Goal: Task Accomplishment & Management: Use online tool/utility

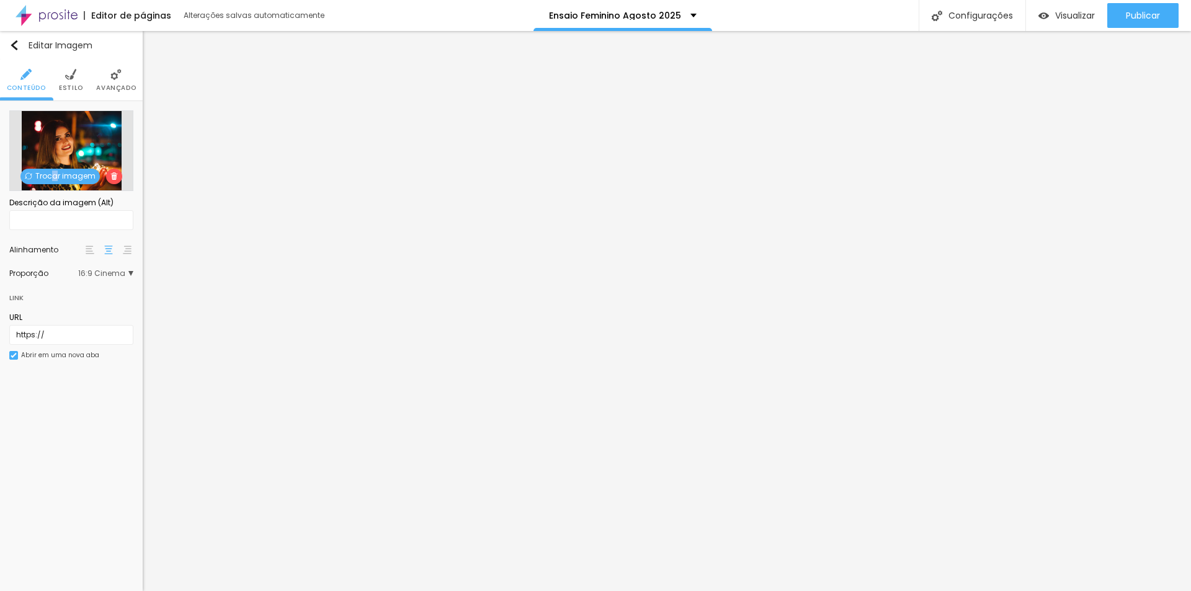
click at [56, 172] on span "Trocar imagem" at bounding box center [59, 177] width 79 height 16
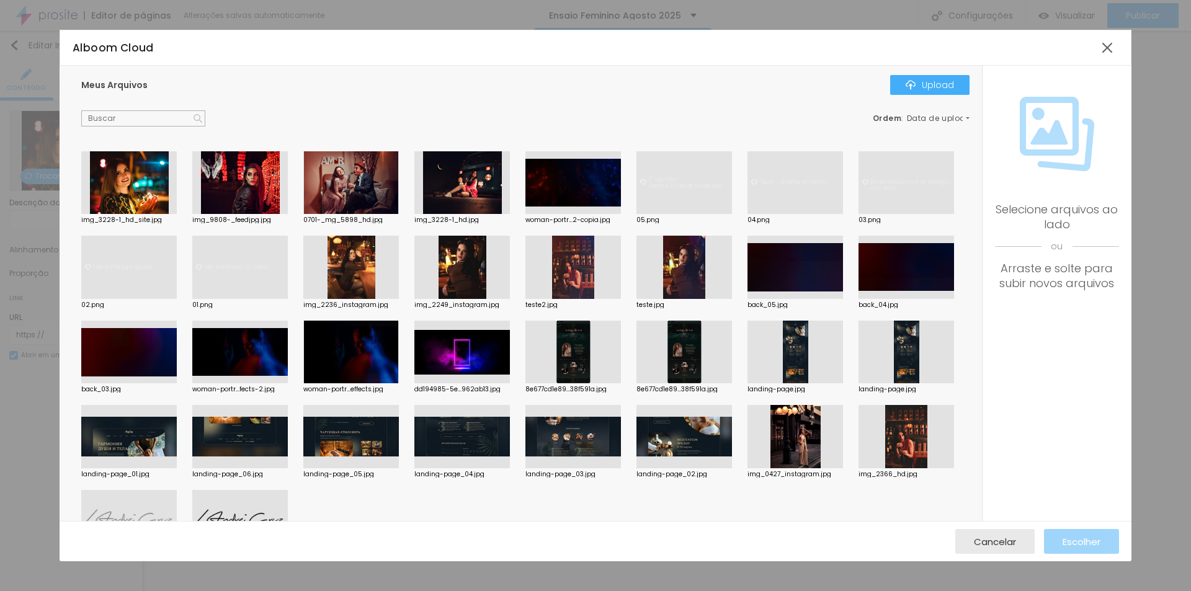
click at [131, 207] on div at bounding box center [128, 182] width 95 height 63
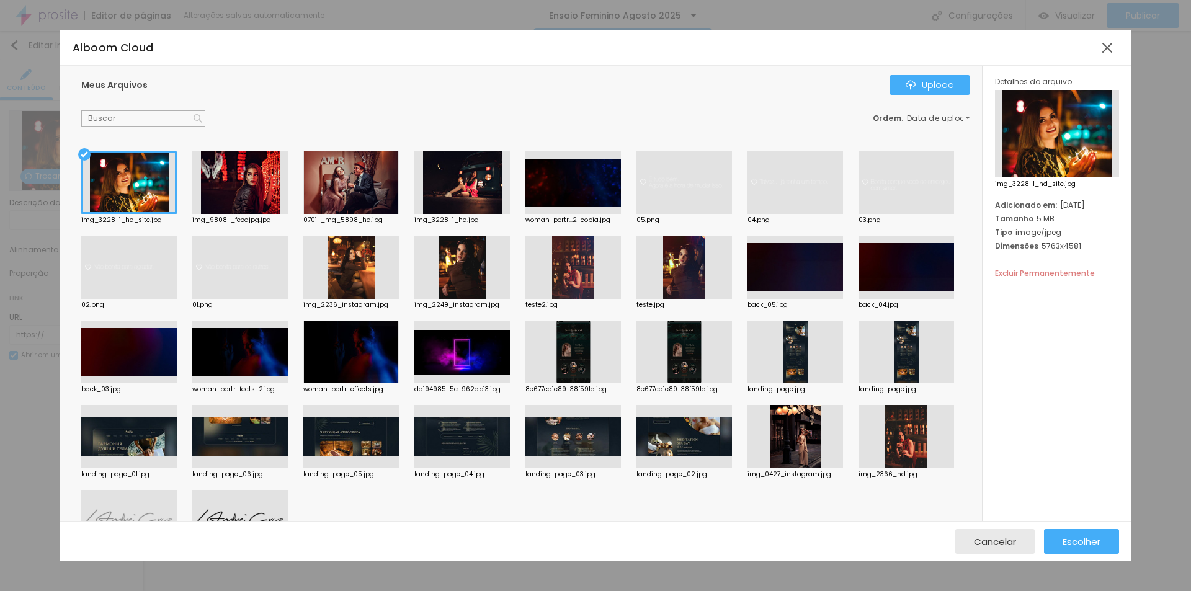
click at [1034, 268] on span "Excluir Permanentemente" at bounding box center [1045, 273] width 100 height 11
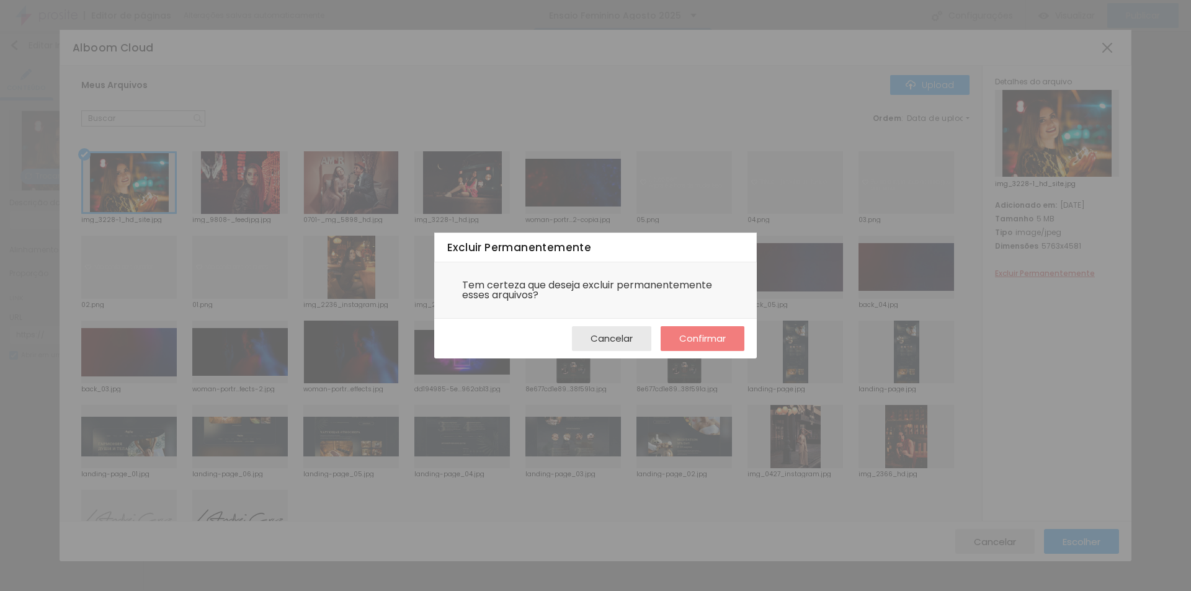
click at [699, 342] on span "Confirmar" at bounding box center [702, 338] width 47 height 11
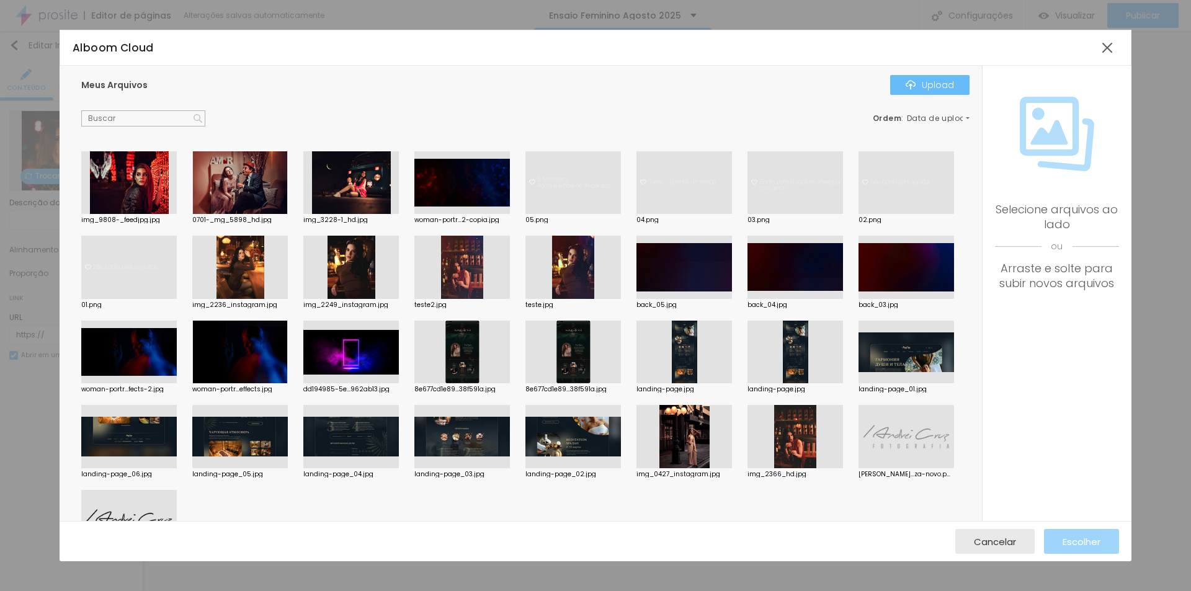
click at [931, 82] on div "Upload" at bounding box center [929, 85] width 48 height 10
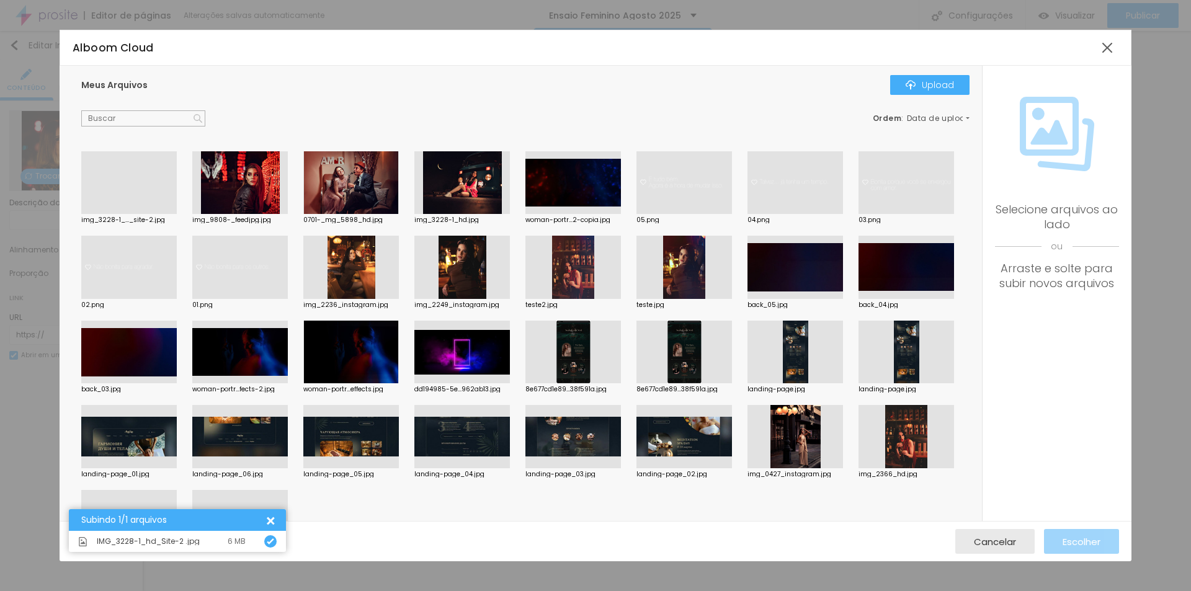
click at [138, 214] on div at bounding box center [128, 214] width 95 height 0
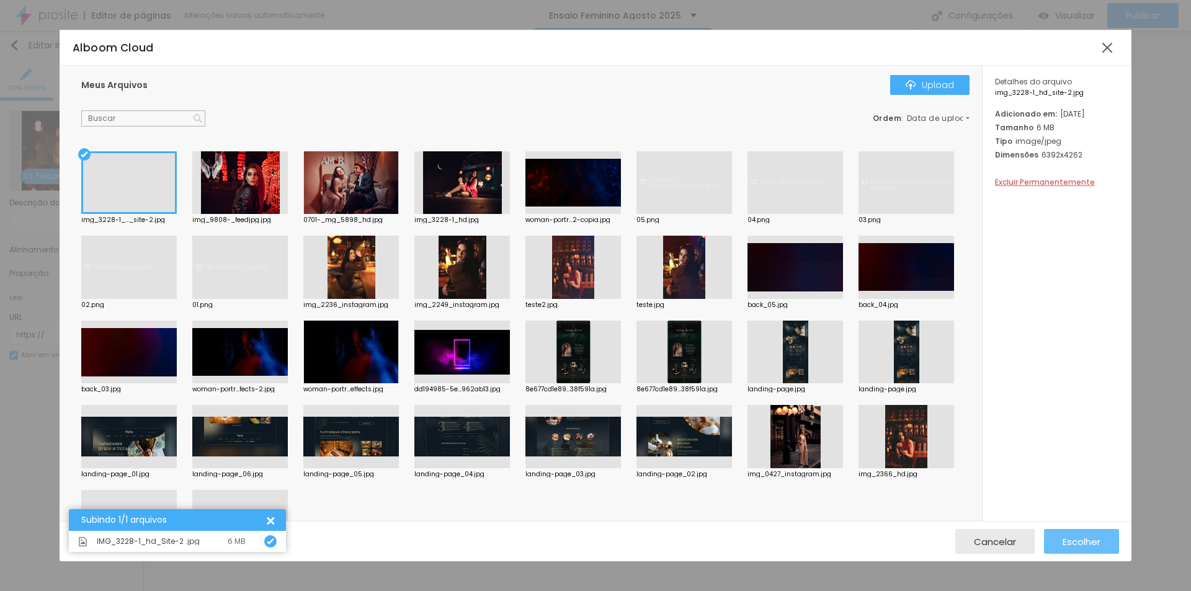
click at [1094, 536] on span "Escolher" at bounding box center [1081, 541] width 38 height 11
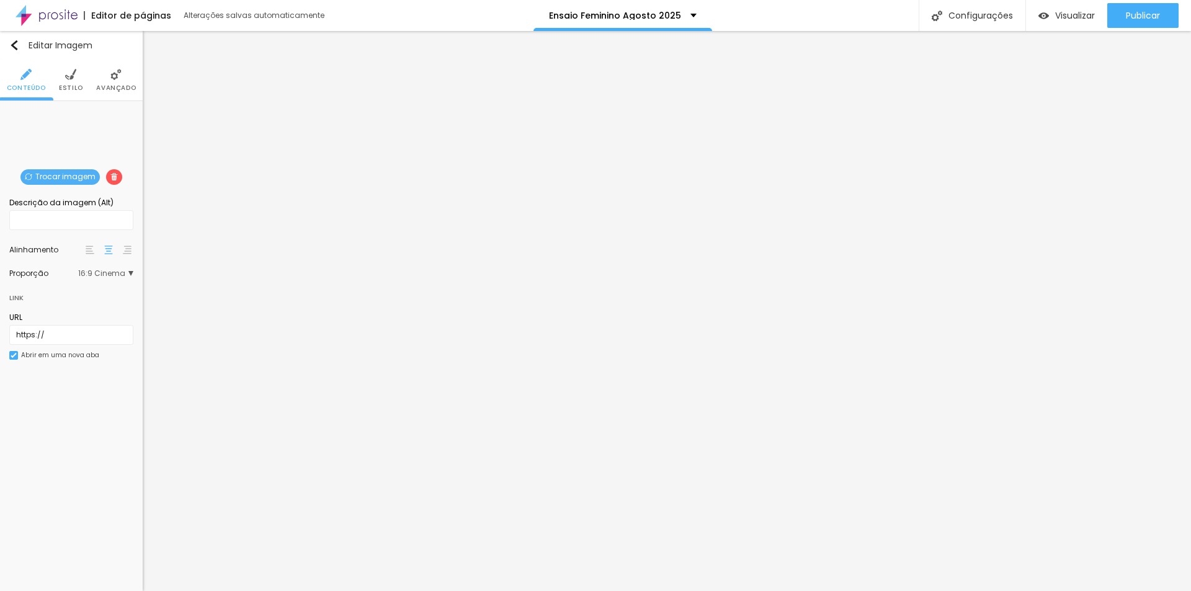
drag, startPoint x: 115, startPoint y: 82, endPoint x: 107, endPoint y: 82, distance: 7.4
click at [115, 82] on li "Avançado" at bounding box center [116, 80] width 40 height 41
click at [113, 82] on li "Avançado" at bounding box center [116, 80] width 40 height 41
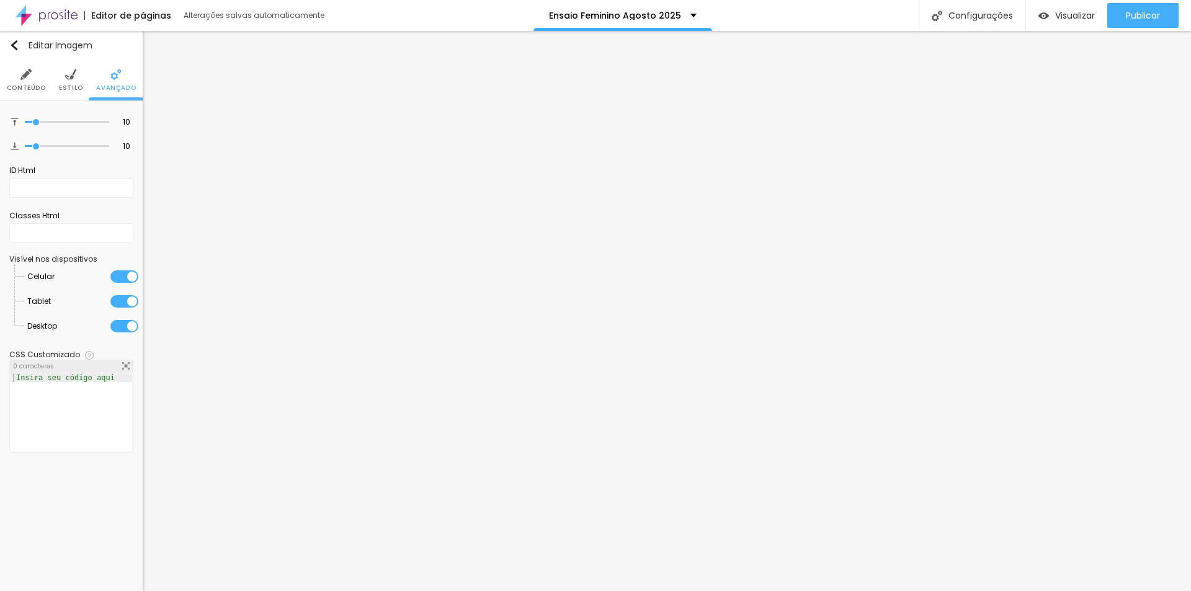
click at [73, 85] on span "Estilo" at bounding box center [71, 88] width 24 height 6
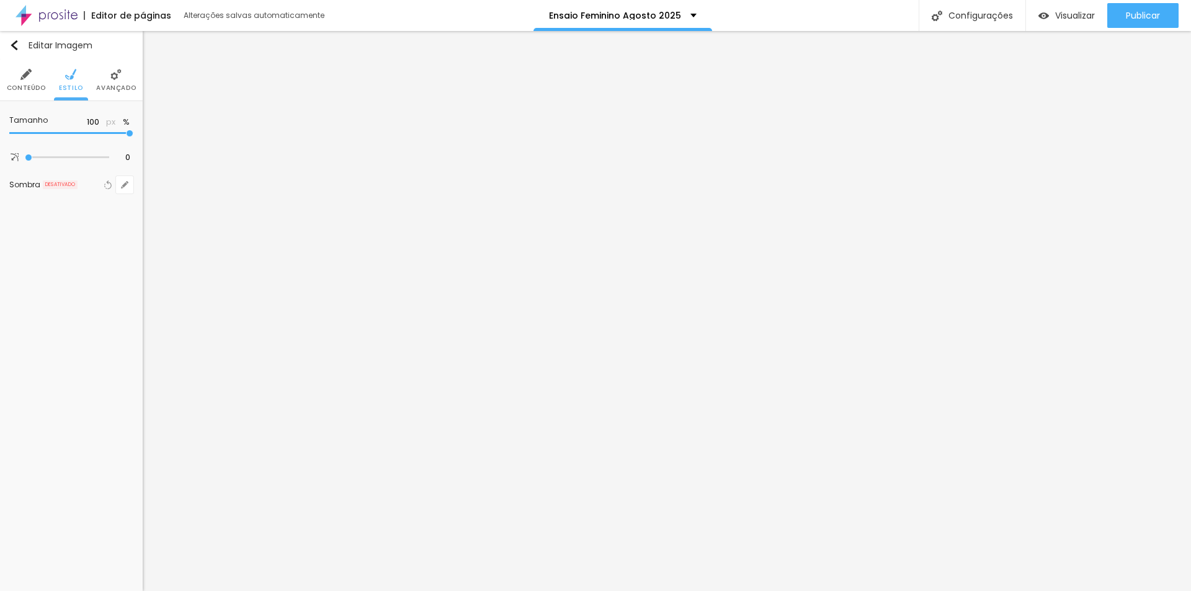
type input "95"
type input "90"
type input "85"
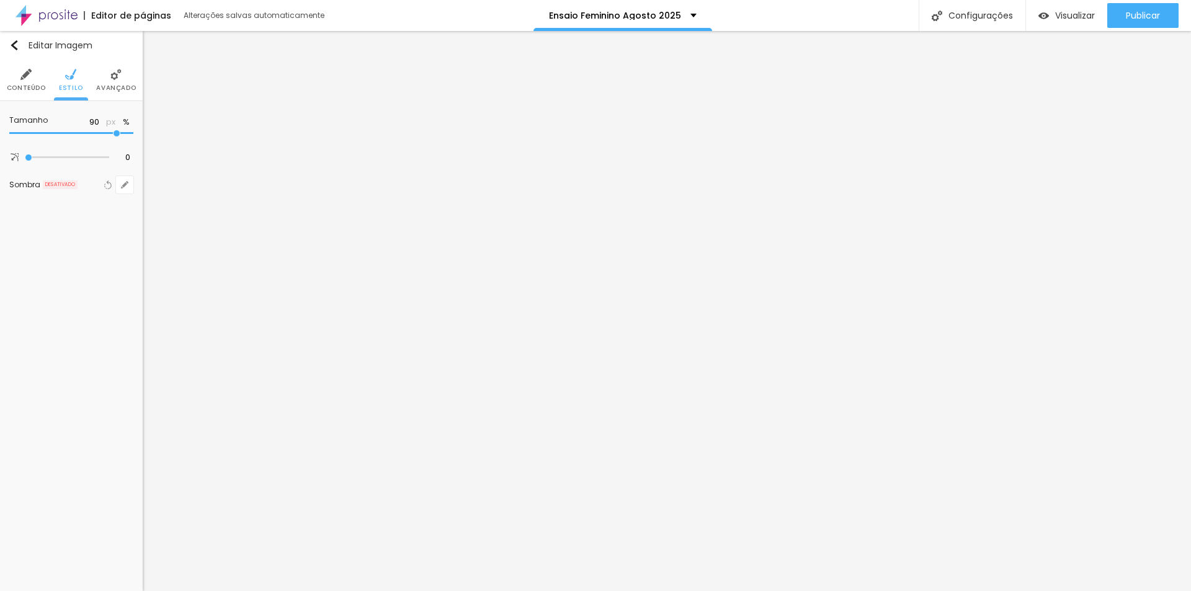
type input "85"
type input "80"
type input "75"
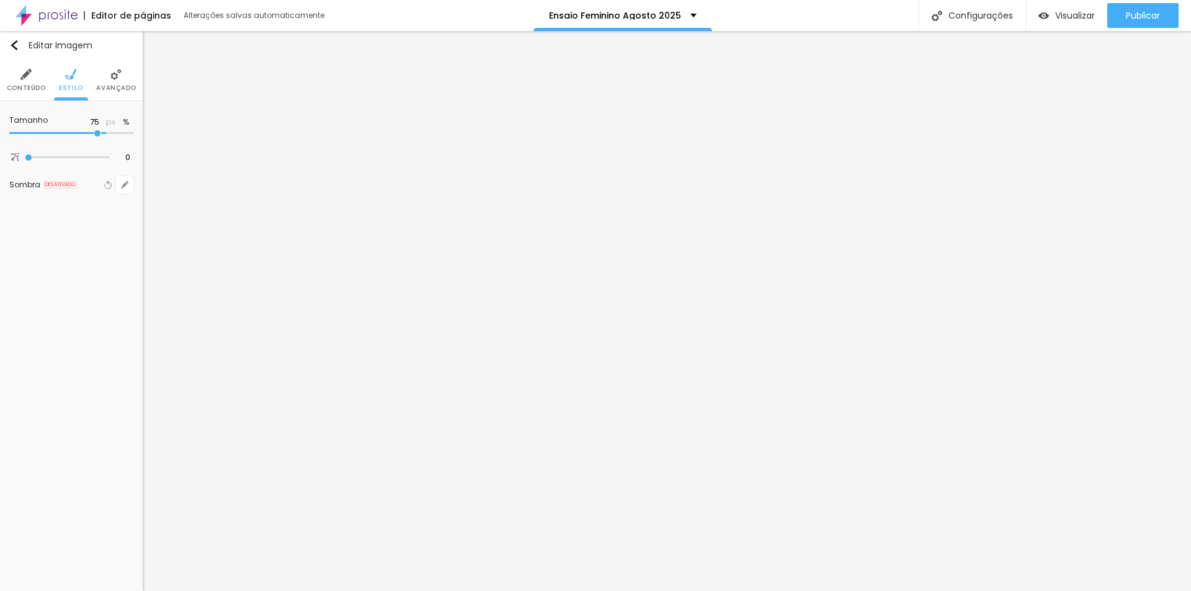
type input "70"
type input "75"
type input "80"
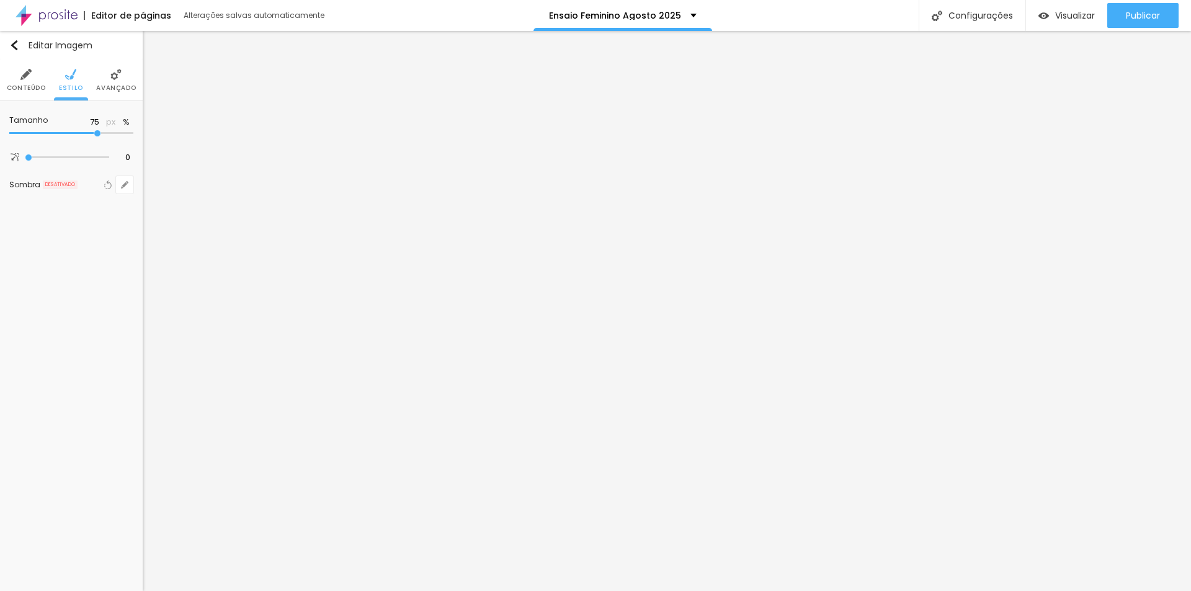
type input "80"
type input "85"
drag, startPoint x: 130, startPoint y: 133, endPoint x: 109, endPoint y: 129, distance: 21.5
type input "85"
click at [109, 130] on input "range" at bounding box center [71, 133] width 124 height 6
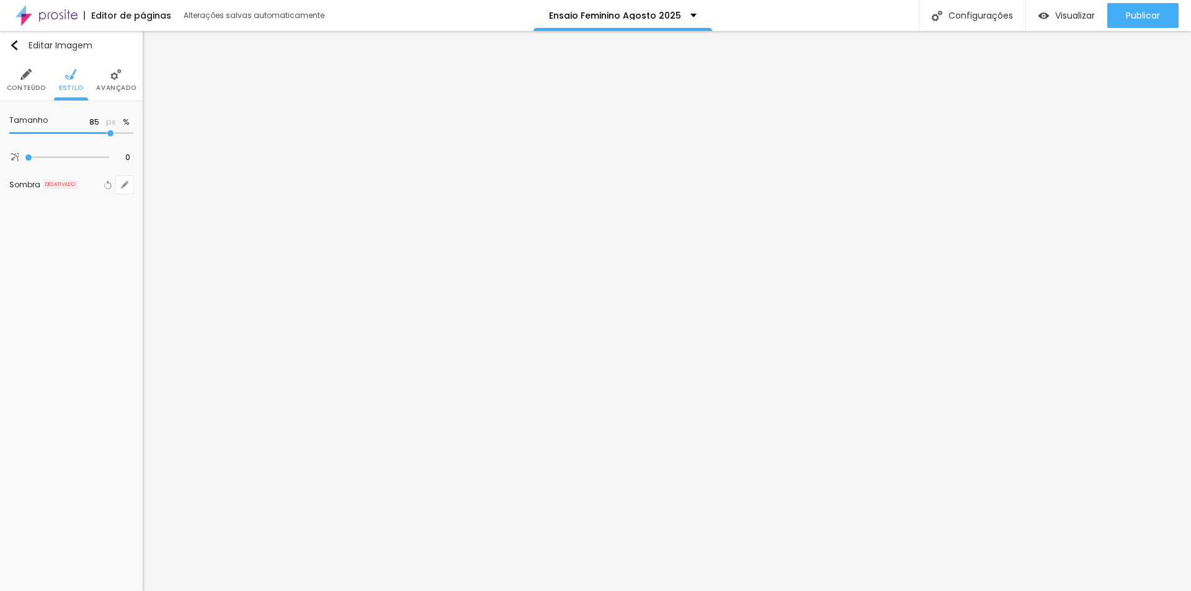
type input "90"
type input "100"
drag, startPoint x: 115, startPoint y: 132, endPoint x: 161, endPoint y: 140, distance: 46.5
type input "100"
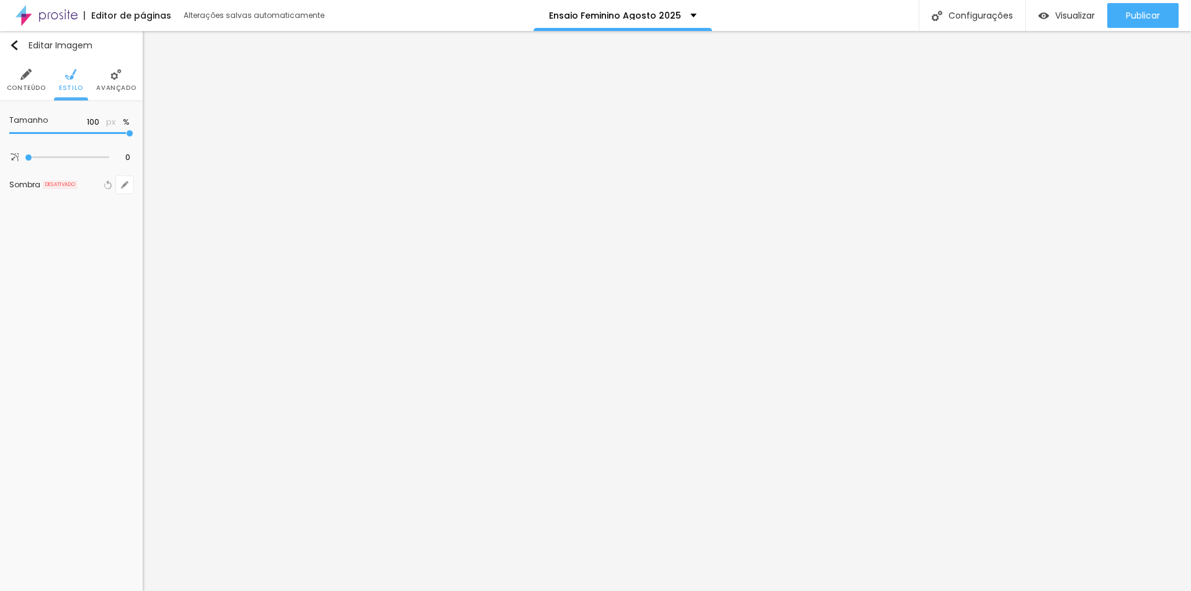
click at [133, 136] on input "range" at bounding box center [71, 133] width 124 height 6
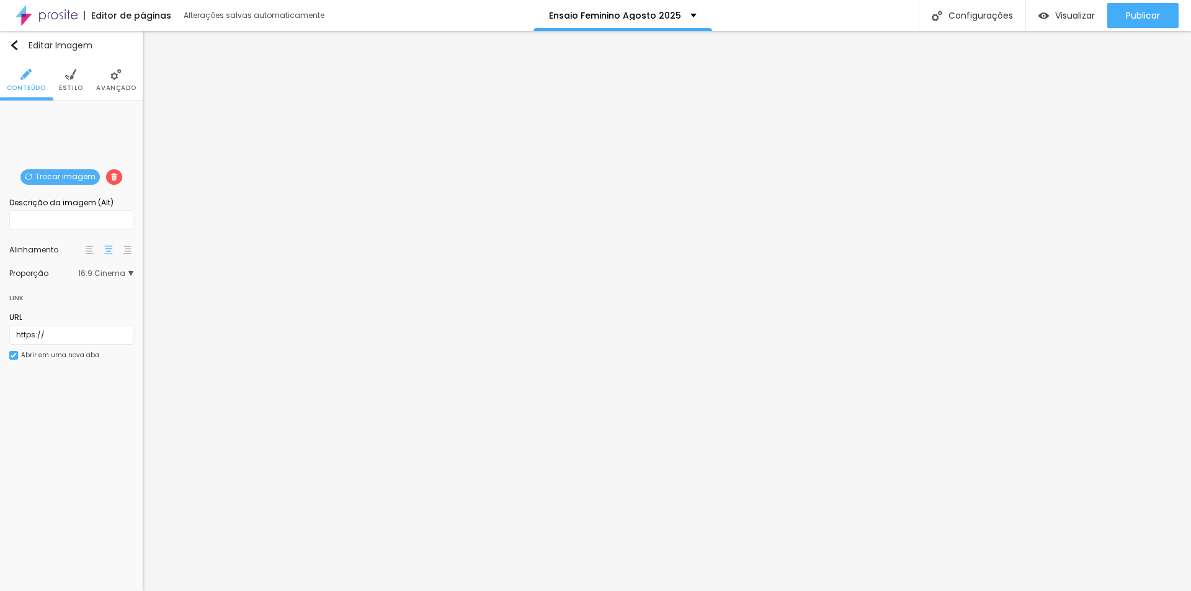
click at [62, 177] on span "Trocar imagem" at bounding box center [59, 177] width 79 height 16
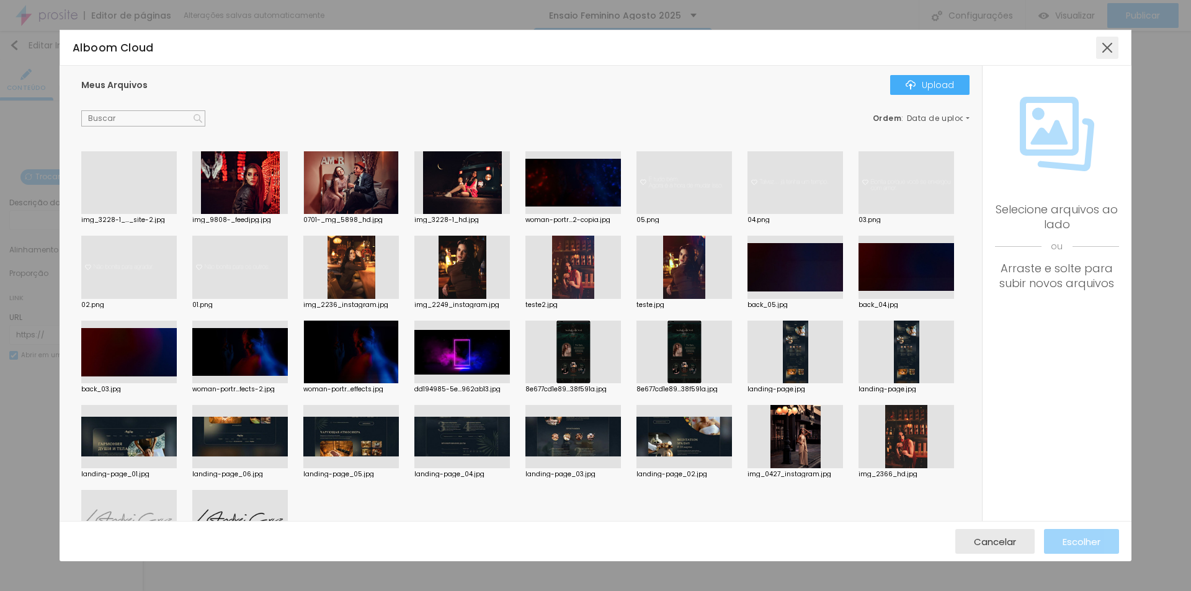
click at [1106, 48] on div at bounding box center [1107, 48] width 22 height 22
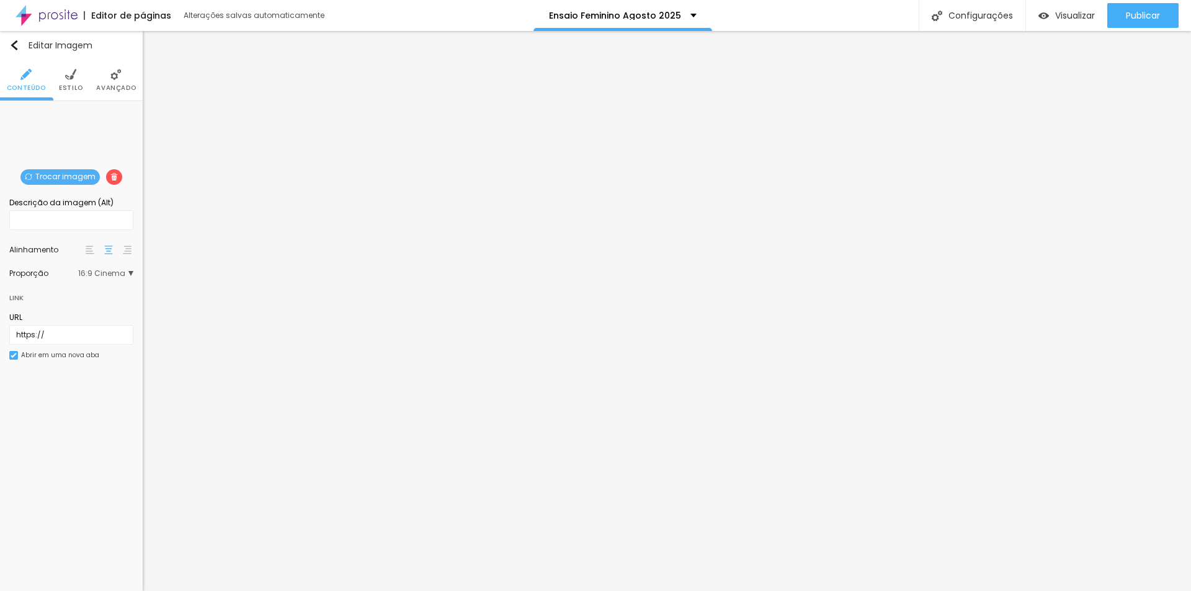
click at [58, 177] on span "Trocar imagem" at bounding box center [59, 177] width 79 height 16
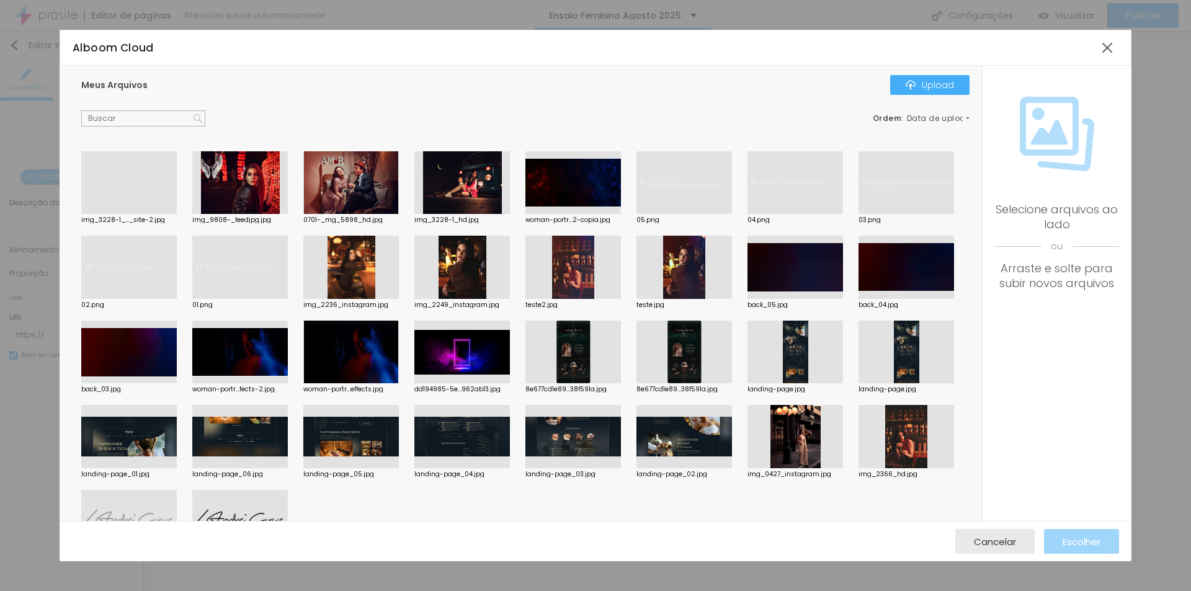
click at [240, 199] on div at bounding box center [239, 182] width 95 height 63
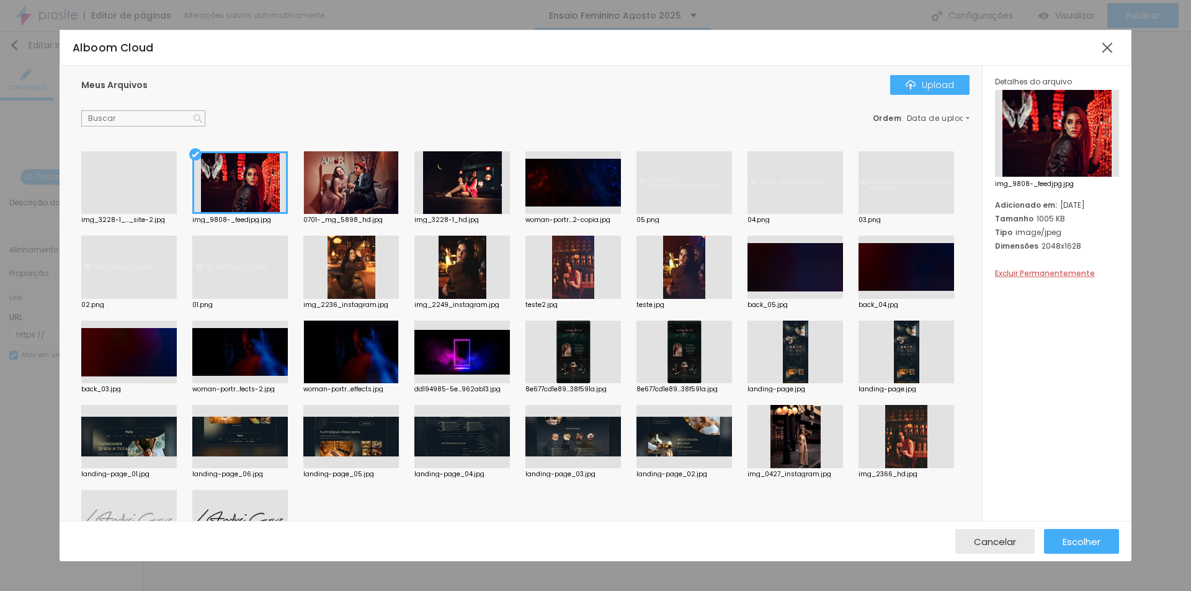
click at [451, 199] on div at bounding box center [461, 182] width 95 height 63
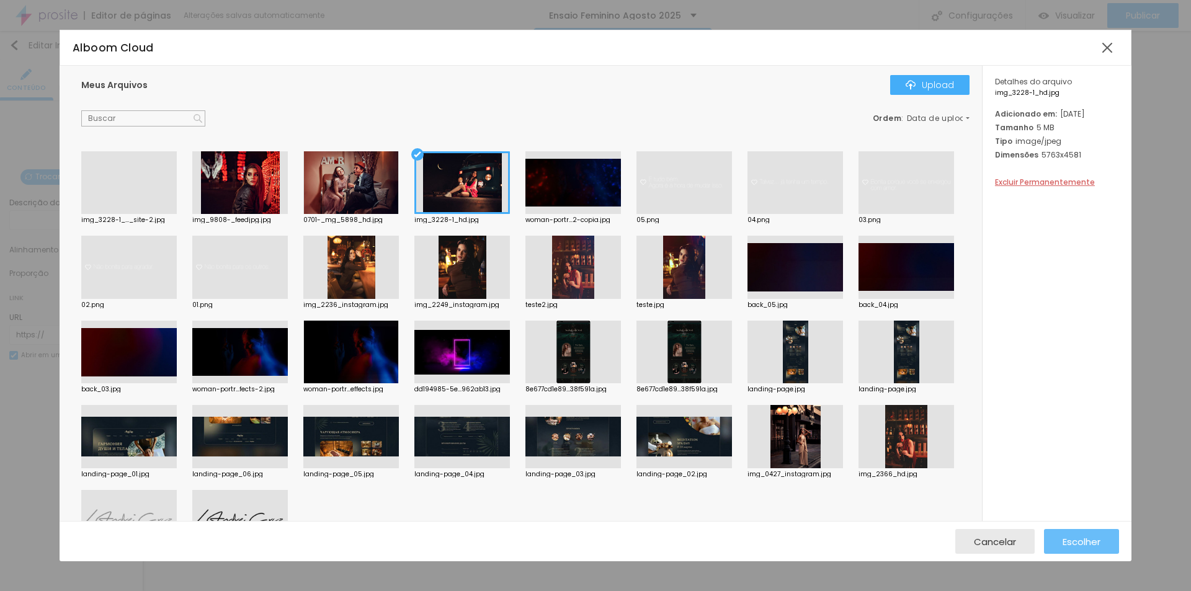
click at [1089, 536] on span "Escolher" at bounding box center [1081, 541] width 38 height 11
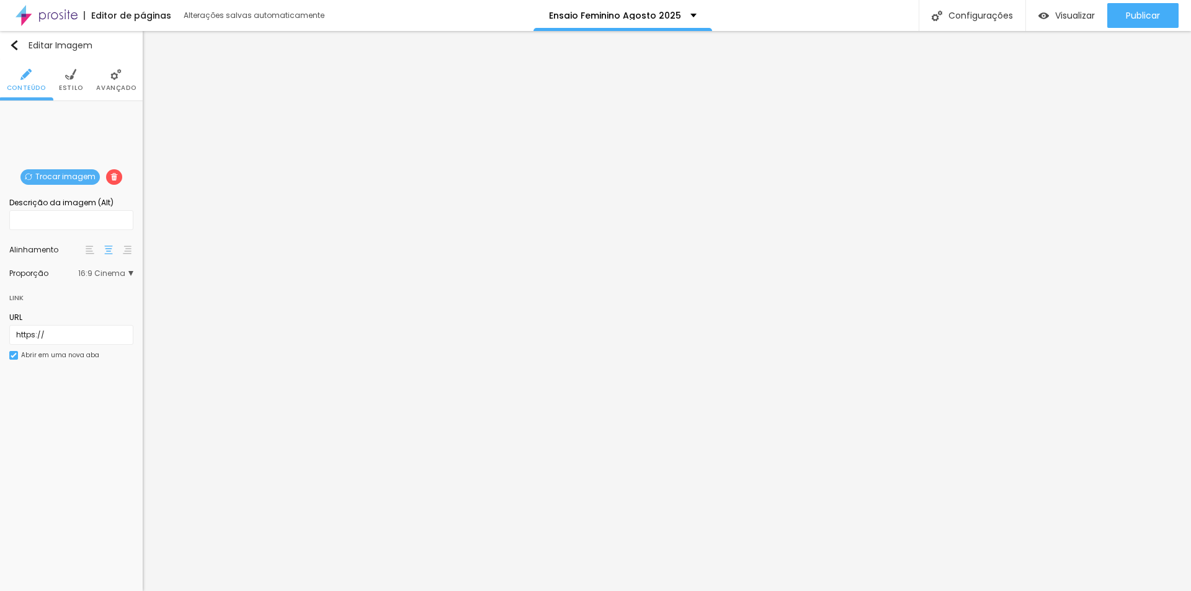
click at [56, 175] on span "Trocar imagem" at bounding box center [59, 177] width 79 height 16
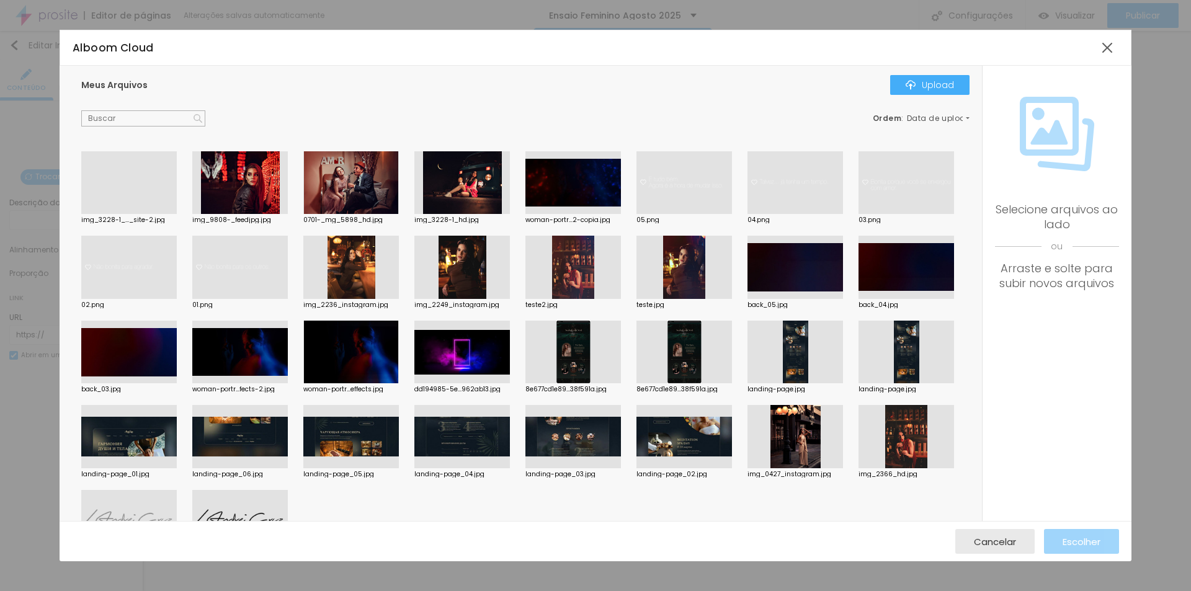
click at [136, 214] on div at bounding box center [128, 214] width 95 height 0
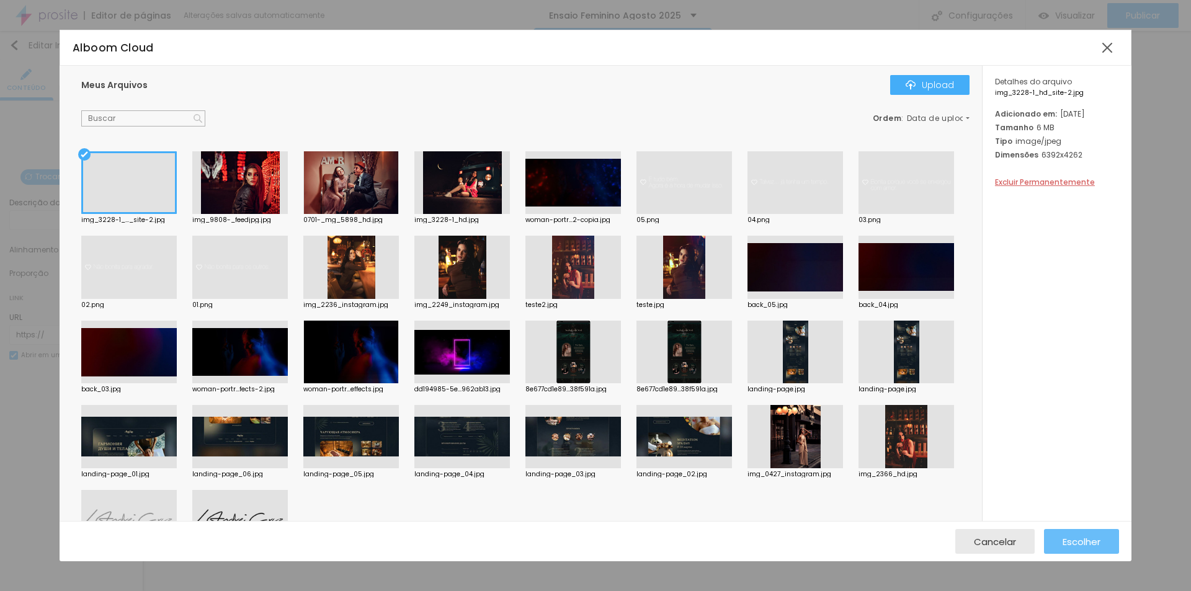
click at [1084, 546] on span "Escolher" at bounding box center [1081, 541] width 38 height 11
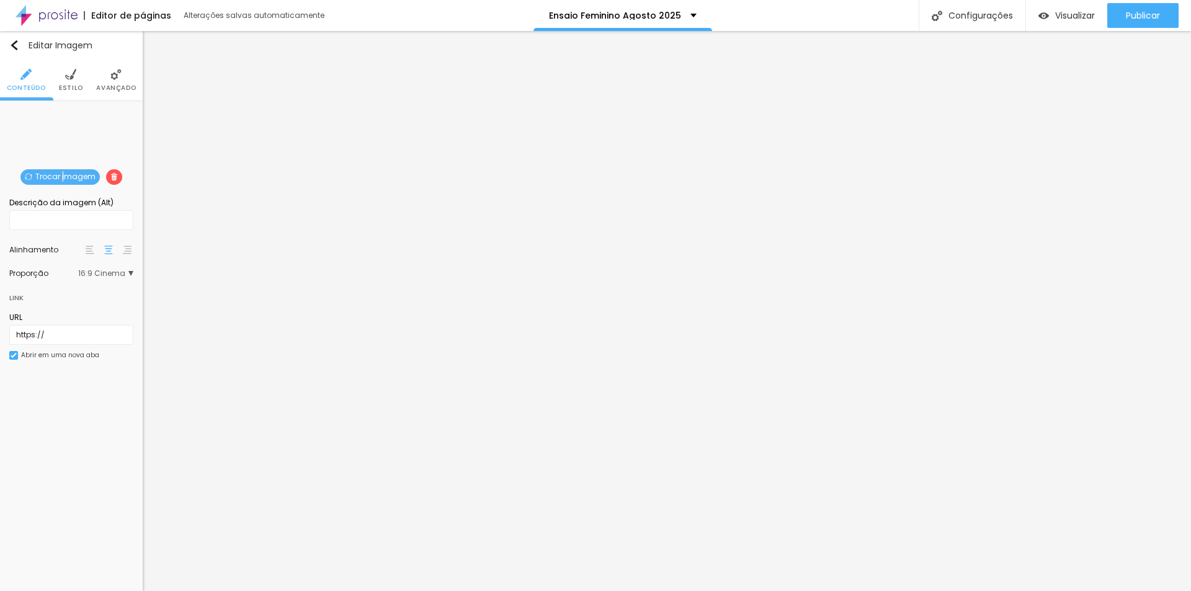
click at [65, 175] on span "Trocar imagem" at bounding box center [59, 177] width 79 height 16
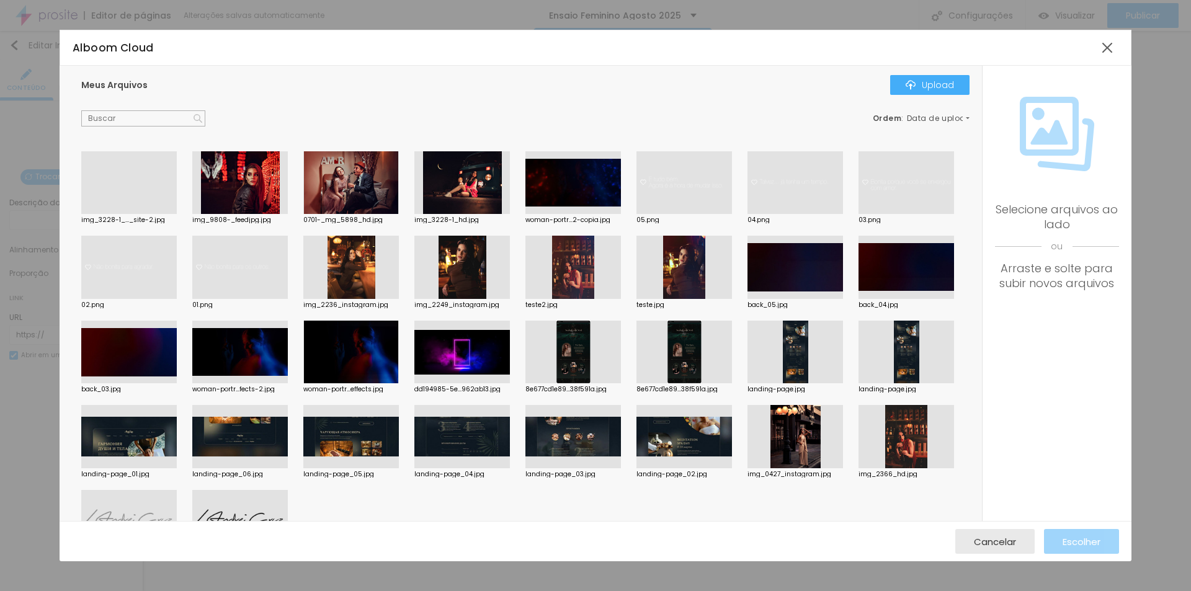
click at [135, 214] on div at bounding box center [128, 214] width 95 height 0
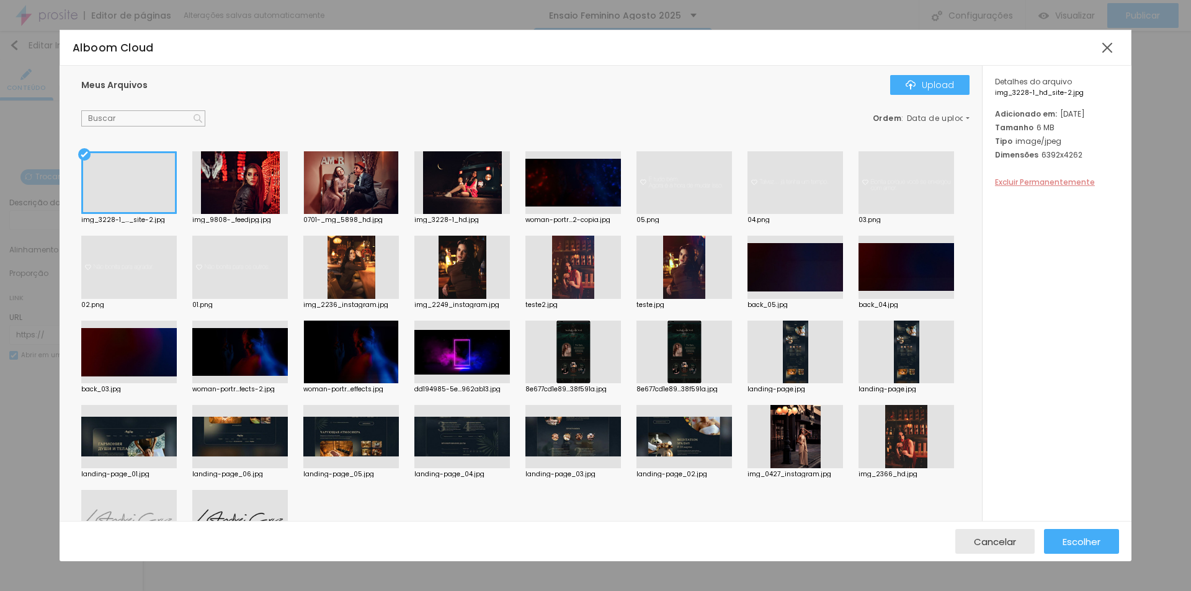
click at [1030, 187] on span "Excluir Permanentemente" at bounding box center [1045, 182] width 100 height 11
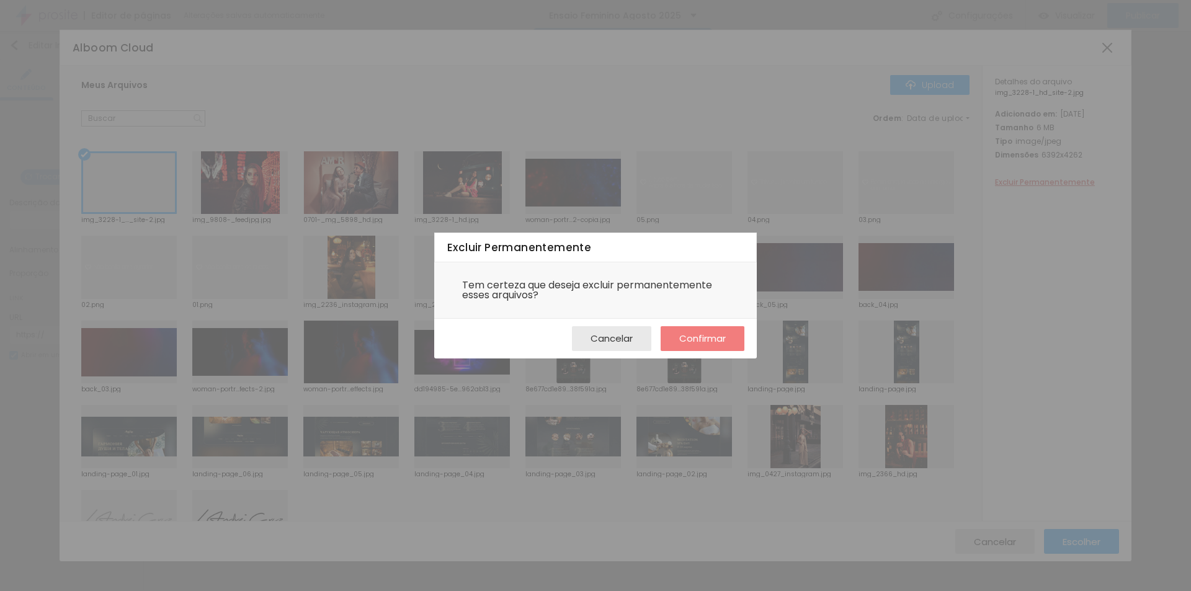
click at [716, 333] on span "Confirmar" at bounding box center [702, 338] width 47 height 11
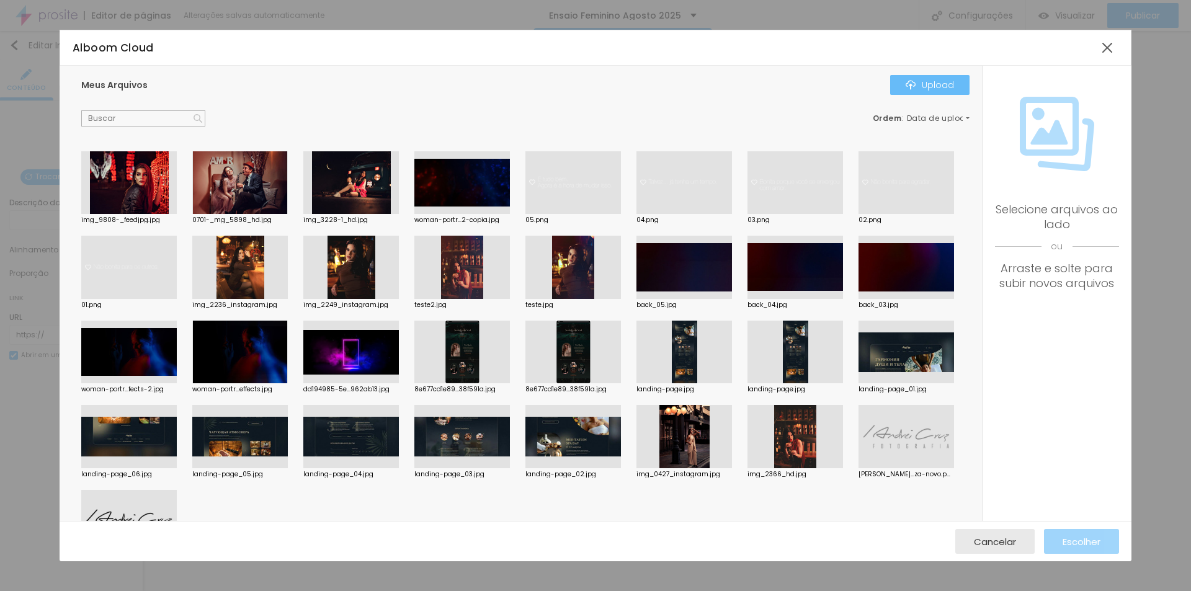
click at [946, 85] on div "Upload" at bounding box center [929, 85] width 48 height 10
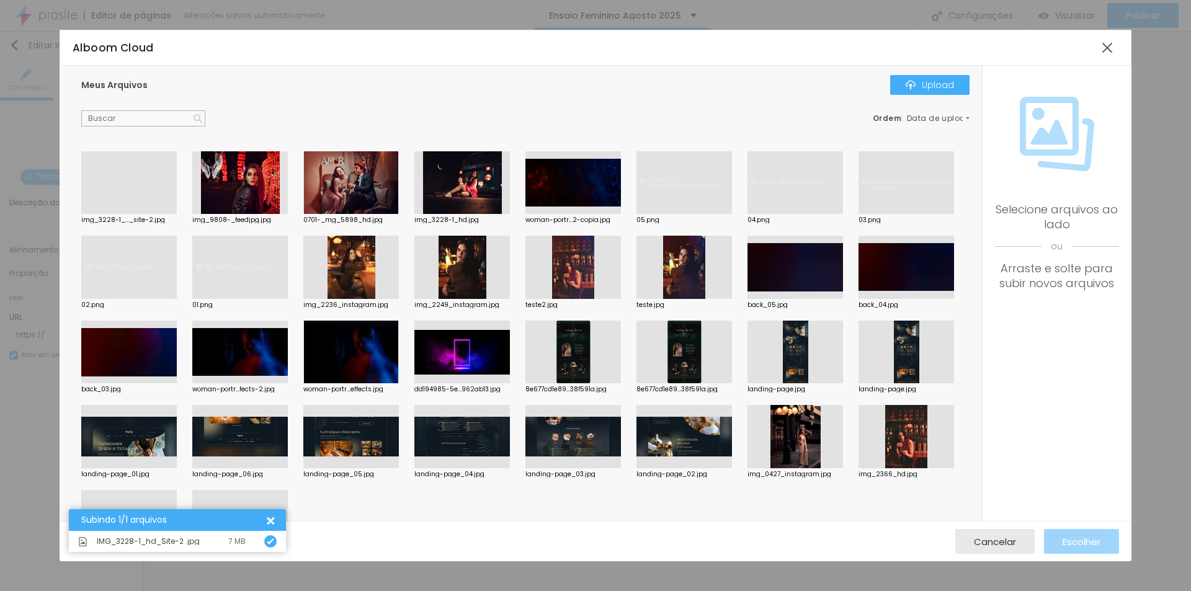
click at [120, 214] on div at bounding box center [128, 214] width 95 height 0
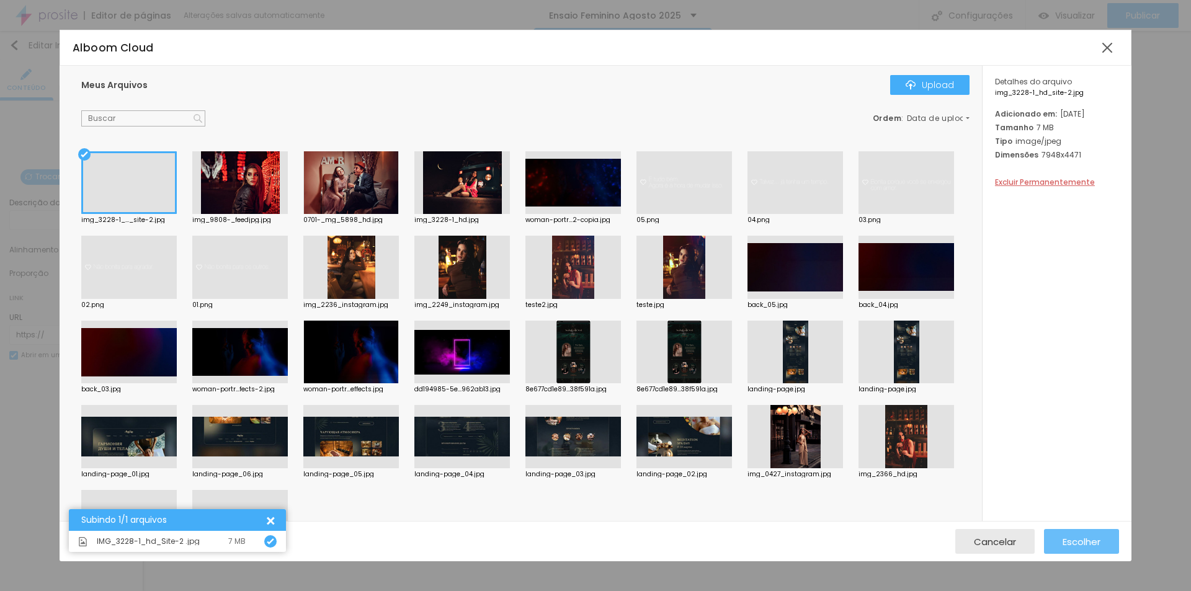
click at [1064, 542] on span "Escolher" at bounding box center [1081, 541] width 38 height 11
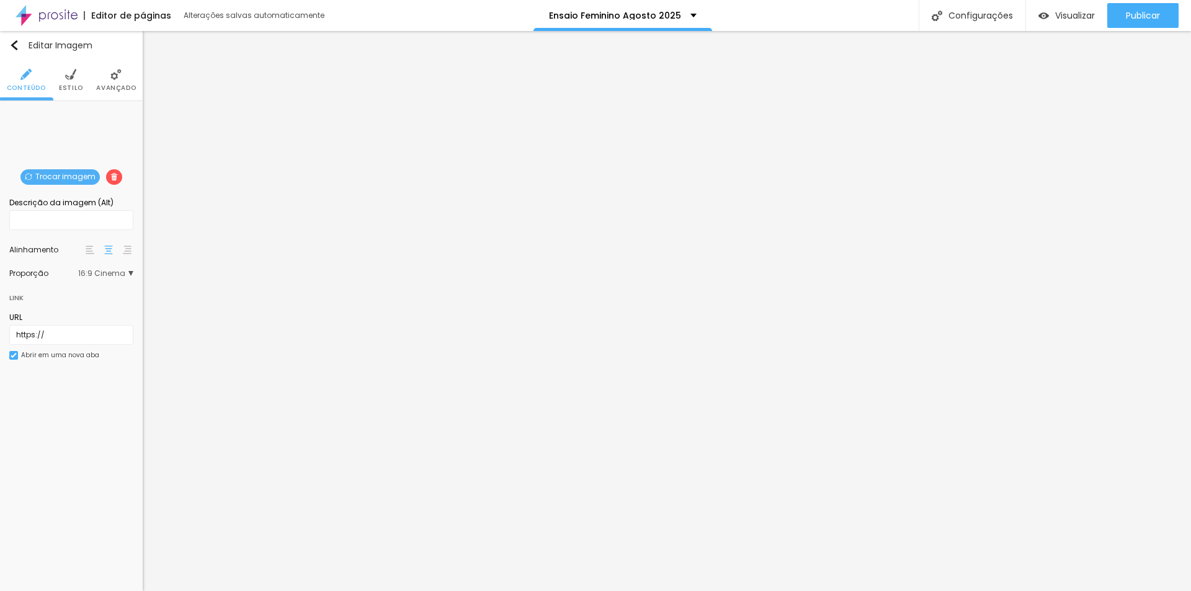
click at [76, 178] on span "Trocar imagem" at bounding box center [59, 177] width 79 height 16
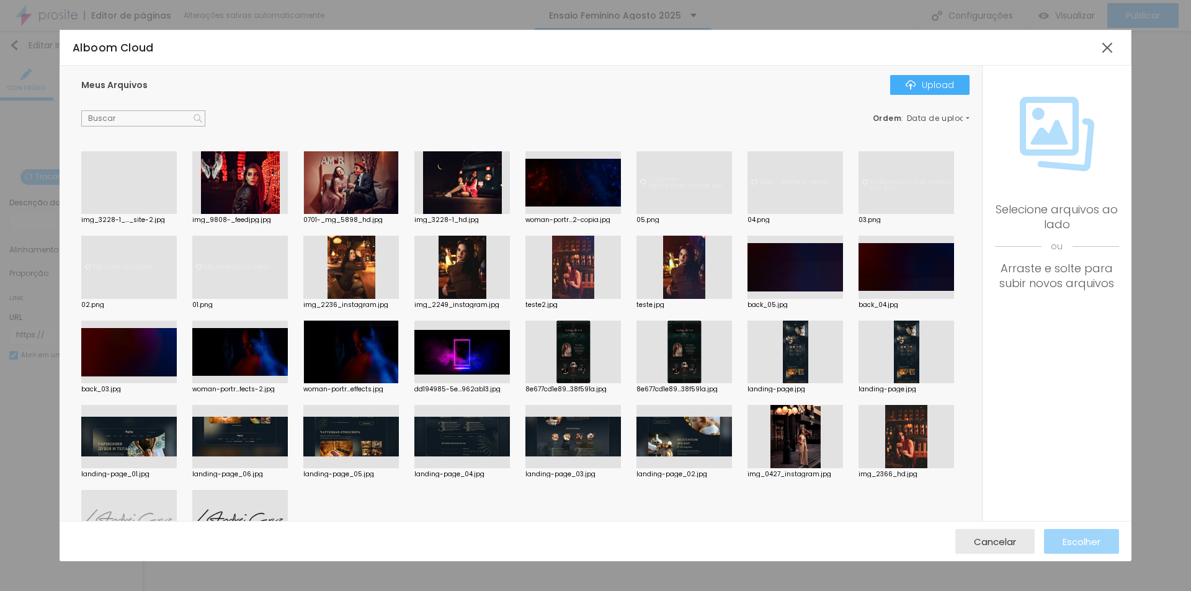
click at [140, 214] on div at bounding box center [128, 214] width 95 height 0
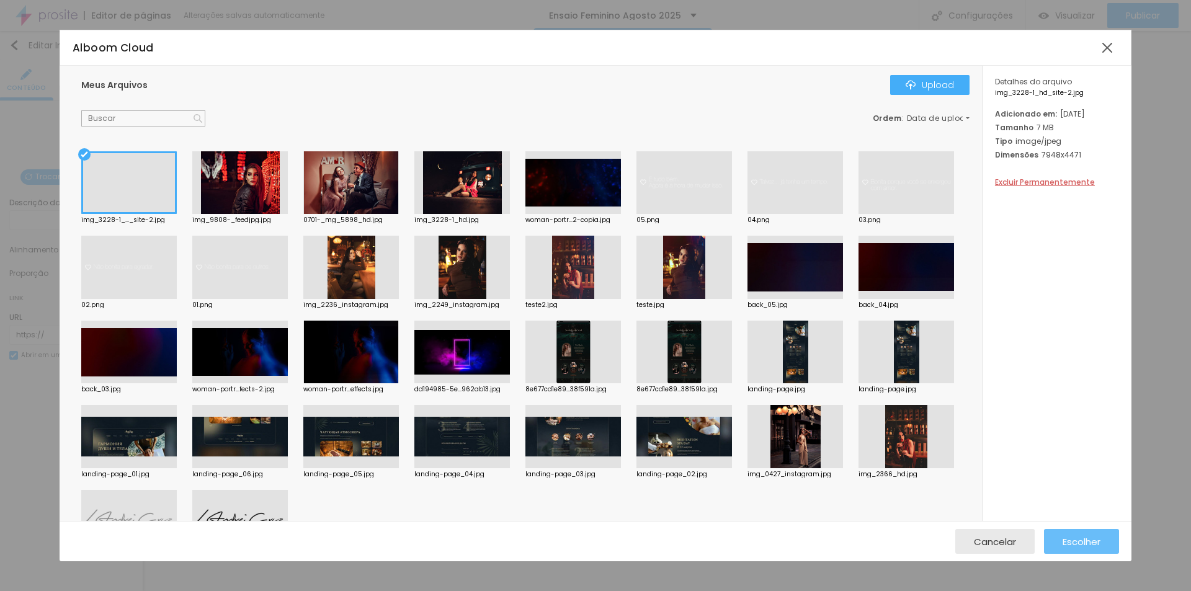
click at [1096, 543] on span "Escolher" at bounding box center [1081, 541] width 38 height 11
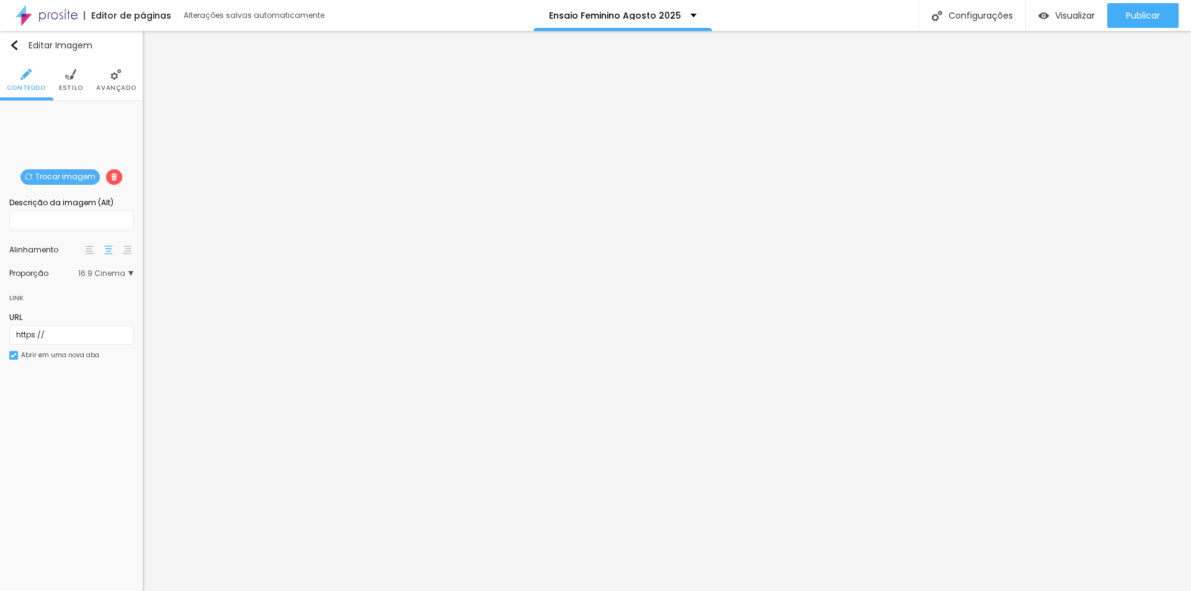
click at [64, 177] on span "Trocar imagem" at bounding box center [59, 177] width 79 height 16
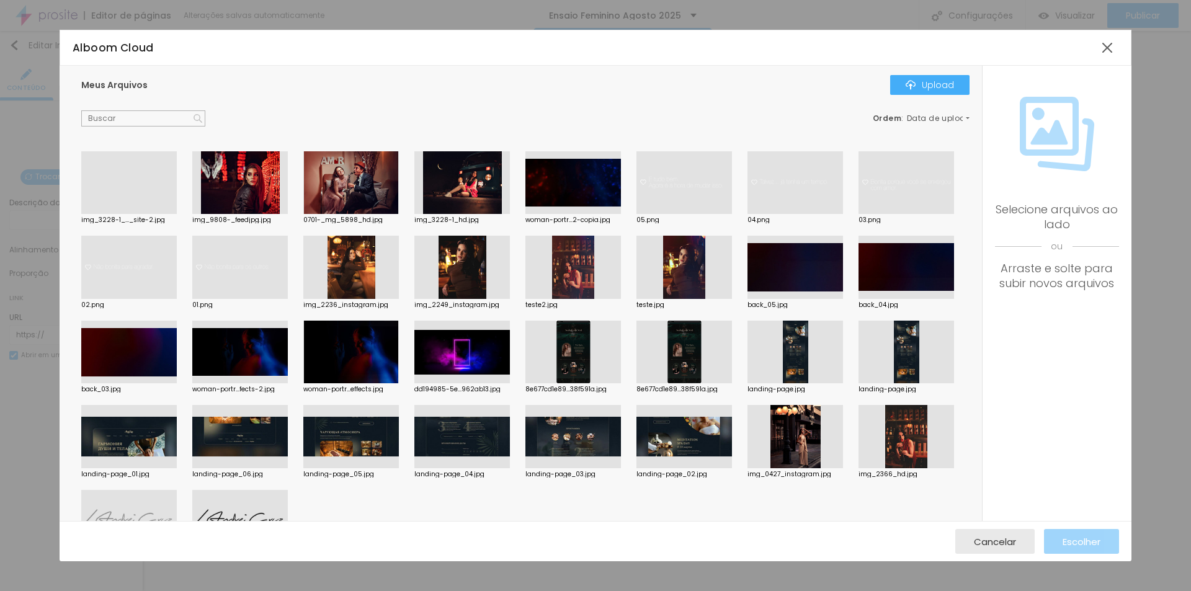
click at [468, 192] on div at bounding box center [461, 182] width 95 height 63
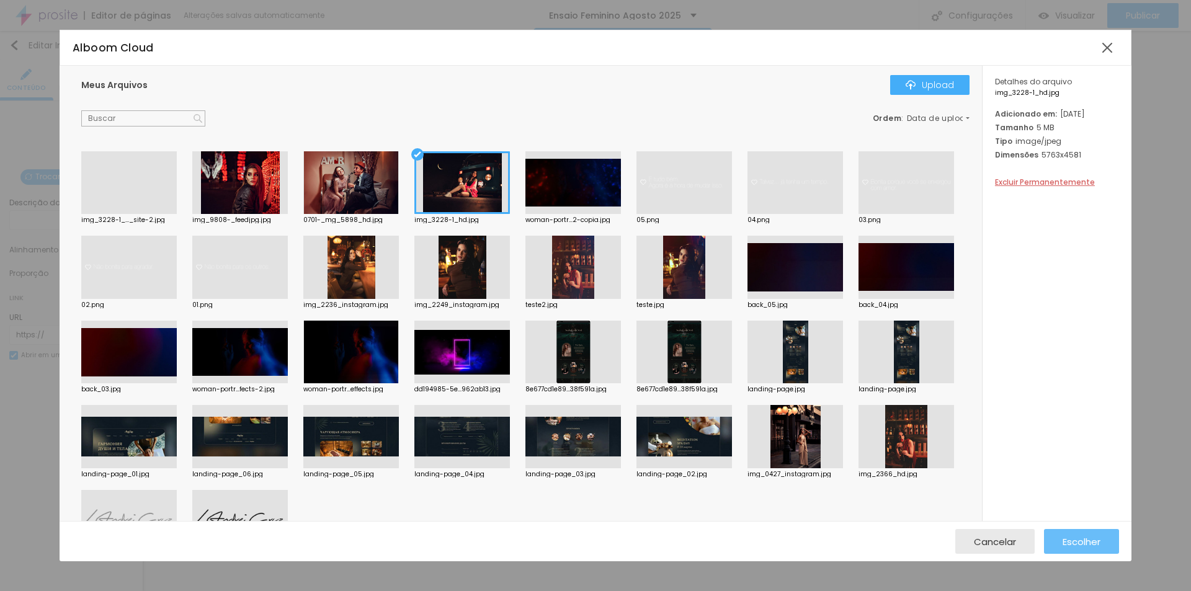
click at [1086, 538] on span "Escolher" at bounding box center [1081, 541] width 38 height 11
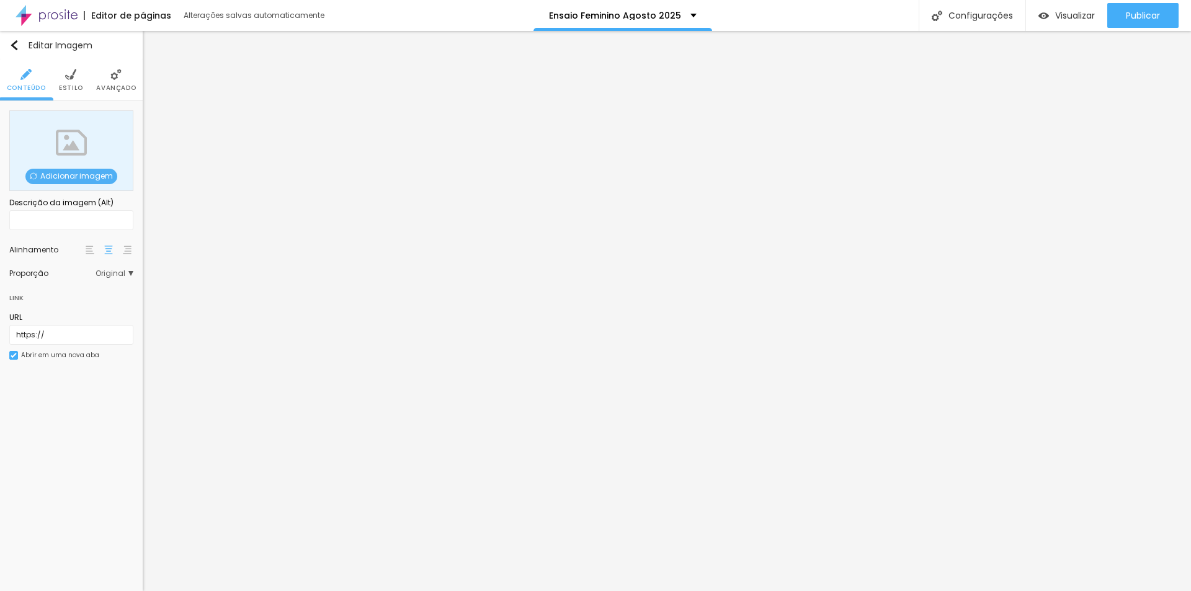
click at [70, 177] on span "Adicionar imagem" at bounding box center [71, 177] width 92 height 16
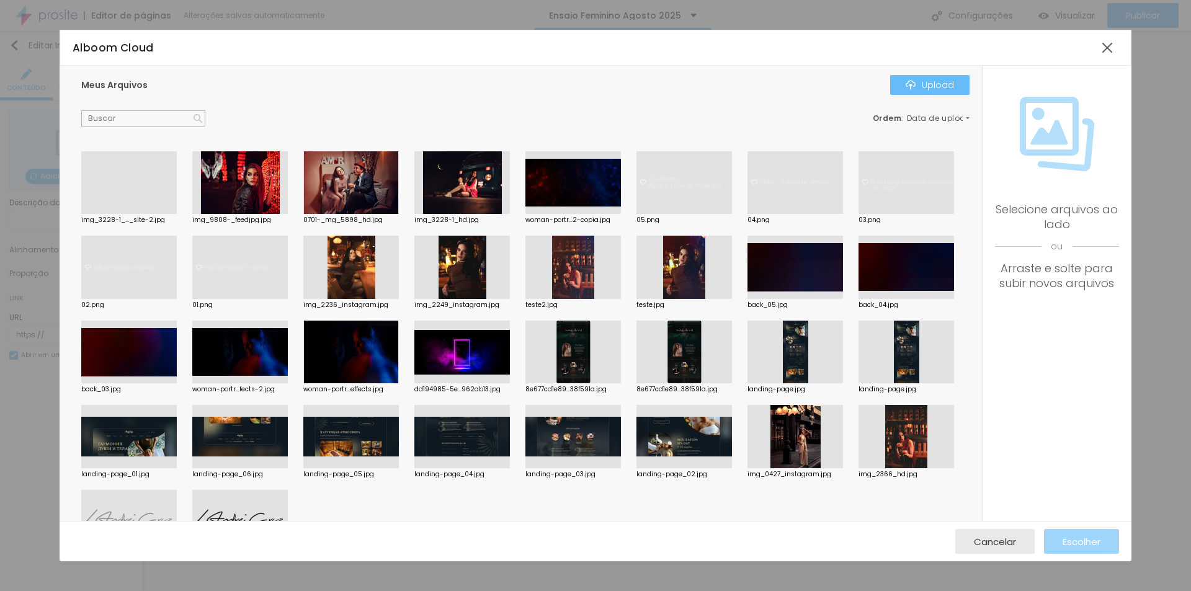
click at [919, 81] on div "Upload" at bounding box center [929, 85] width 48 height 10
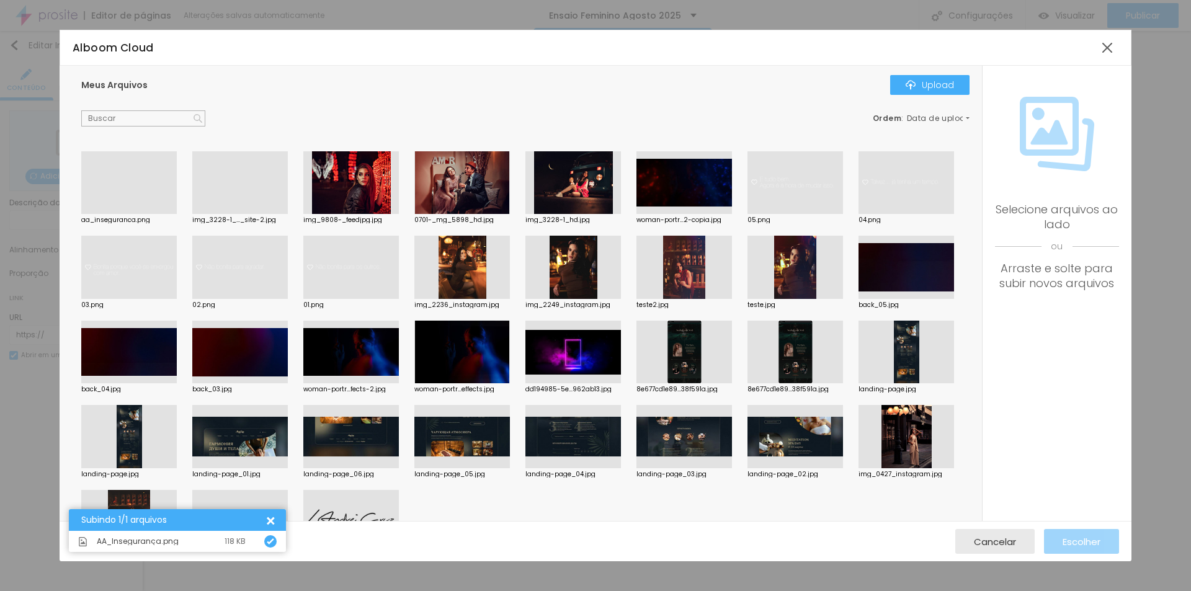
click at [147, 214] on div at bounding box center [128, 214] width 95 height 0
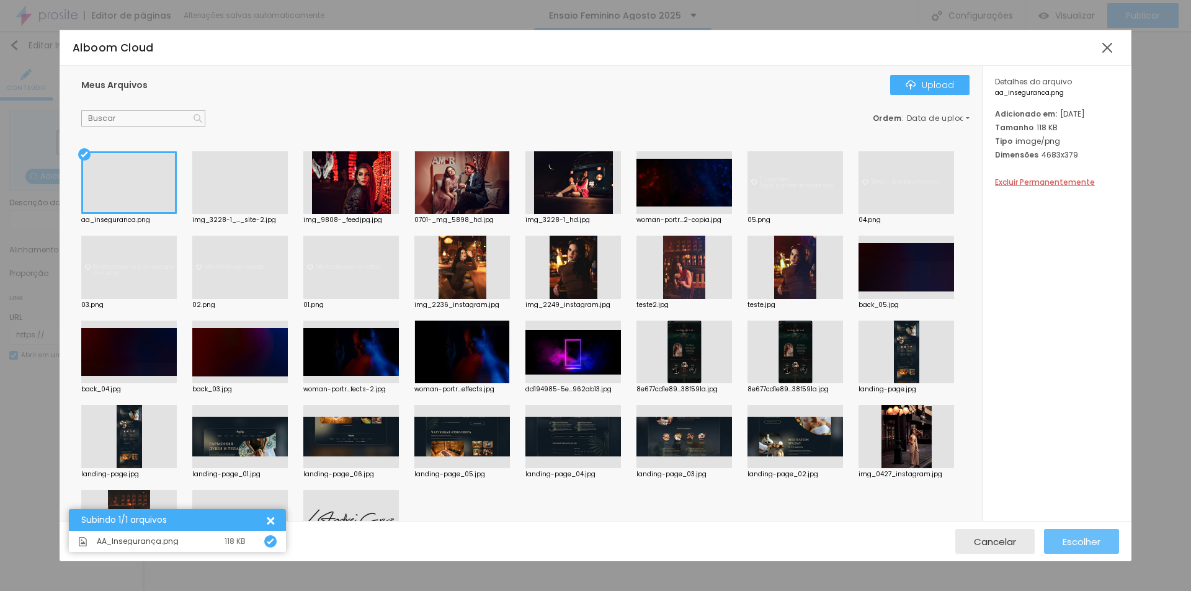
click at [1080, 542] on span "Escolher" at bounding box center [1081, 541] width 38 height 11
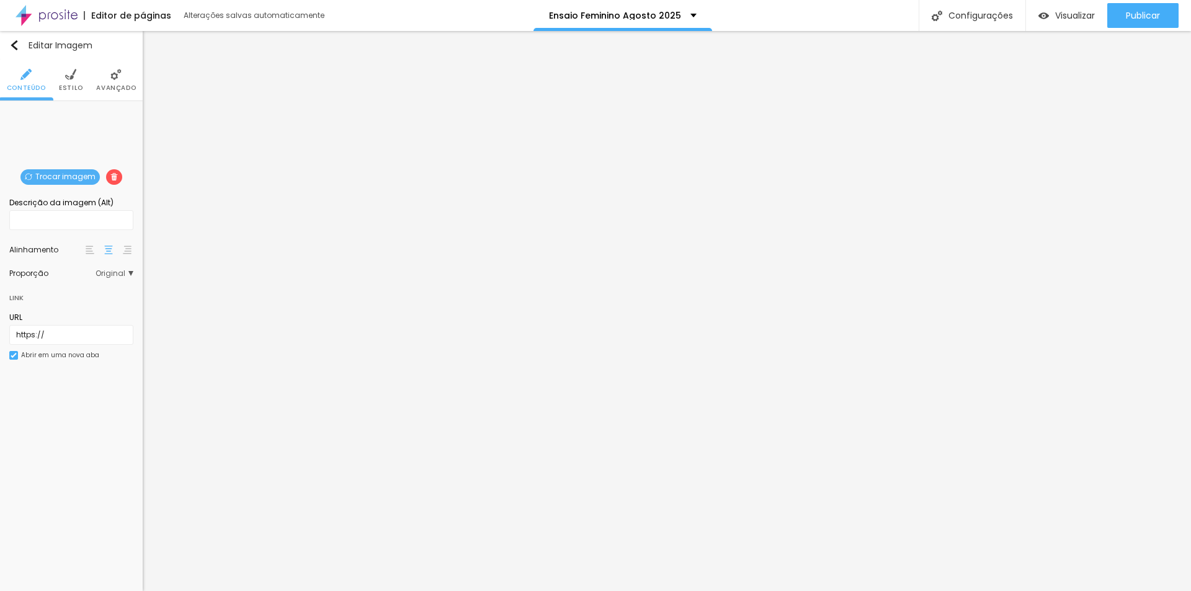
click at [71, 174] on span "Trocar imagem" at bounding box center [59, 177] width 79 height 16
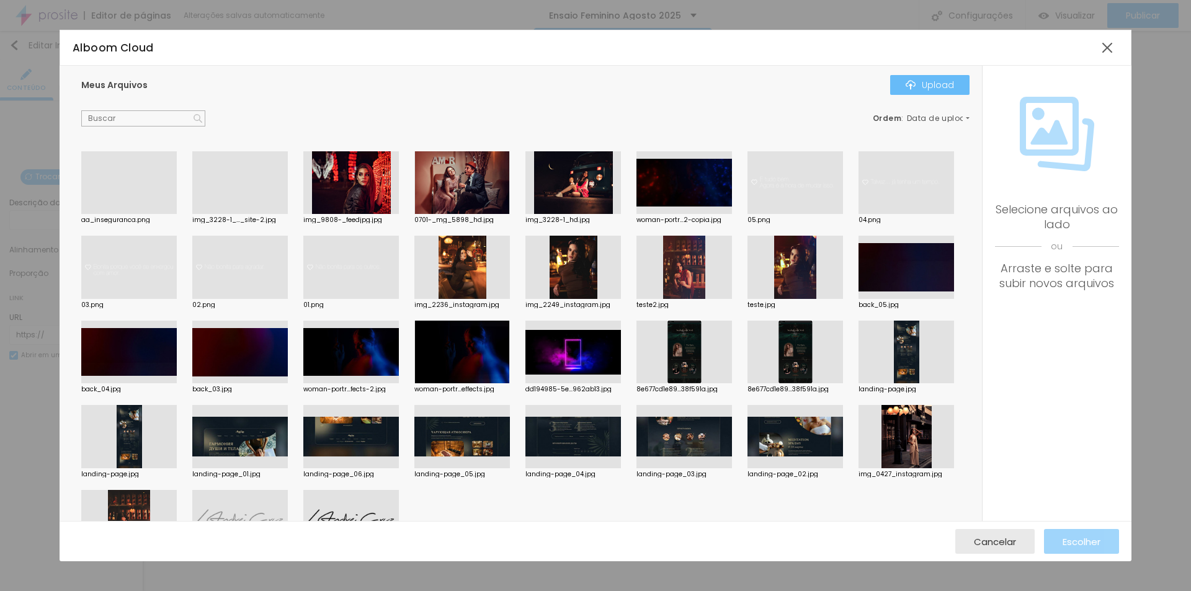
click at [930, 85] on div "Upload" at bounding box center [929, 85] width 48 height 10
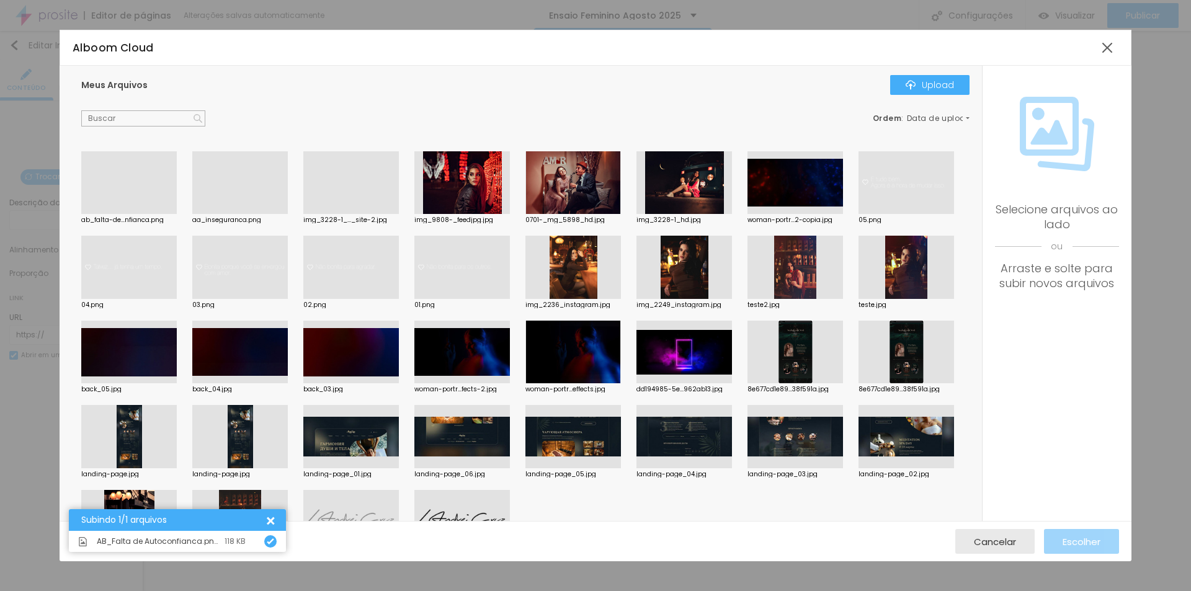
click at [135, 214] on div at bounding box center [128, 214] width 95 height 0
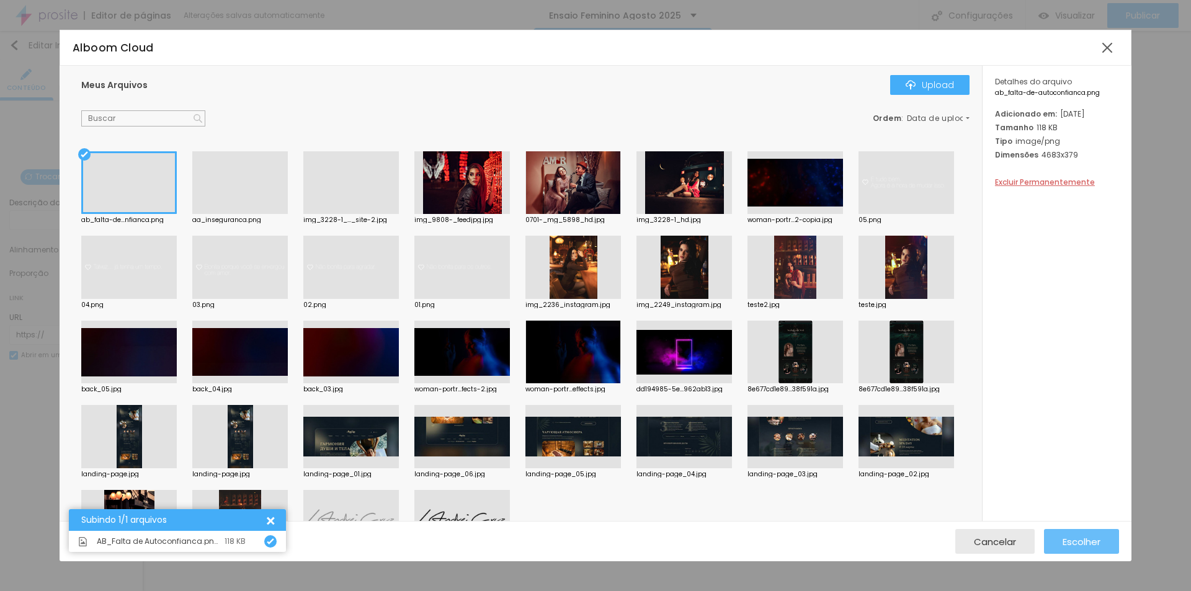
click at [1093, 539] on span "Escolher" at bounding box center [1081, 541] width 38 height 11
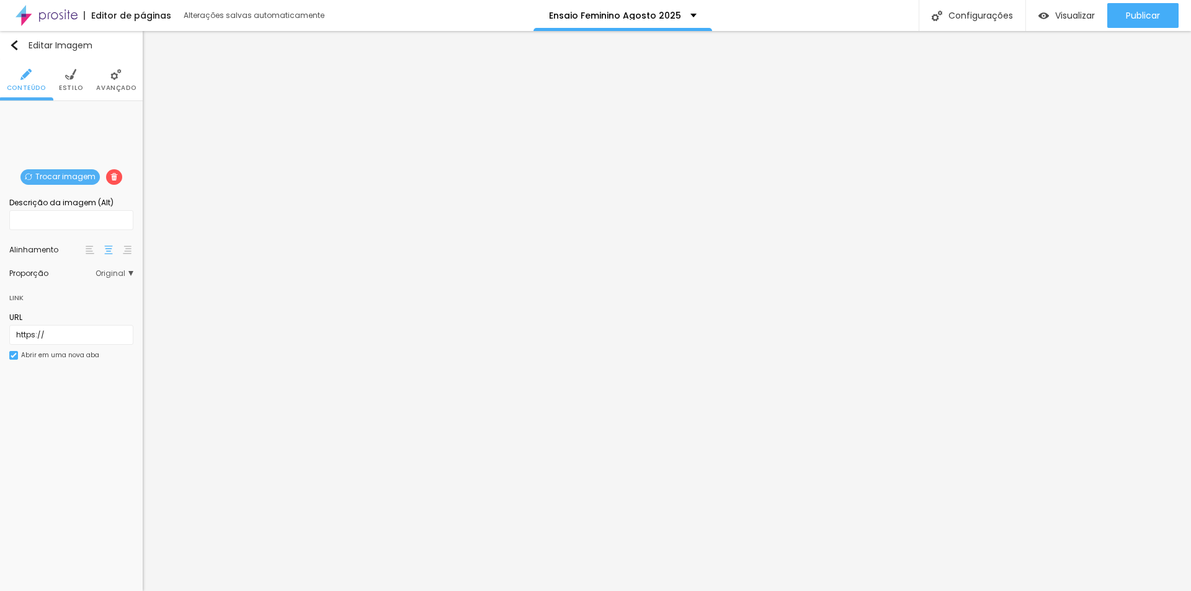
click at [79, 177] on span "Trocar imagem" at bounding box center [59, 177] width 79 height 16
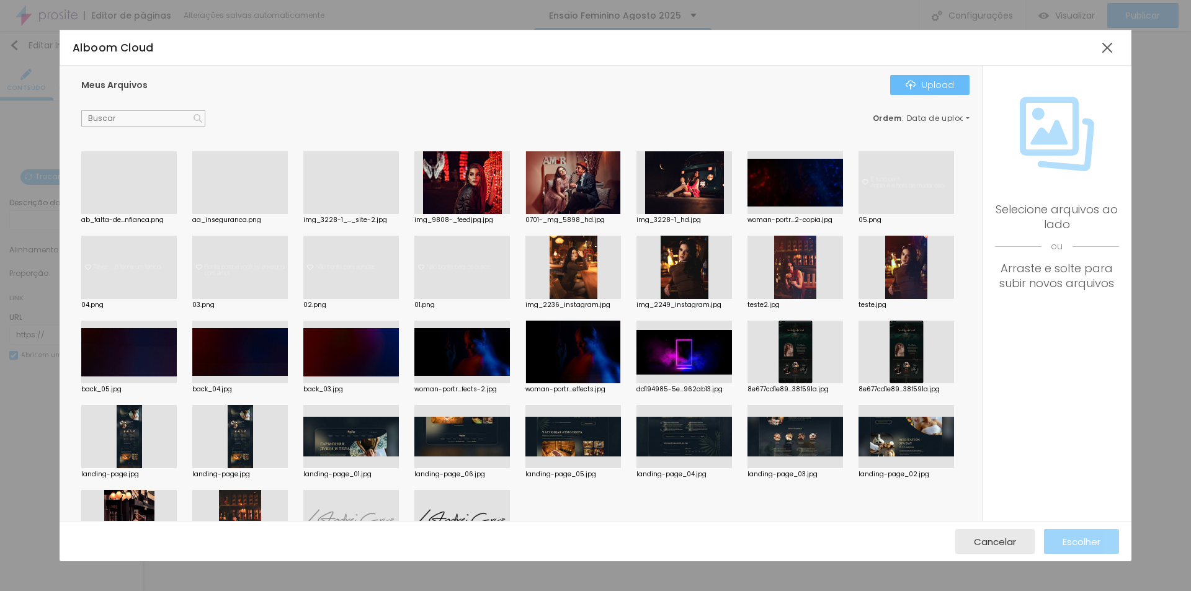
click at [938, 85] on div "Upload" at bounding box center [929, 85] width 48 height 10
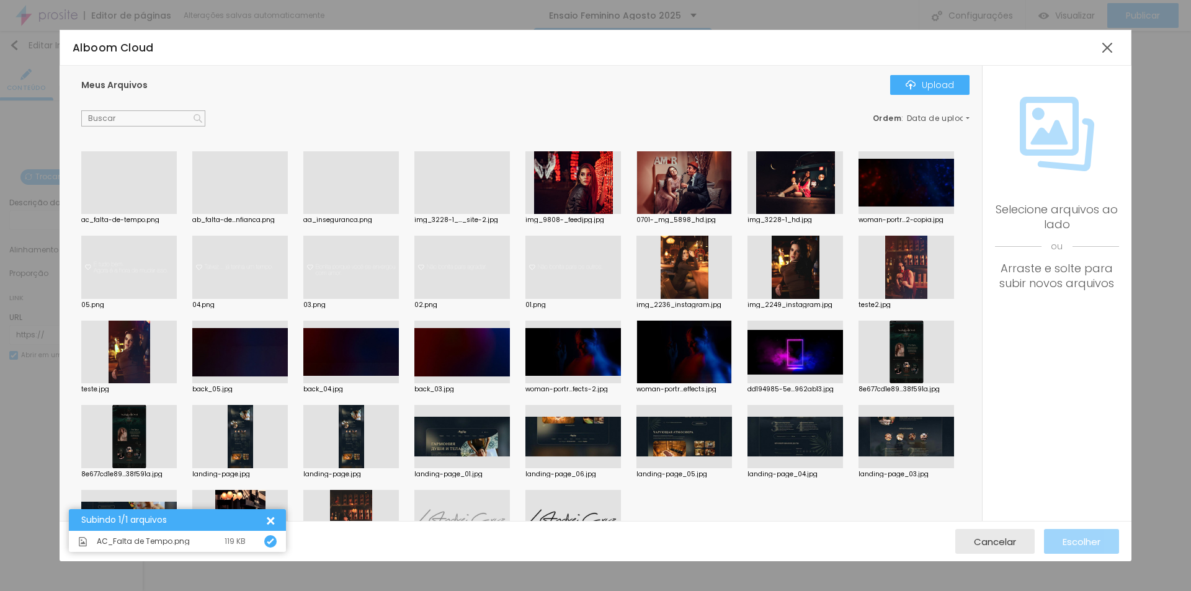
click at [114, 214] on div at bounding box center [128, 214] width 95 height 0
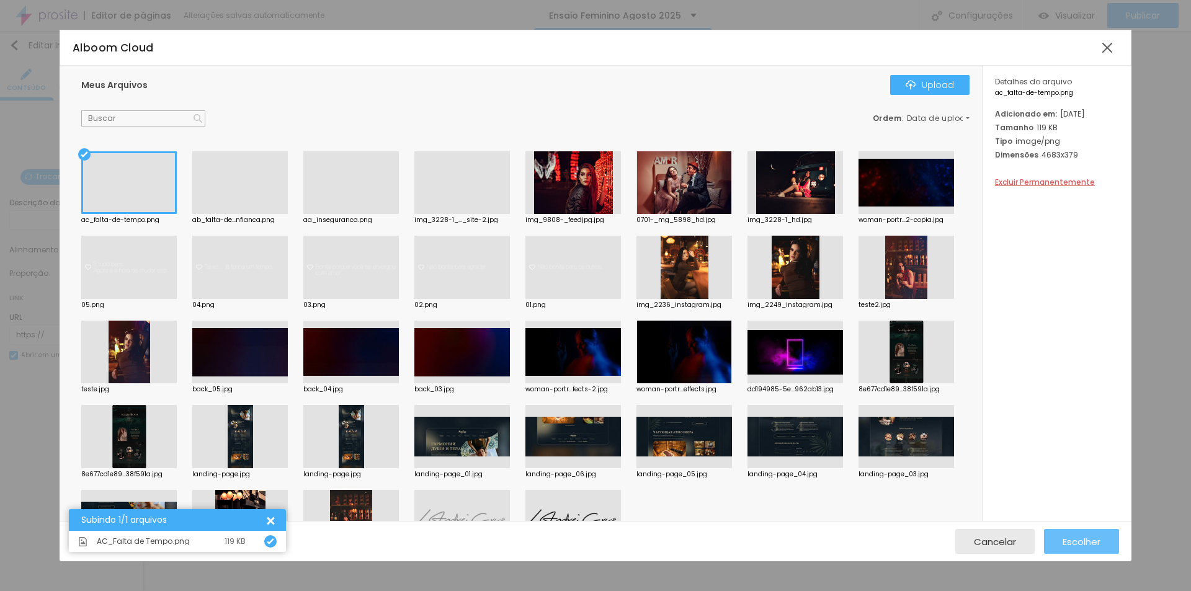
click at [1085, 544] on span "Escolher" at bounding box center [1081, 541] width 38 height 11
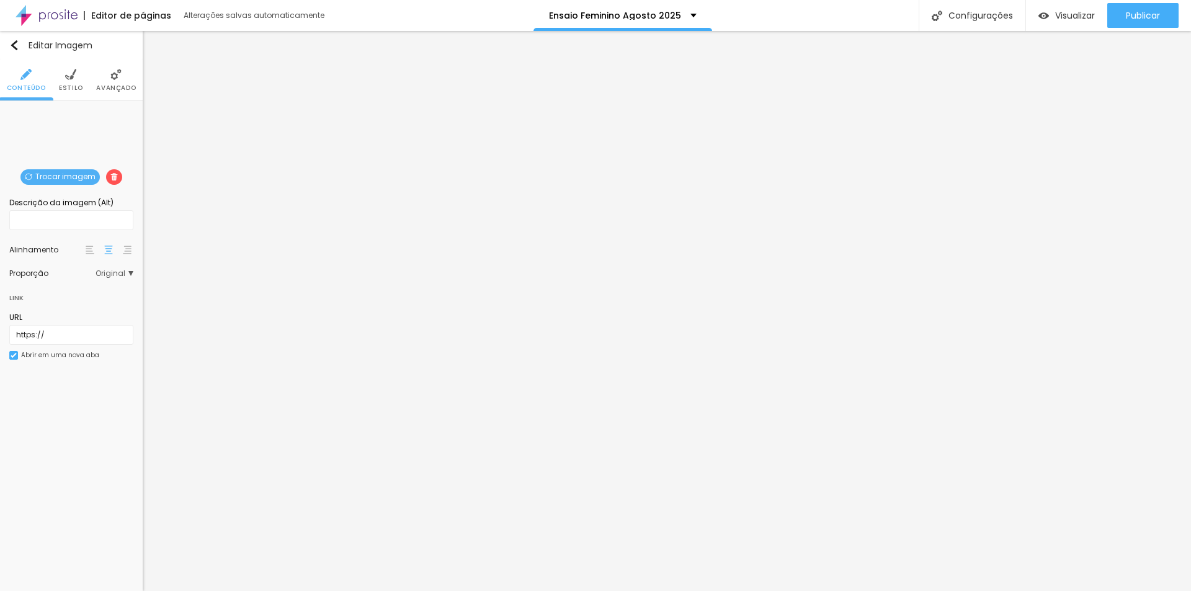
click at [69, 175] on span "Trocar imagem" at bounding box center [59, 177] width 79 height 16
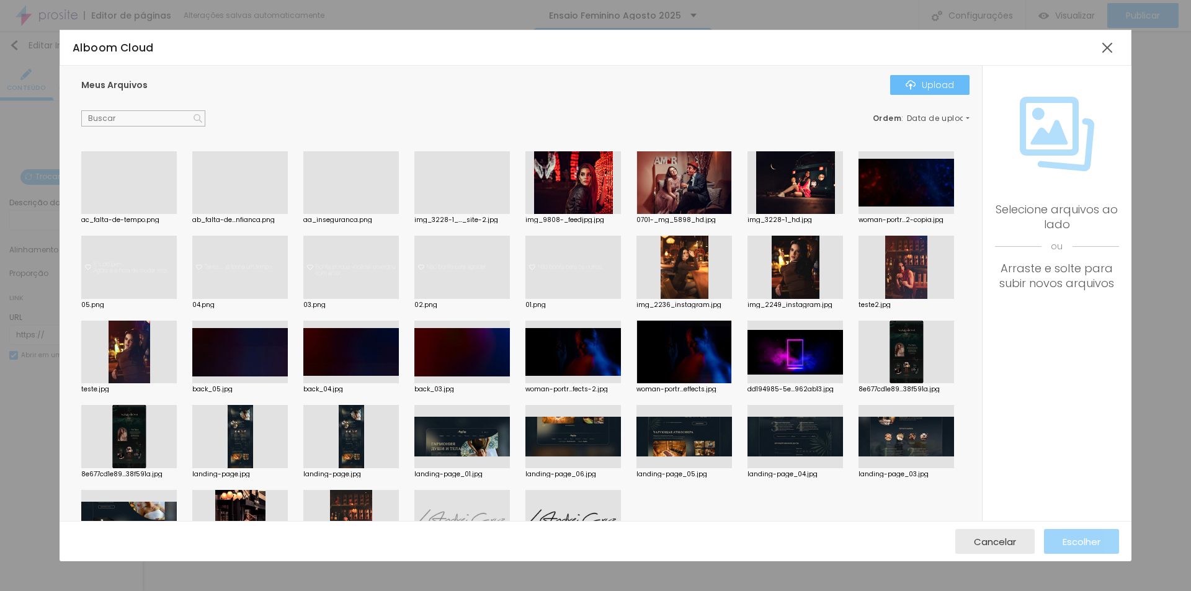
click at [922, 84] on div "Upload" at bounding box center [929, 85] width 48 height 10
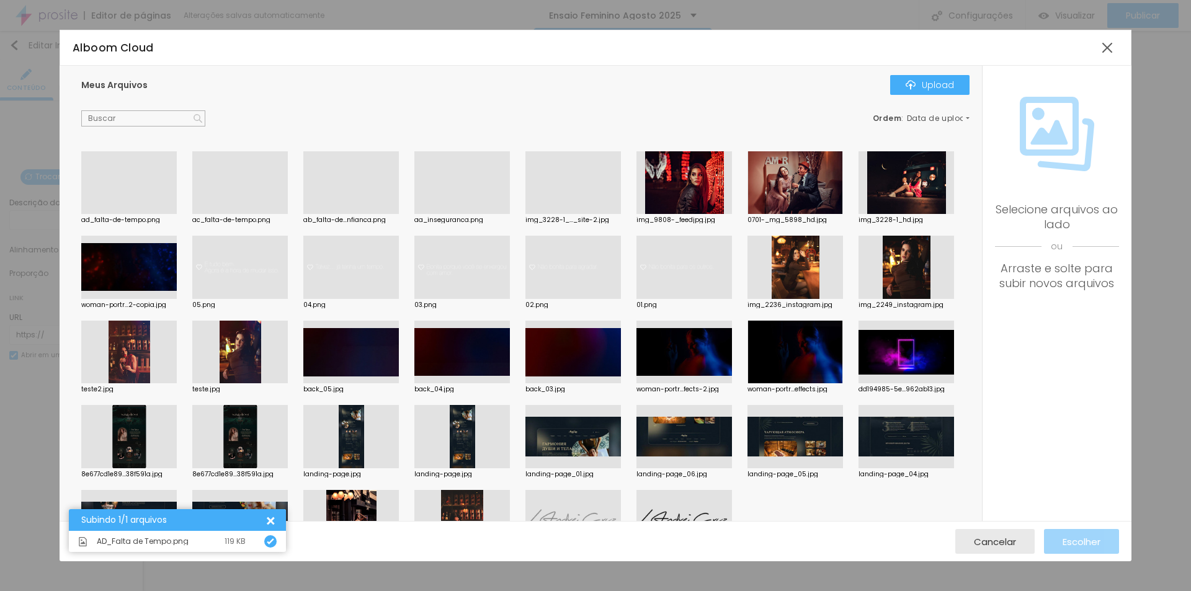
click at [125, 214] on div at bounding box center [128, 214] width 95 height 0
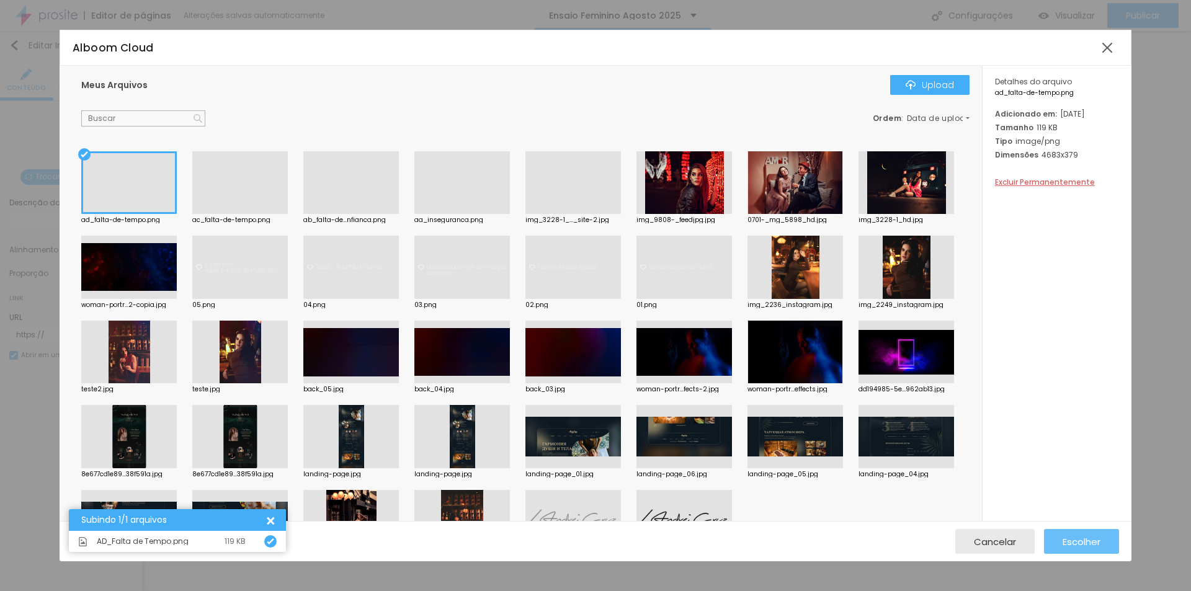
click at [1091, 541] on span "Escolher" at bounding box center [1081, 541] width 38 height 11
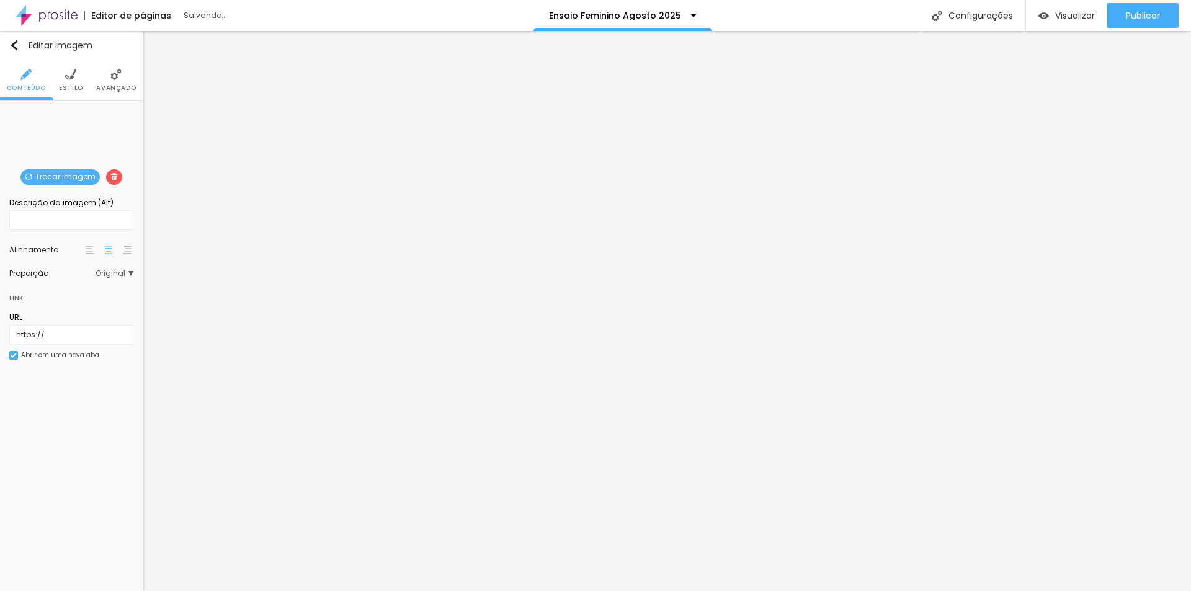
click at [70, 78] on img at bounding box center [70, 74] width 11 height 11
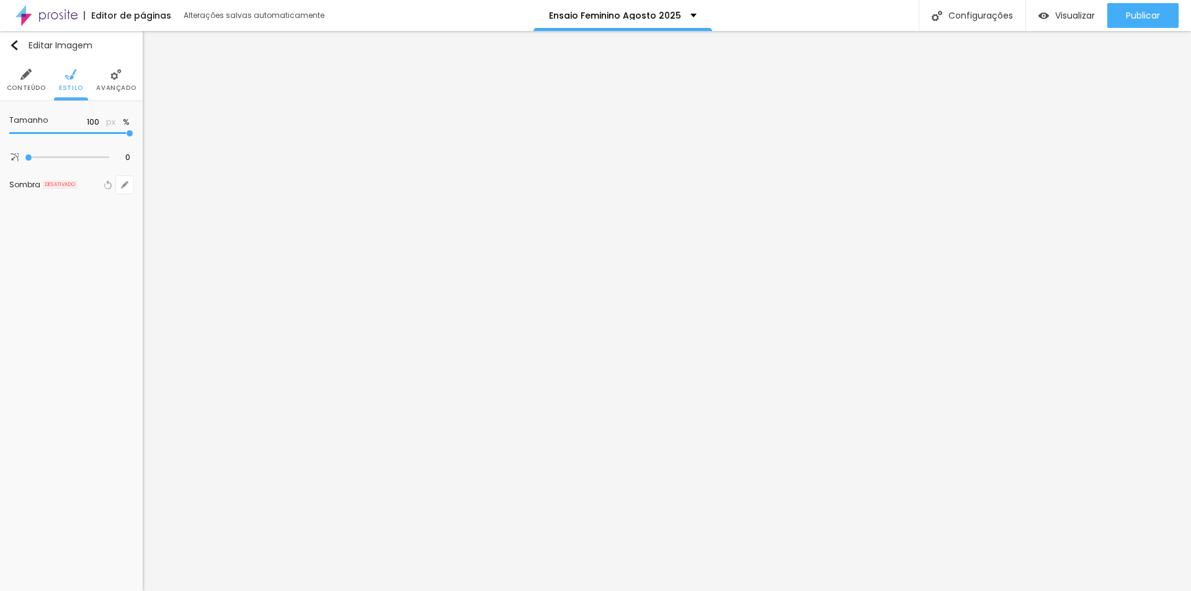
click at [118, 76] on img at bounding box center [115, 74] width 11 height 11
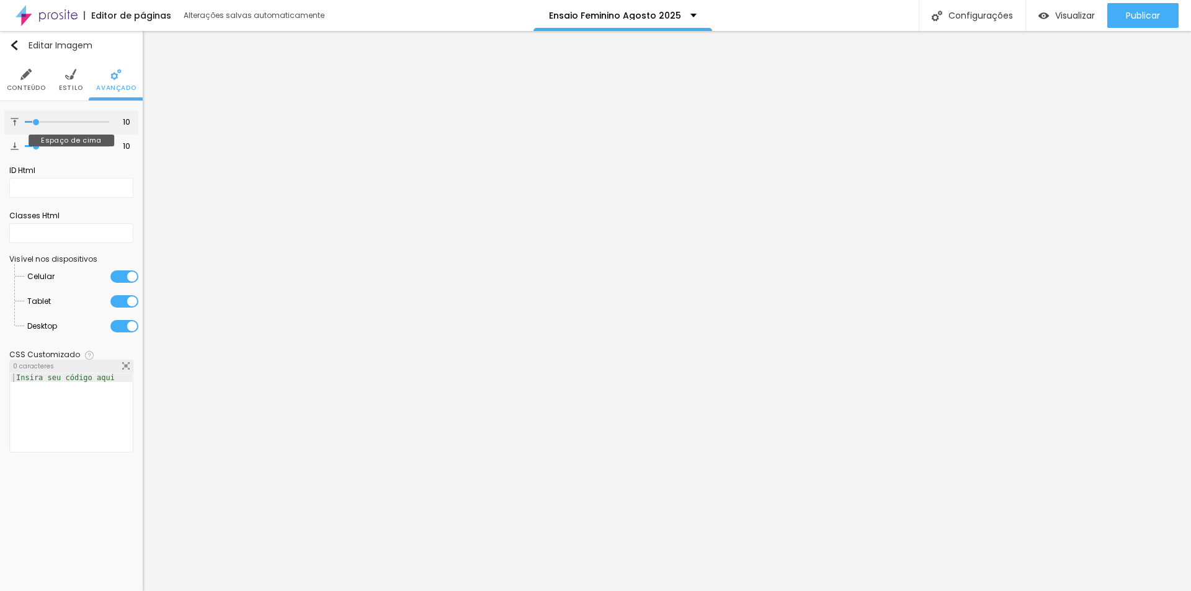
type input "4"
type input "0"
drag, startPoint x: 32, startPoint y: 120, endPoint x: 0, endPoint y: 124, distance: 32.5
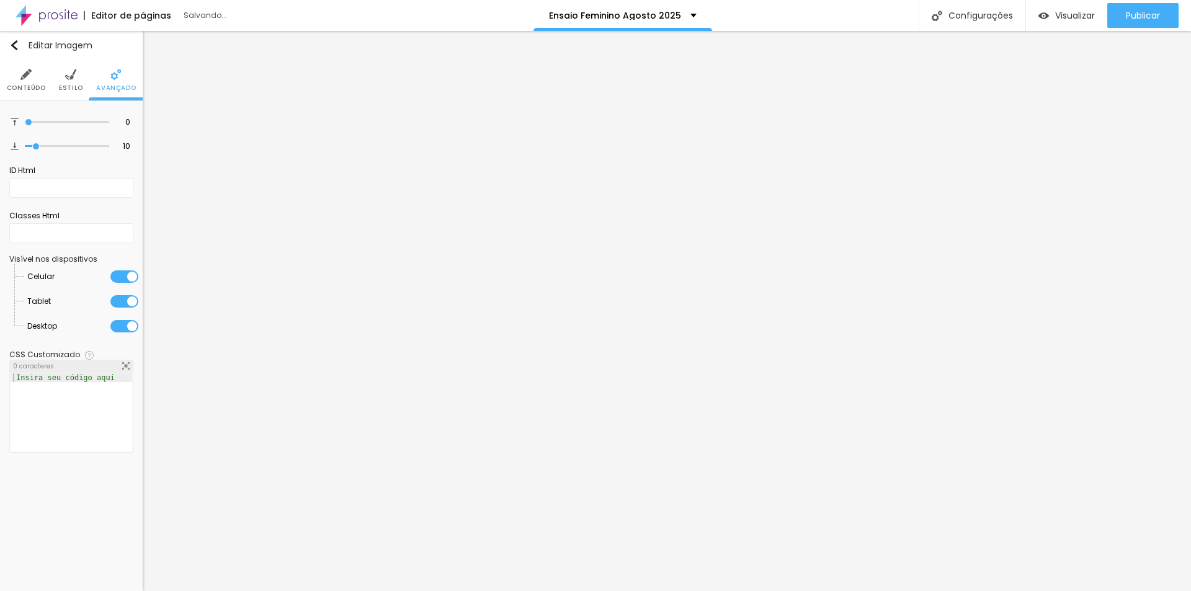
type input "0"
click at [25, 123] on input "range" at bounding box center [67, 122] width 84 height 6
type input "7"
type input "0"
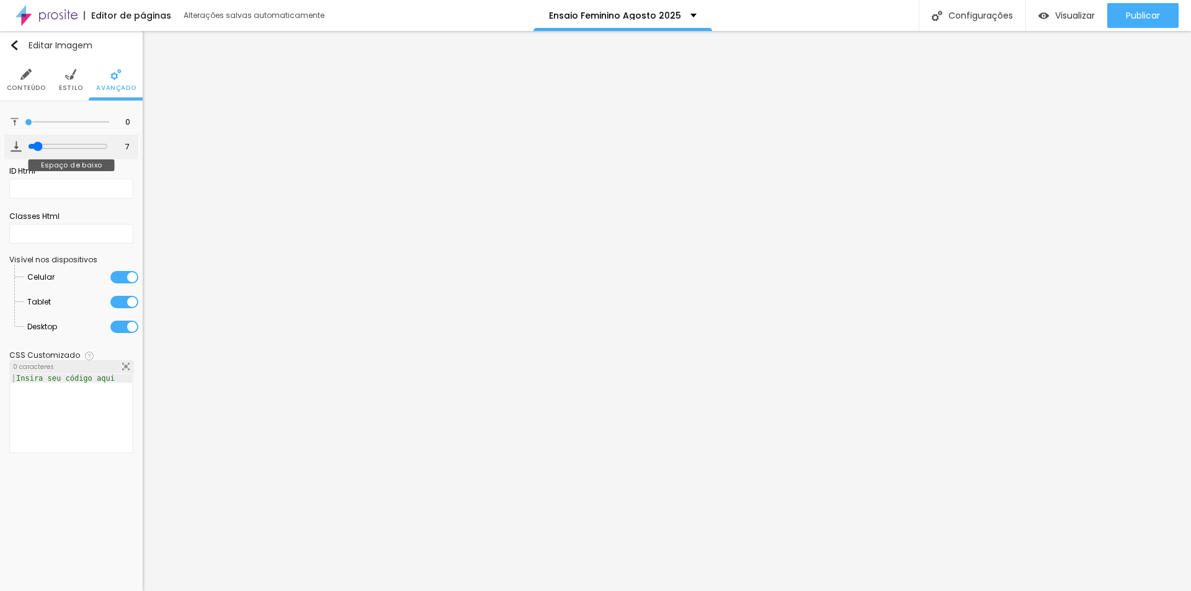
type input "0"
drag, startPoint x: 35, startPoint y: 146, endPoint x: 0, endPoint y: 154, distance: 35.6
type input "0"
click at [25, 149] on input "range" at bounding box center [67, 146] width 84 height 6
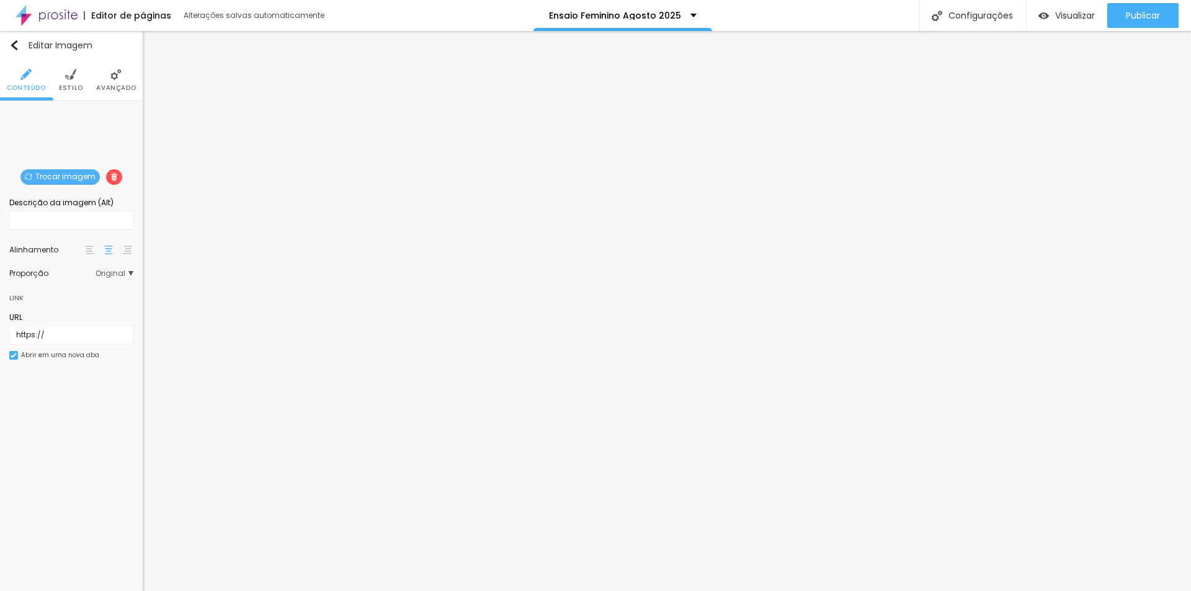
click at [115, 78] on img at bounding box center [115, 74] width 11 height 11
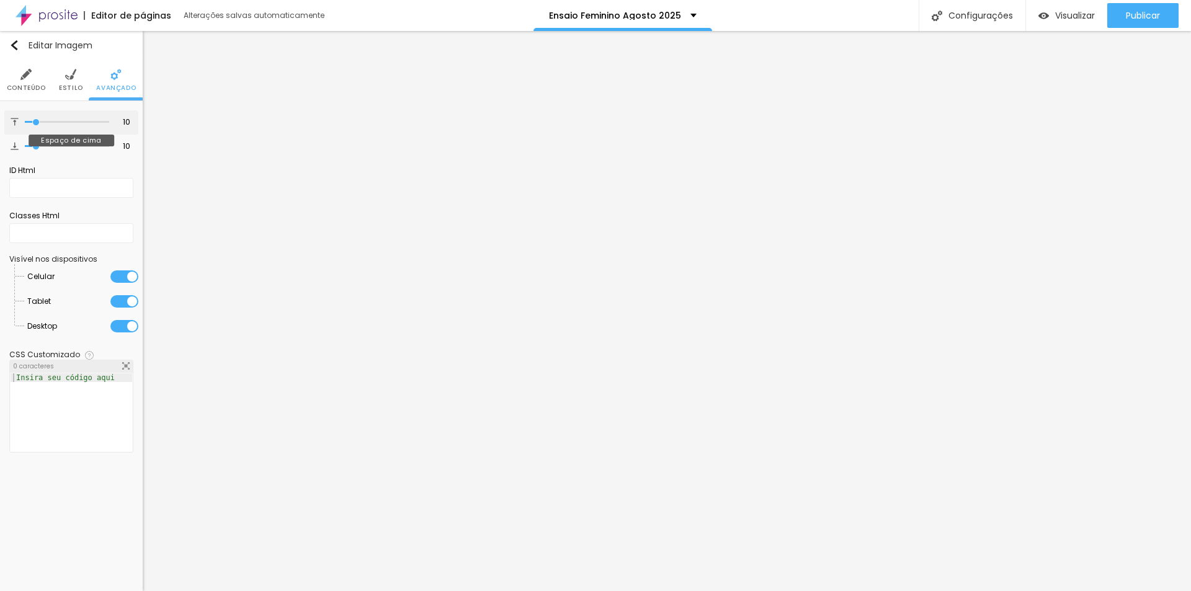
type input "7"
type input "0"
drag, startPoint x: 35, startPoint y: 121, endPoint x: 0, endPoint y: 123, distance: 34.8
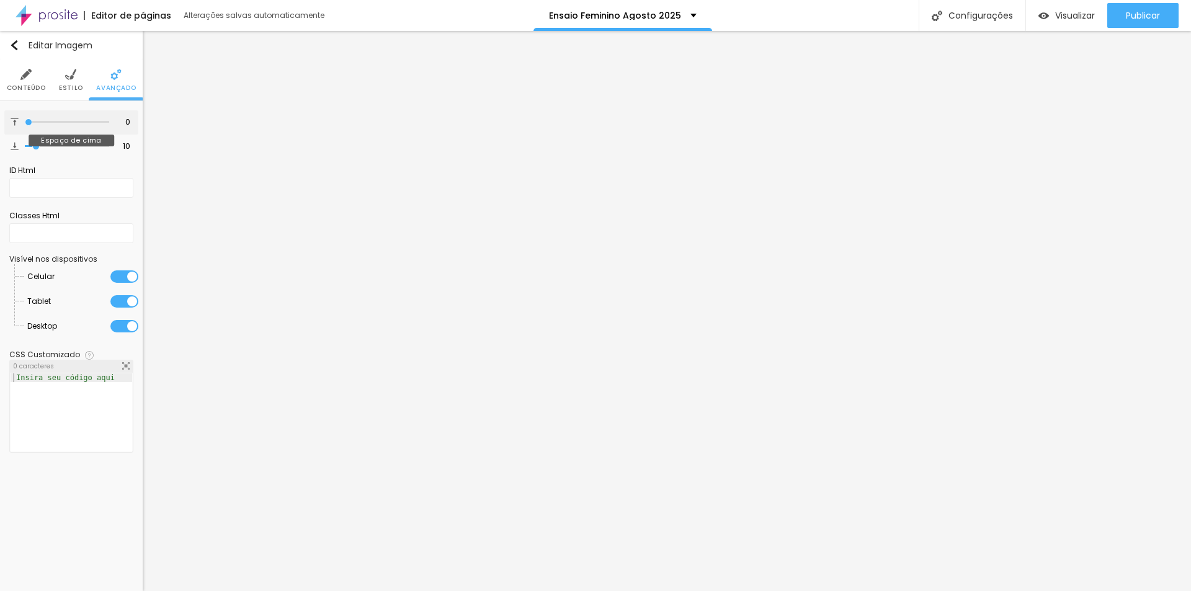
type input "0"
click at [25, 123] on input "range" at bounding box center [67, 122] width 84 height 6
type input "7"
type input "5"
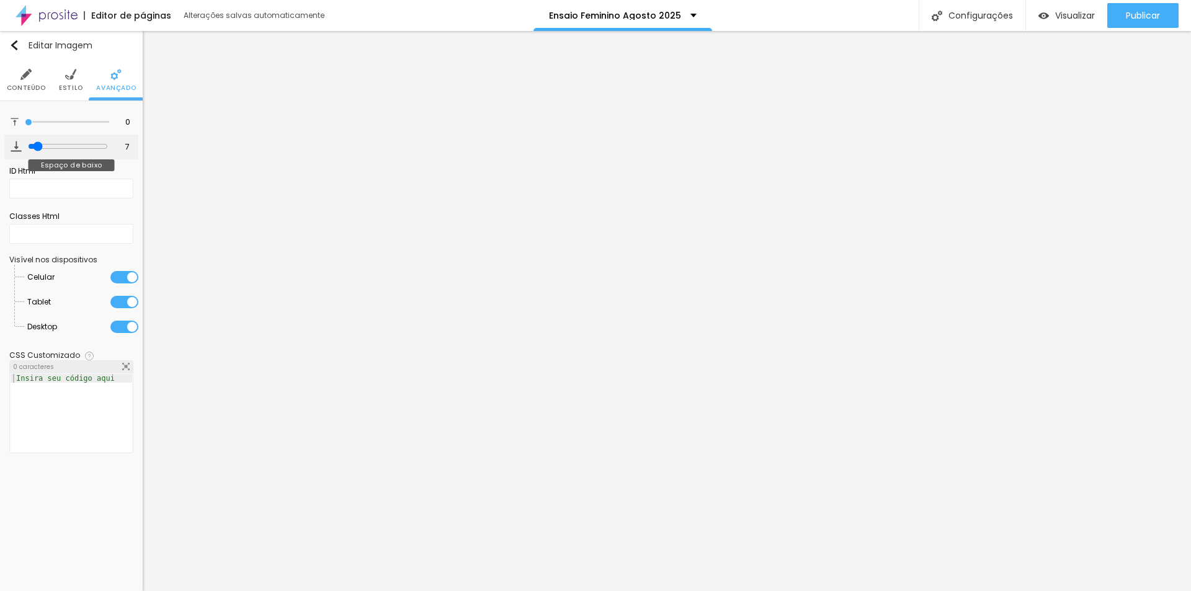
type input "5"
type input "0"
drag, startPoint x: 35, startPoint y: 146, endPoint x: 0, endPoint y: 146, distance: 34.7
type input "0"
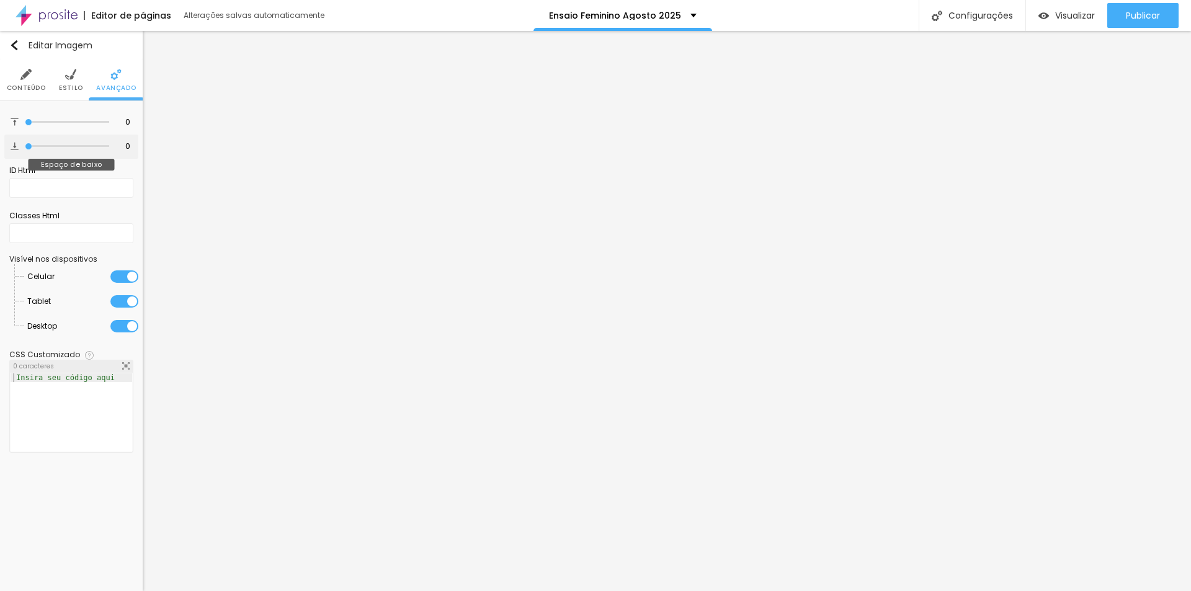
click at [25, 146] on input "range" at bounding box center [67, 146] width 84 height 6
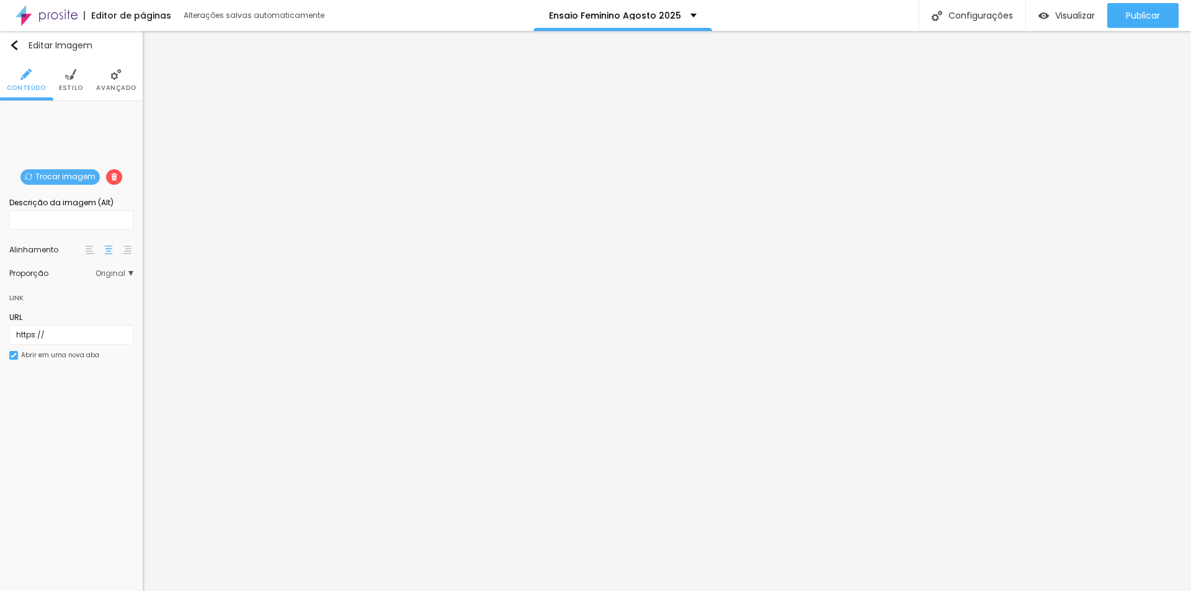
drag, startPoint x: 107, startPoint y: 79, endPoint x: 96, endPoint y: 89, distance: 14.5
click at [106, 80] on li "Avançado" at bounding box center [116, 80] width 40 height 41
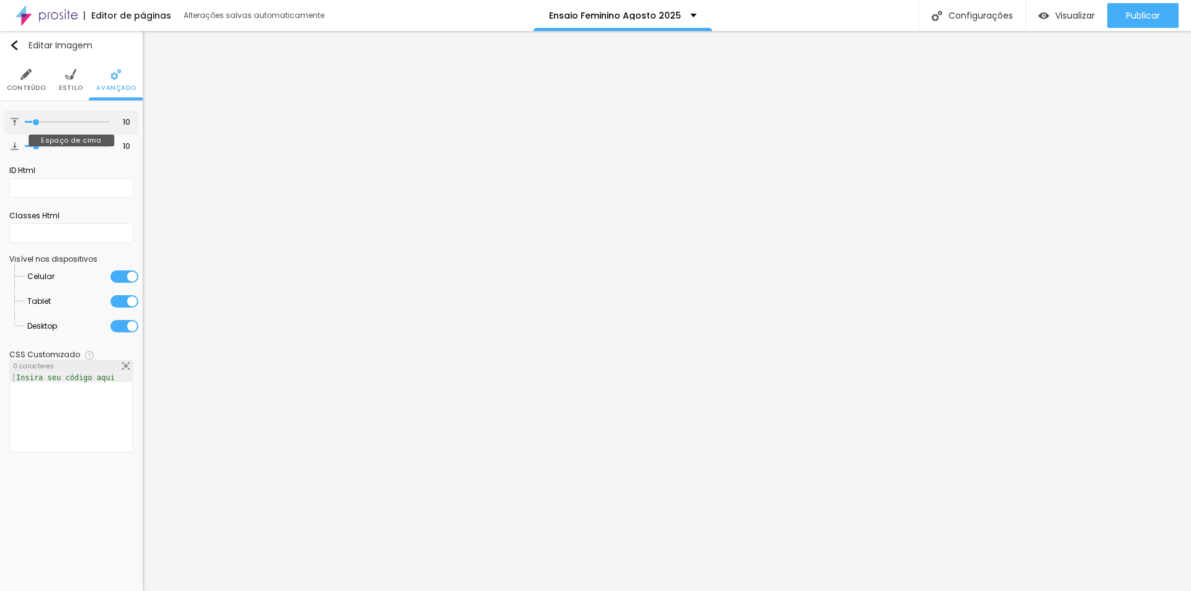
type input "6"
type input "4"
type input "0"
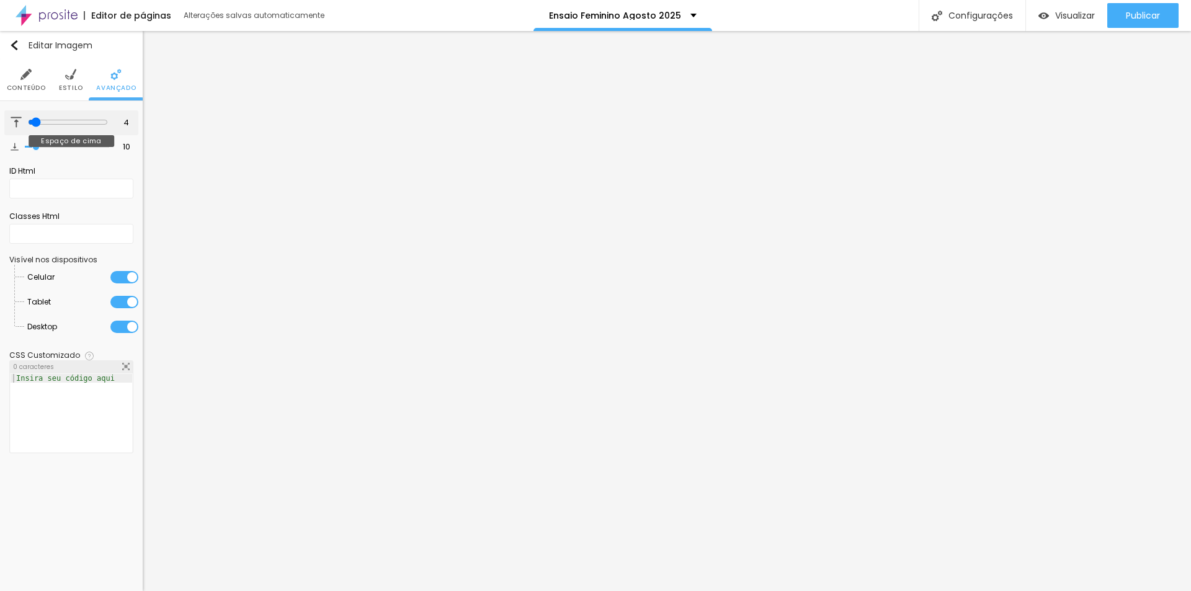
type input "0"
drag, startPoint x: 33, startPoint y: 122, endPoint x: 9, endPoint y: 148, distance: 36.0
type input "0"
click at [25, 124] on input "range" at bounding box center [67, 122] width 84 height 6
type input "8"
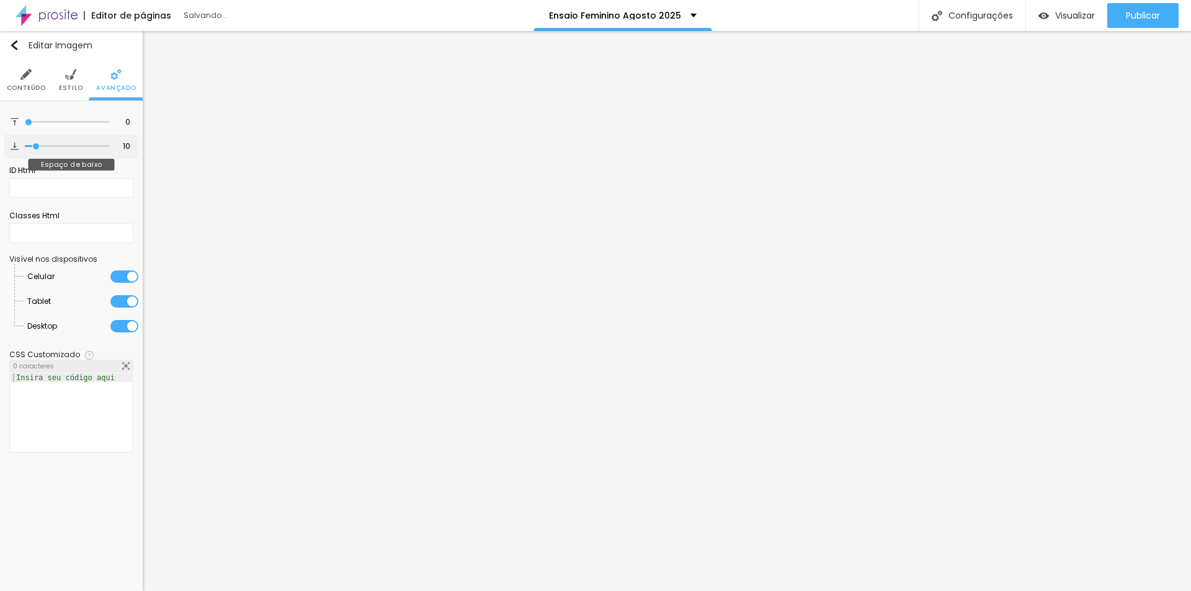
type input "8"
type input "6"
type input "0"
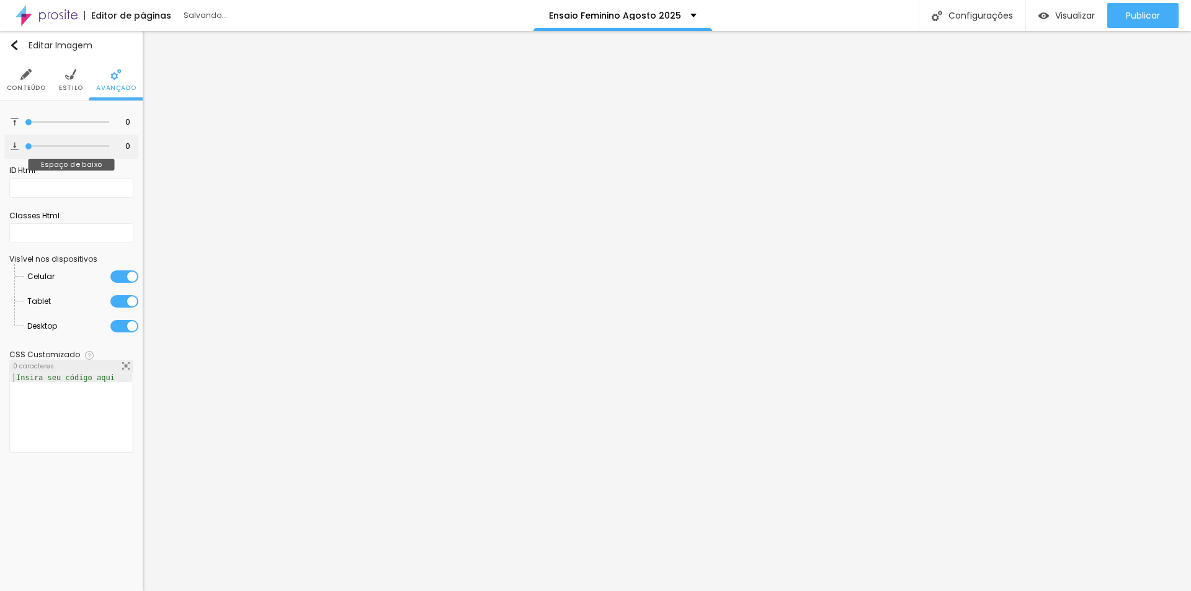
drag, startPoint x: 35, startPoint y: 146, endPoint x: 0, endPoint y: 146, distance: 35.3
type input "0"
click at [25, 146] on input "range" at bounding box center [67, 146] width 84 height 6
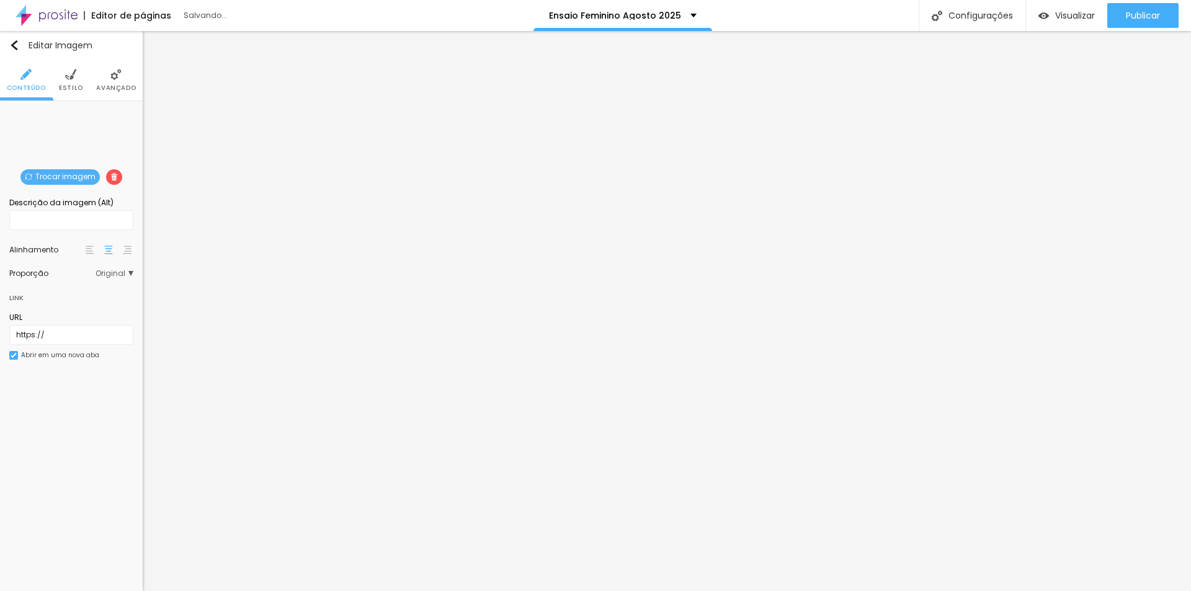
click at [118, 78] on img at bounding box center [115, 74] width 11 height 11
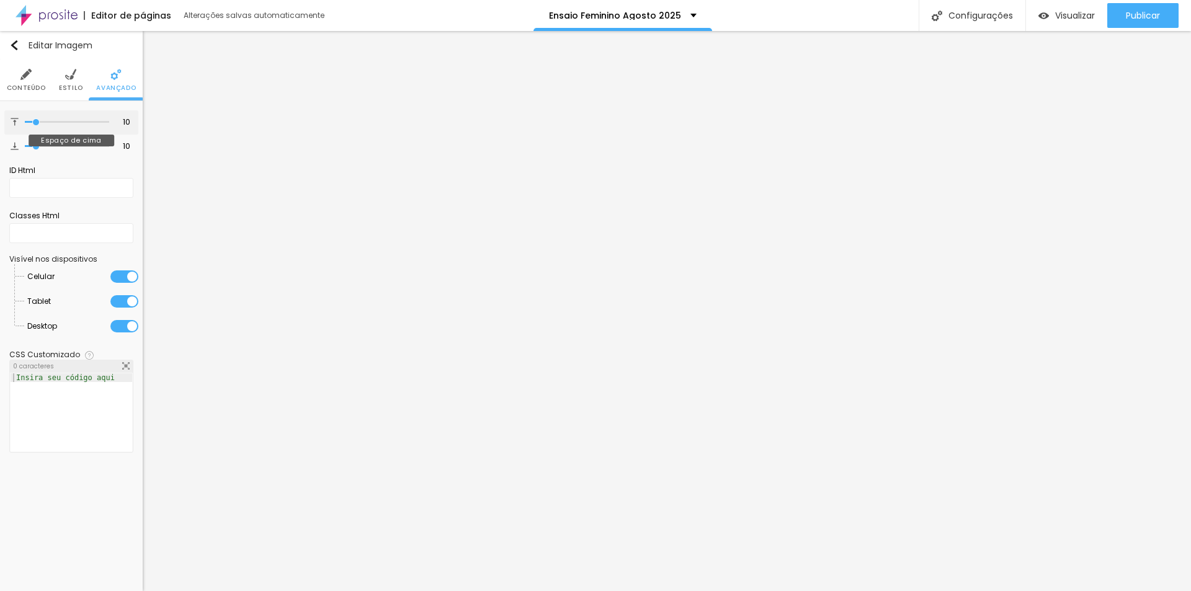
type input "7"
type input "3"
type input "0"
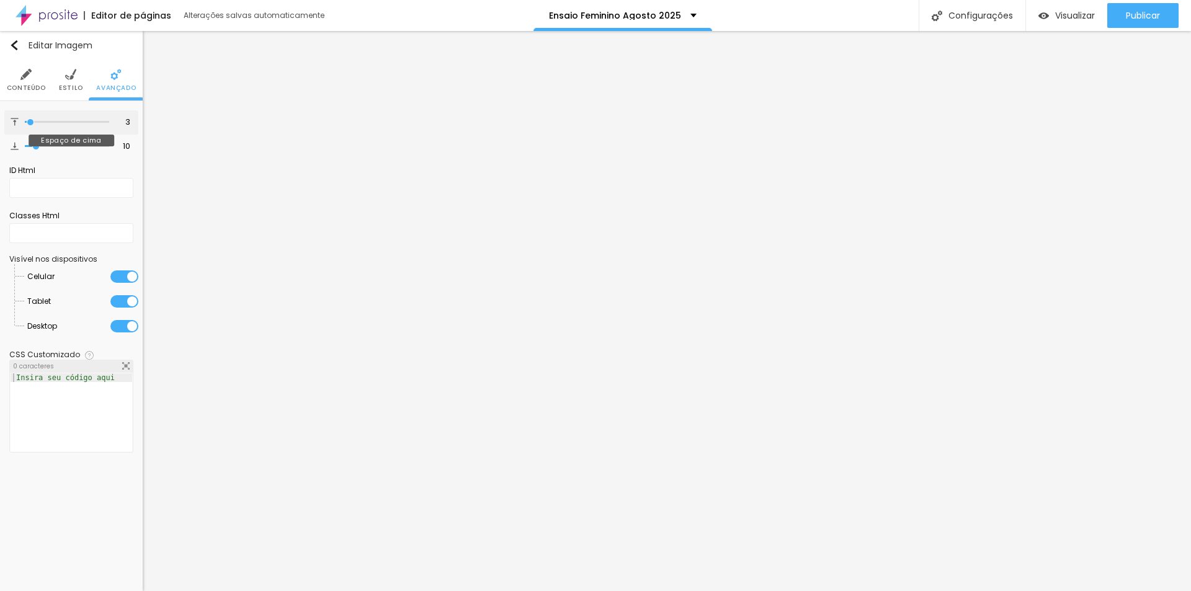
type input "0"
drag, startPoint x: 34, startPoint y: 122, endPoint x: 13, endPoint y: 139, distance: 26.9
type input "0"
click at [25, 123] on input "range" at bounding box center [67, 122] width 84 height 6
type input "7"
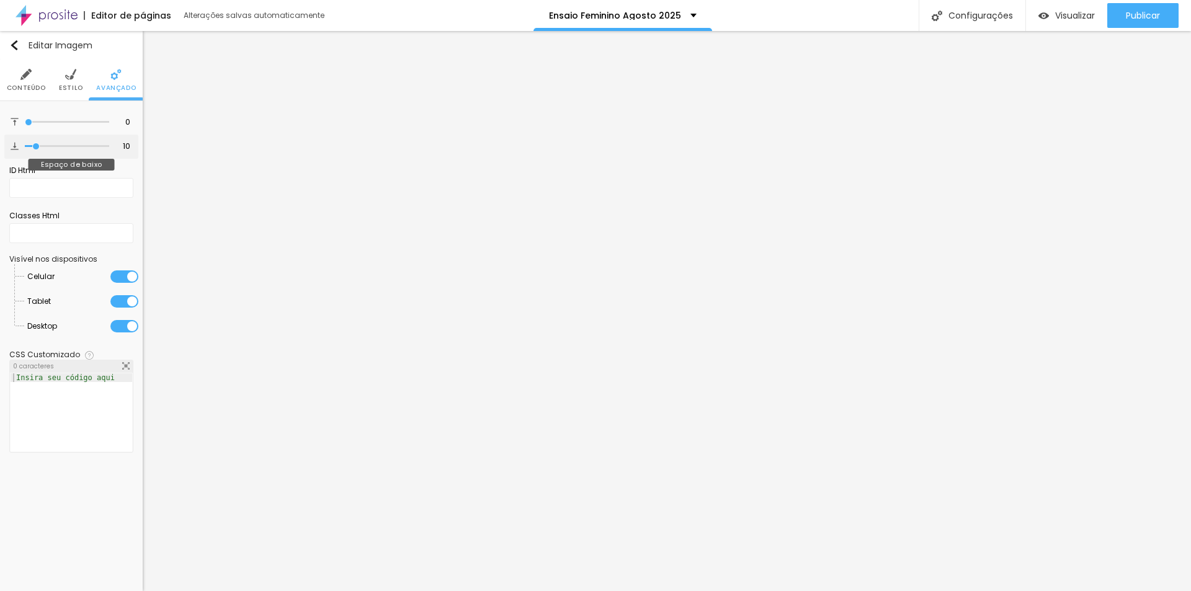
type input "7"
type input "0"
drag, startPoint x: 27, startPoint y: 144, endPoint x: 0, endPoint y: 143, distance: 27.3
type input "0"
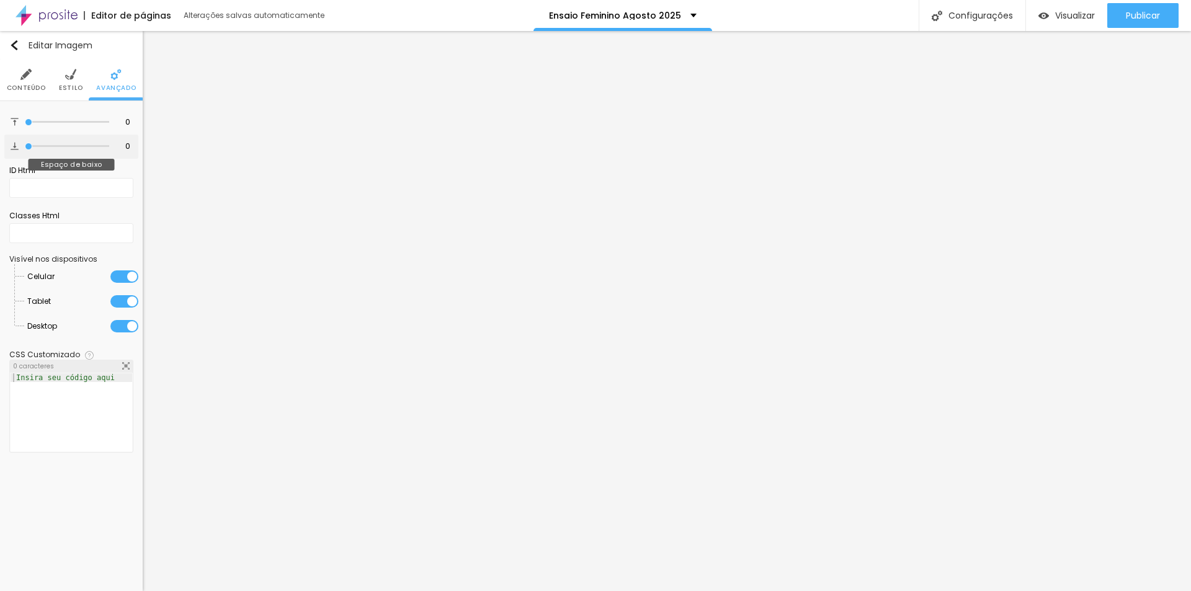
click at [25, 143] on input "range" at bounding box center [67, 146] width 84 height 6
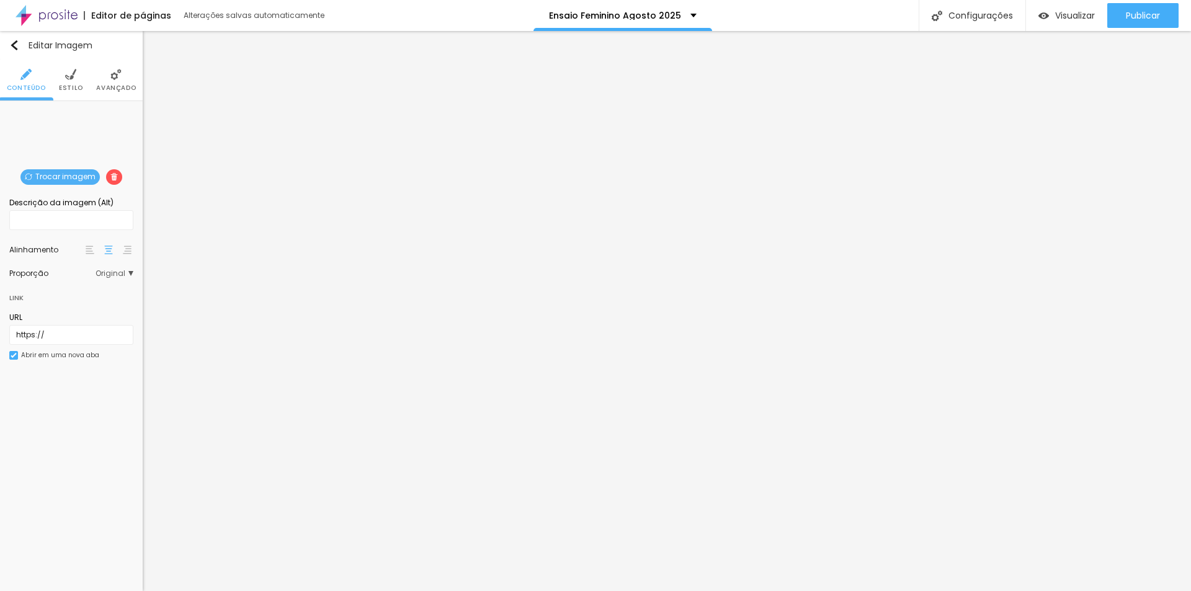
click at [122, 78] on li "Avançado" at bounding box center [116, 80] width 40 height 41
click at [112, 81] on li "Avançado" at bounding box center [116, 80] width 40 height 41
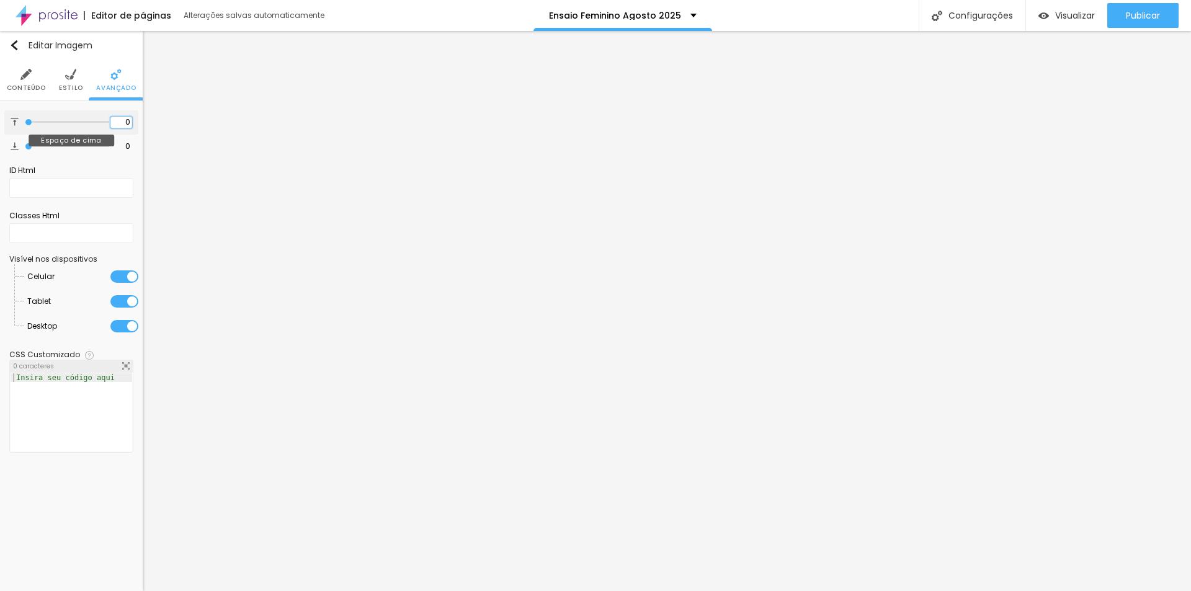
drag, startPoint x: 128, startPoint y: 120, endPoint x: 107, endPoint y: 113, distance: 21.6
click at [114, 120] on input "0" at bounding box center [121, 123] width 22 height 12
type input "2"
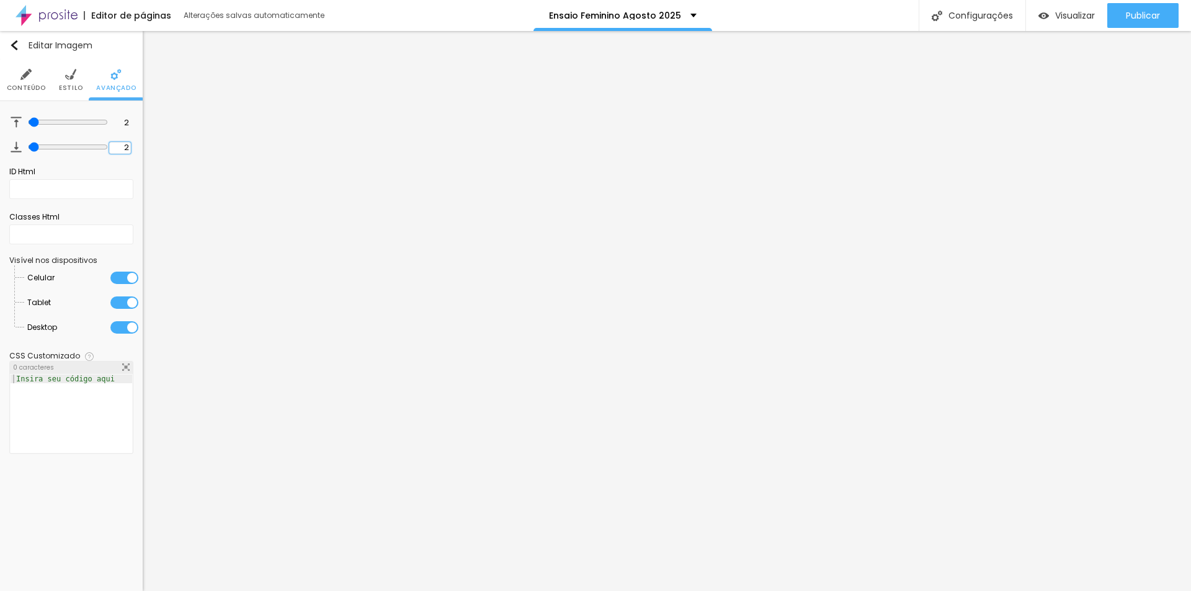
type input "2"
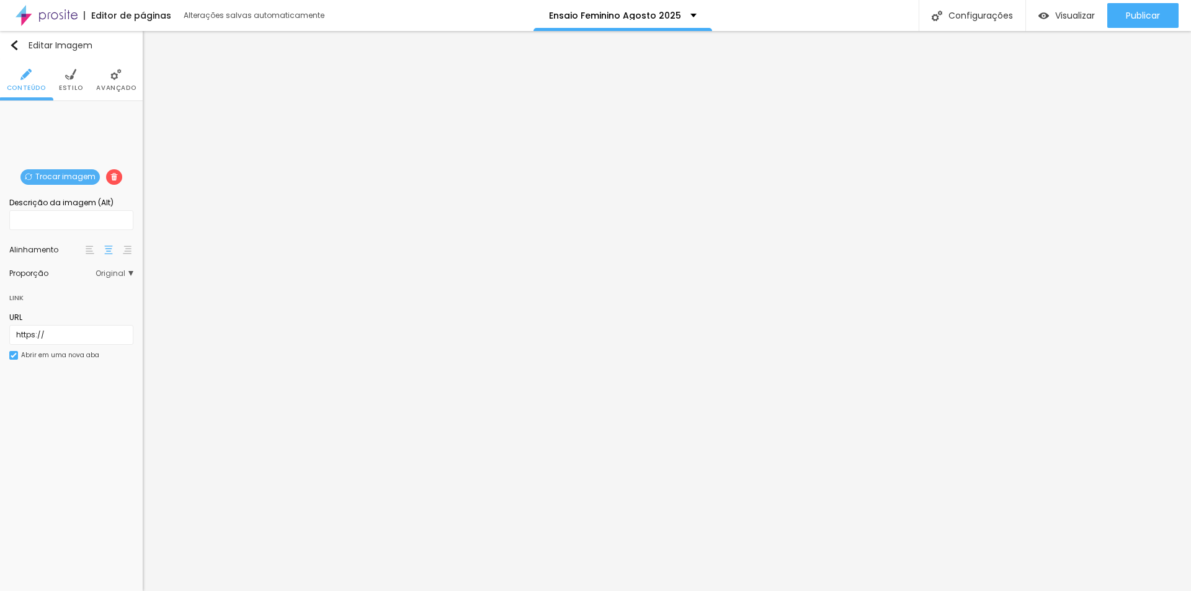
click at [116, 76] on img at bounding box center [115, 74] width 11 height 11
click at [120, 77] on img at bounding box center [115, 74] width 11 height 11
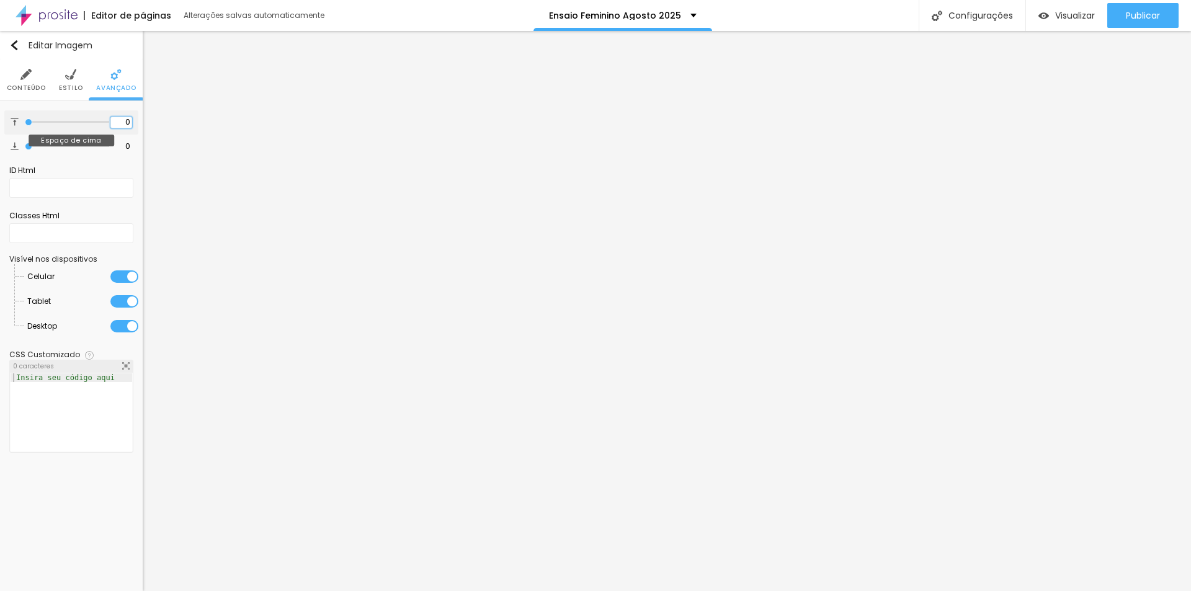
click at [129, 120] on input "0" at bounding box center [121, 123] width 22 height 12
type input "2"
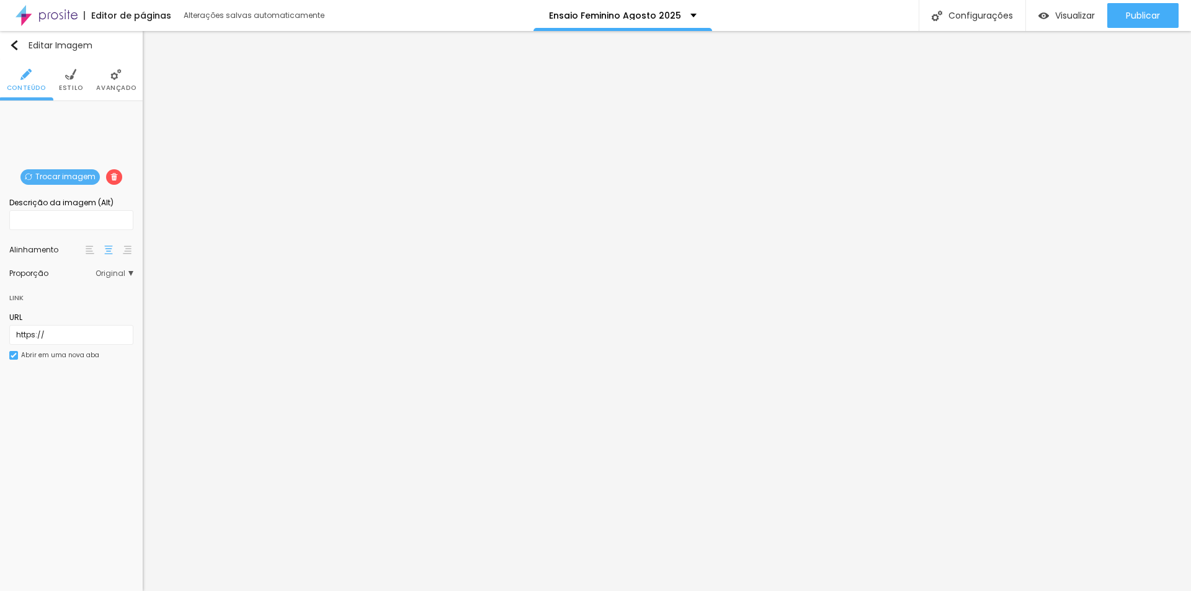
click at [123, 73] on li "Avançado" at bounding box center [116, 80] width 40 height 41
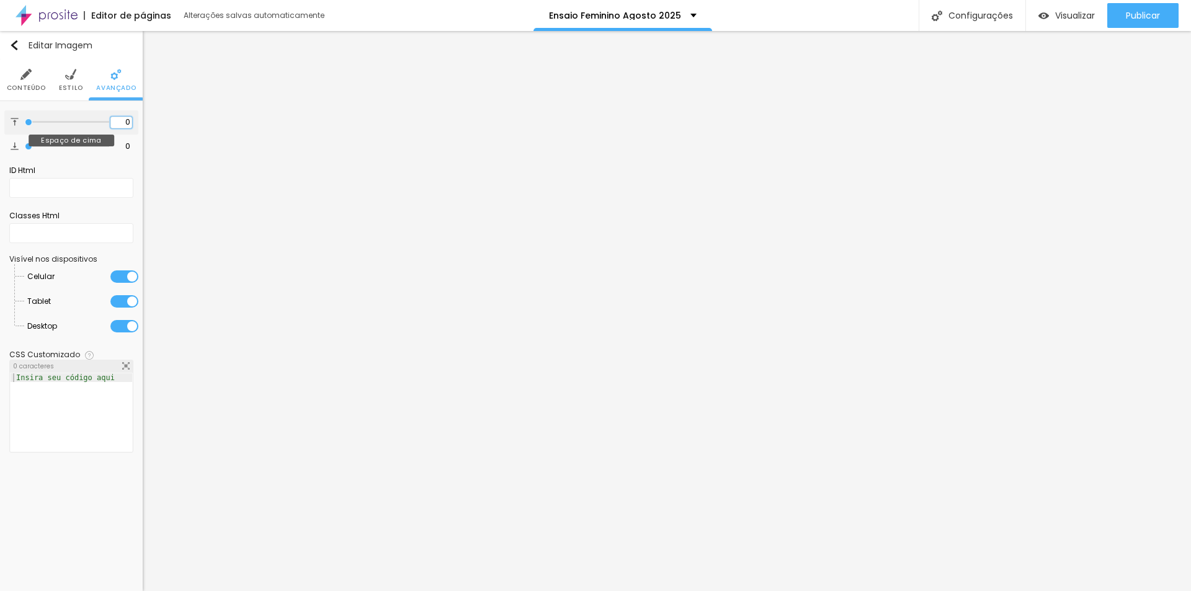
drag, startPoint x: 128, startPoint y: 124, endPoint x: 93, endPoint y: 127, distance: 34.9
click at [97, 125] on div "0 Espaço de cima" at bounding box center [71, 122] width 134 height 24
type input "2"
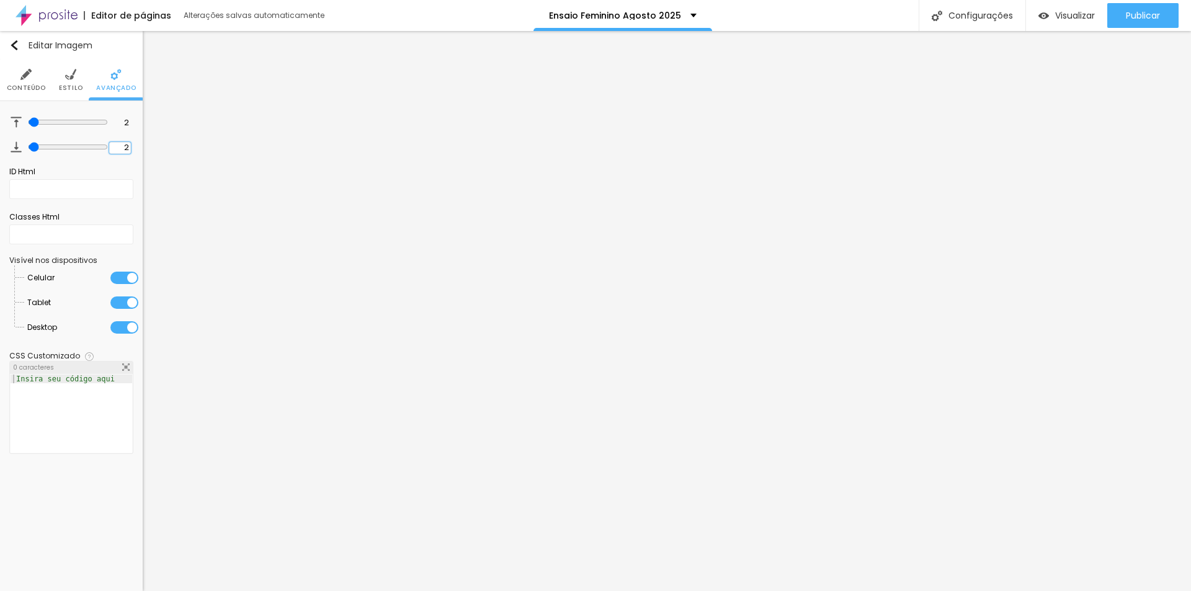
type input "2"
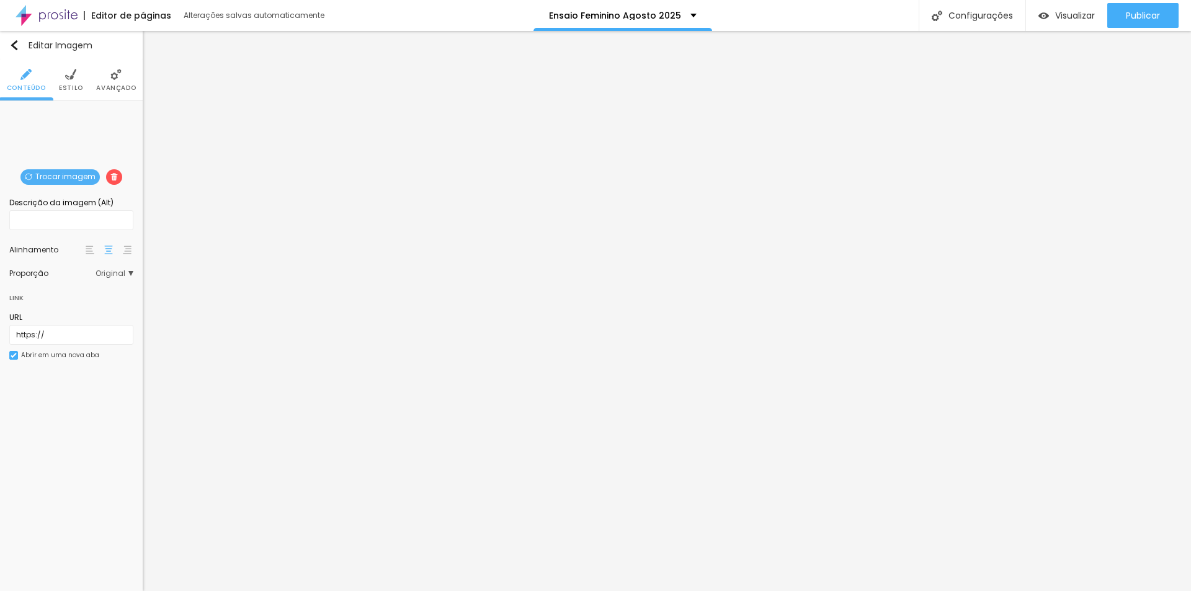
click at [115, 83] on li "Avançado" at bounding box center [116, 80] width 40 height 41
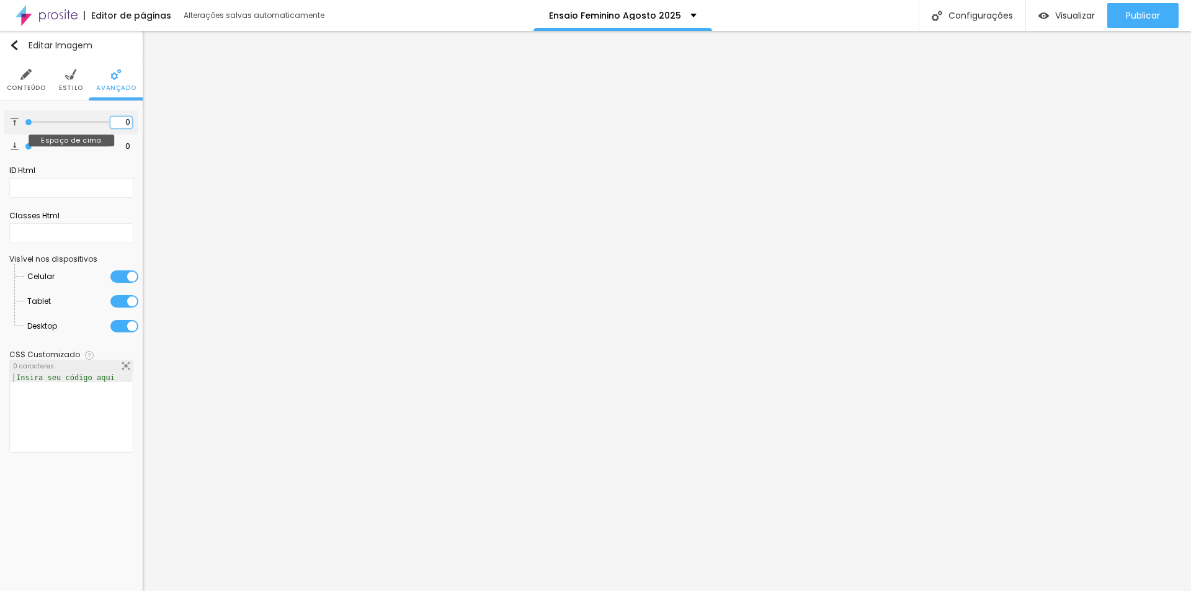
drag, startPoint x: 131, startPoint y: 123, endPoint x: 78, endPoint y: 123, distance: 52.7
click at [78, 123] on div "0 Espaço de cima" at bounding box center [71, 122] width 134 height 24
type input "2"
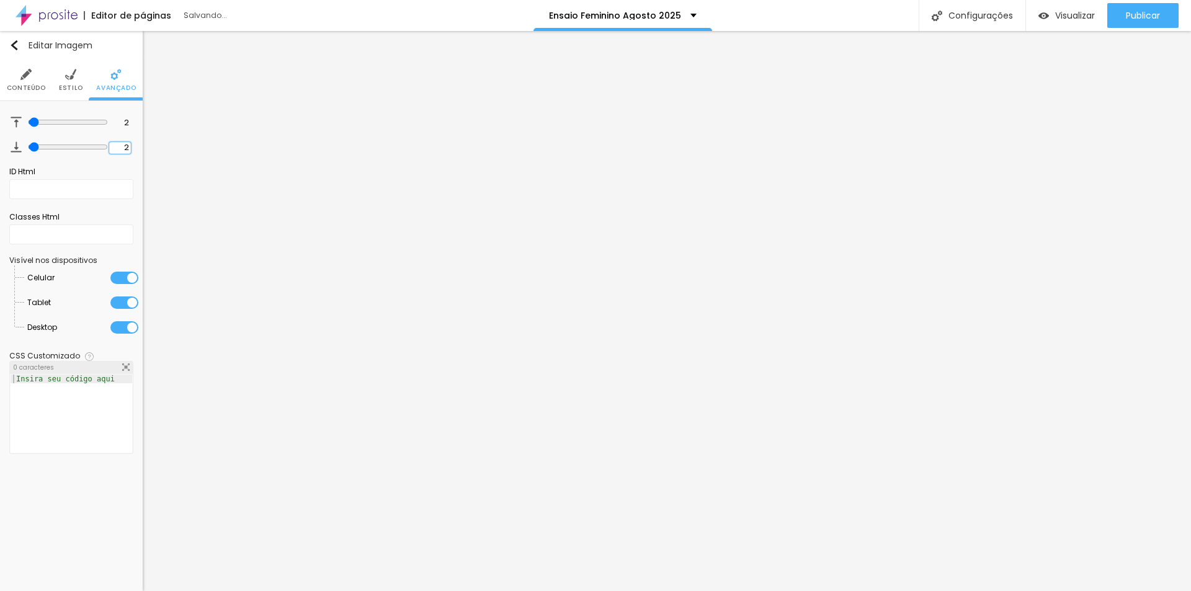
type input "2"
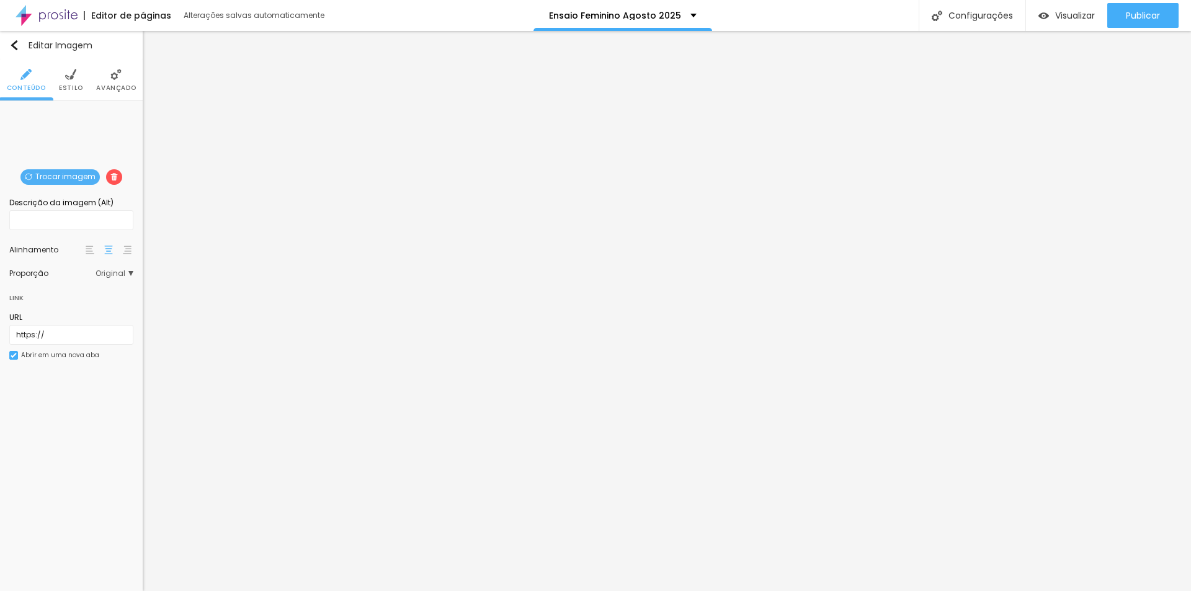
click at [79, 180] on span "Trocar imagem" at bounding box center [59, 177] width 79 height 16
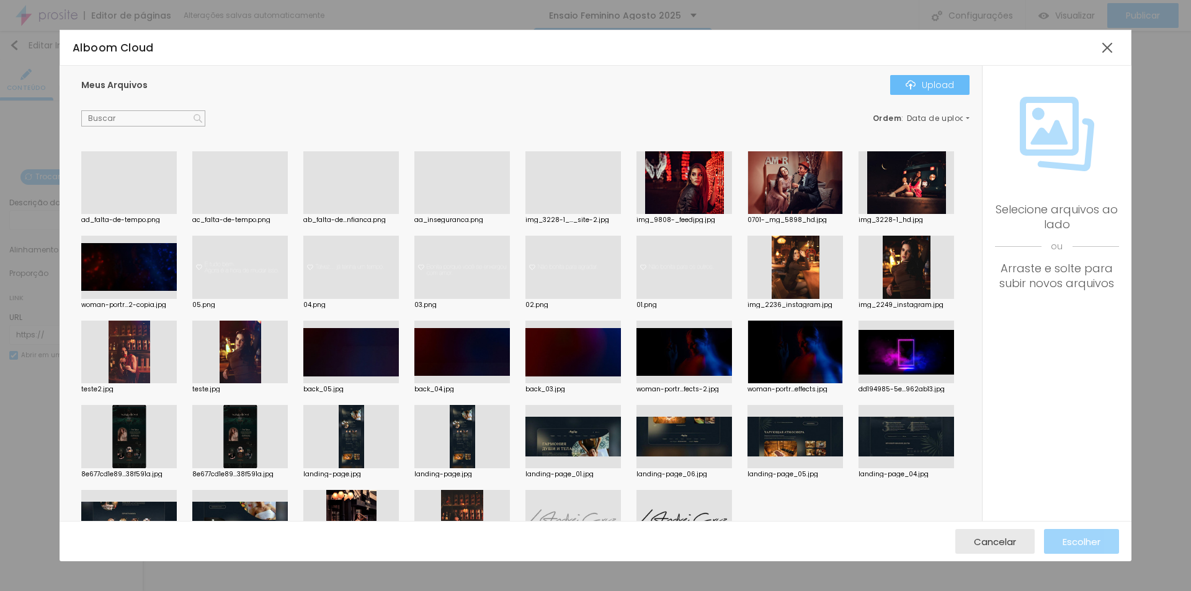
click at [920, 77] on button "Upload" at bounding box center [929, 85] width 79 height 20
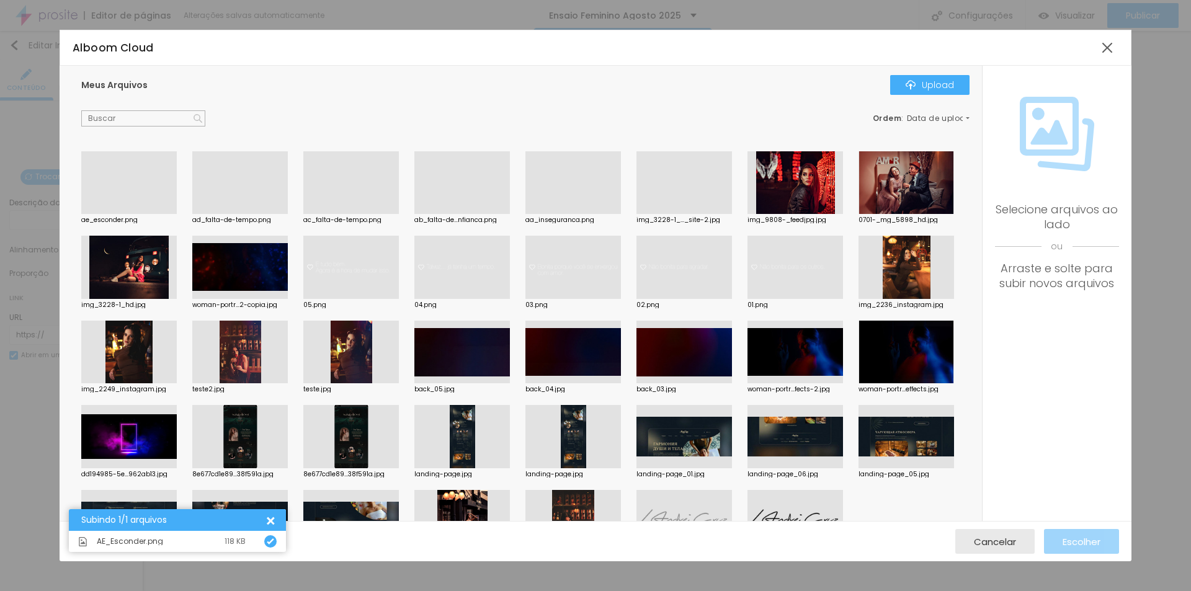
click at [133, 214] on div at bounding box center [128, 214] width 95 height 0
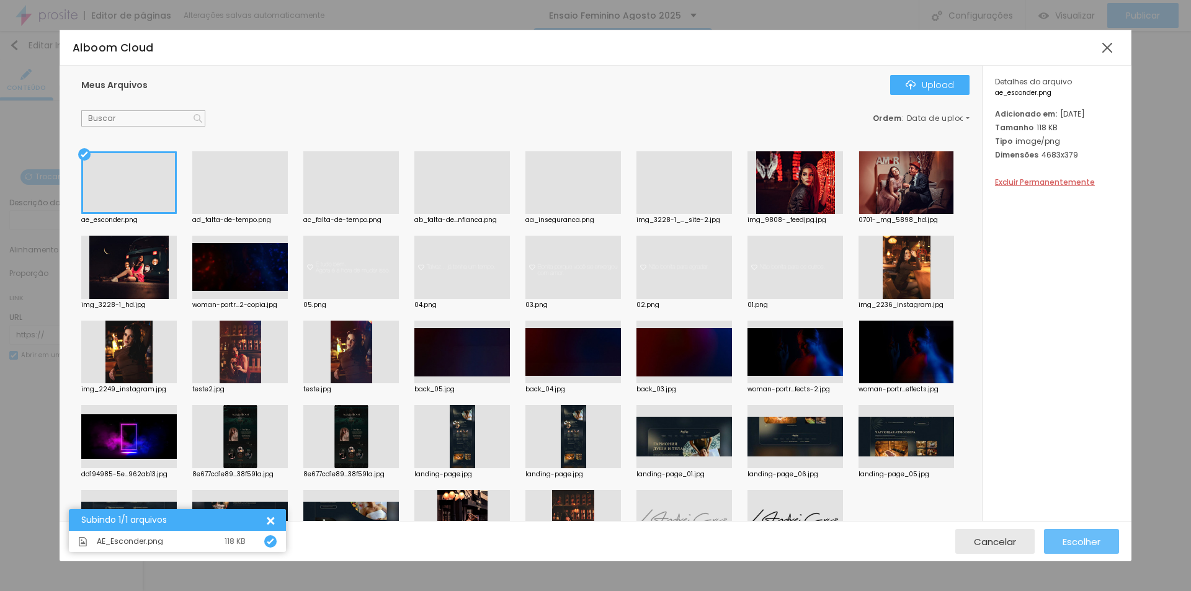
click at [1093, 544] on span "Escolher" at bounding box center [1081, 541] width 38 height 11
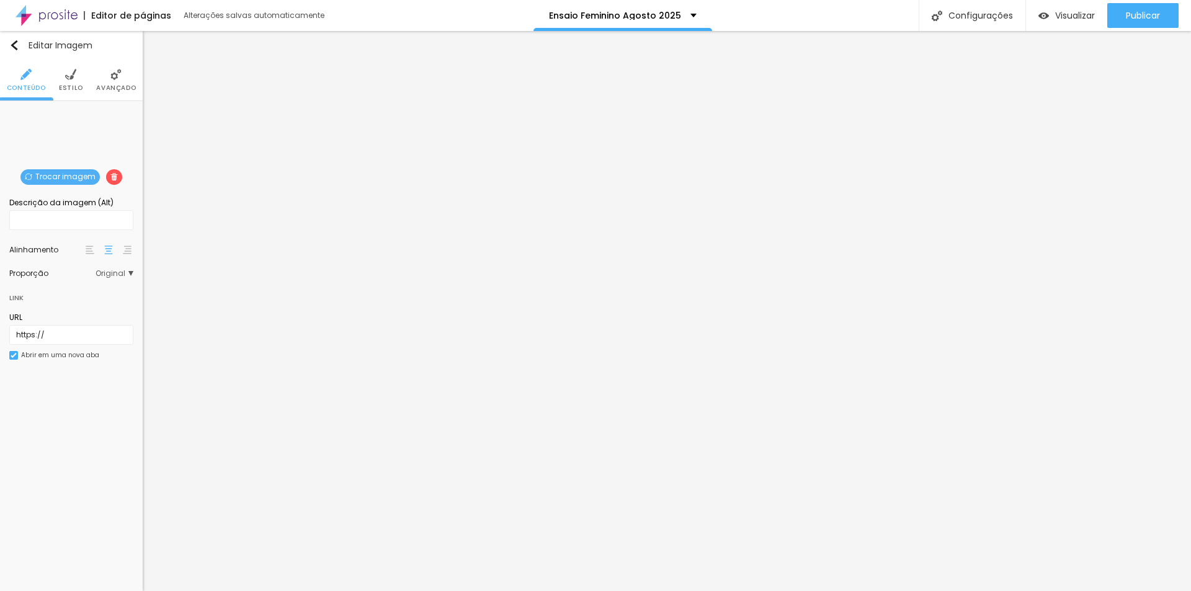
click at [115, 80] on img at bounding box center [115, 74] width 11 height 11
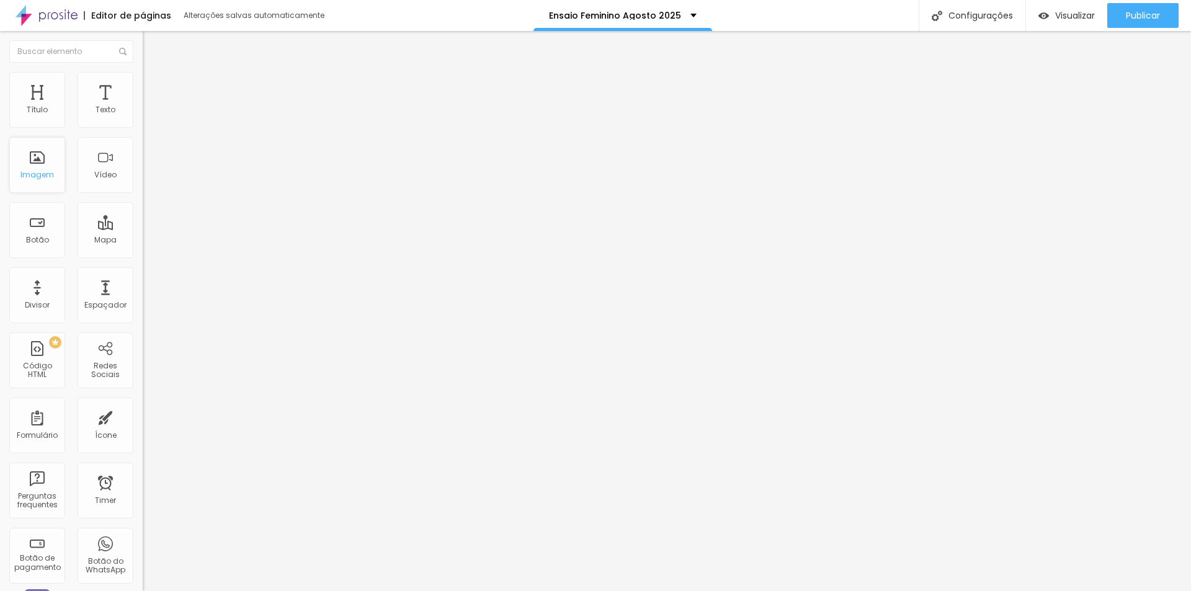
click at [37, 167] on div "Imagem" at bounding box center [37, 165] width 56 height 56
click at [38, 168] on div "Imagem" at bounding box center [37, 165] width 56 height 56
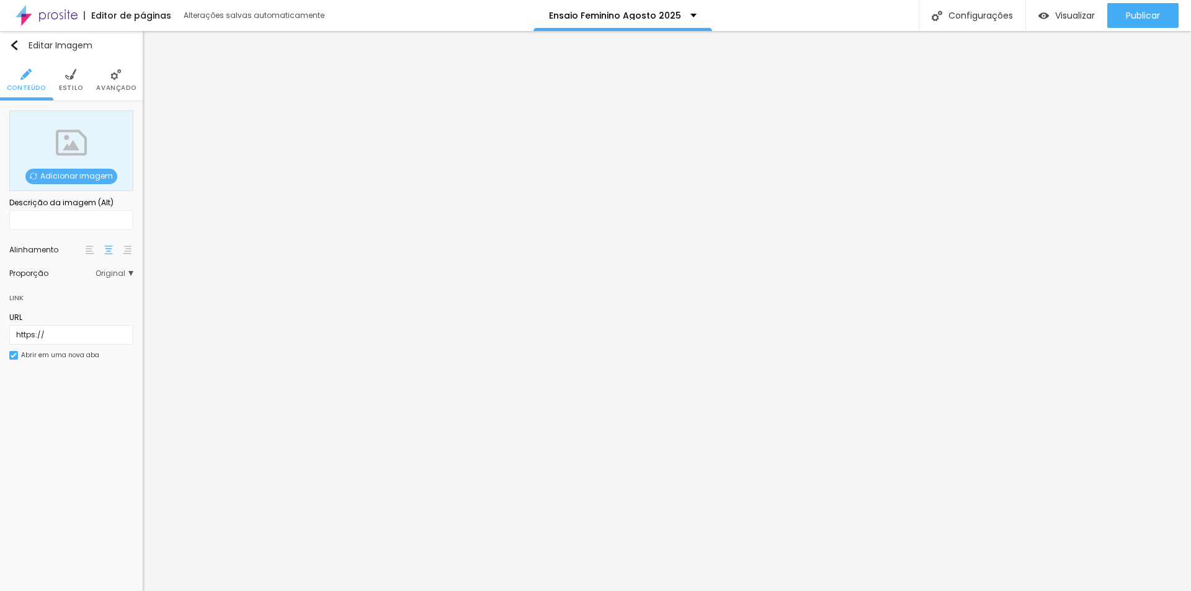
click at [91, 177] on span "Adicionar imagem" at bounding box center [71, 177] width 92 height 16
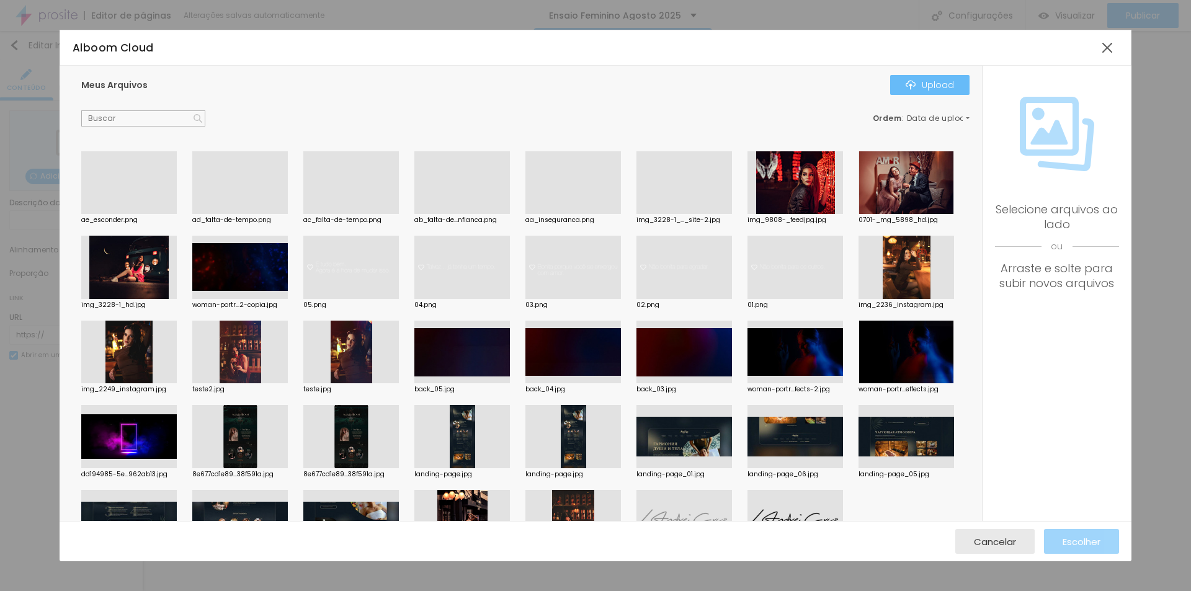
click at [928, 82] on div "Upload" at bounding box center [929, 85] width 48 height 10
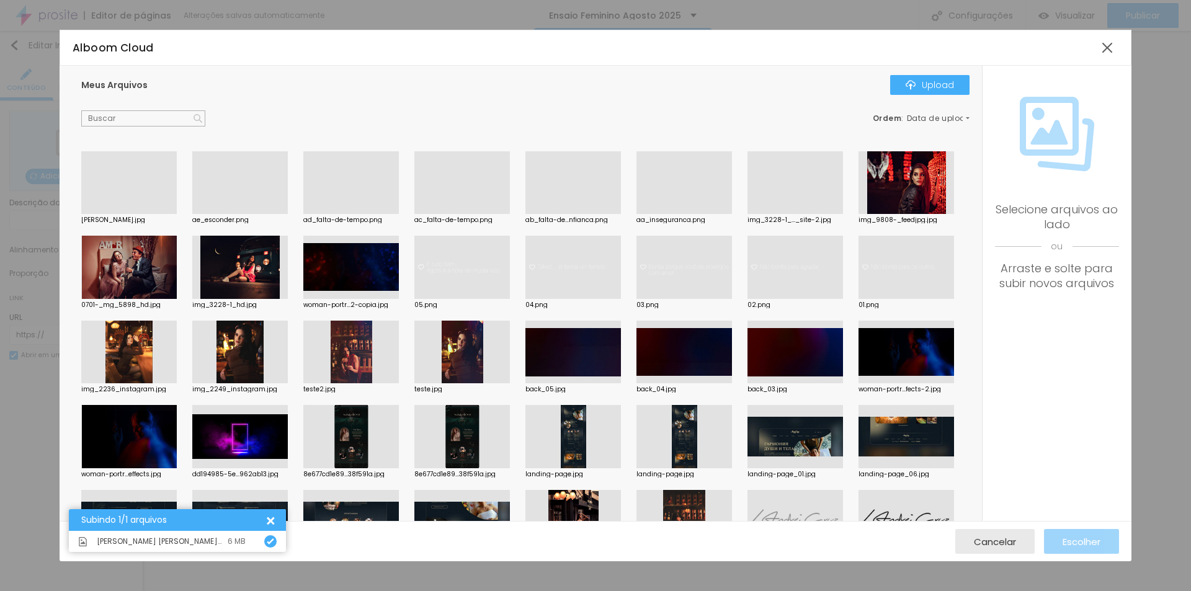
click at [125, 214] on div at bounding box center [128, 214] width 95 height 0
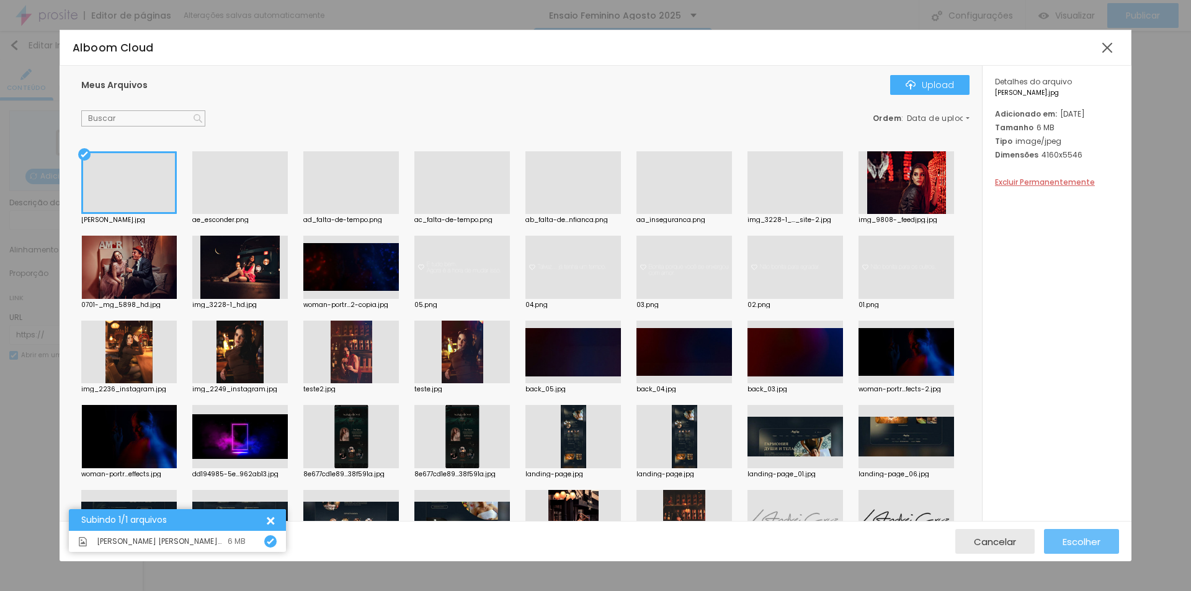
click at [1085, 546] on span "Escolher" at bounding box center [1081, 541] width 38 height 11
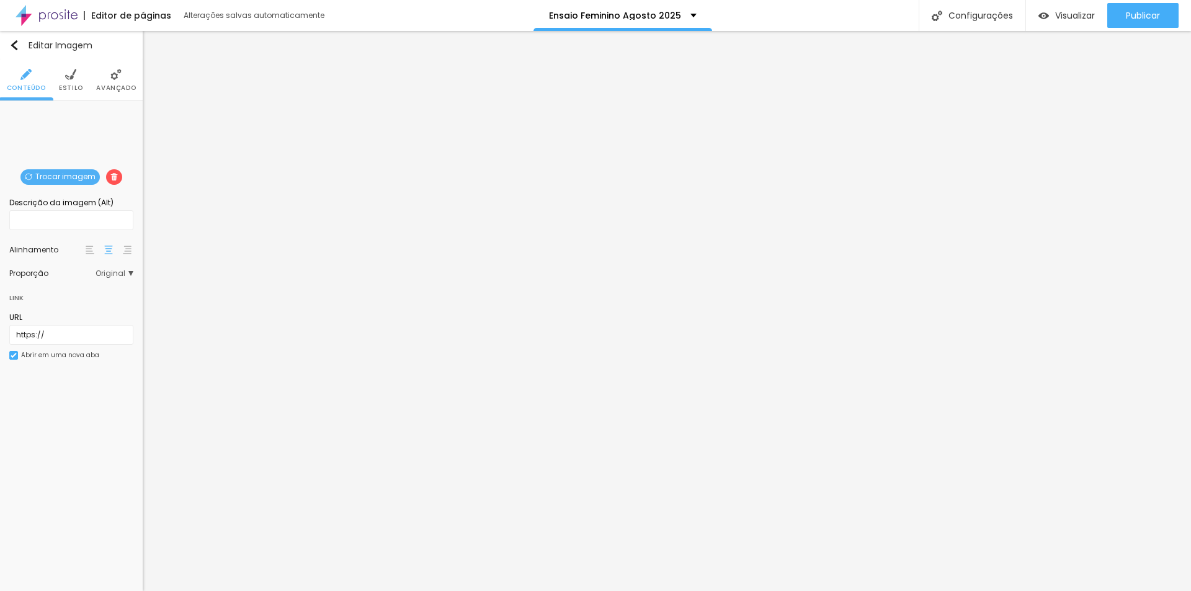
click at [117, 85] on span "Avançado" at bounding box center [116, 88] width 40 height 6
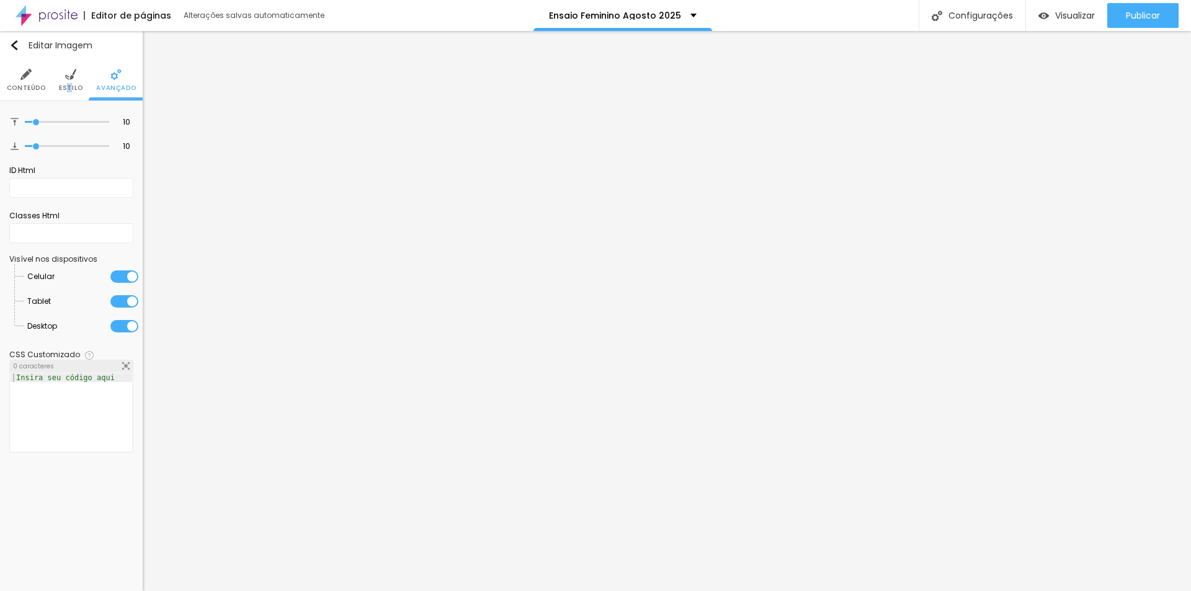
click at [69, 83] on li "Estilo" at bounding box center [71, 80] width 24 height 41
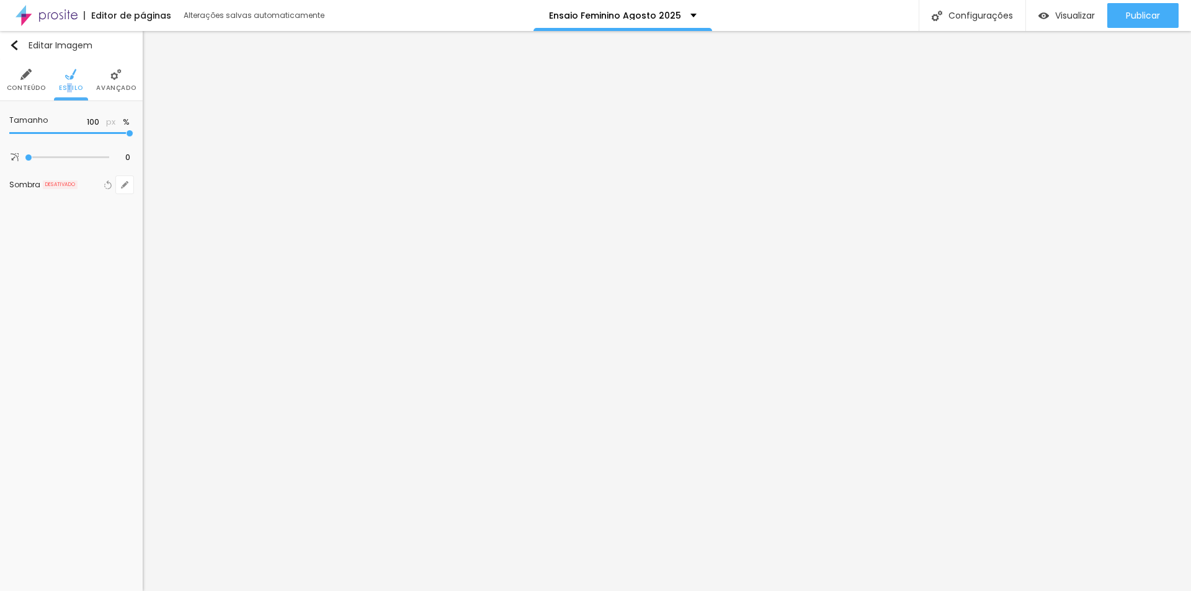
type input "95"
type input "90"
type input "85"
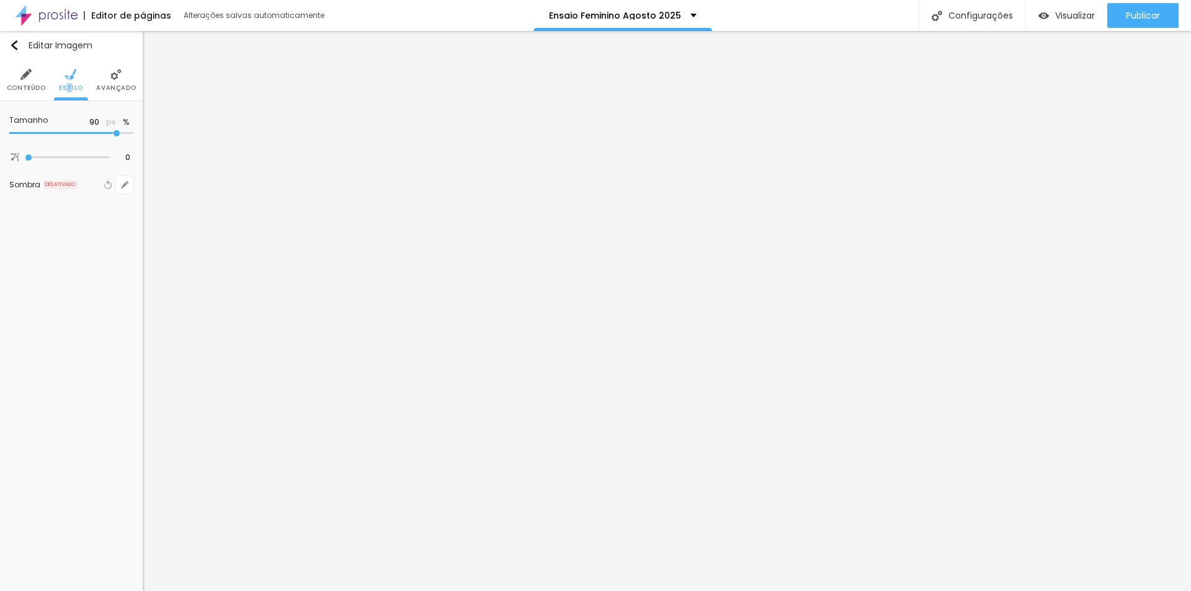
type input "85"
type input "80"
type input "75"
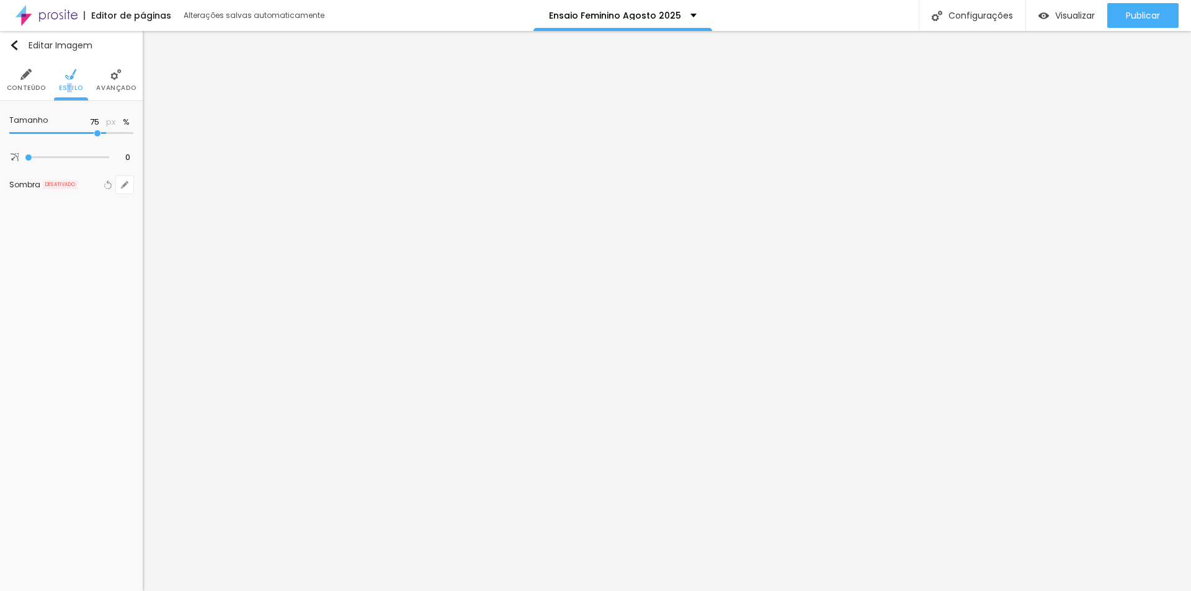
type input "70"
type input "65"
type input "60"
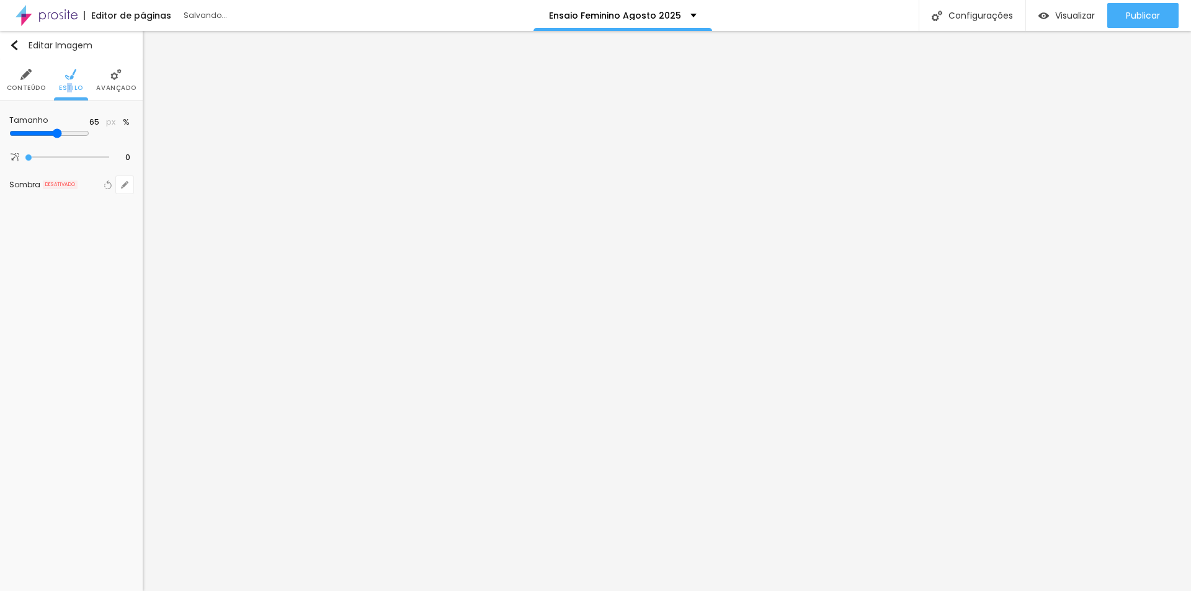
type input "60"
type input "65"
type input "70"
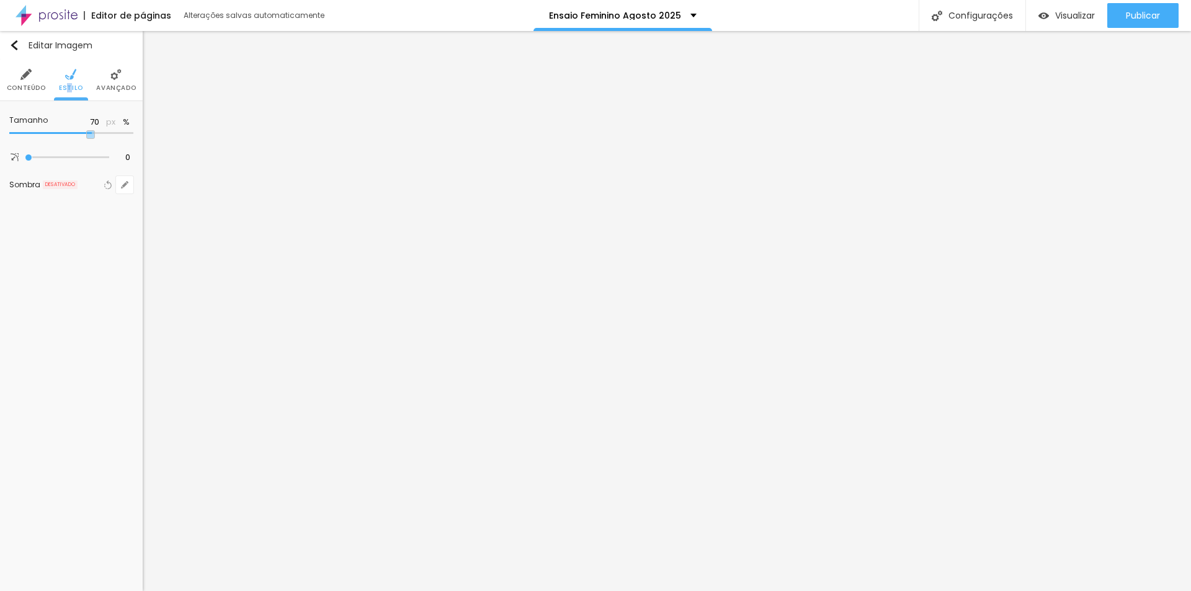
type input "75"
type input "80"
type input "85"
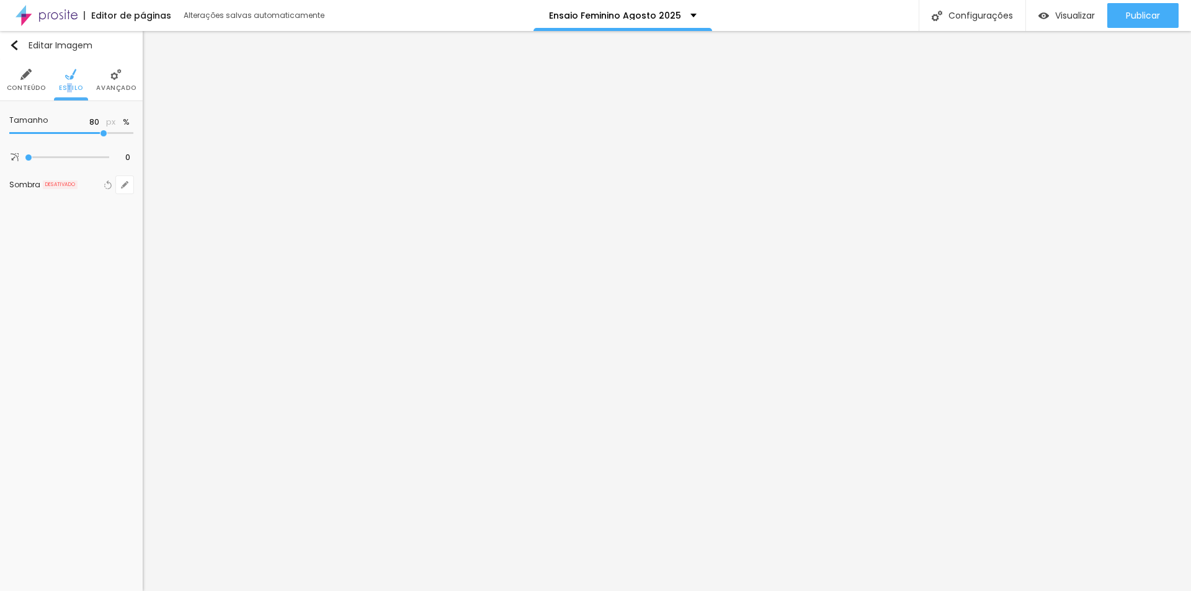
type input "85"
type input "95"
type input "100"
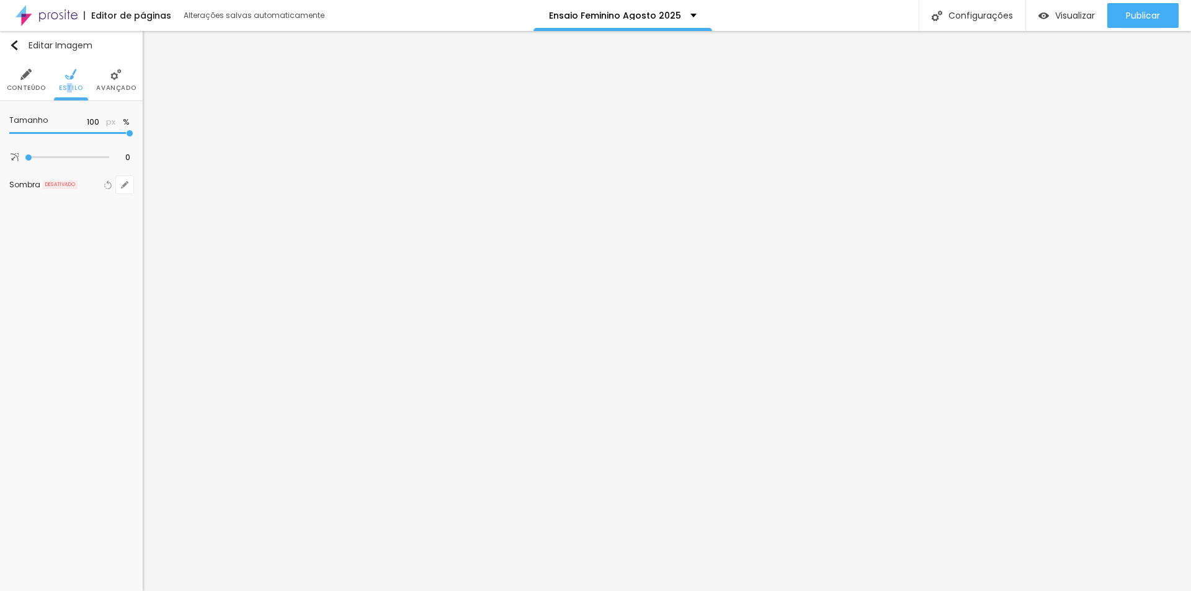
drag, startPoint x: 128, startPoint y: 131, endPoint x: 142, endPoint y: 135, distance: 14.3
click at [133, 136] on input "range" at bounding box center [71, 133] width 124 height 6
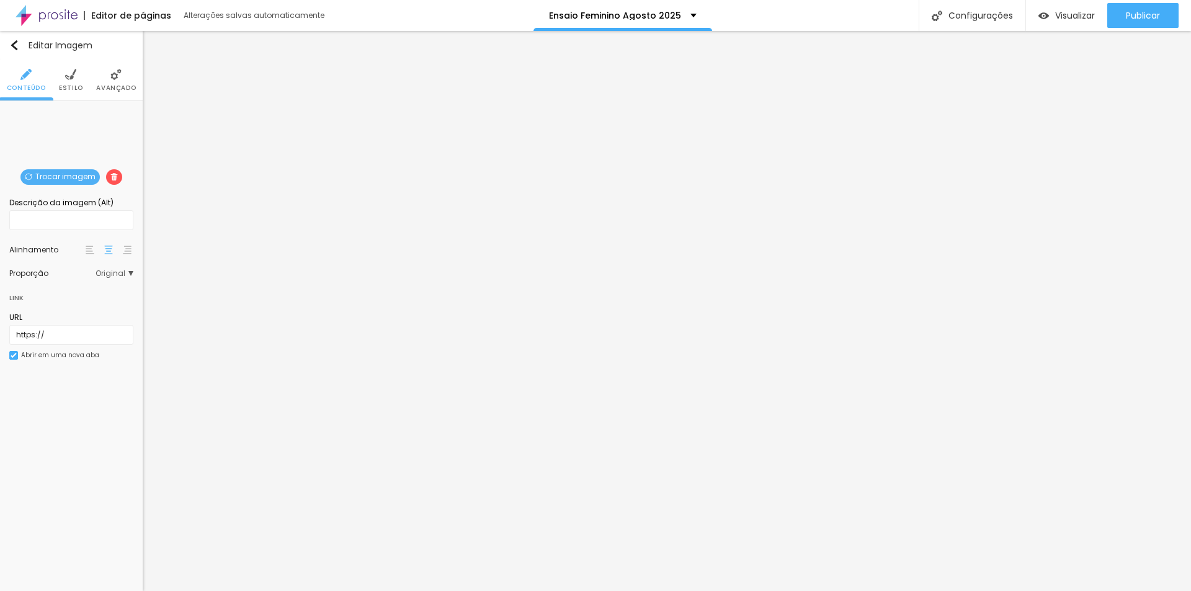
click at [69, 176] on span "Trocar imagem" at bounding box center [59, 177] width 79 height 16
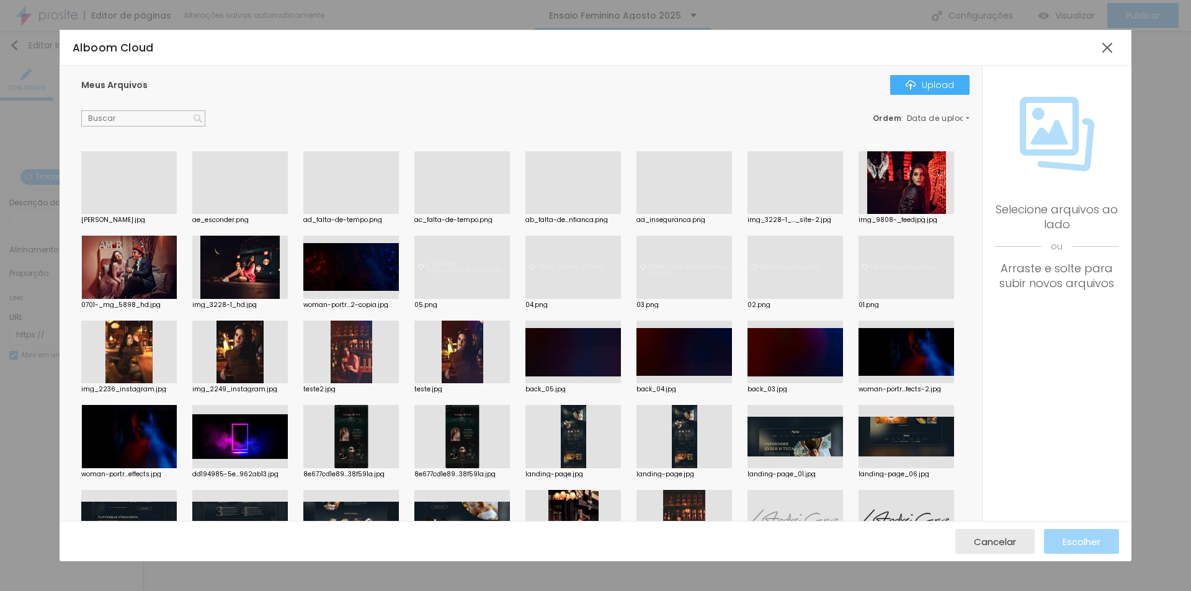
click at [144, 214] on div at bounding box center [128, 214] width 95 height 0
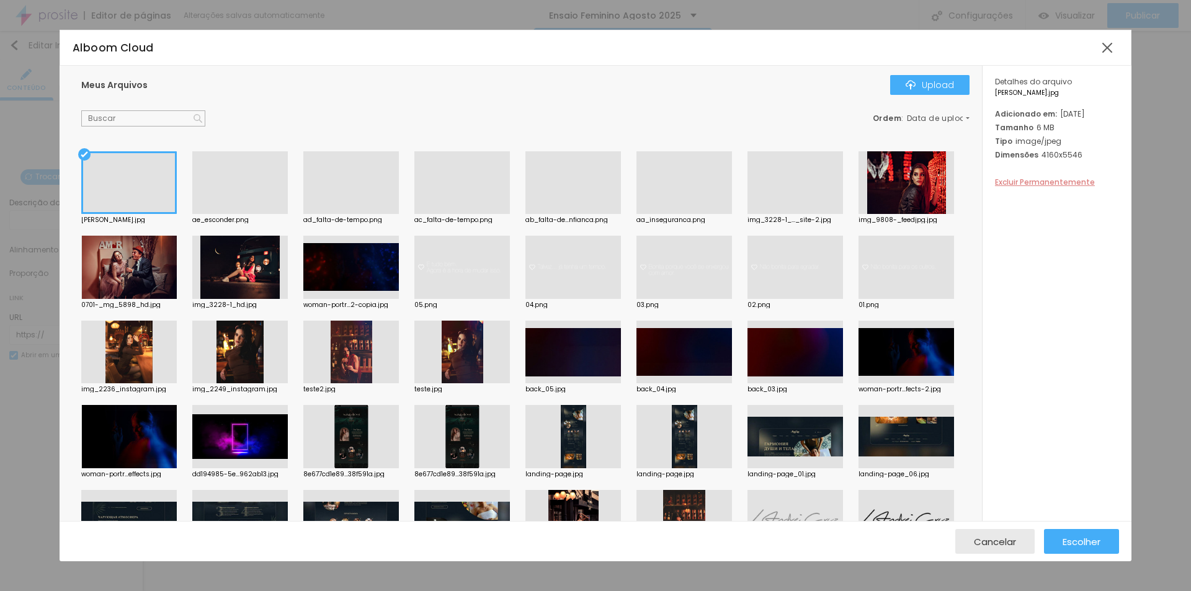
click at [1071, 187] on span "Excluir Permanentemente" at bounding box center [1045, 182] width 100 height 11
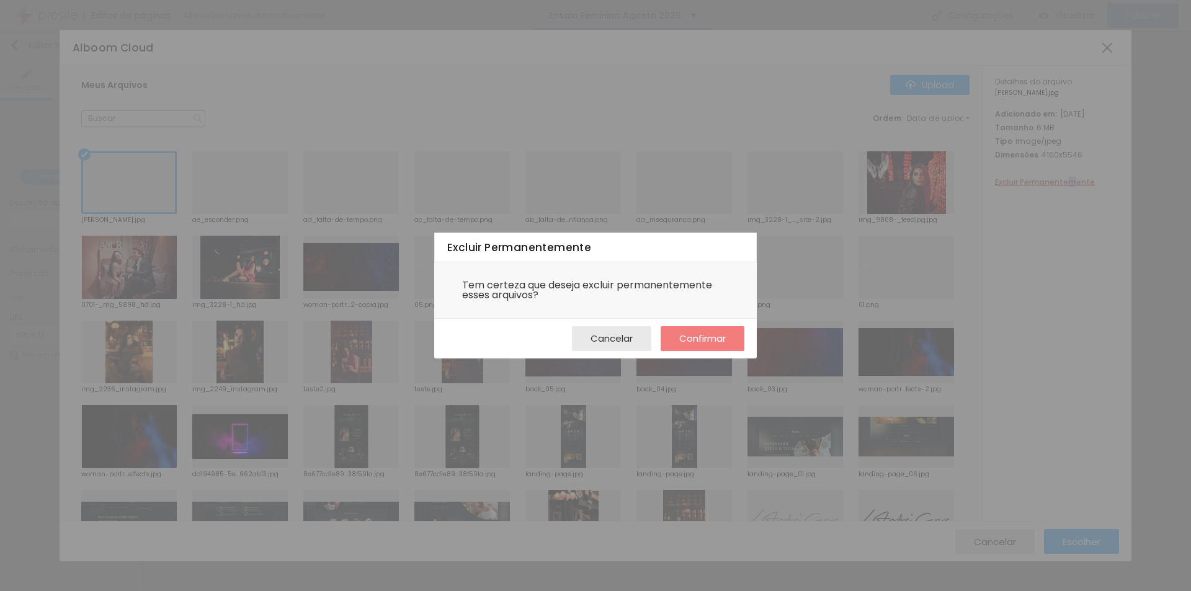
click at [729, 334] on button "Confirmar" at bounding box center [702, 338] width 84 height 25
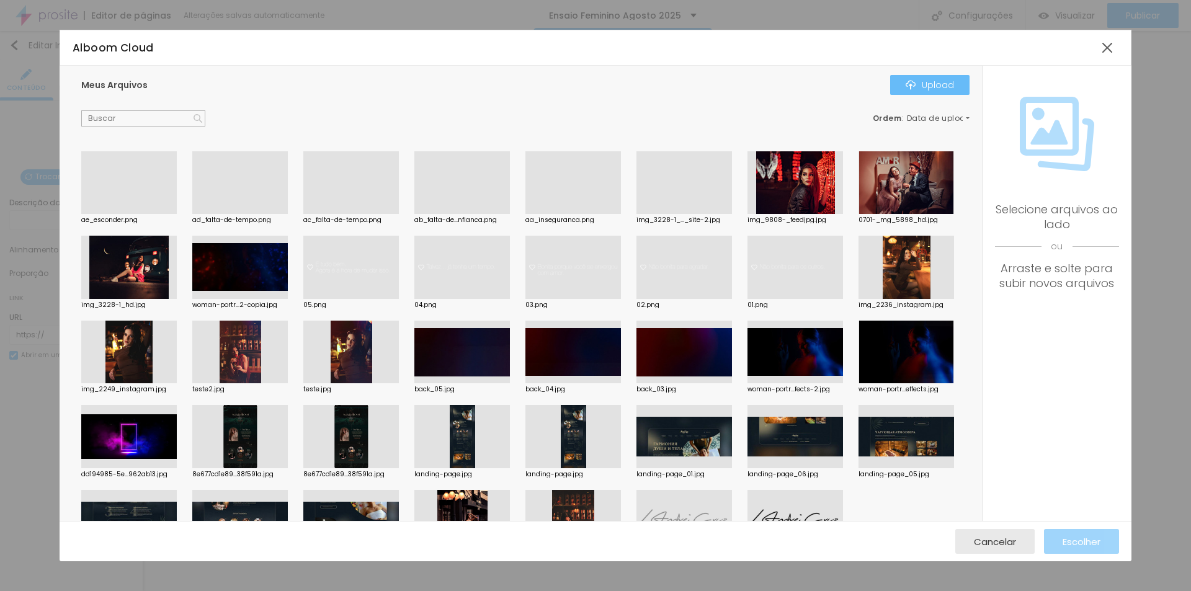
click at [945, 89] on div "Upload" at bounding box center [929, 85] width 48 height 10
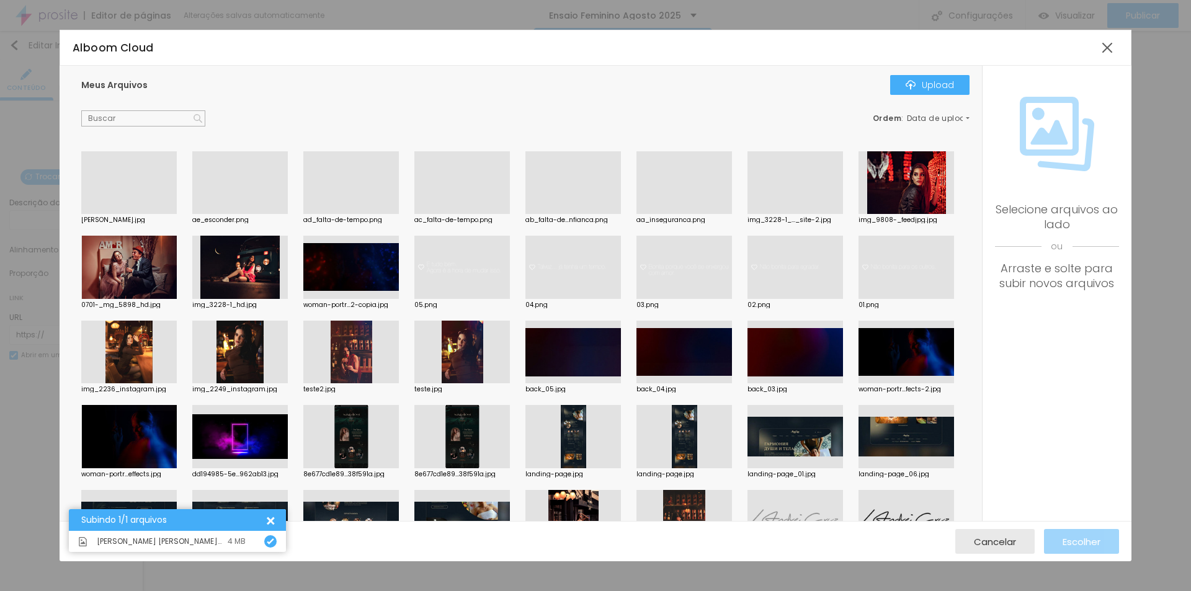
click at [133, 214] on div at bounding box center [128, 214] width 95 height 0
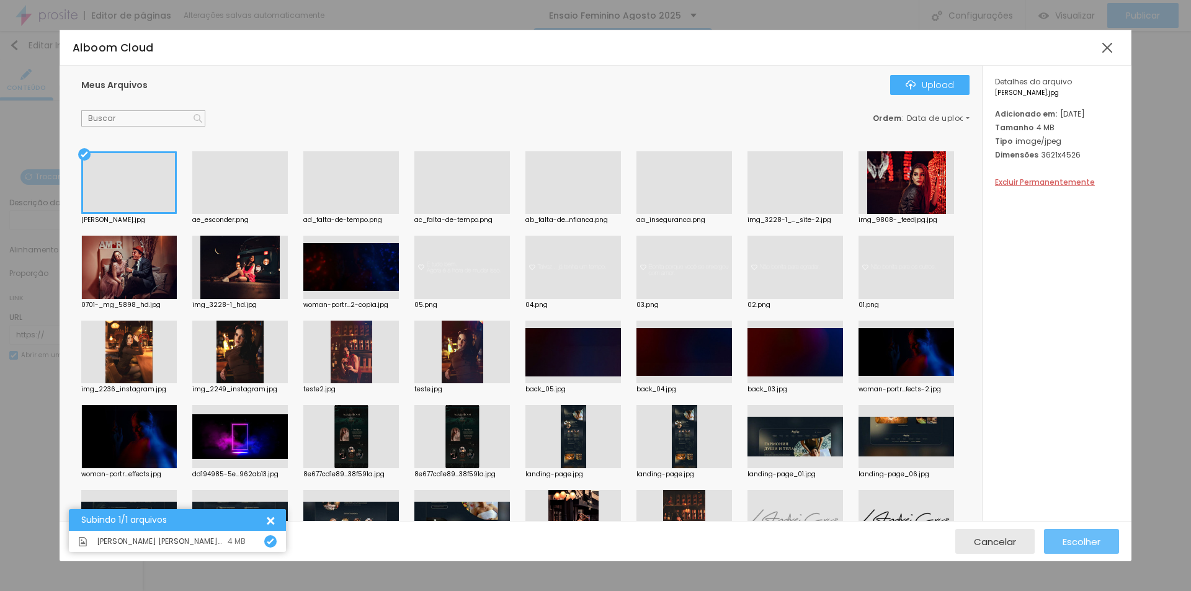
click at [1076, 538] on span "Escolher" at bounding box center [1081, 541] width 38 height 11
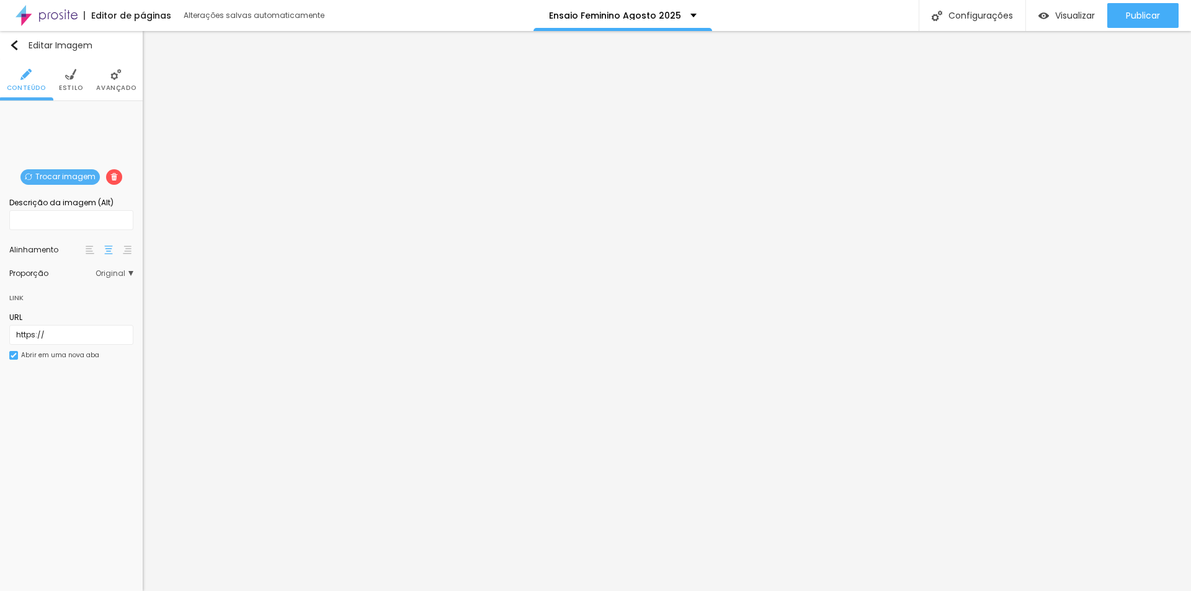
click at [74, 79] on img at bounding box center [70, 74] width 11 height 11
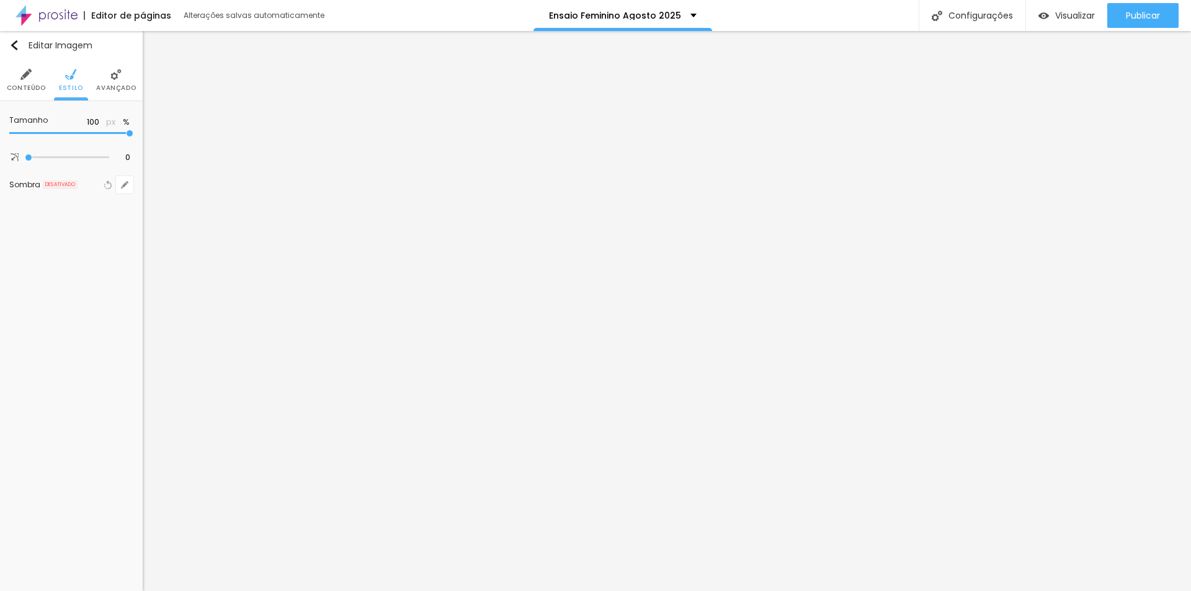
type input "95"
type input "90"
type input "85"
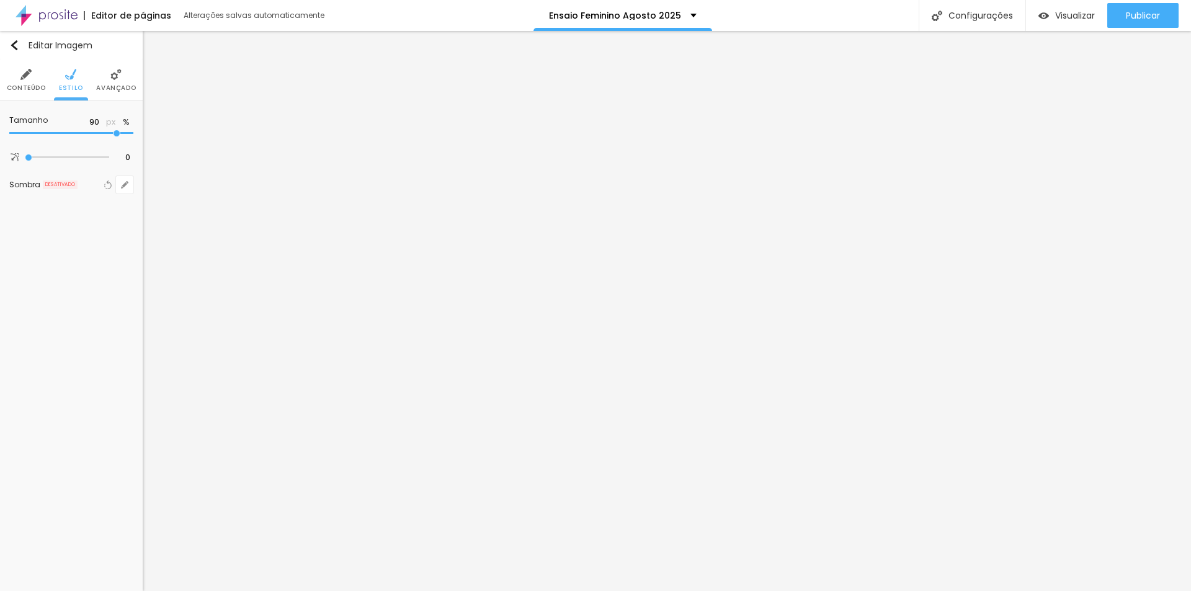
type input "85"
type input "75"
type input "70"
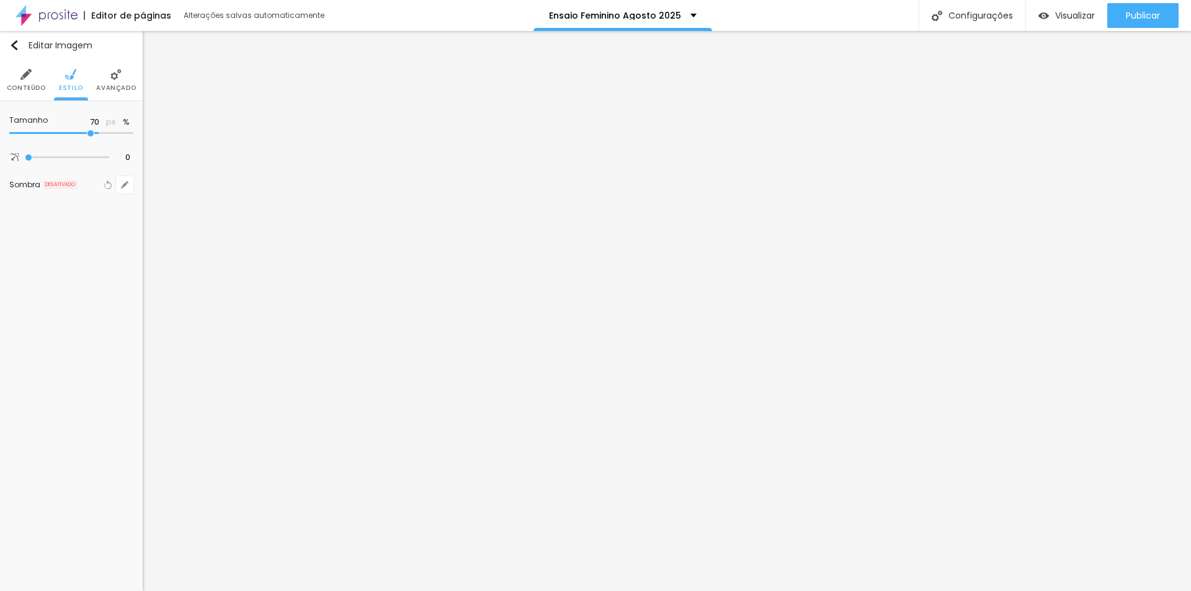
type input "65"
type input "60"
type input "50"
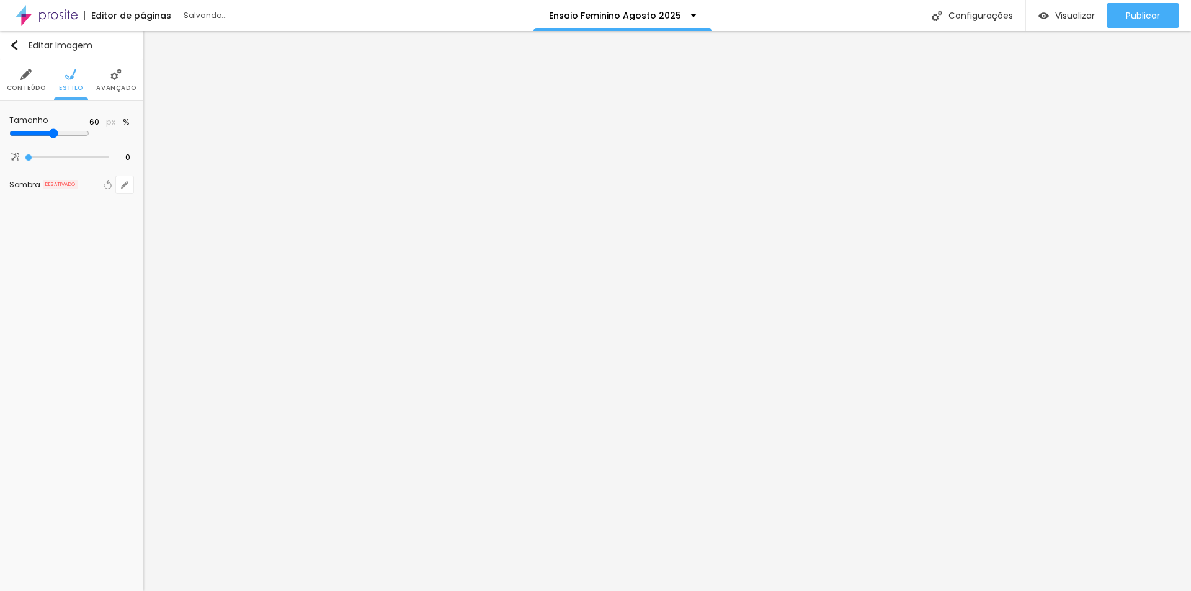
type input "50"
type input "55"
type input "65"
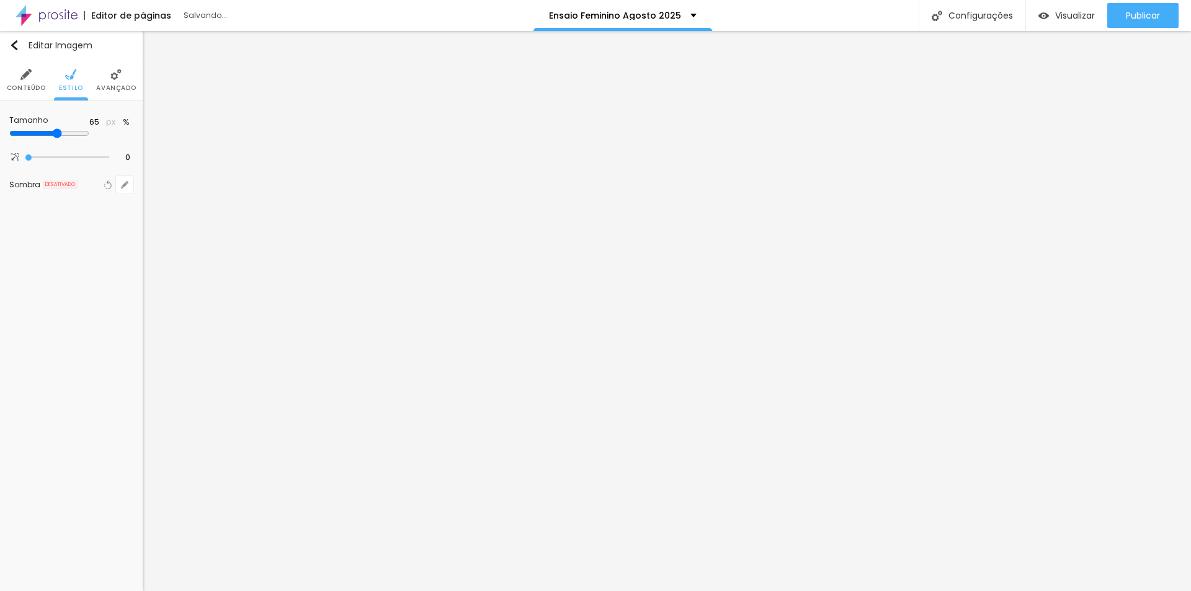
type input "75"
type input "85"
type input "90"
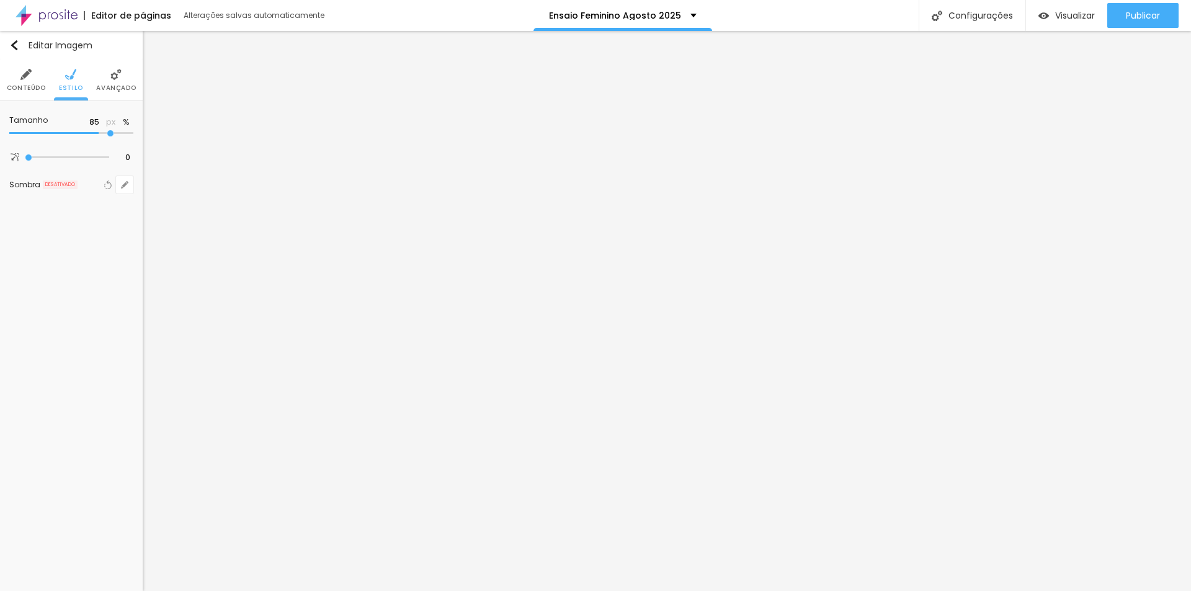
type input "90"
type input "100"
type input "95"
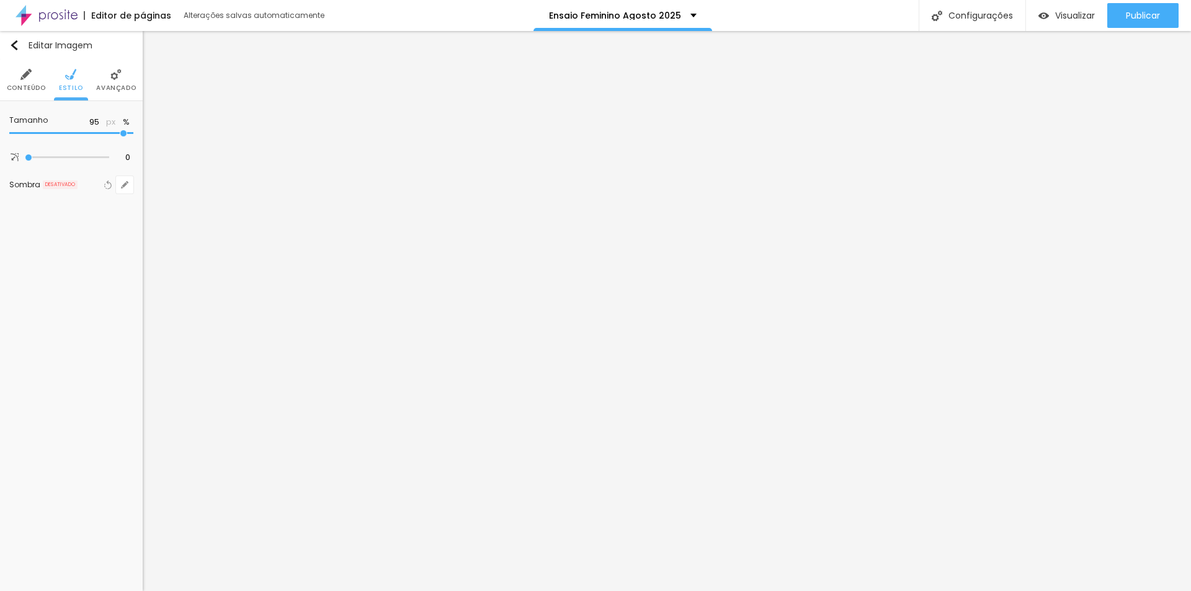
type input "90"
type input "95"
type input "100"
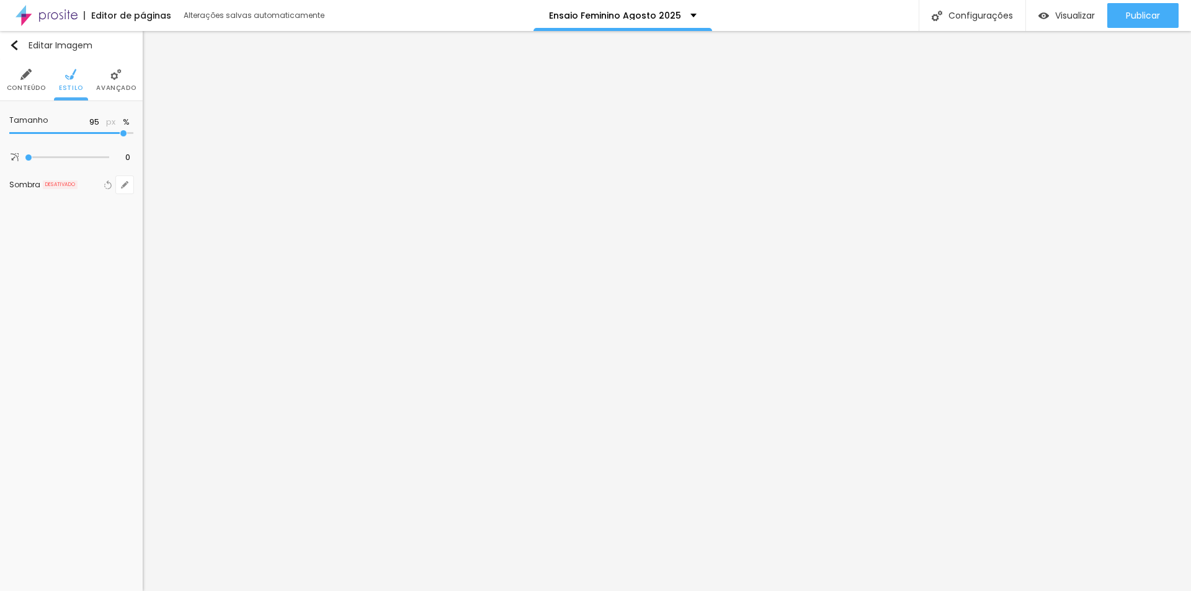
type input "100"
drag, startPoint x: 130, startPoint y: 131, endPoint x: 136, endPoint y: 157, distance: 26.8
click at [130, 136] on input "range" at bounding box center [71, 133] width 124 height 6
drag, startPoint x: 128, startPoint y: 131, endPoint x: 147, endPoint y: 136, distance: 19.4
click at [133, 136] on input "range" at bounding box center [71, 133] width 124 height 6
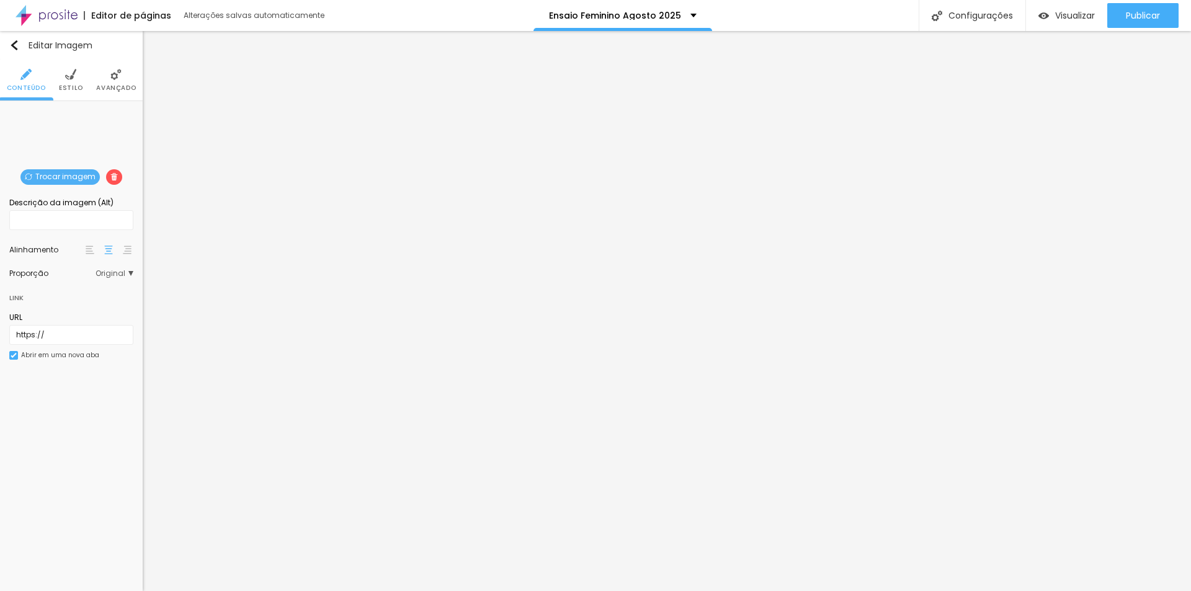
click at [125, 272] on span "Original" at bounding box center [114, 273] width 38 height 7
click at [89, 293] on span "Cinema" at bounding box center [82, 291] width 70 height 7
click at [98, 309] on span "Padrão" at bounding box center [83, 307] width 73 height 7
click at [91, 324] on span "Quadrado" at bounding box center [86, 324] width 78 height 7
click at [84, 344] on span "Original" at bounding box center [89, 341] width 84 height 7
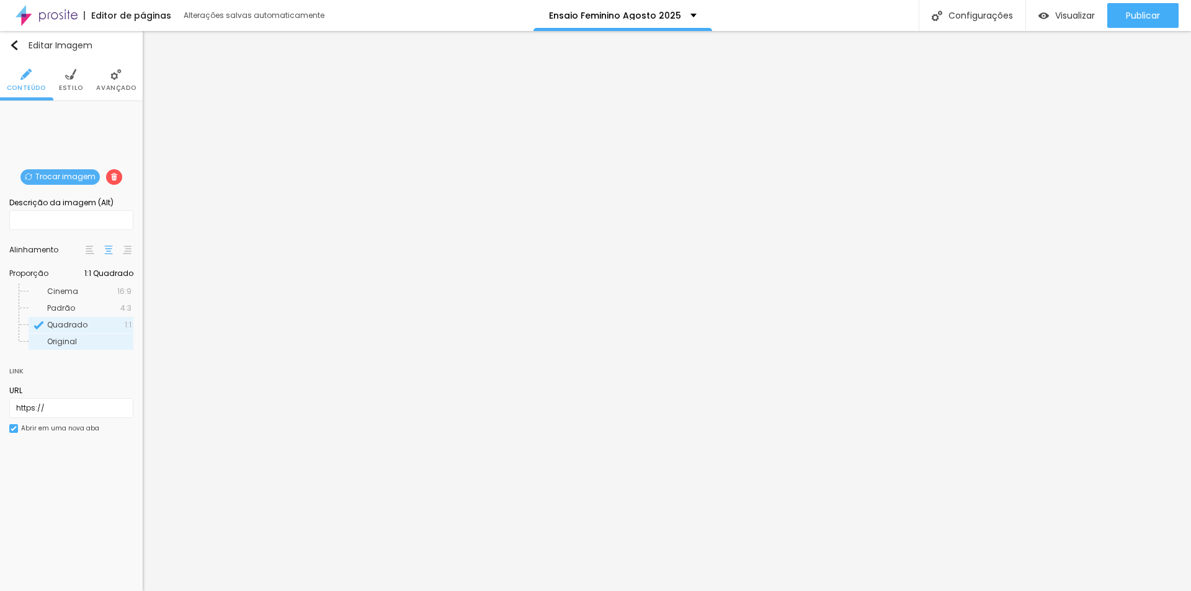
click at [69, 340] on span "Original" at bounding box center [62, 341] width 30 height 11
click at [71, 334] on div "Original" at bounding box center [81, 342] width 105 height 16
click at [73, 324] on span "Quadrado" at bounding box center [67, 324] width 40 height 11
click at [66, 85] on span "Estilo" at bounding box center [71, 88] width 24 height 6
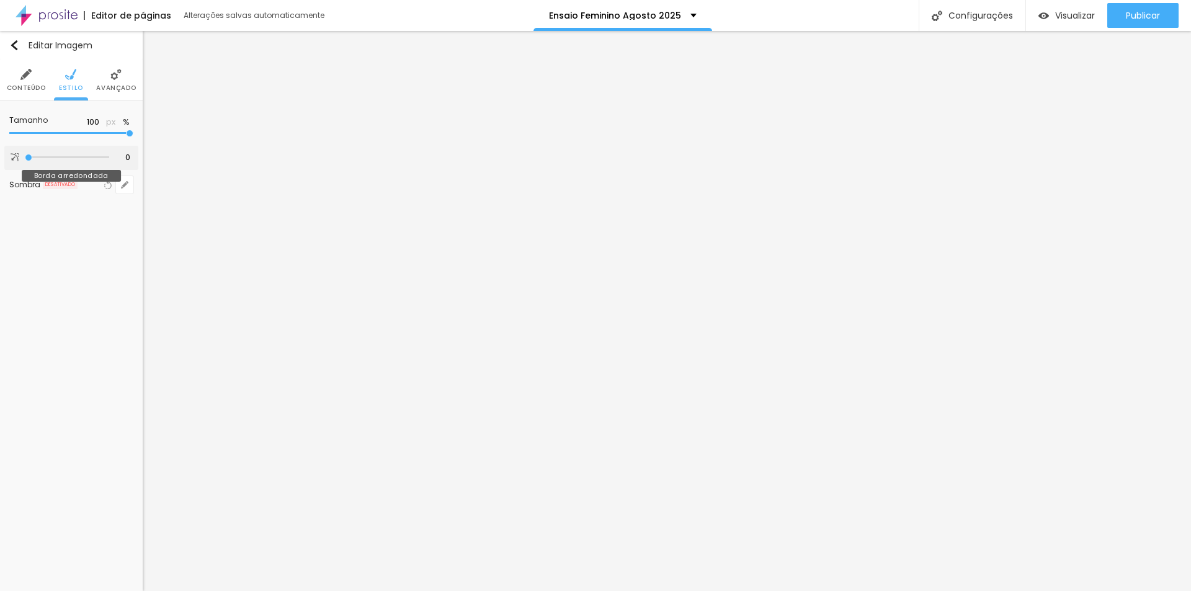
type input "10"
type input "18"
type input "23"
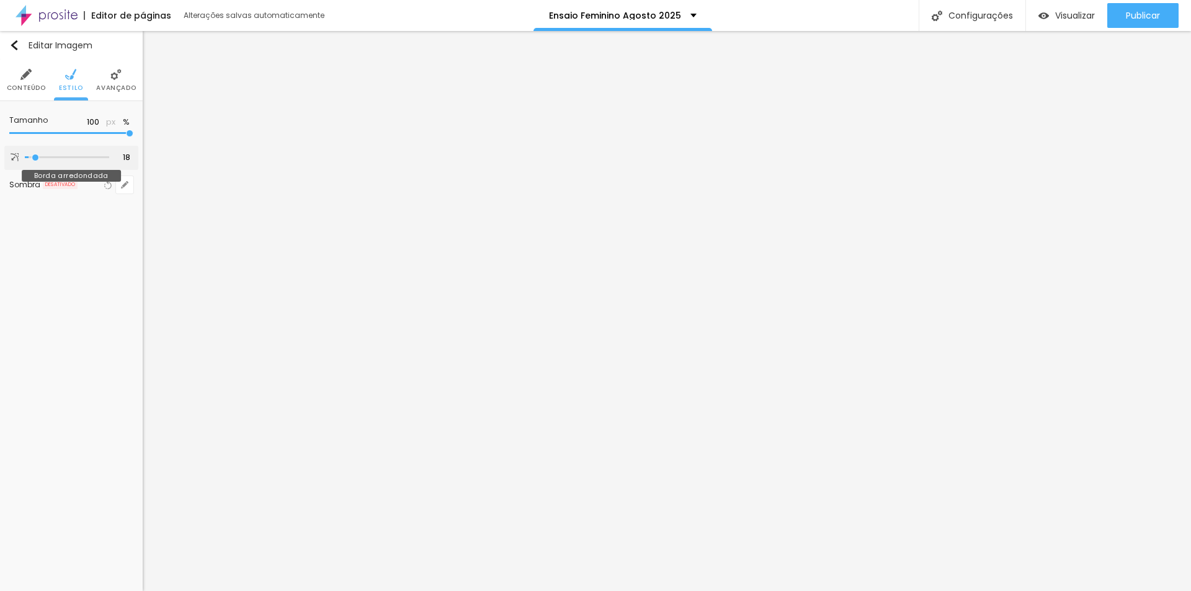
type input "23"
type input "25"
type input "26"
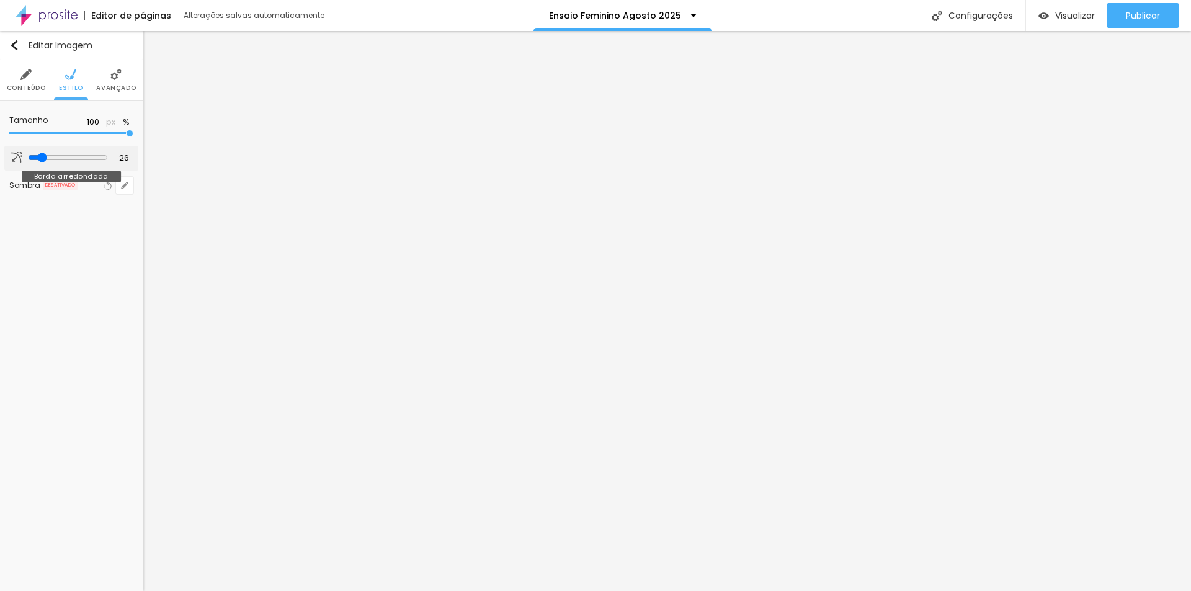
type input "28"
type input "35"
type input "46"
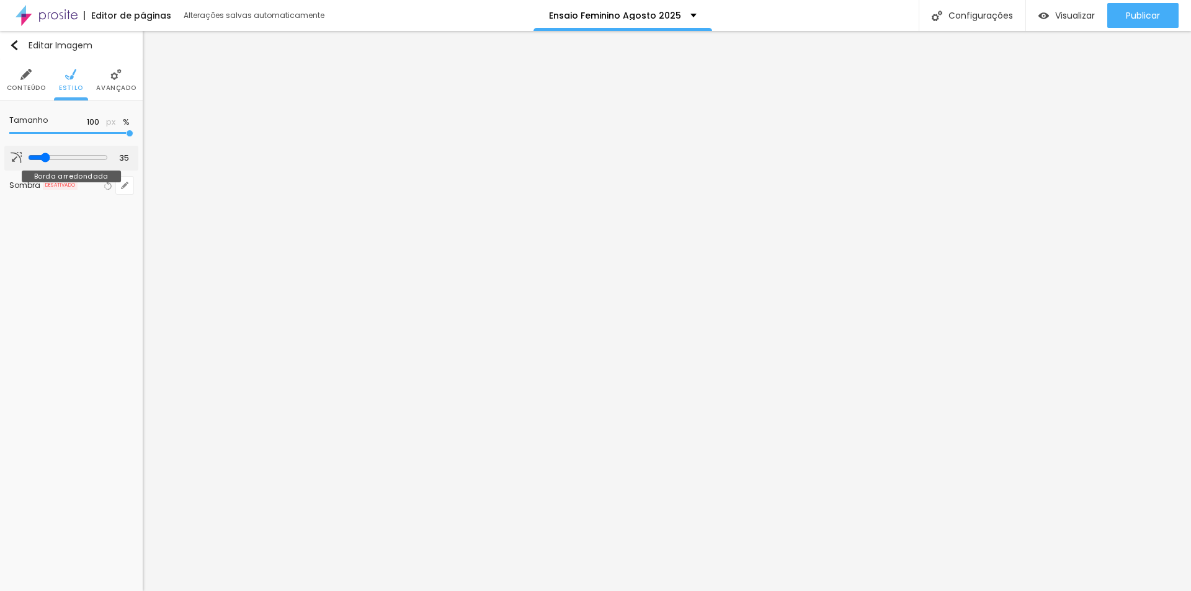
type input "46"
type input "49"
type input "44"
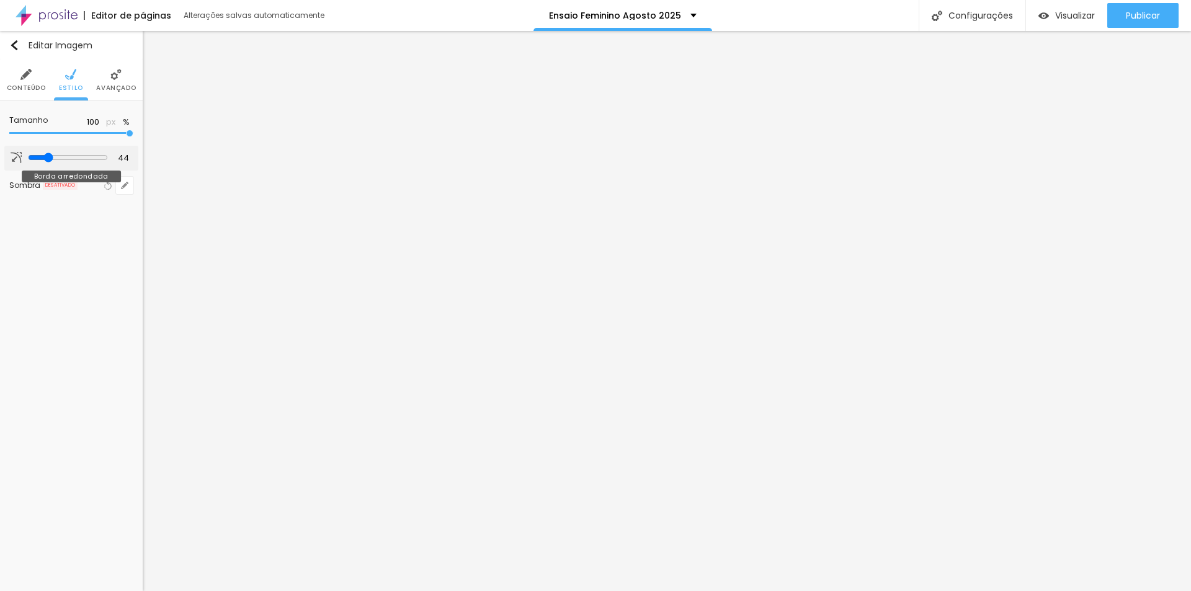
type input "43"
type input "39"
drag, startPoint x: 27, startPoint y: 154, endPoint x: 42, endPoint y: 159, distance: 15.7
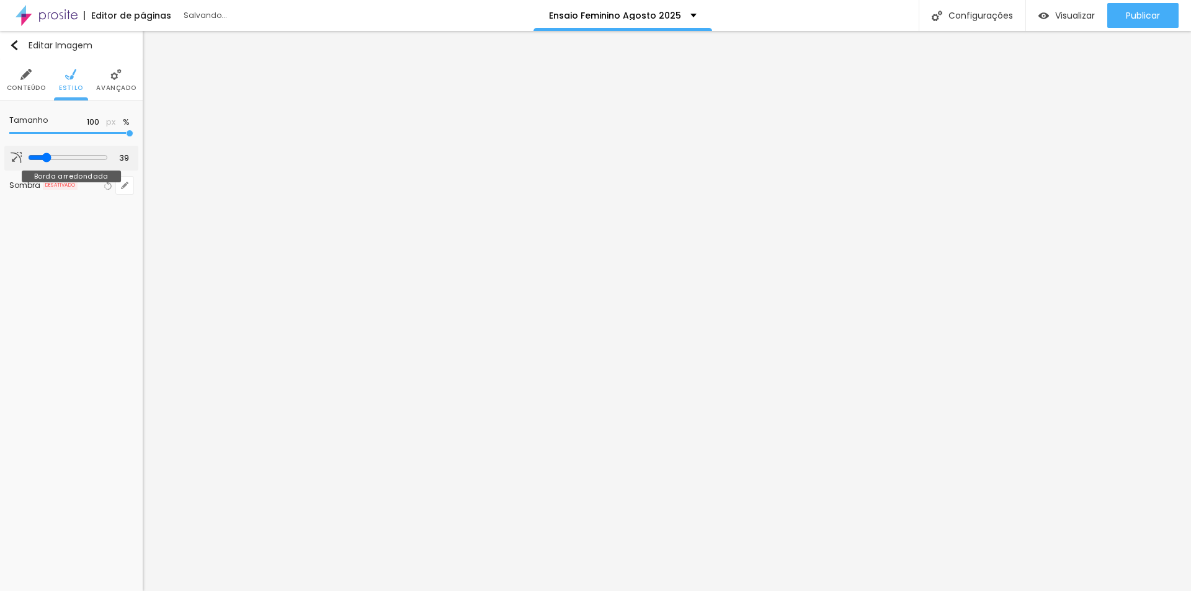
type input "41"
click at [45, 160] on input "range" at bounding box center [68, 158] width 80 height 10
type input "41"
type input "35"
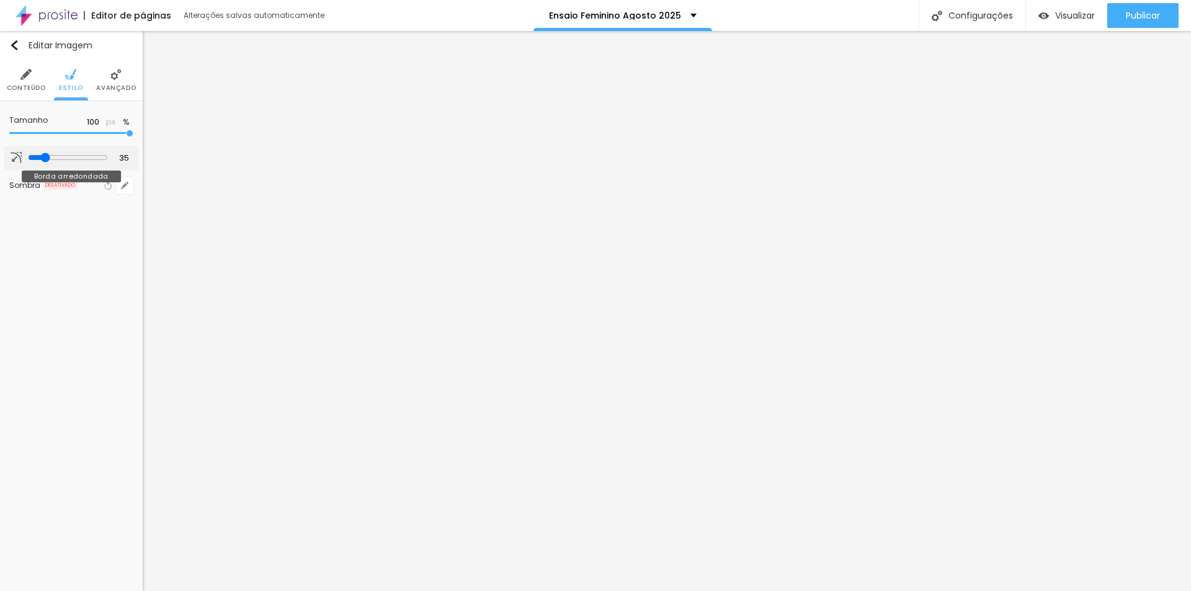
type input "33"
type input "28"
type input "25"
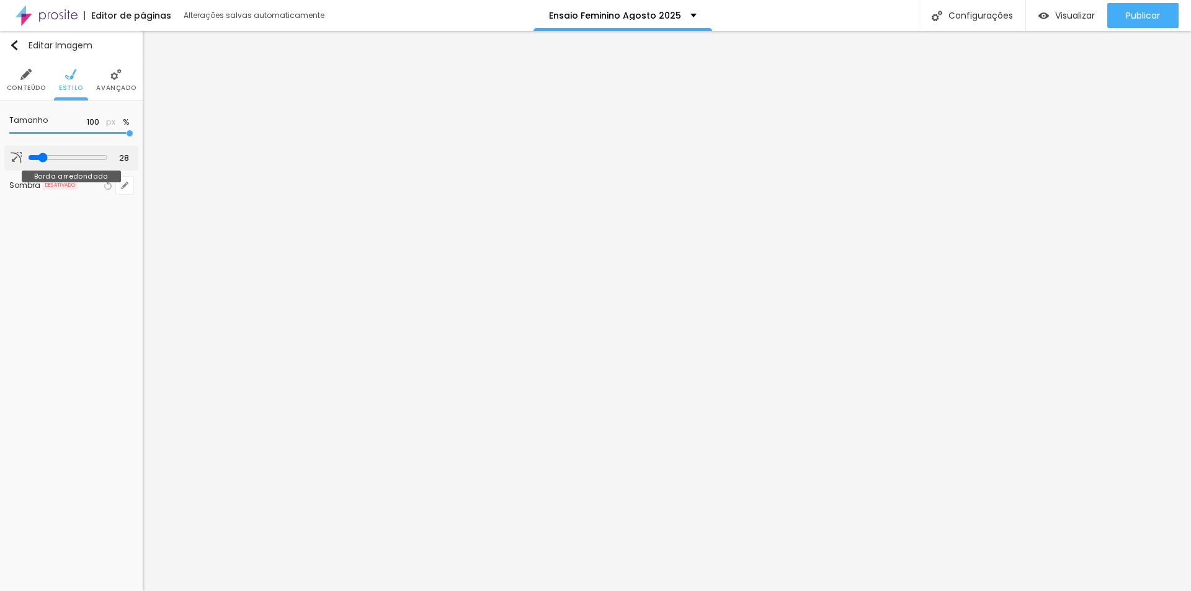
type input "25"
type input "23"
type input "20"
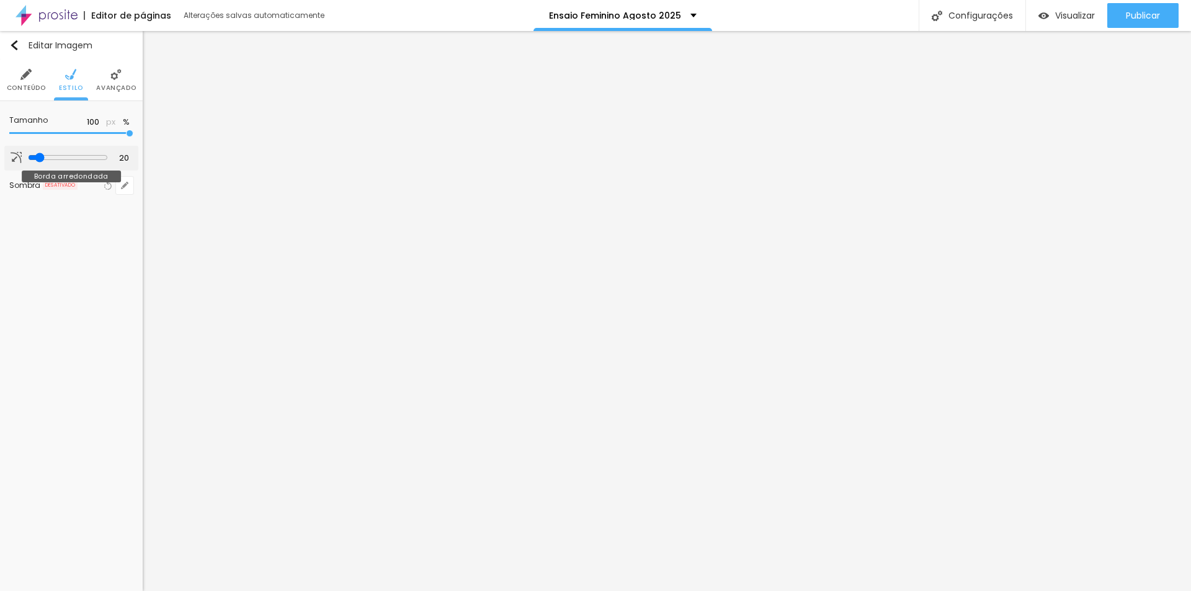
type input "18"
type input "16"
type input "15"
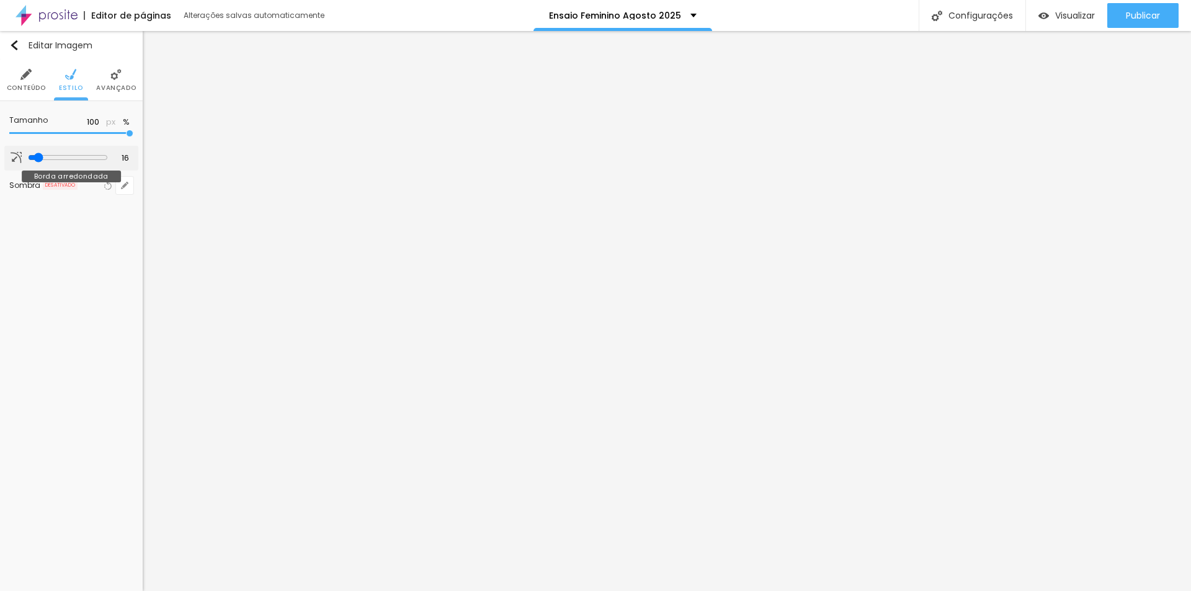
type input "15"
type input "11"
type input "8"
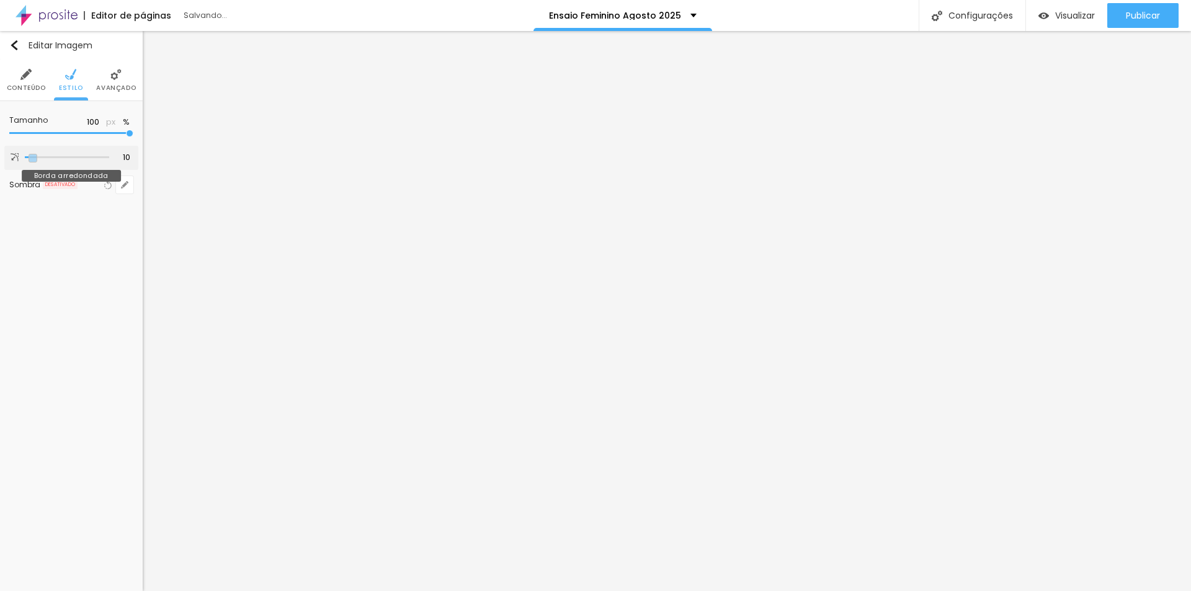
drag, startPoint x: 44, startPoint y: 156, endPoint x: 32, endPoint y: 154, distance: 12.5
click at [34, 156] on input "range" at bounding box center [67, 157] width 84 height 6
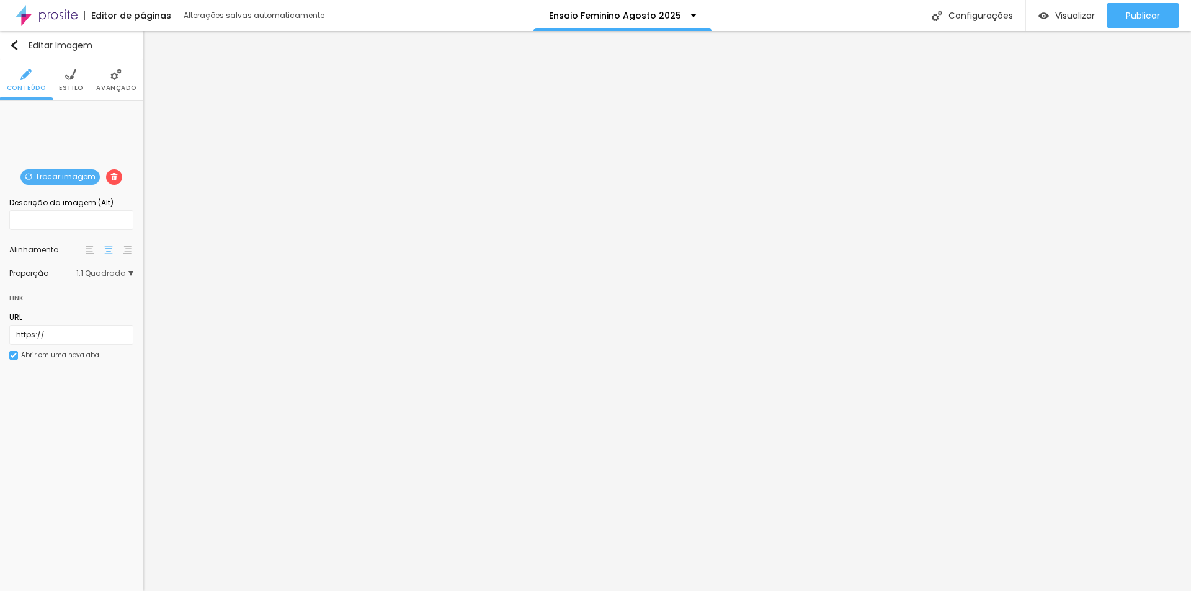
click at [63, 175] on span "Trocar imagem" at bounding box center [59, 177] width 79 height 16
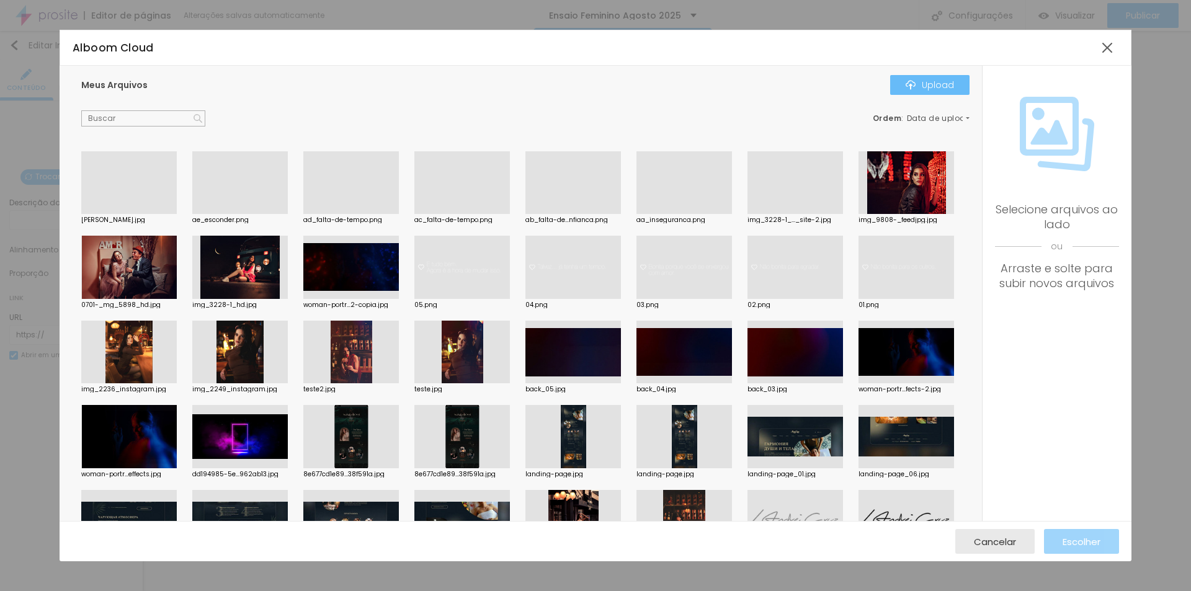
click at [931, 82] on div "Upload" at bounding box center [929, 85] width 48 height 10
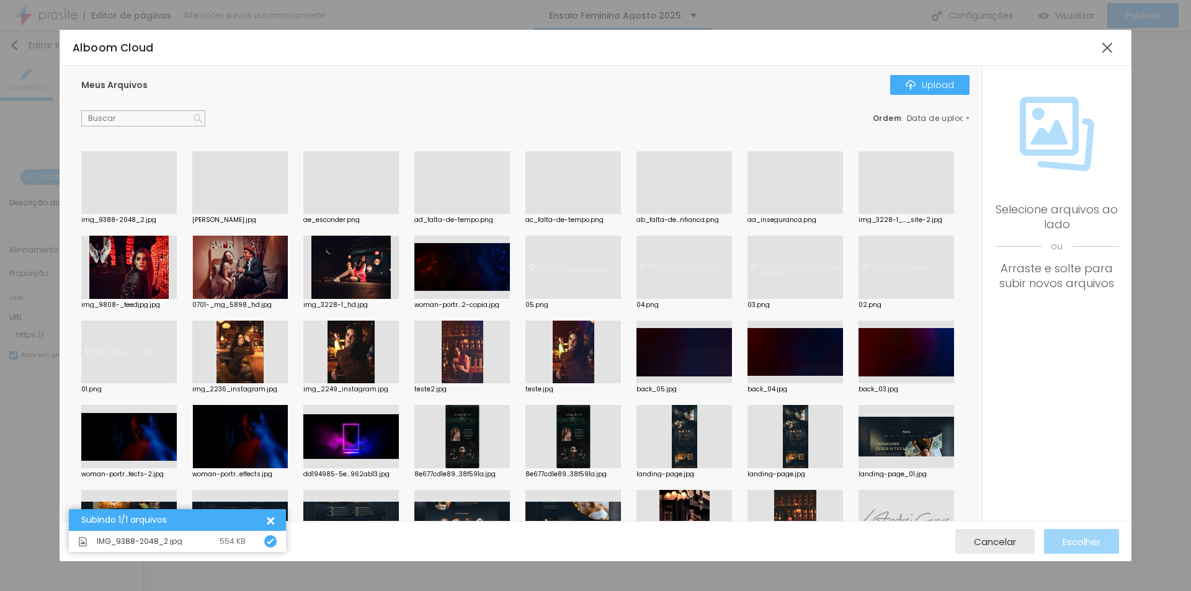
click at [125, 214] on div at bounding box center [128, 214] width 95 height 0
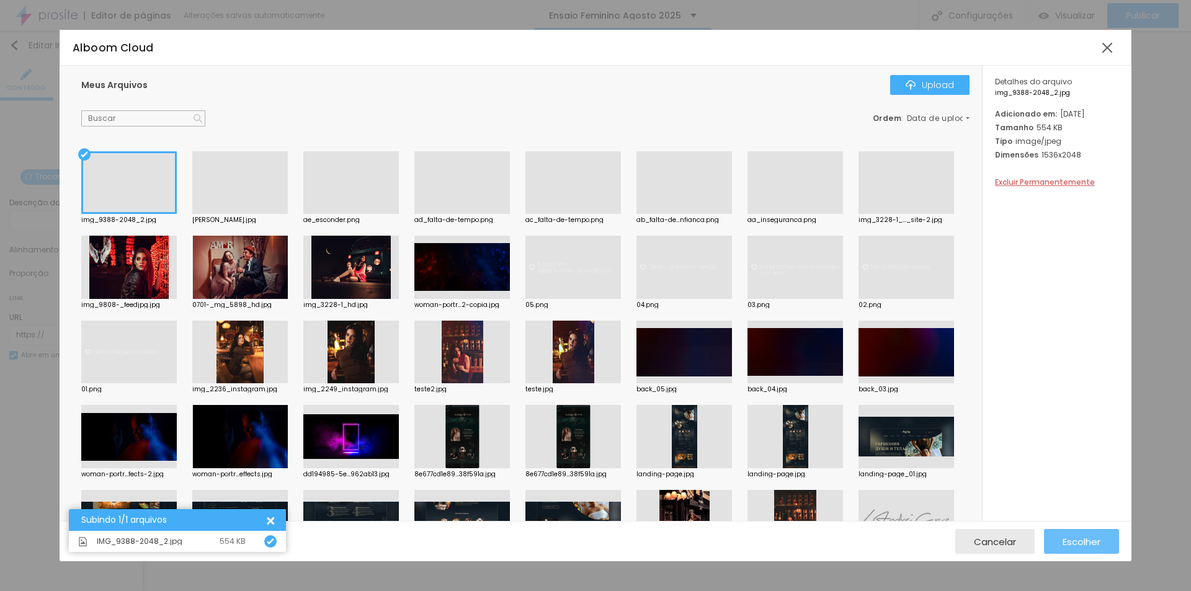
click at [1078, 541] on span "Escolher" at bounding box center [1081, 541] width 38 height 11
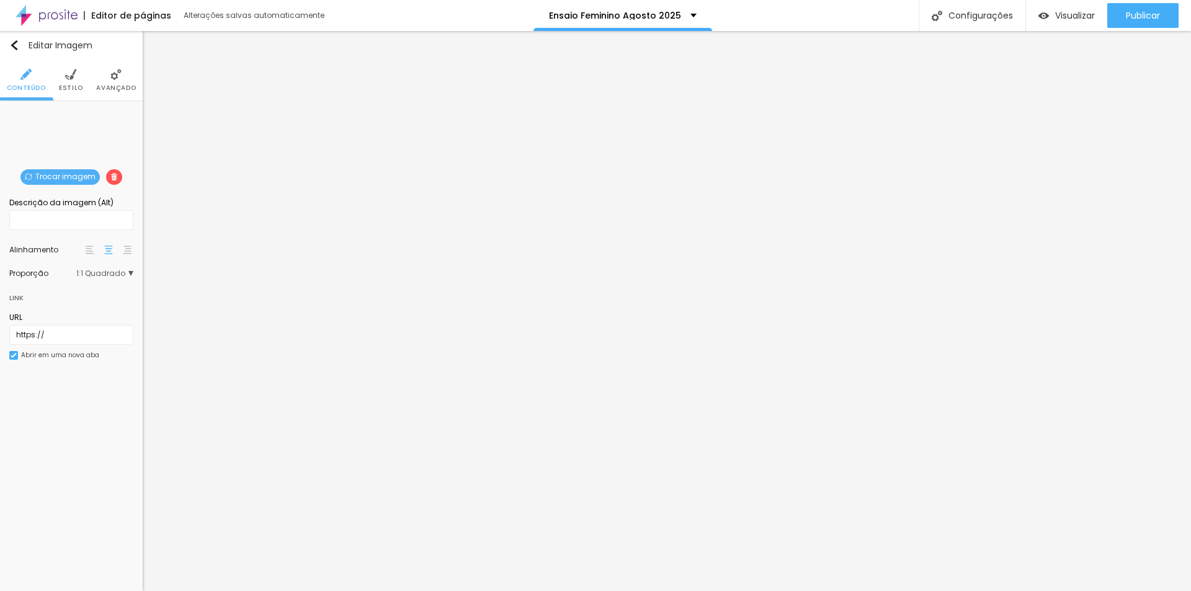
click at [126, 277] on div "Proporção 1:1 Quadrado Cinema 16:9 Padrão 4:3 Quadrado 1:1 Original" at bounding box center [71, 274] width 124 height 20
click at [123, 273] on span "1:1 Quadrado" at bounding box center [104, 273] width 57 height 7
click at [81, 307] on span "Padrão" at bounding box center [83, 307] width 73 height 7
click at [77, 342] on span "Original" at bounding box center [89, 341] width 84 height 7
click at [123, 270] on span "Original" at bounding box center [114, 273] width 38 height 7
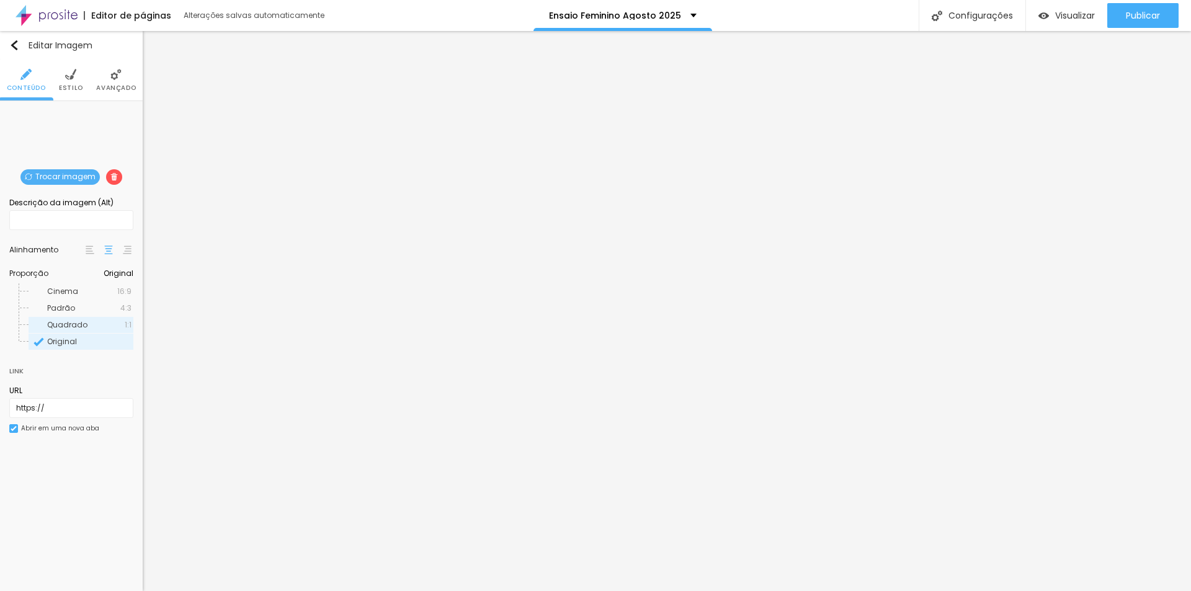
click at [70, 324] on span "Quadrado" at bounding box center [67, 324] width 40 height 11
click at [102, 273] on span "1:1 Quadrado" at bounding box center [104, 273] width 57 height 7
click at [93, 307] on span "Padrão" at bounding box center [83, 307] width 73 height 7
click at [104, 290] on span "Cinema" at bounding box center [82, 291] width 70 height 7
click at [82, 341] on span "Original" at bounding box center [89, 341] width 84 height 7
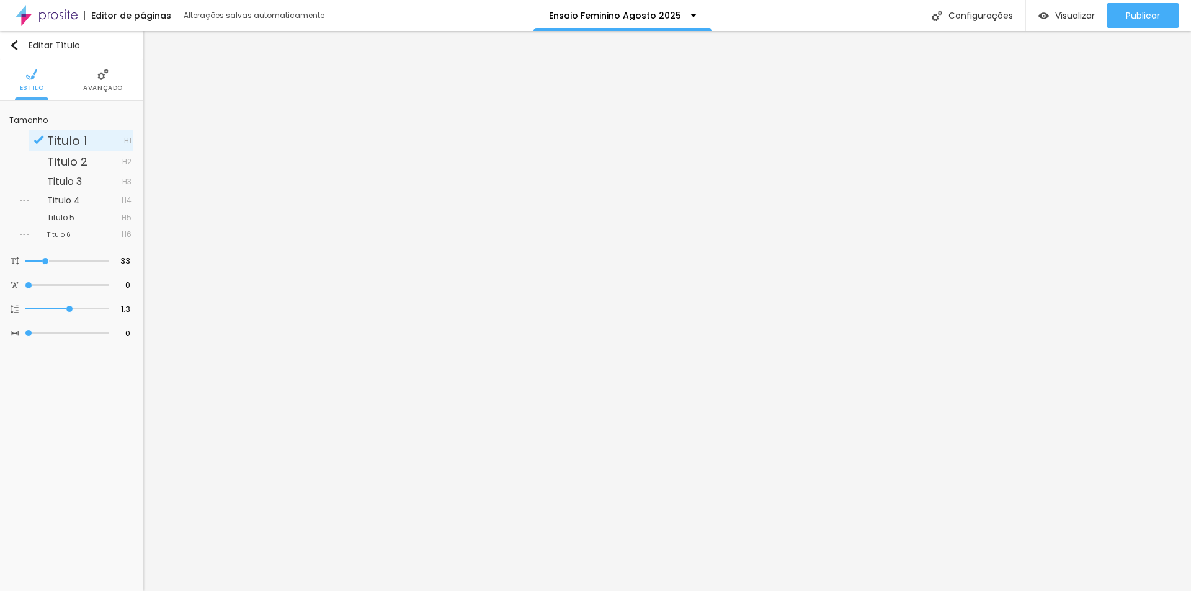
click at [105, 76] on img at bounding box center [102, 74] width 11 height 11
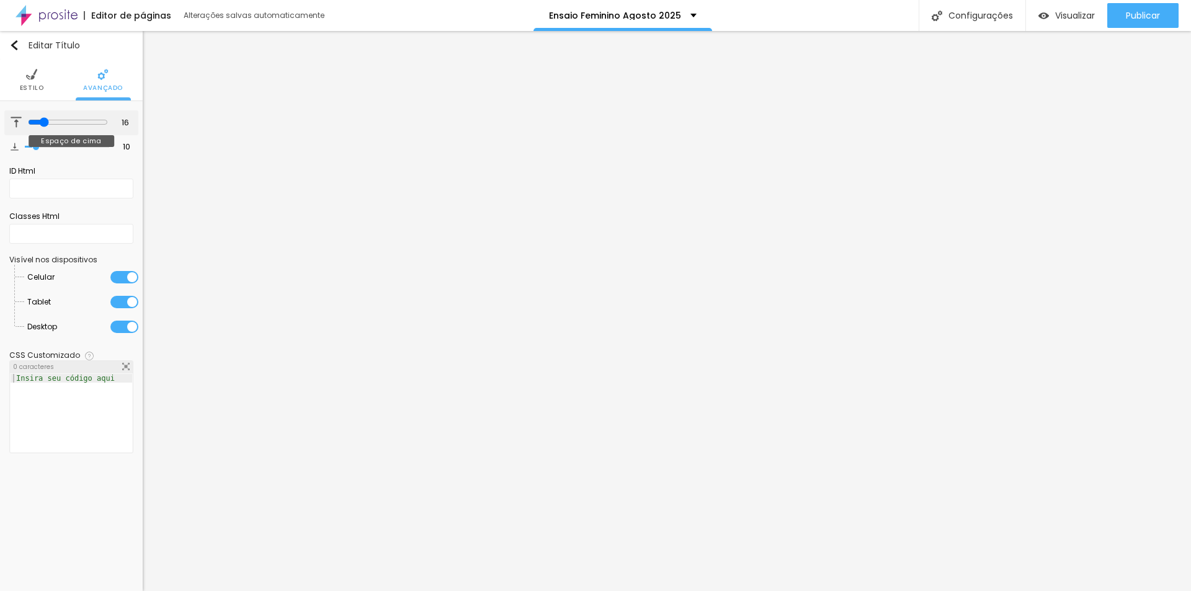
click at [41, 119] on input "range" at bounding box center [68, 122] width 80 height 10
drag, startPoint x: 33, startPoint y: 144, endPoint x: 5, endPoint y: 145, distance: 28.5
click at [25, 145] on input "range" at bounding box center [67, 147] width 84 height 6
click at [40, 122] on input "range" at bounding box center [68, 122] width 80 height 10
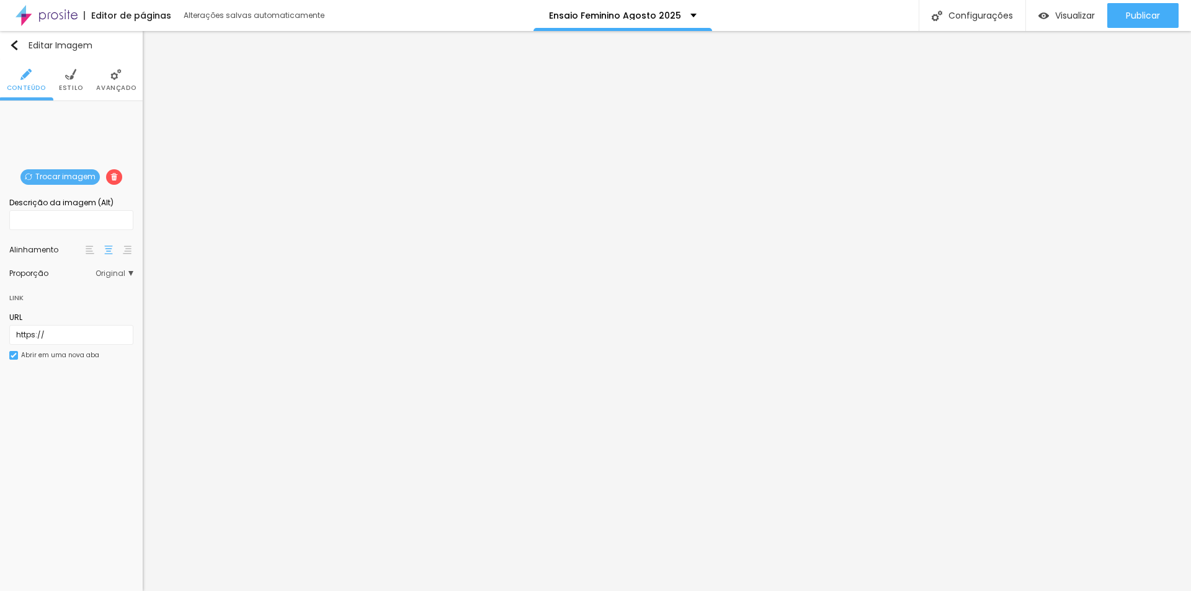
click at [73, 172] on span "Trocar imagem" at bounding box center [59, 177] width 79 height 16
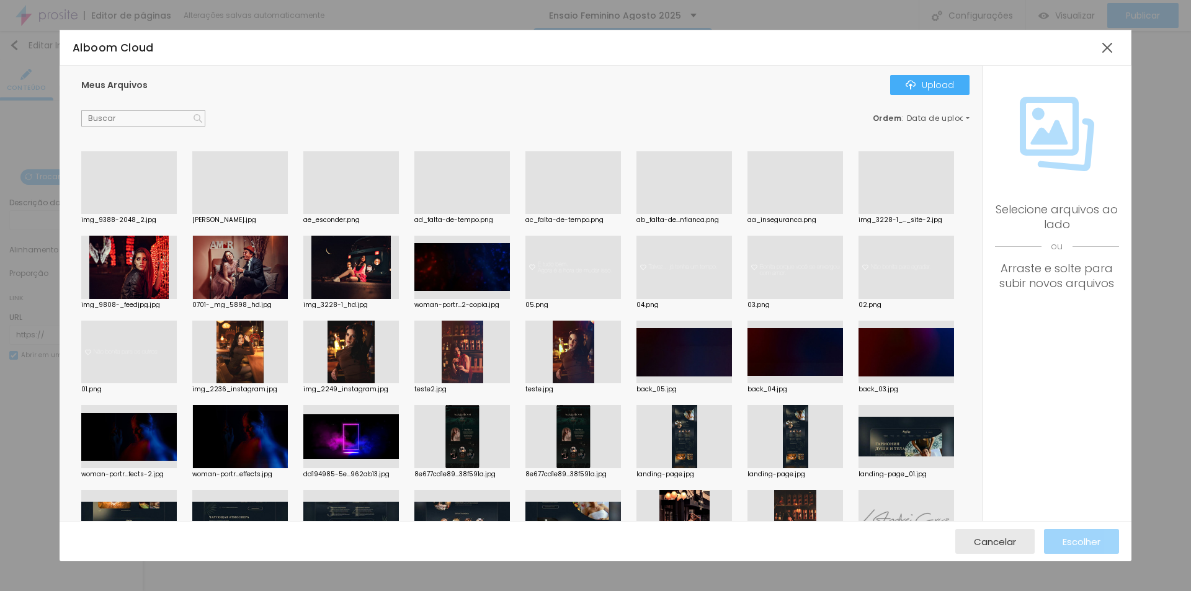
click at [129, 214] on div at bounding box center [128, 214] width 95 height 0
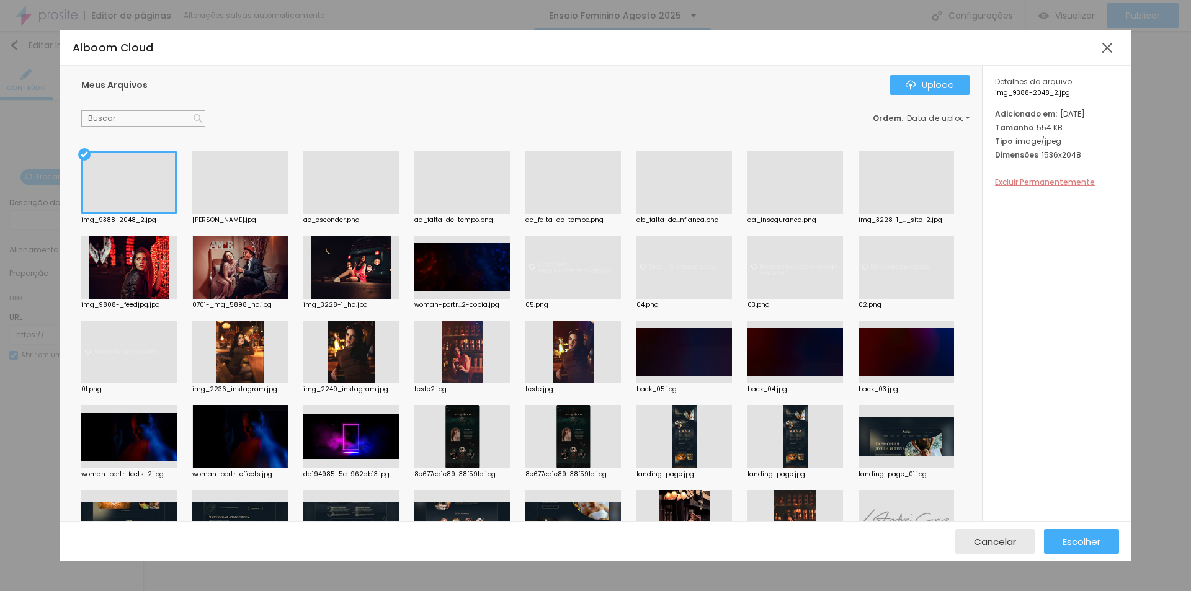
click at [1065, 187] on span "Excluir Permanentemente" at bounding box center [1045, 182] width 100 height 11
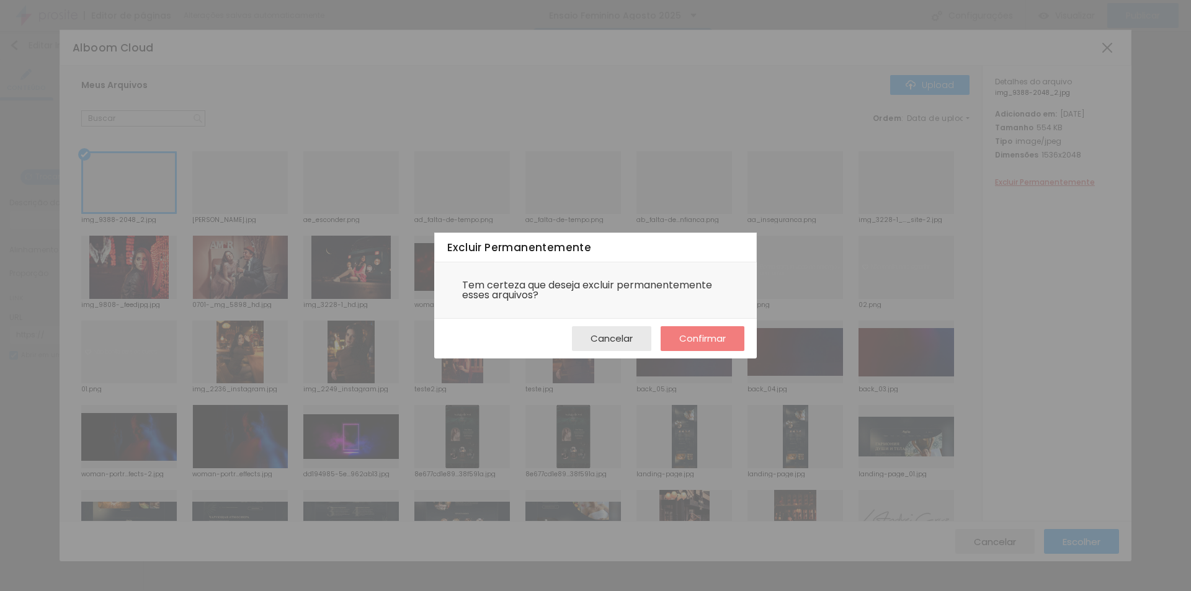
click at [713, 335] on span "Confirmar" at bounding box center [702, 338] width 47 height 11
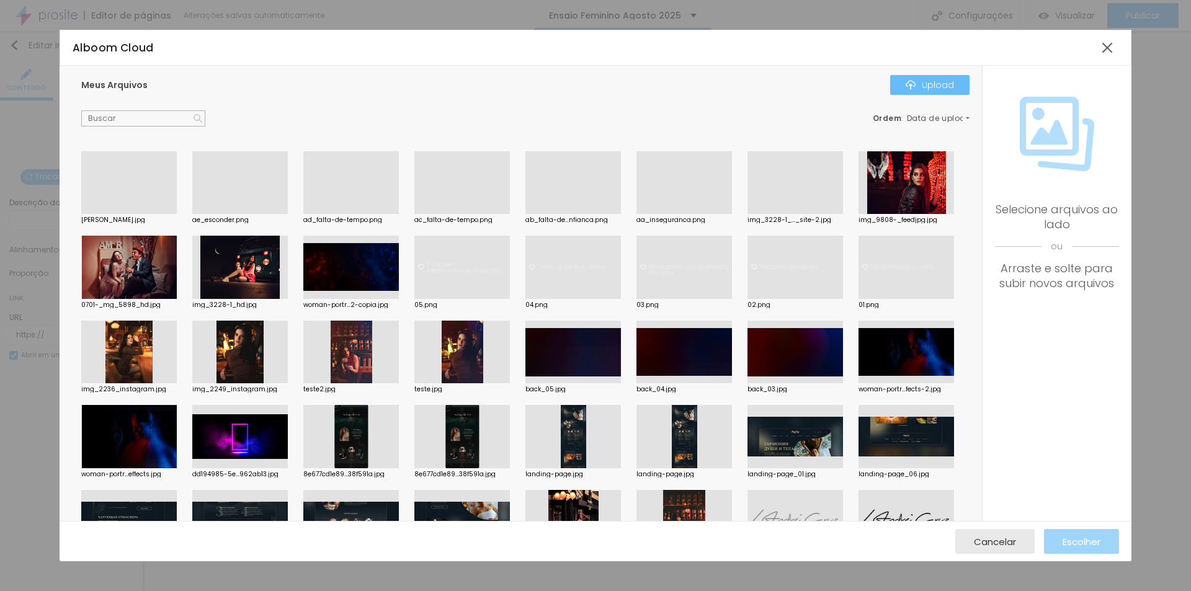
click at [939, 81] on div "Upload" at bounding box center [929, 85] width 48 height 10
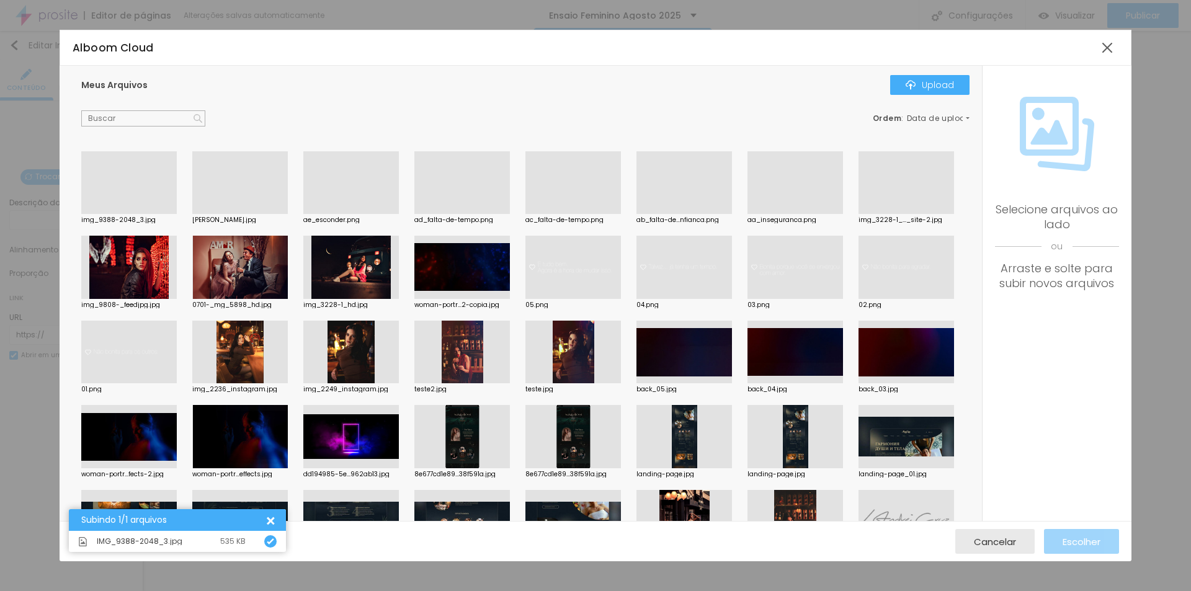
click at [130, 214] on div at bounding box center [128, 214] width 95 height 0
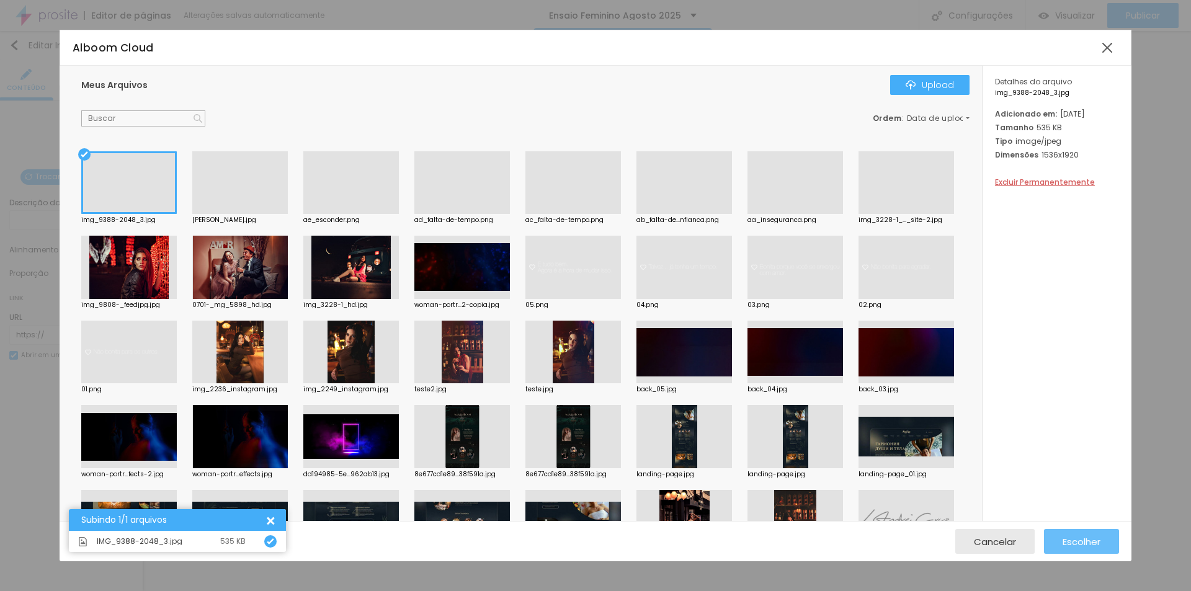
click at [1093, 544] on span "Escolher" at bounding box center [1081, 541] width 38 height 11
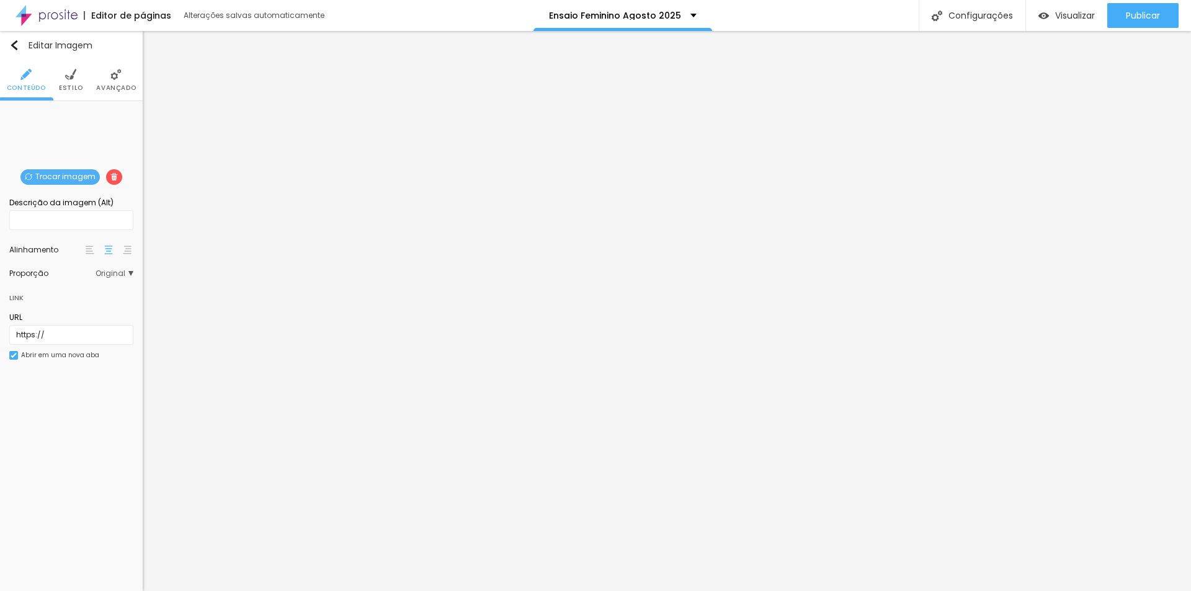
drag, startPoint x: 123, startPoint y: 268, endPoint x: 120, endPoint y: 277, distance: 8.9
click at [123, 270] on span "Original" at bounding box center [114, 273] width 38 height 7
click at [84, 308] on span "Padrão" at bounding box center [83, 307] width 73 height 7
click at [67, 342] on span "Original" at bounding box center [62, 341] width 30 height 11
click at [61, 171] on span "Trocar imagem" at bounding box center [59, 177] width 79 height 16
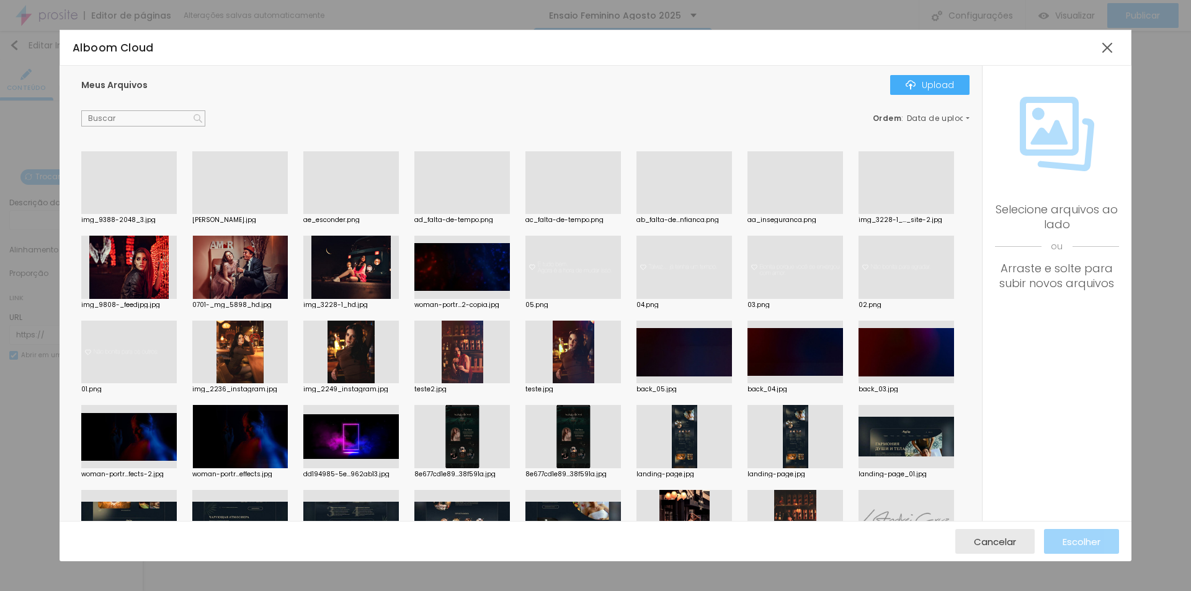
click at [136, 214] on div at bounding box center [128, 214] width 95 height 0
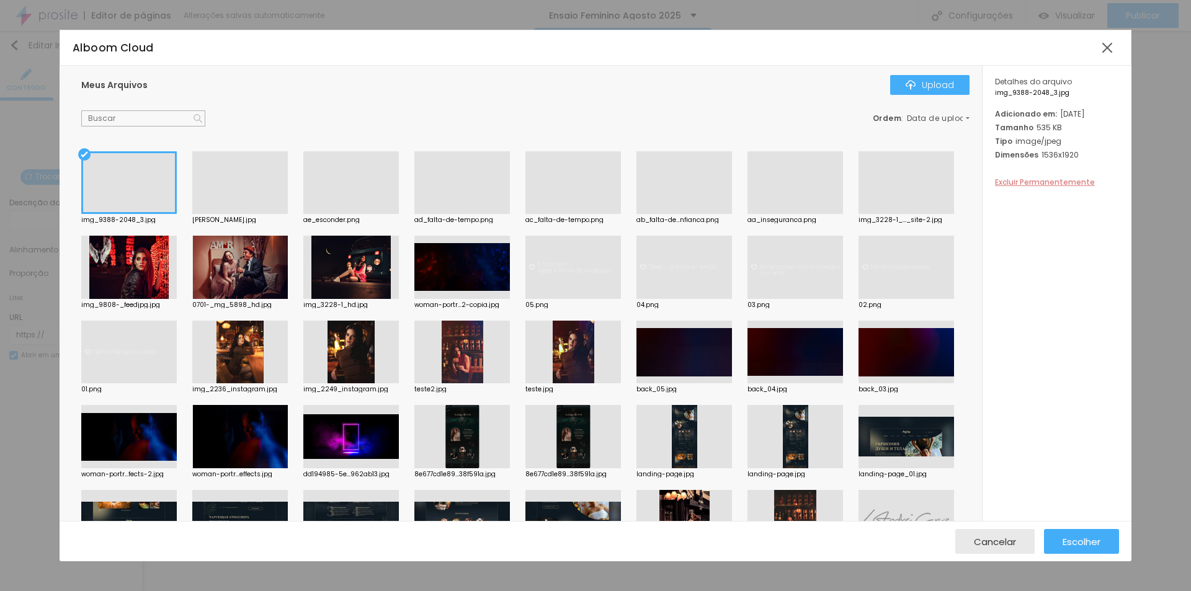
click at [1037, 187] on span "Excluir Permanentemente" at bounding box center [1045, 182] width 100 height 11
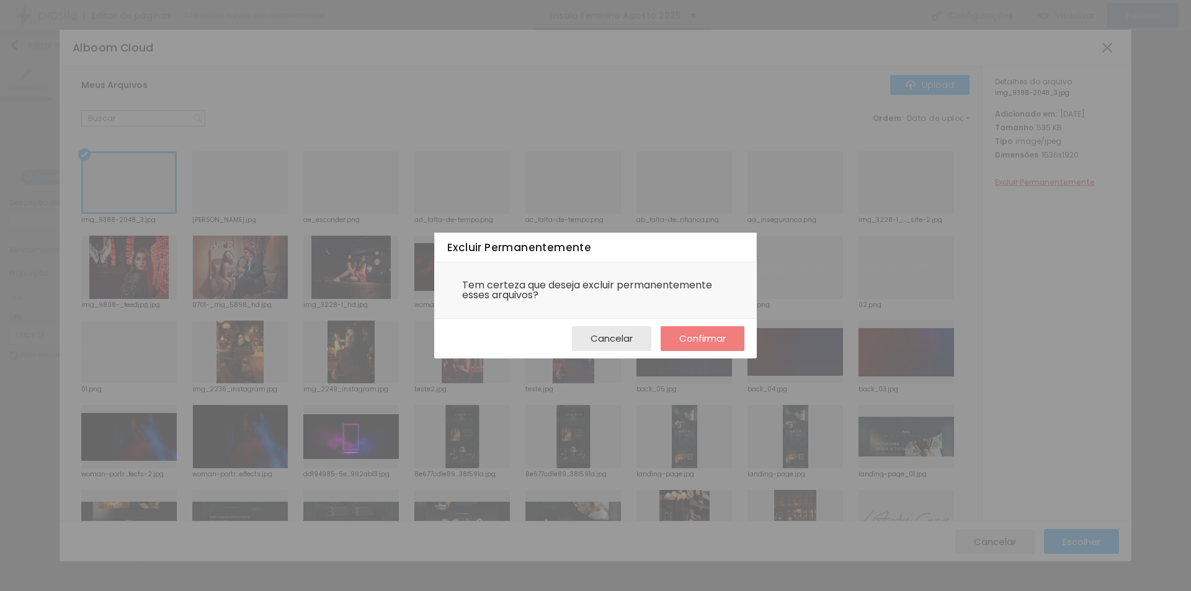
click at [724, 337] on span "Confirmar" at bounding box center [702, 338] width 47 height 11
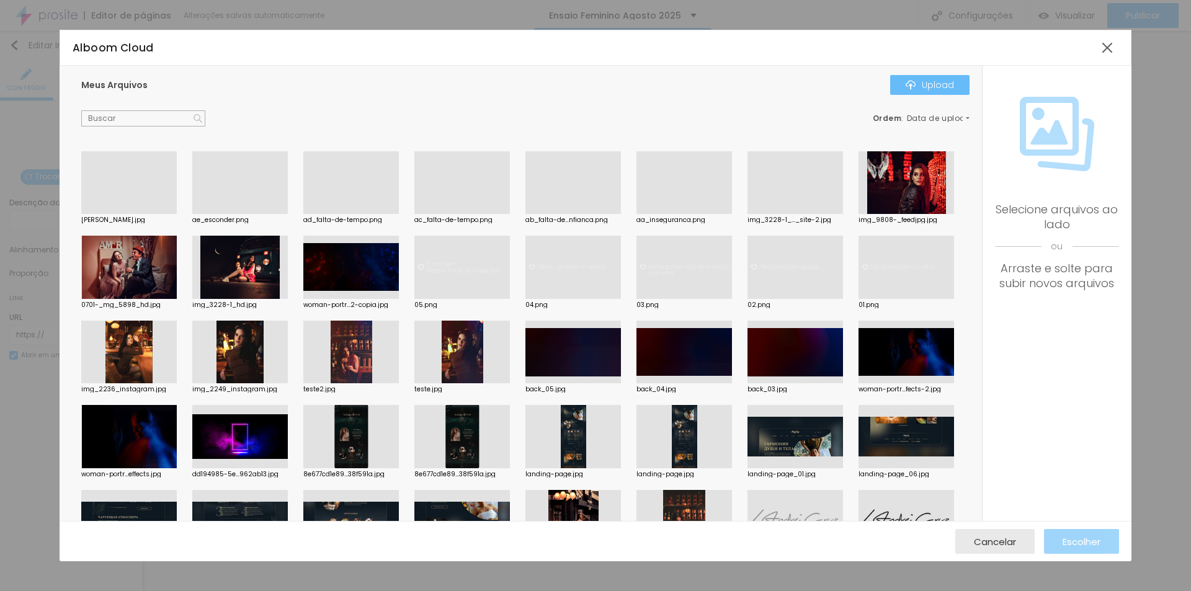
click at [934, 81] on div "Upload" at bounding box center [929, 85] width 48 height 10
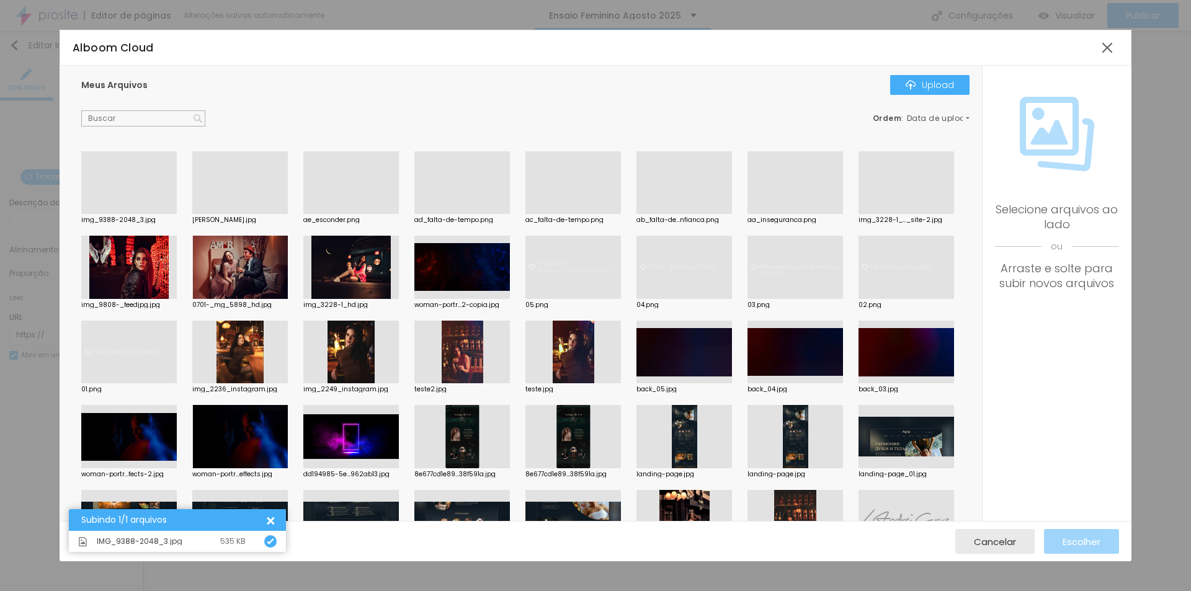
click at [128, 214] on div at bounding box center [128, 214] width 95 height 0
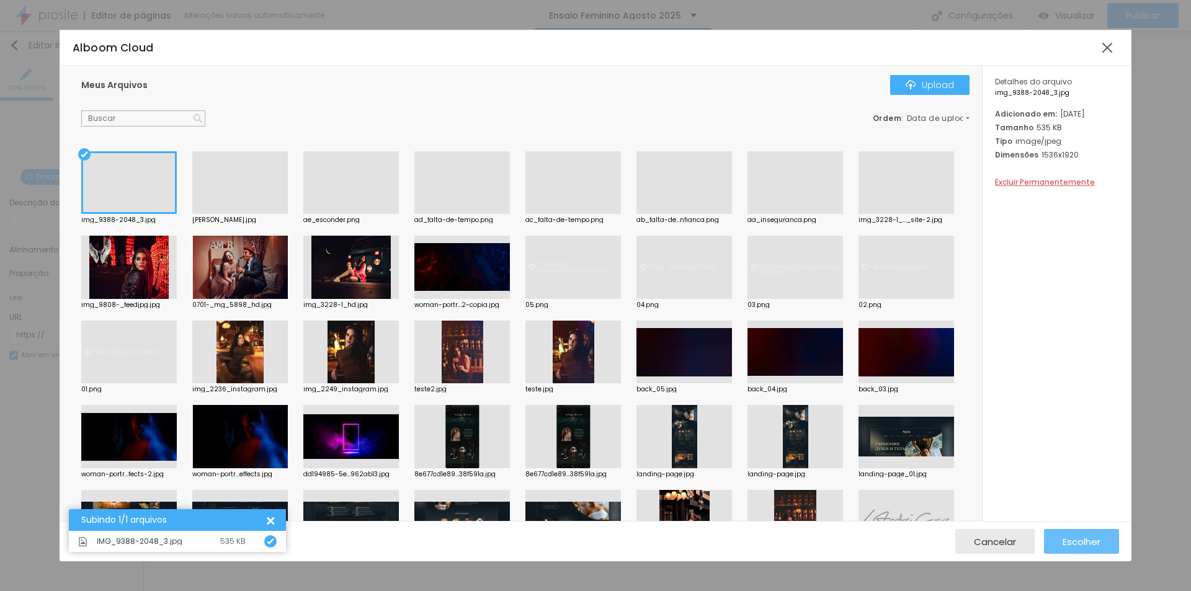
click at [1085, 540] on span "Escolher" at bounding box center [1081, 541] width 38 height 11
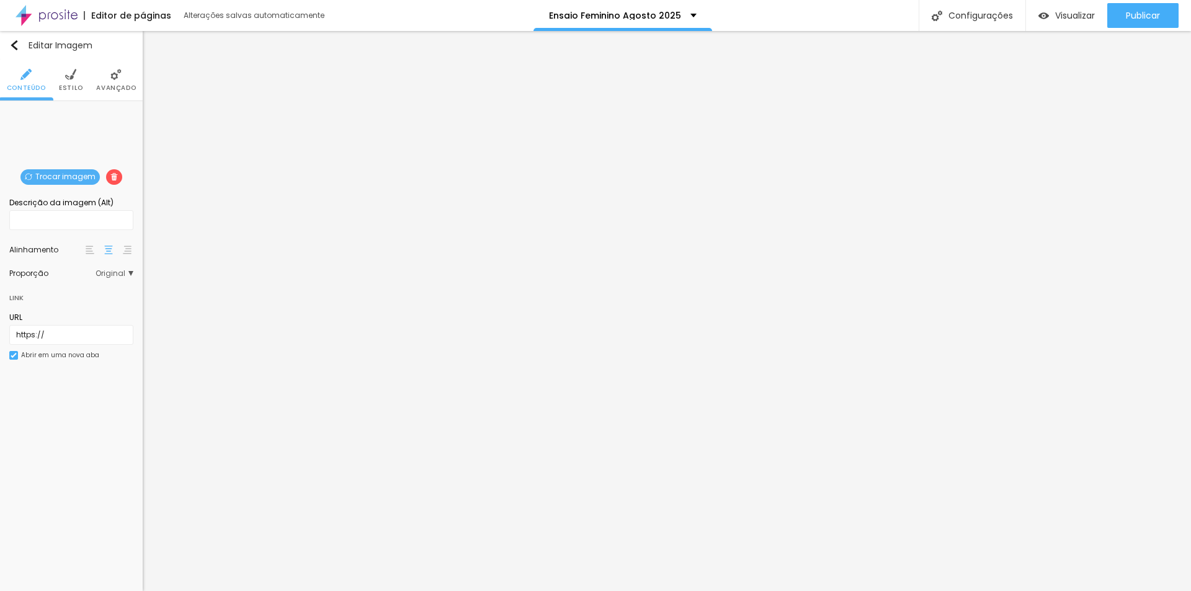
click at [61, 174] on span "Trocar imagem" at bounding box center [59, 177] width 79 height 16
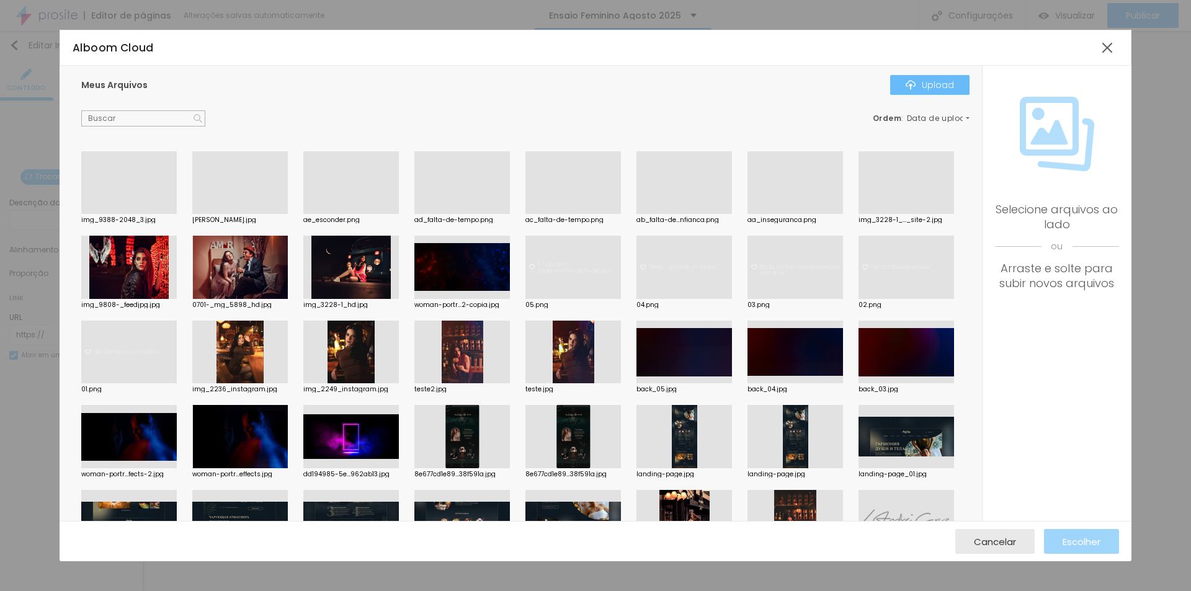
click at [945, 88] on div "Upload" at bounding box center [929, 85] width 48 height 10
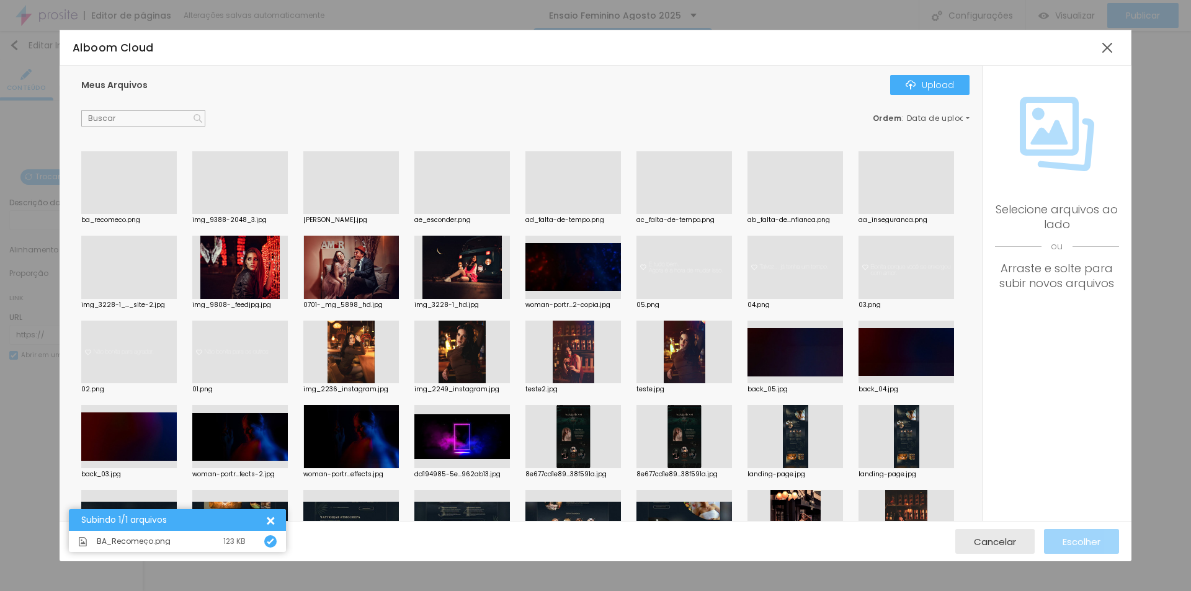
click at [149, 214] on div at bounding box center [128, 214] width 95 height 0
click at [149, 193] on div at bounding box center [128, 182] width 95 height 63
click at [138, 214] on div at bounding box center [128, 214] width 95 height 0
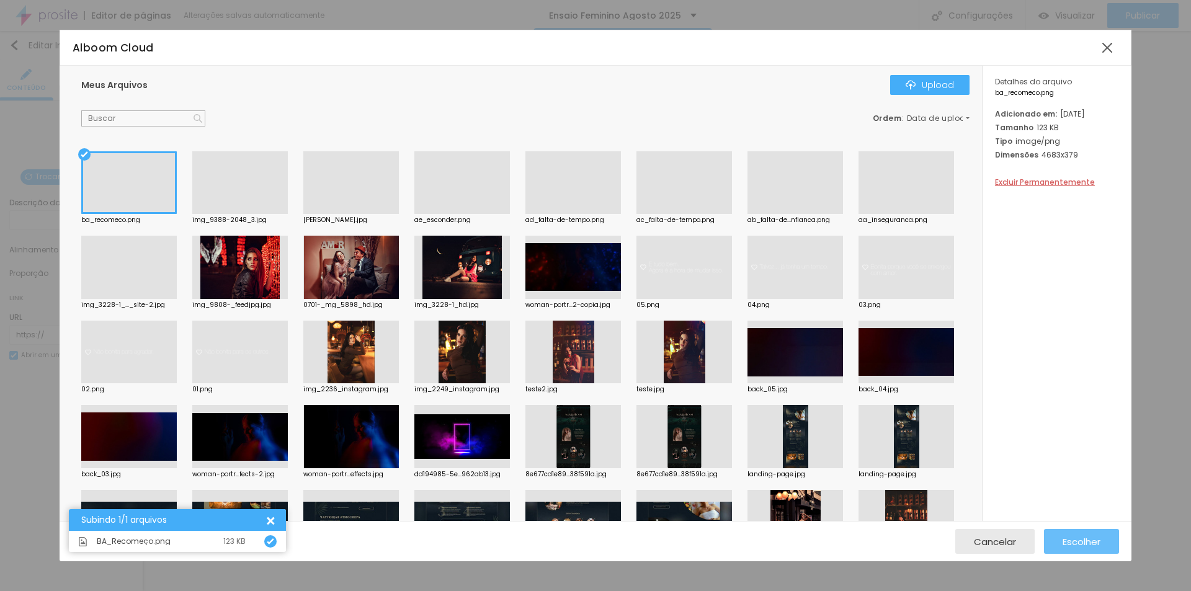
click at [1088, 542] on span "Escolher" at bounding box center [1081, 541] width 38 height 11
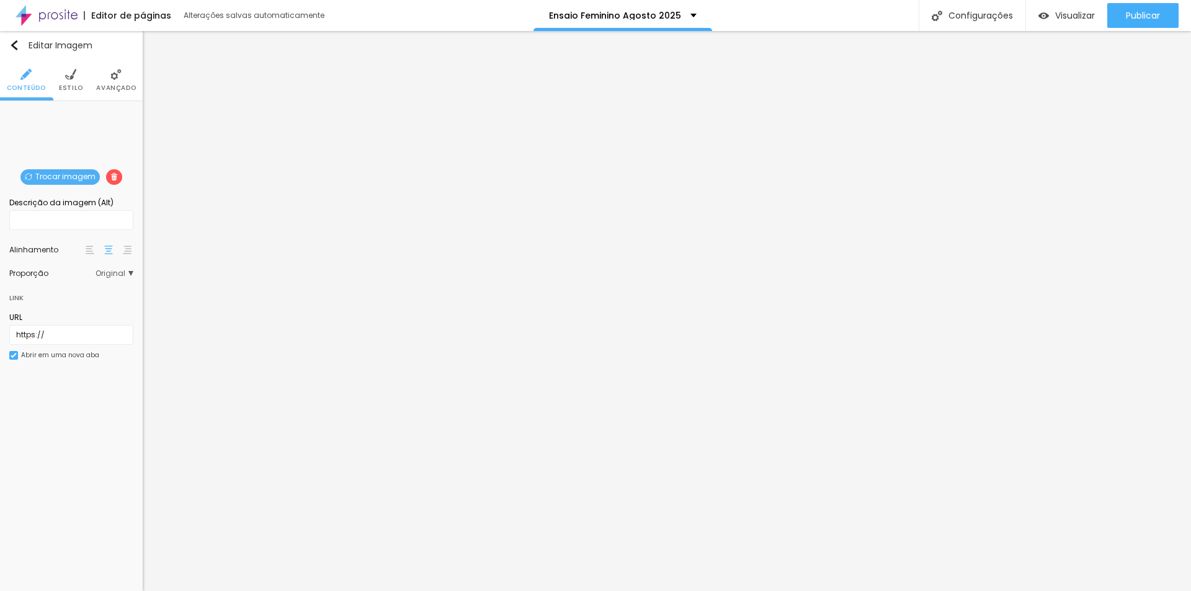
click at [69, 178] on span "Trocar imagem" at bounding box center [59, 177] width 79 height 16
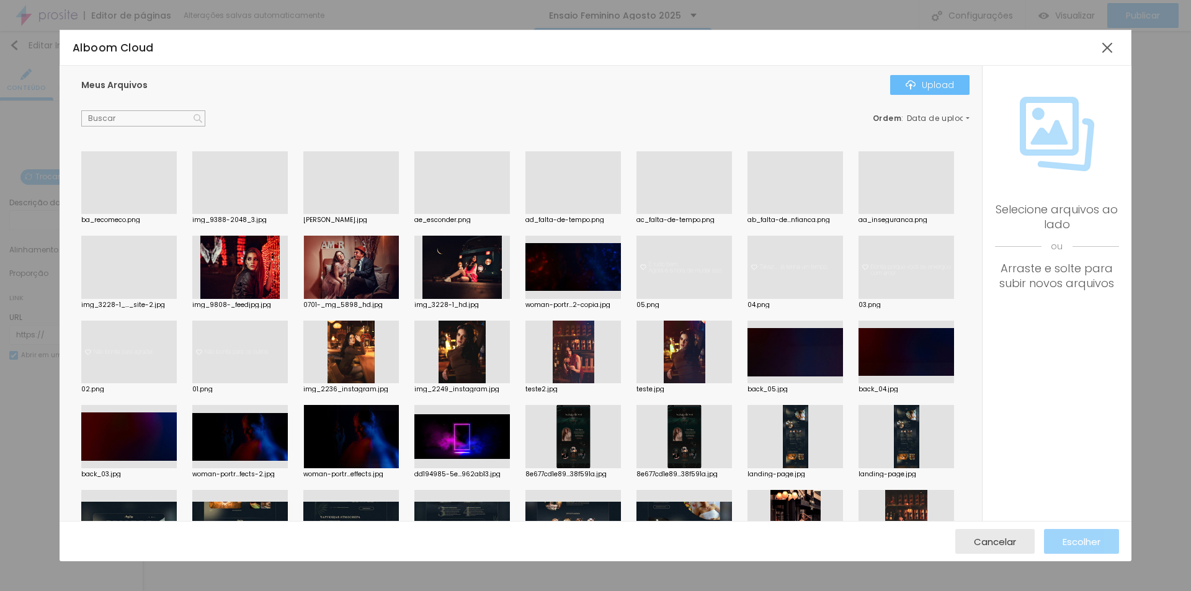
click at [923, 84] on div "Upload" at bounding box center [929, 85] width 48 height 10
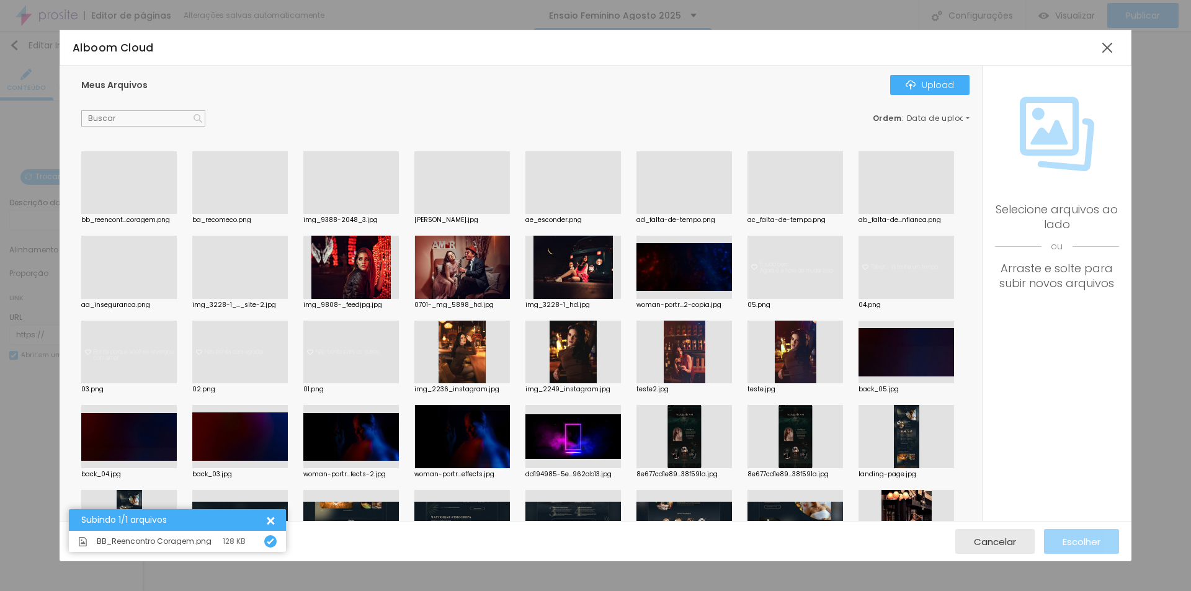
click at [120, 214] on div at bounding box center [128, 214] width 95 height 0
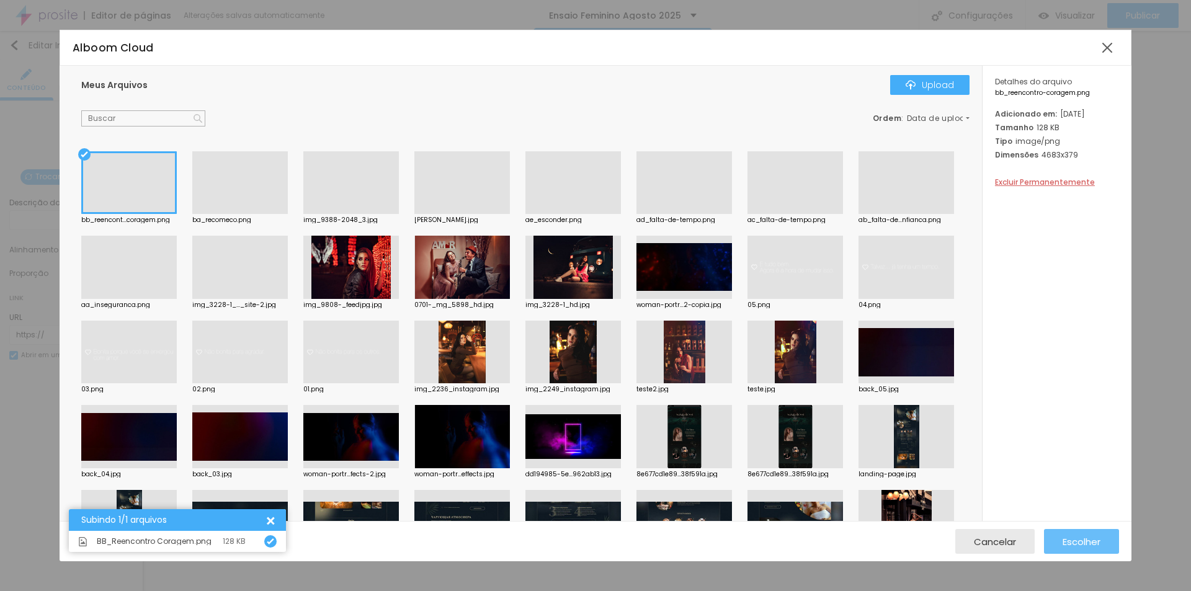
click at [1084, 541] on span "Escolher" at bounding box center [1081, 541] width 38 height 11
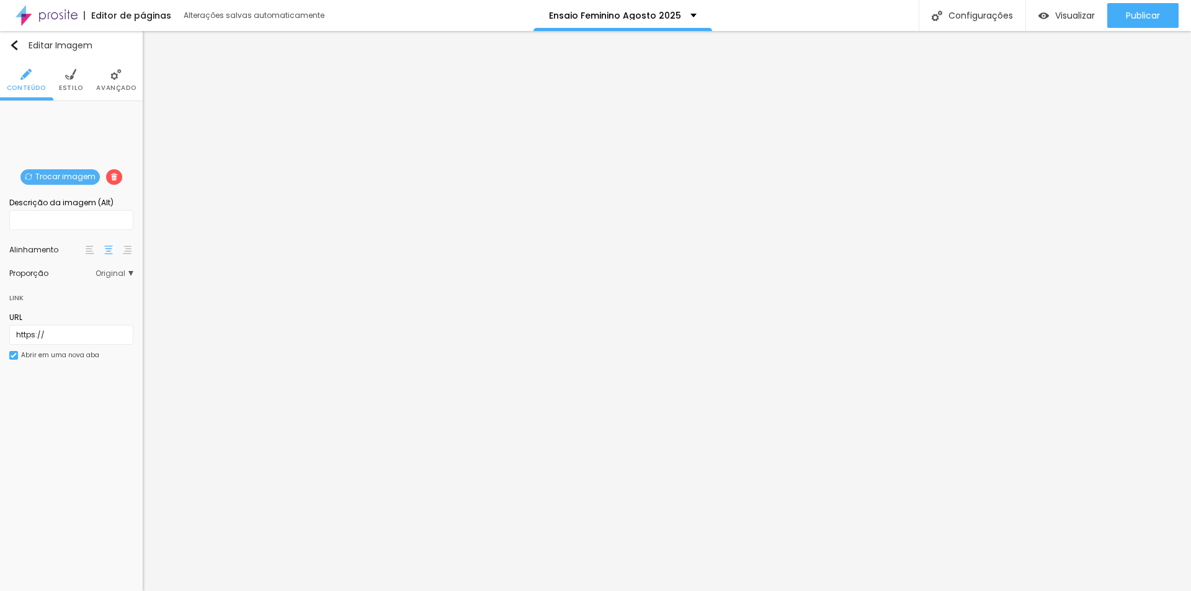
click at [73, 177] on span "Trocar imagem" at bounding box center [59, 177] width 79 height 16
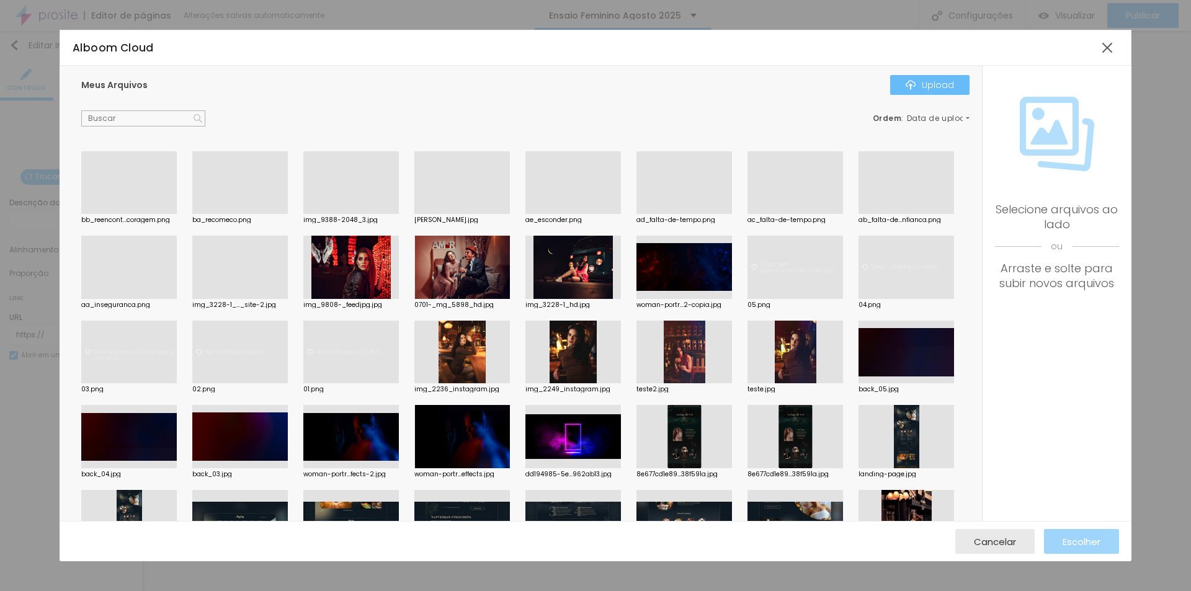
click at [915, 81] on img "button" at bounding box center [910, 85] width 10 height 10
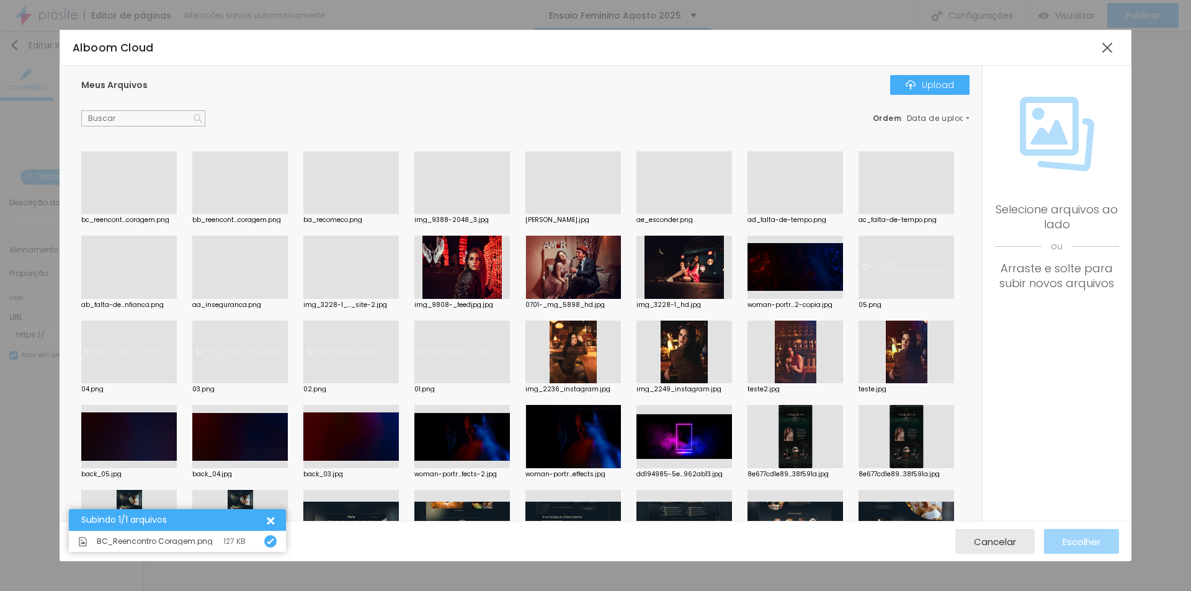
click at [110, 214] on div at bounding box center [128, 214] width 95 height 0
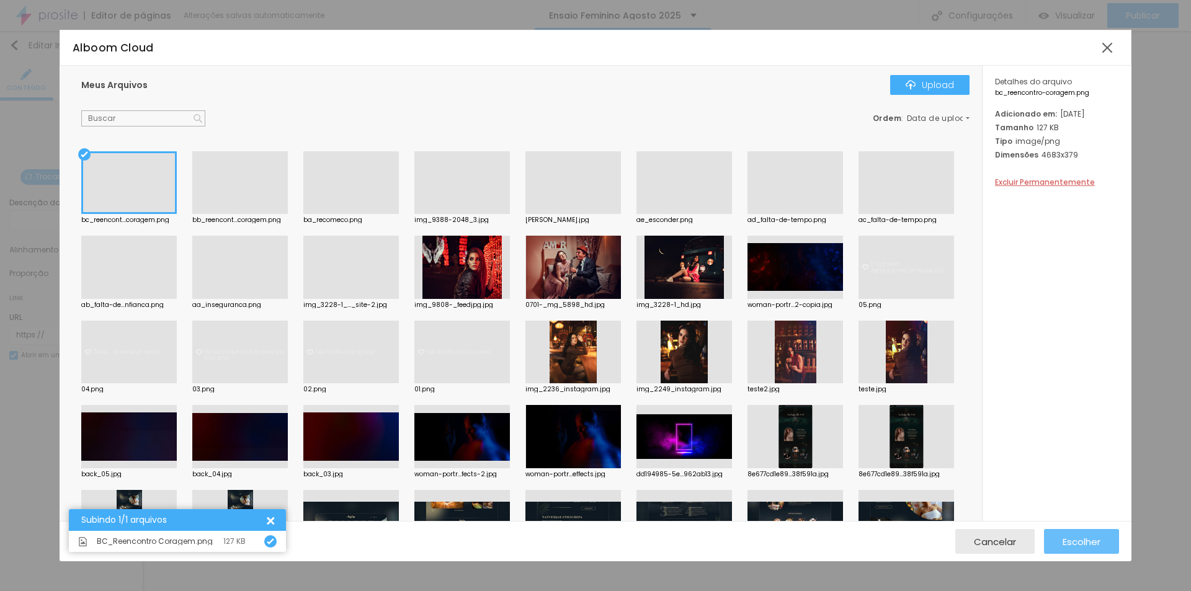
click at [1093, 539] on span "Escolher" at bounding box center [1081, 541] width 38 height 11
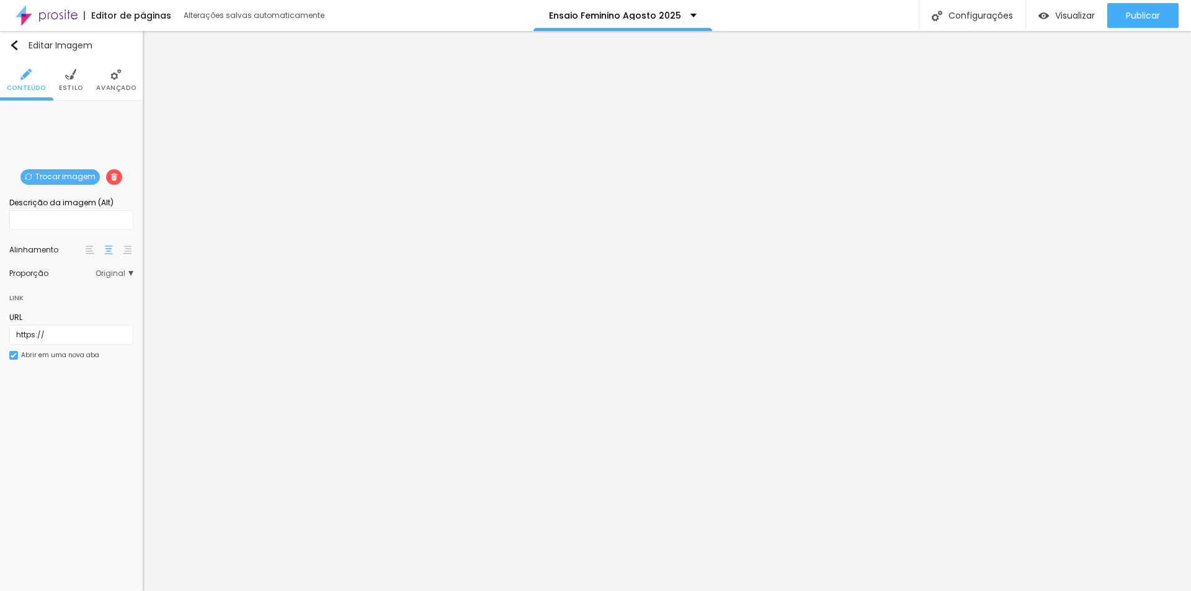
click at [85, 175] on span "Trocar imagem" at bounding box center [59, 177] width 79 height 16
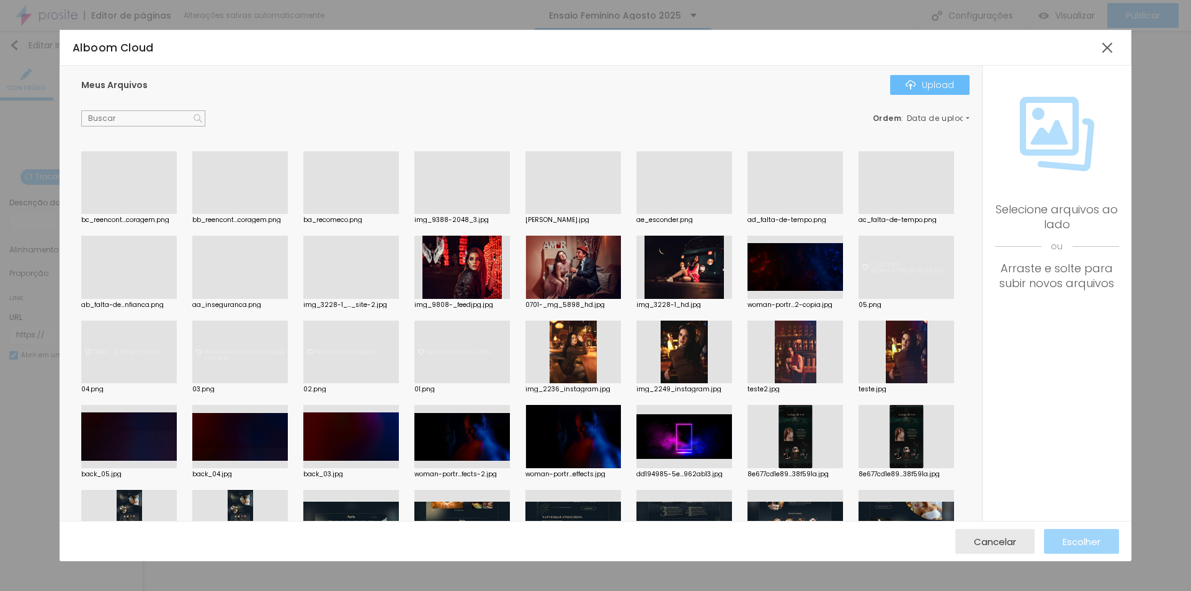
click at [943, 91] on button "Upload" at bounding box center [929, 85] width 79 height 20
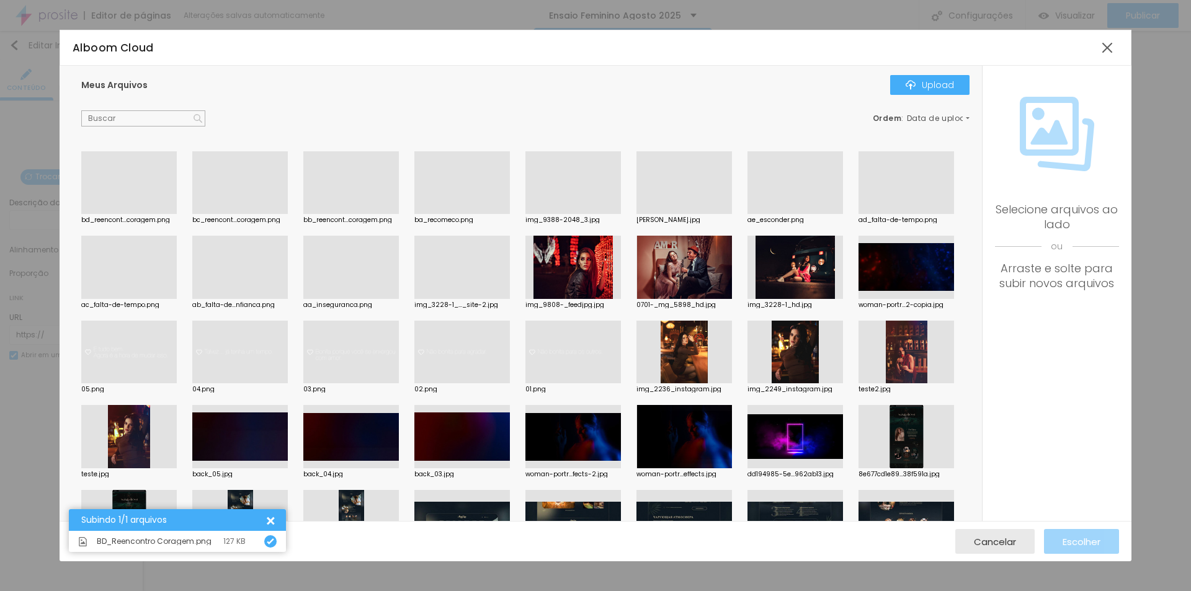
click at [119, 214] on div at bounding box center [128, 214] width 95 height 0
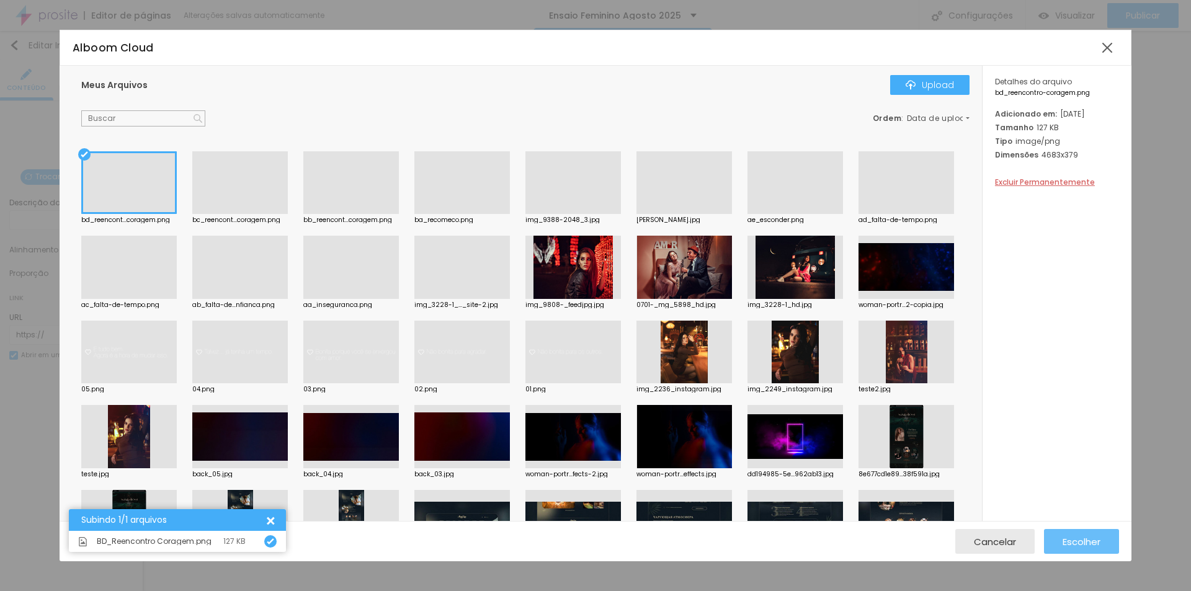
click at [1093, 539] on span "Escolher" at bounding box center [1081, 541] width 38 height 11
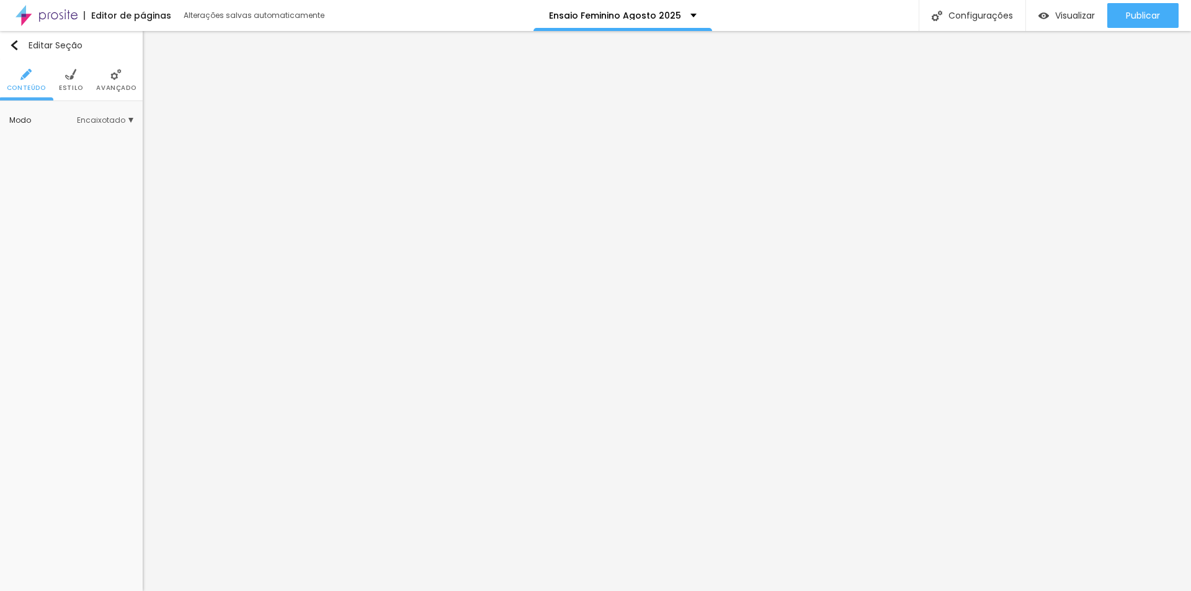
click at [76, 78] on img at bounding box center [70, 74] width 11 height 11
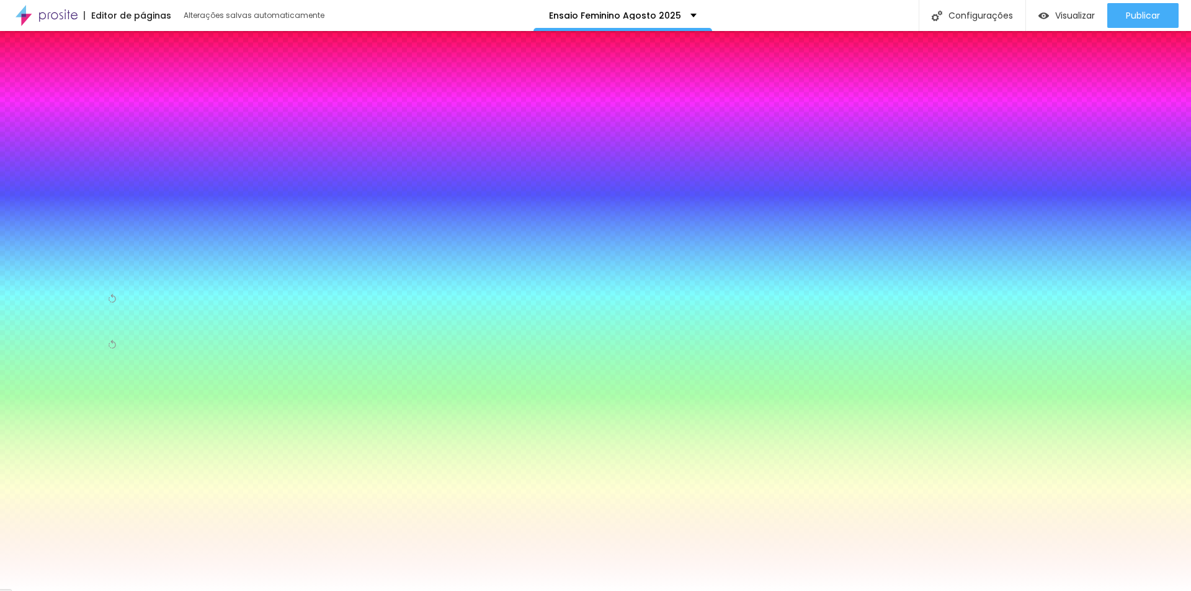
click at [62, 175] on span "Trocar imagem" at bounding box center [59, 177] width 79 height 16
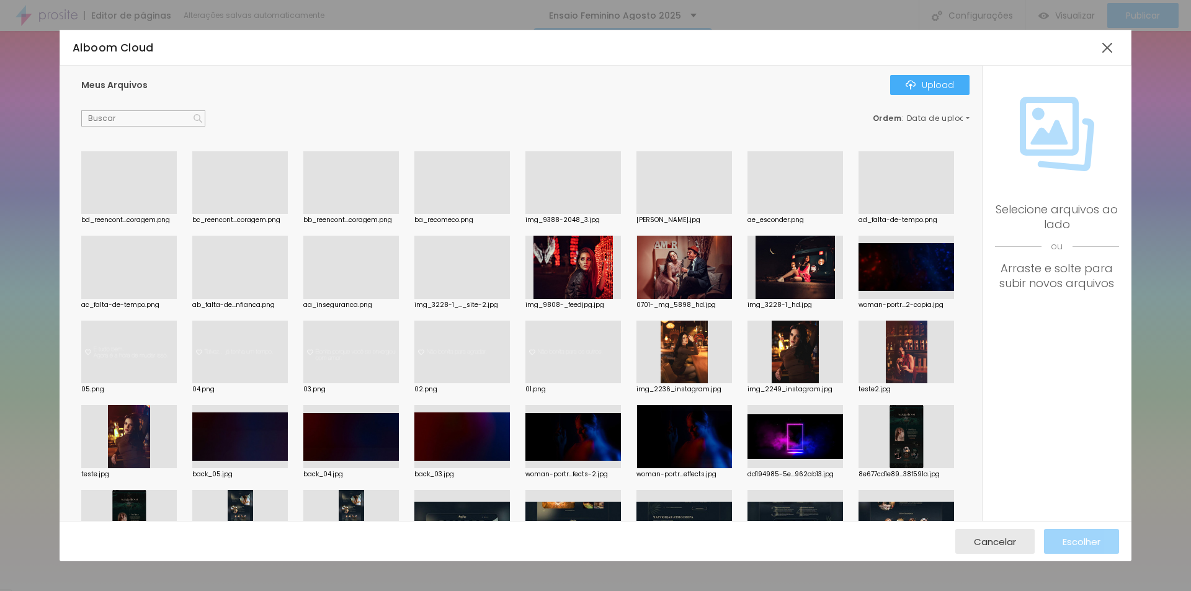
click at [288, 446] on div at bounding box center [239, 436] width 95 height 63
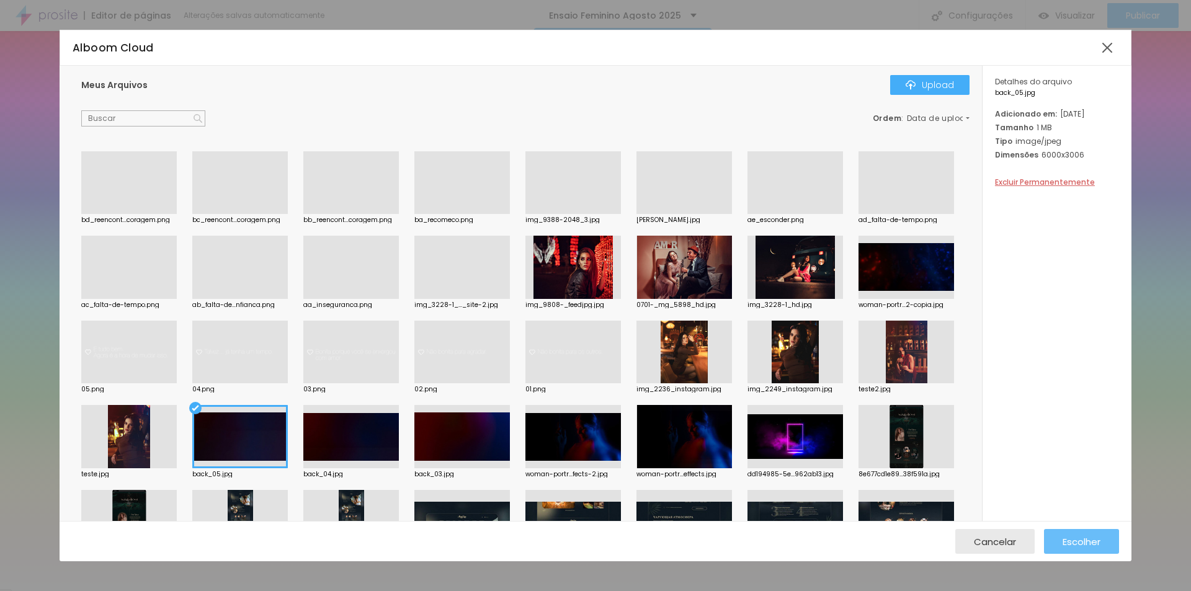
click at [1083, 539] on span "Escolher" at bounding box center [1081, 541] width 38 height 11
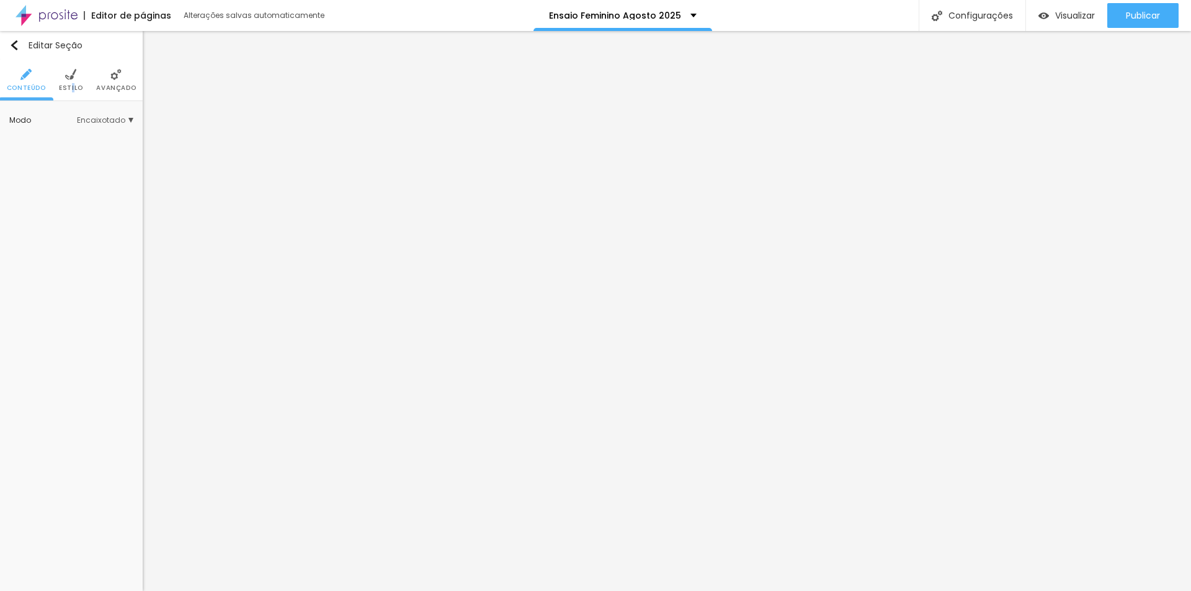
click at [72, 86] on span "Estilo" at bounding box center [71, 88] width 24 height 6
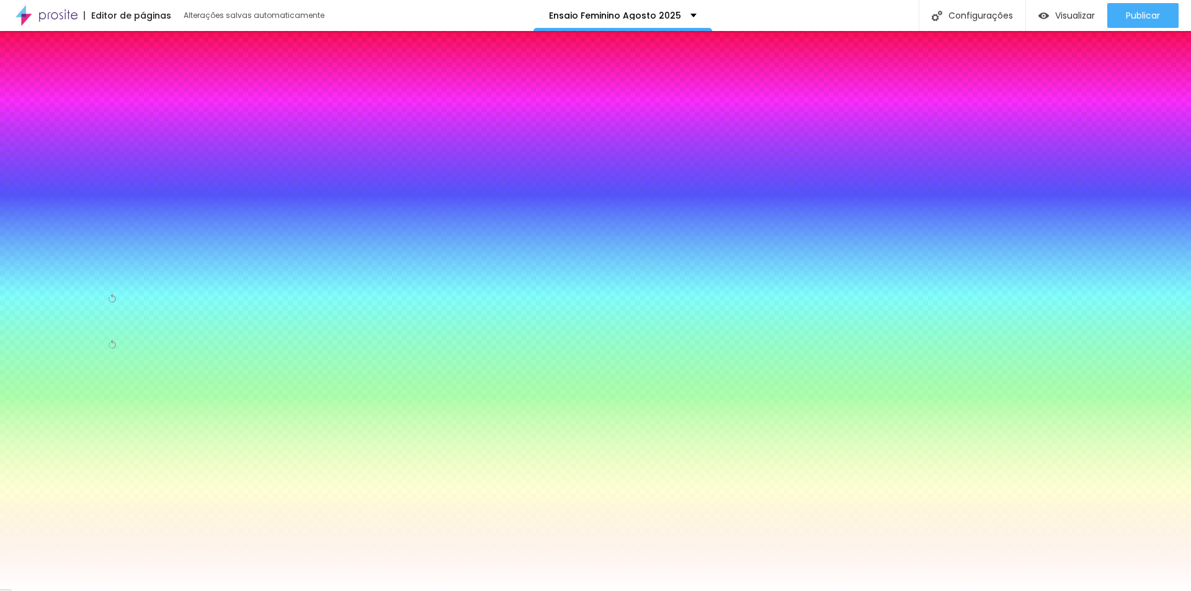
click at [50, 175] on span "Trocar imagem" at bounding box center [59, 177] width 79 height 16
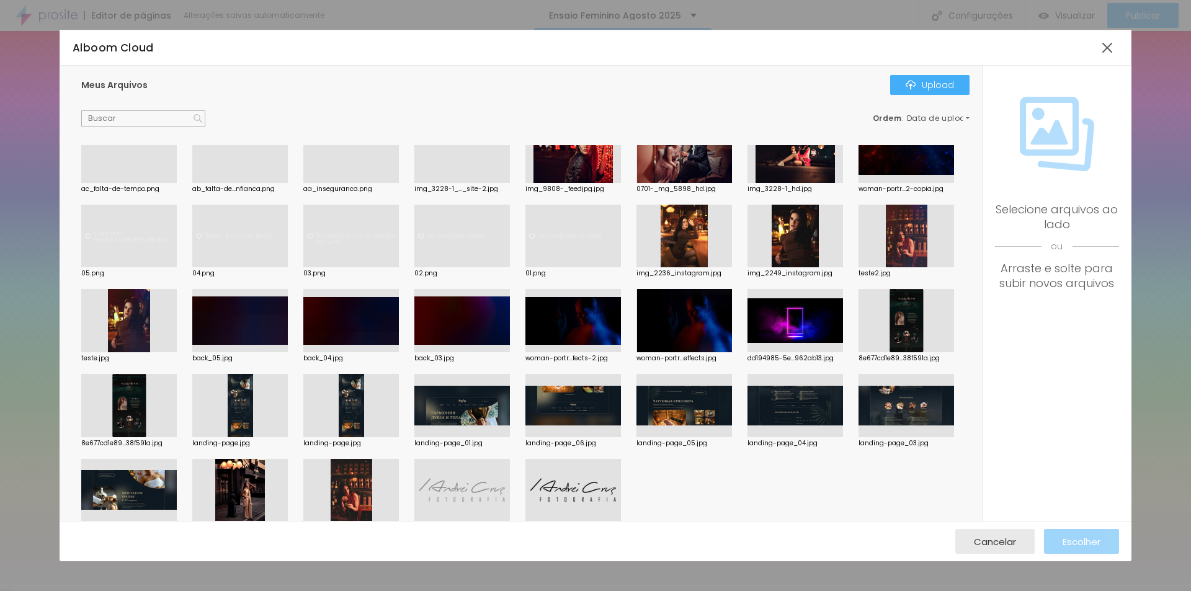
scroll to position [112, 0]
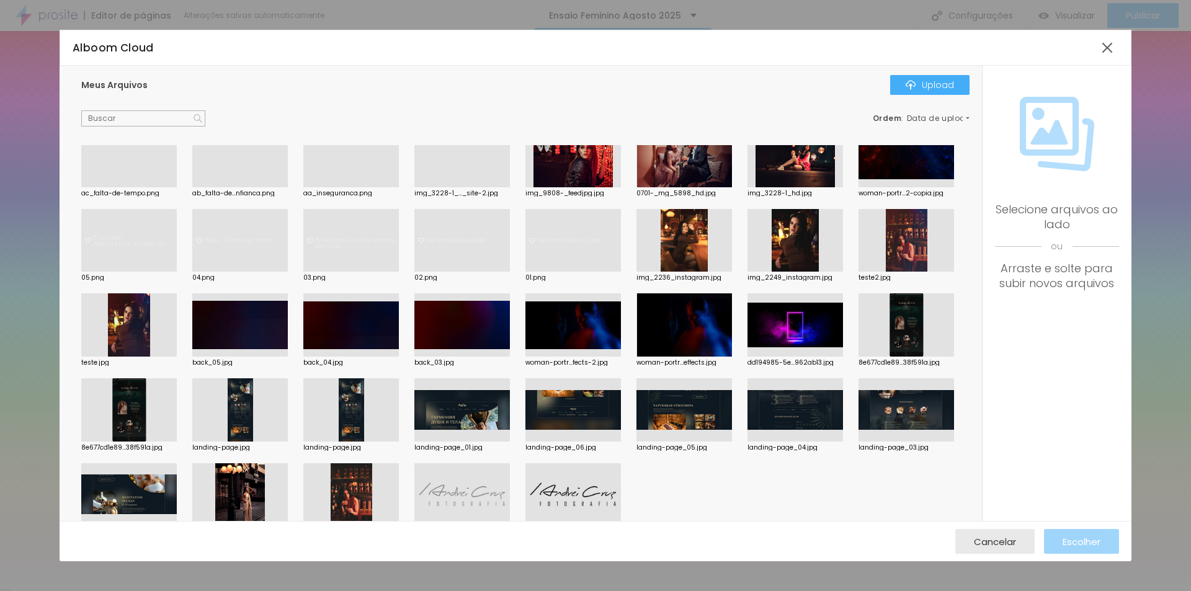
click at [858, 187] on div at bounding box center [905, 155] width 95 height 63
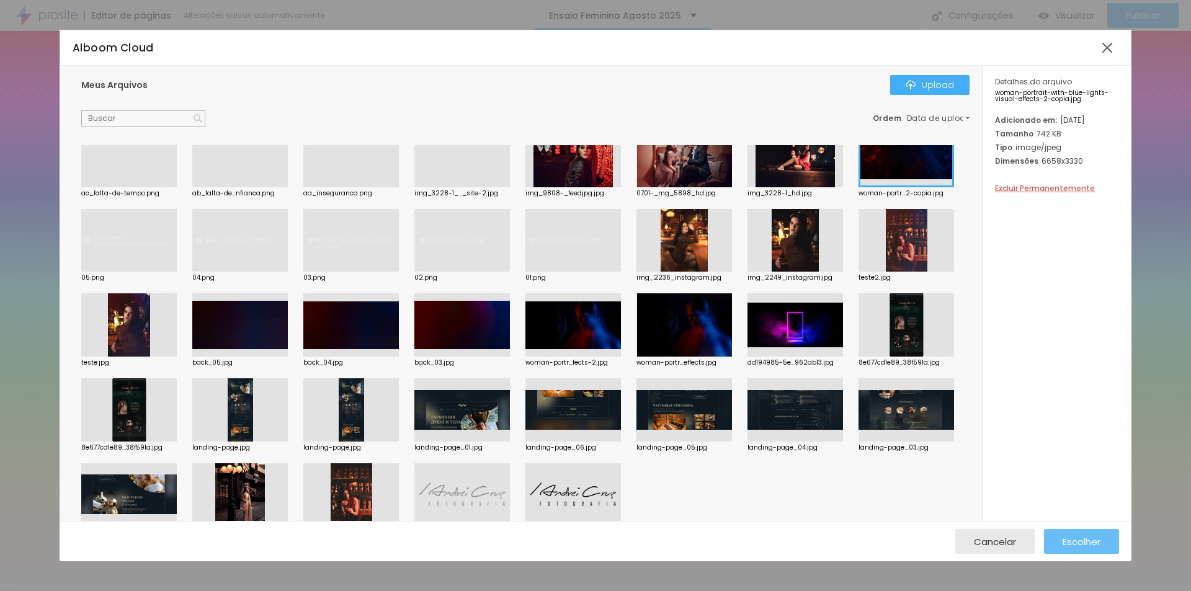
click at [1090, 532] on div "Escolher" at bounding box center [1081, 541] width 38 height 25
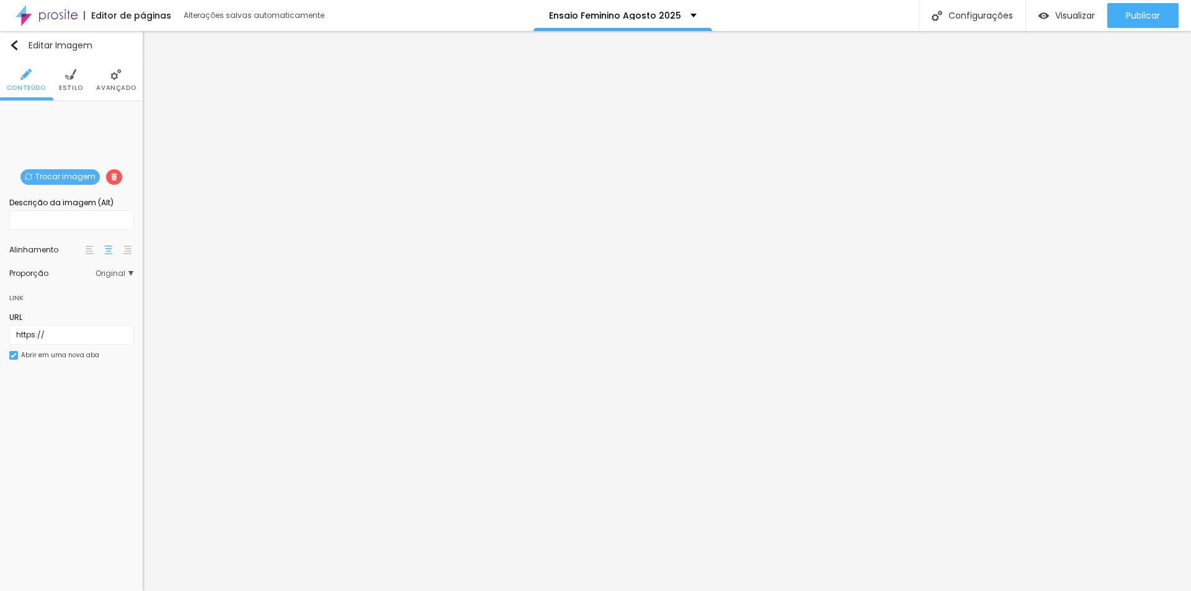
click at [73, 174] on span "Trocar imagem" at bounding box center [59, 177] width 79 height 16
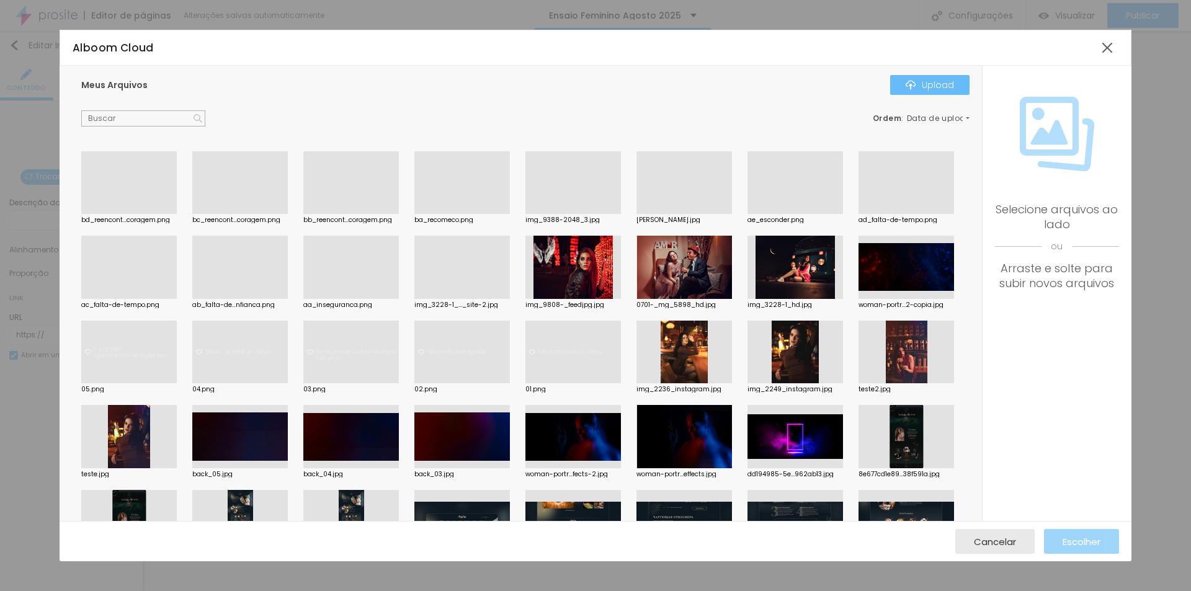
click at [925, 83] on div "Upload" at bounding box center [929, 85] width 48 height 10
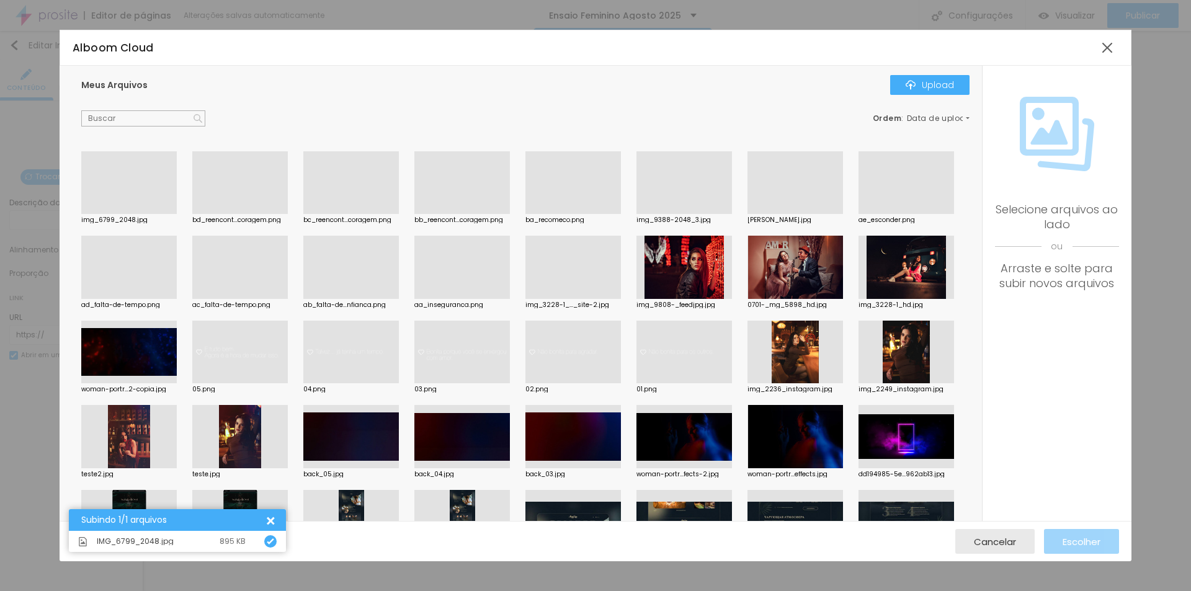
click at [130, 214] on div at bounding box center [128, 214] width 95 height 0
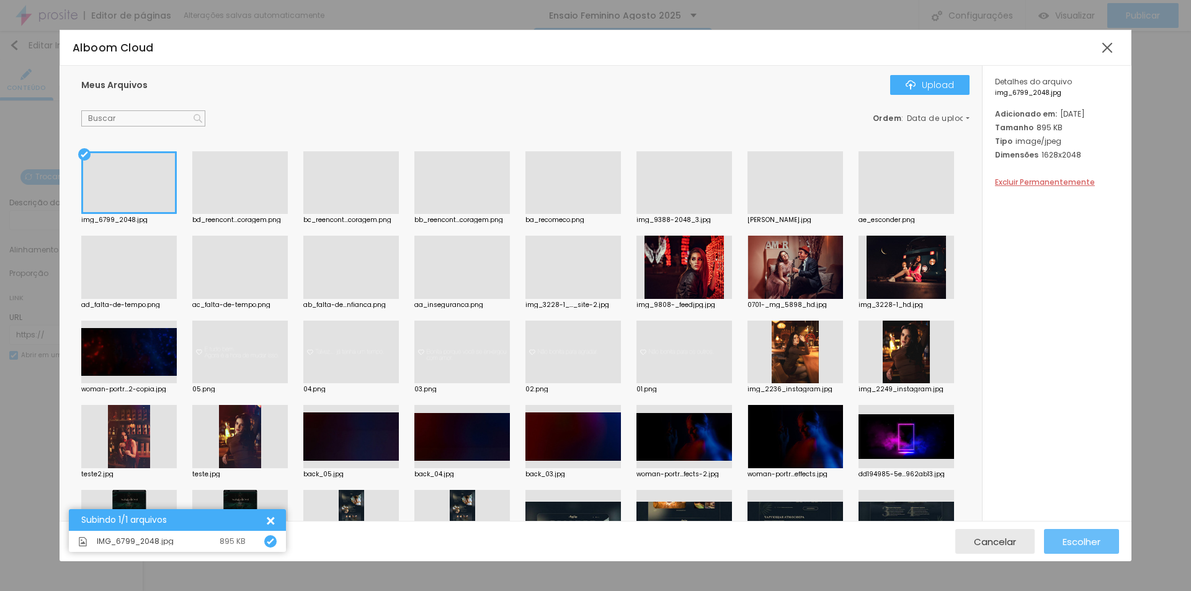
click at [1083, 540] on span "Escolher" at bounding box center [1081, 541] width 38 height 11
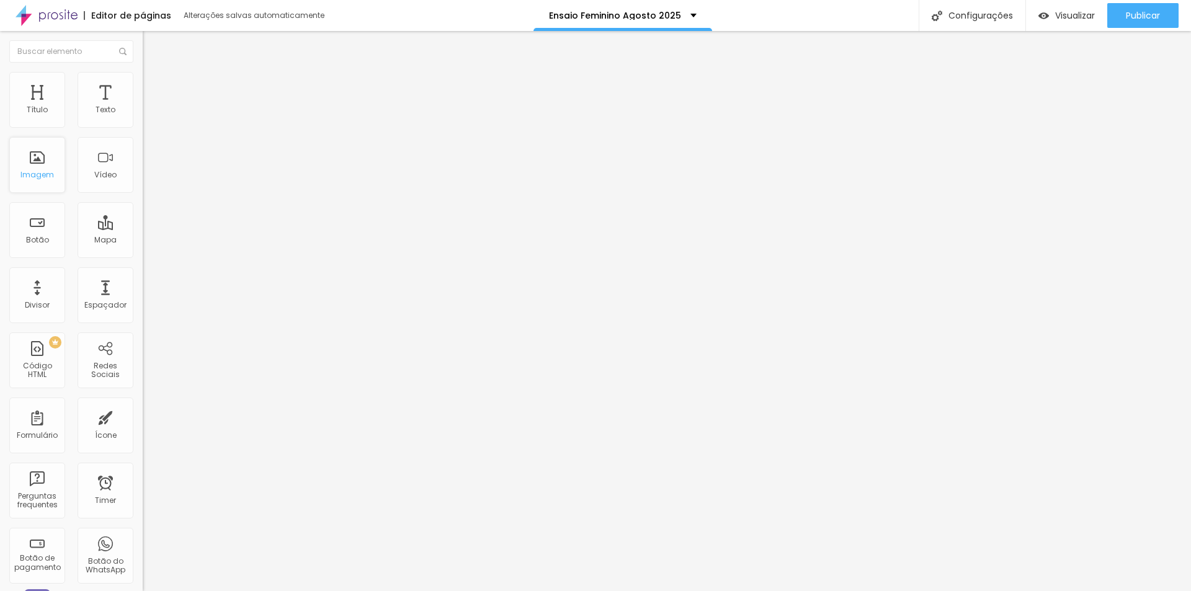
click at [38, 171] on div "Imagem" at bounding box center [36, 175] width 33 height 9
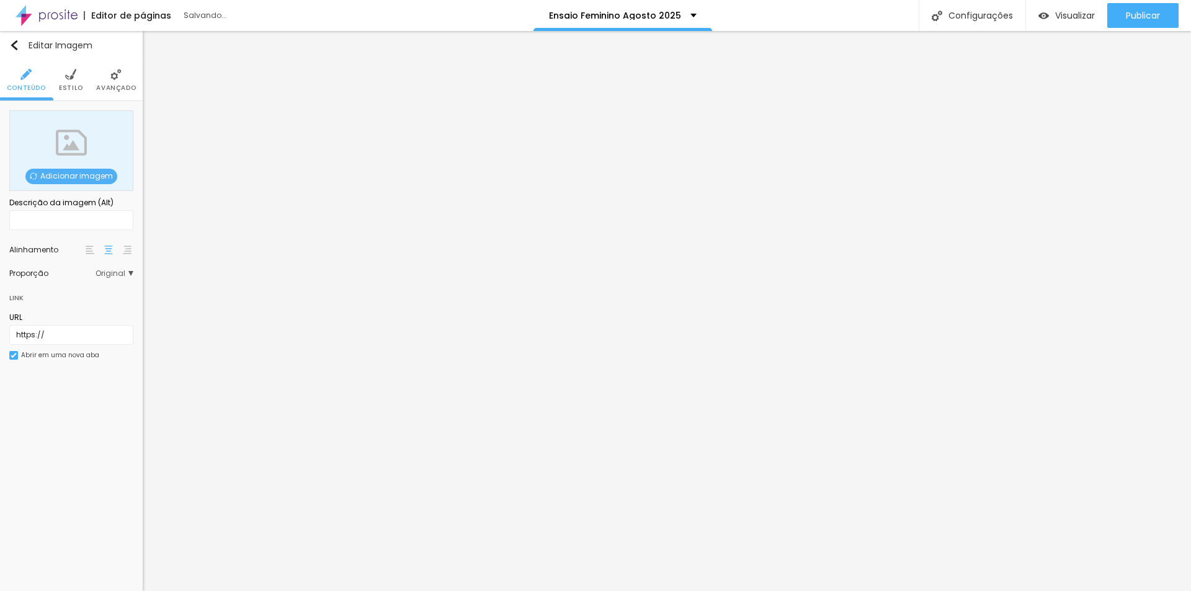
click at [84, 175] on span "Adicionar imagem" at bounding box center [71, 177] width 92 height 16
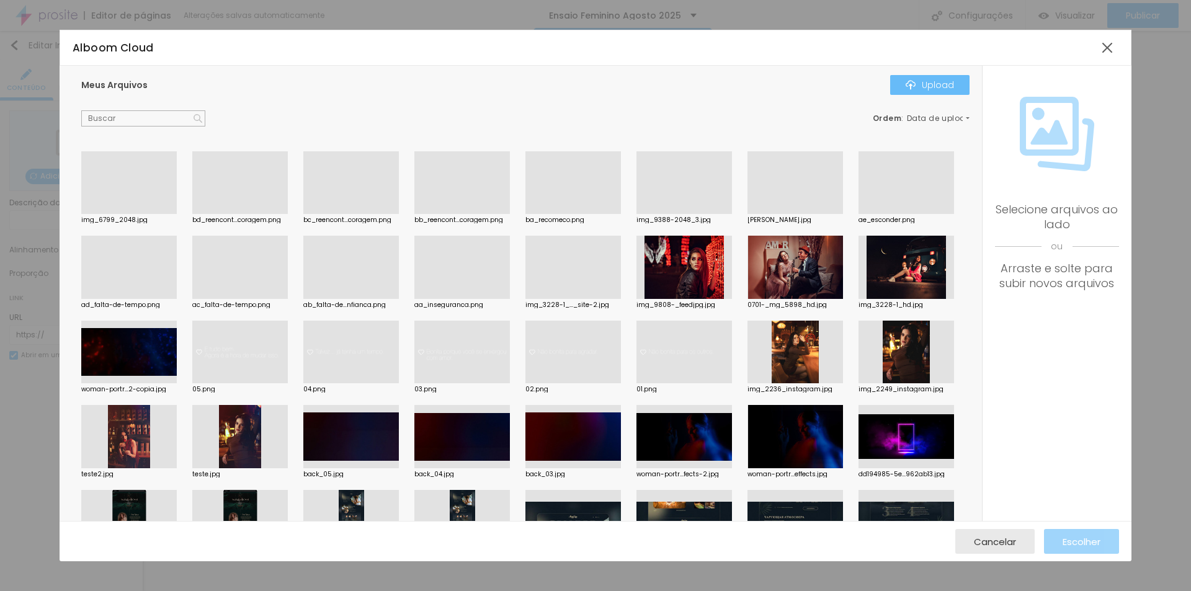
click at [933, 86] on div "Upload" at bounding box center [929, 85] width 48 height 10
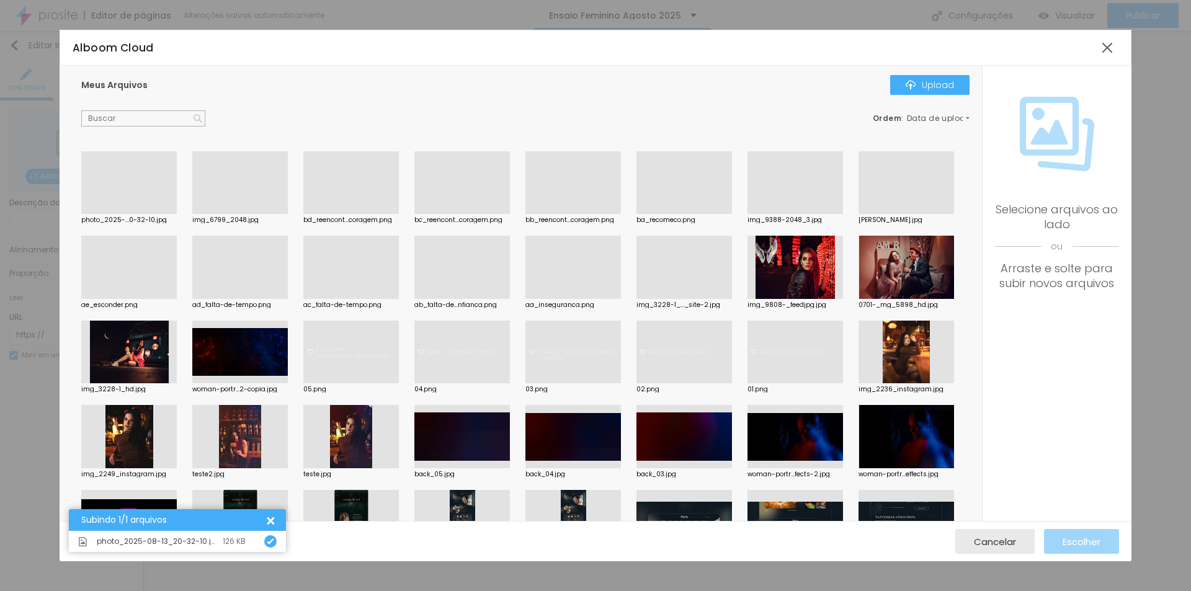
click at [131, 214] on div at bounding box center [128, 214] width 95 height 0
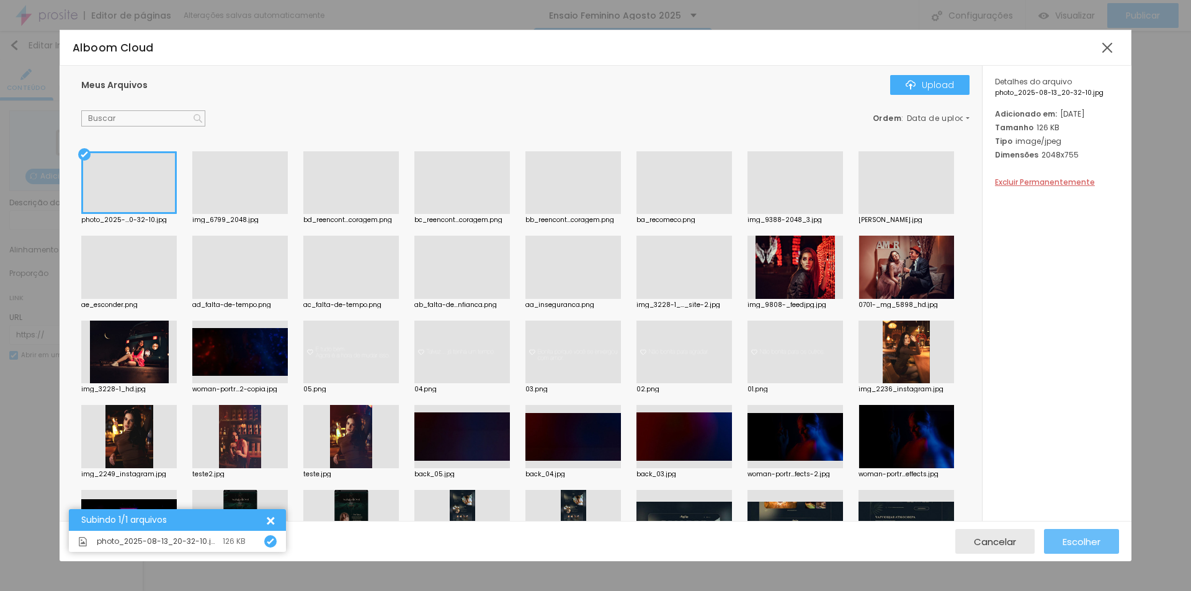
click at [1096, 541] on span "Escolher" at bounding box center [1081, 541] width 38 height 11
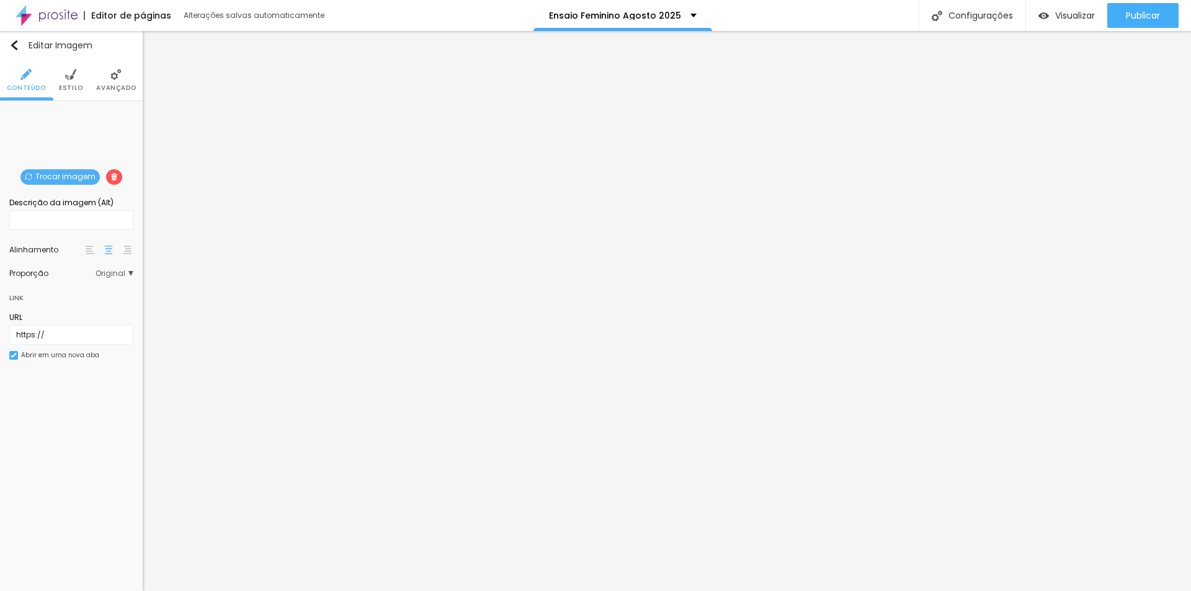
click at [74, 181] on span "Trocar imagem" at bounding box center [59, 177] width 79 height 16
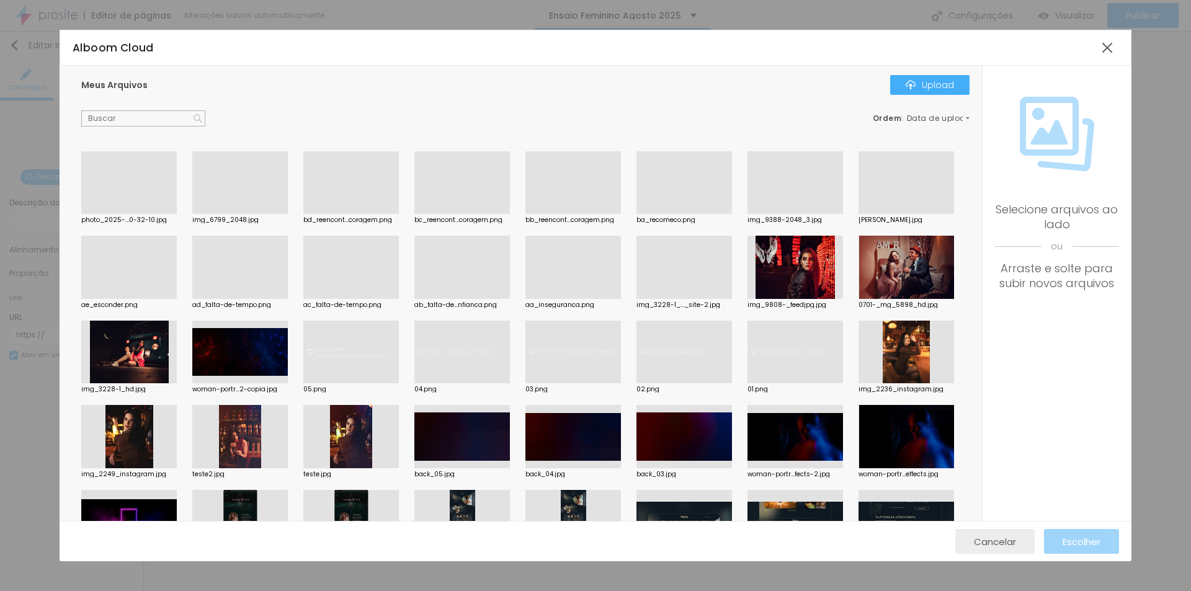
click at [1000, 547] on span "Cancelar" at bounding box center [995, 541] width 42 height 11
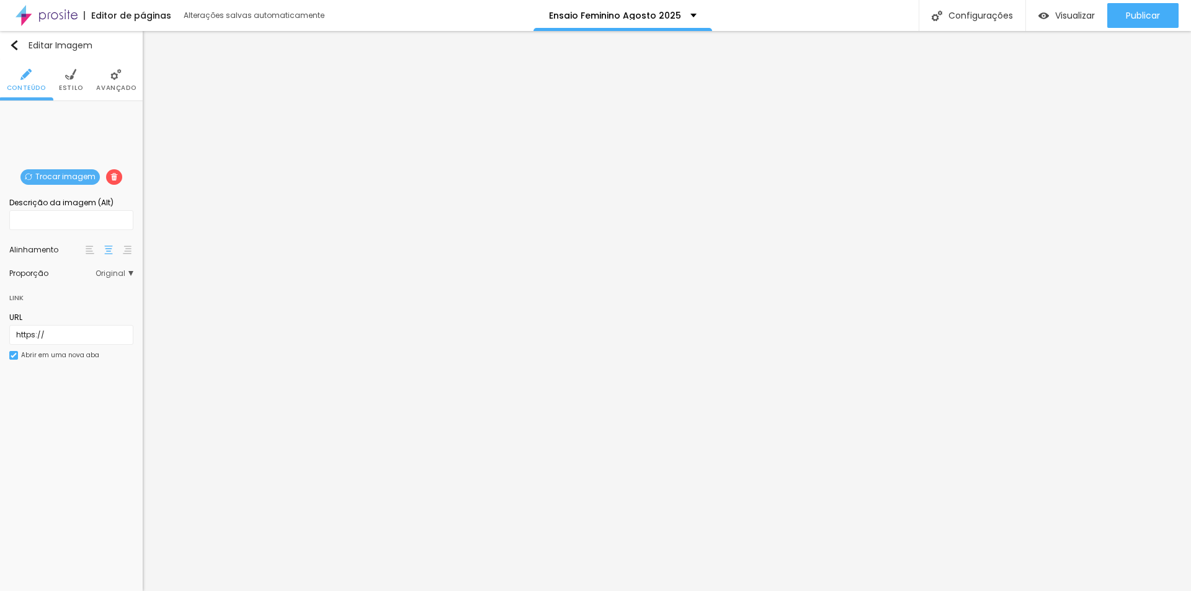
click at [58, 174] on span "Trocar imagem" at bounding box center [59, 177] width 79 height 16
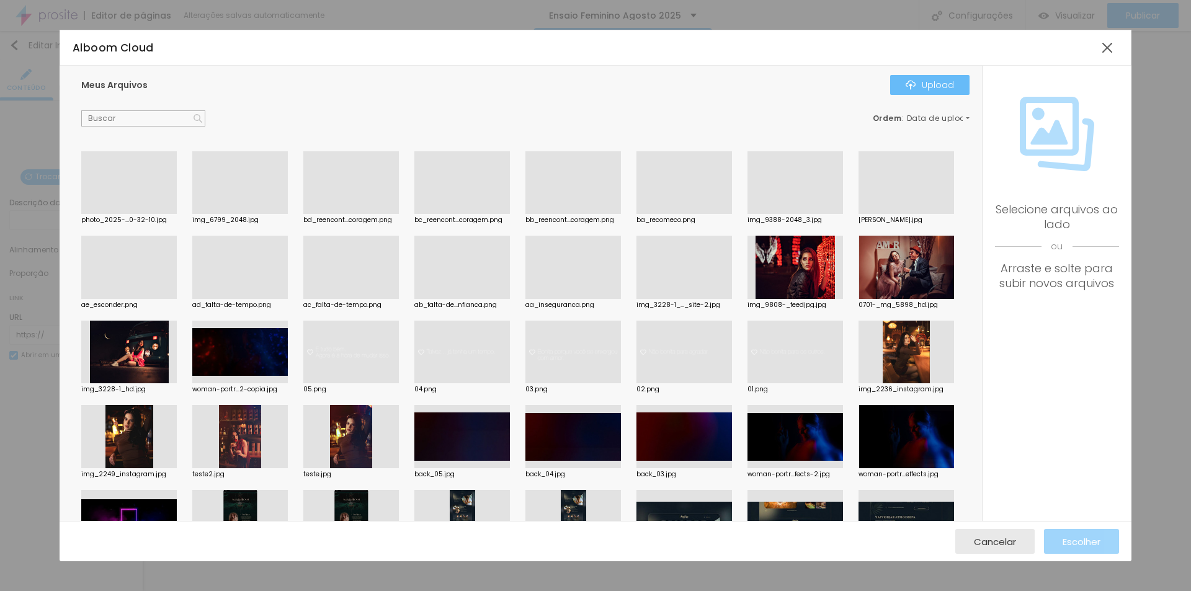
click at [924, 80] on div "Upload" at bounding box center [929, 85] width 48 height 10
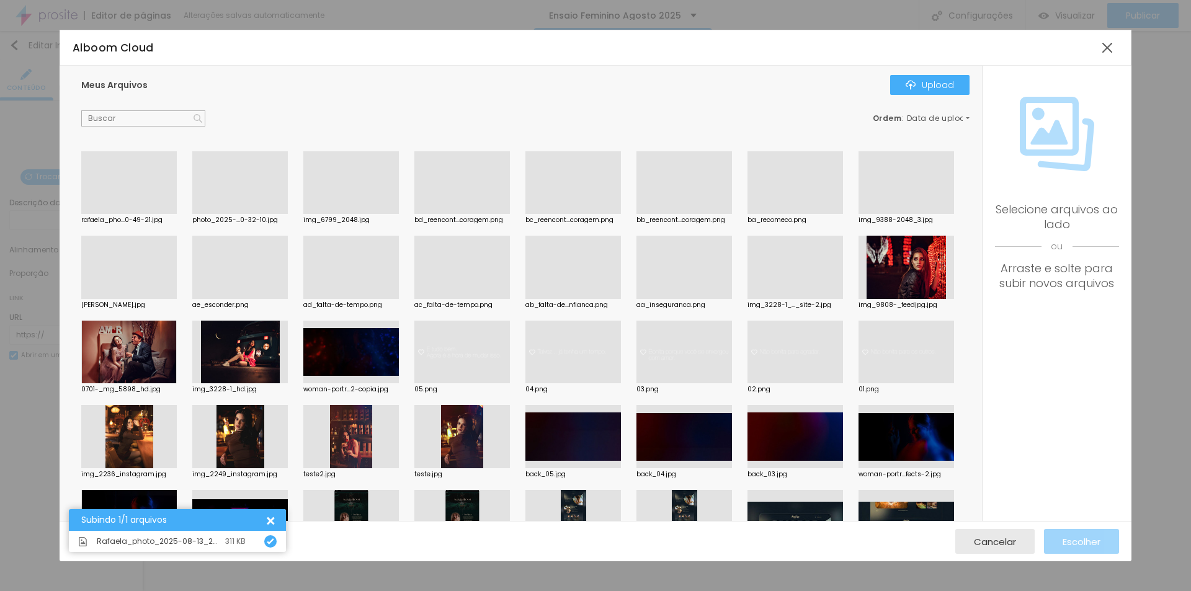
click at [149, 214] on div at bounding box center [128, 214] width 95 height 0
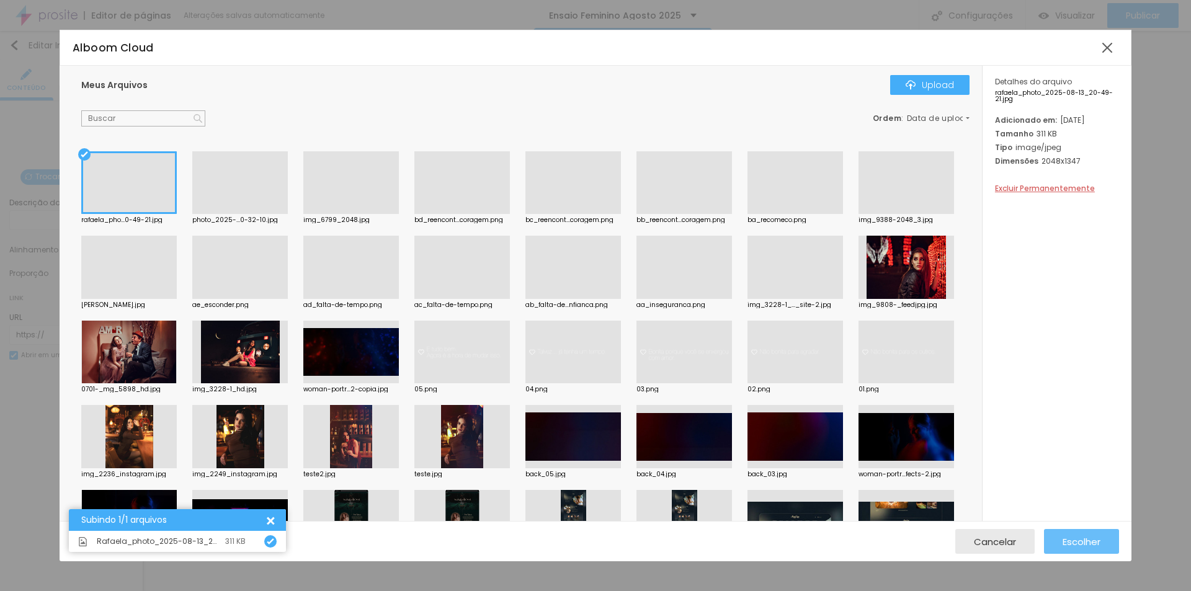
click at [1092, 540] on span "Escolher" at bounding box center [1081, 541] width 38 height 11
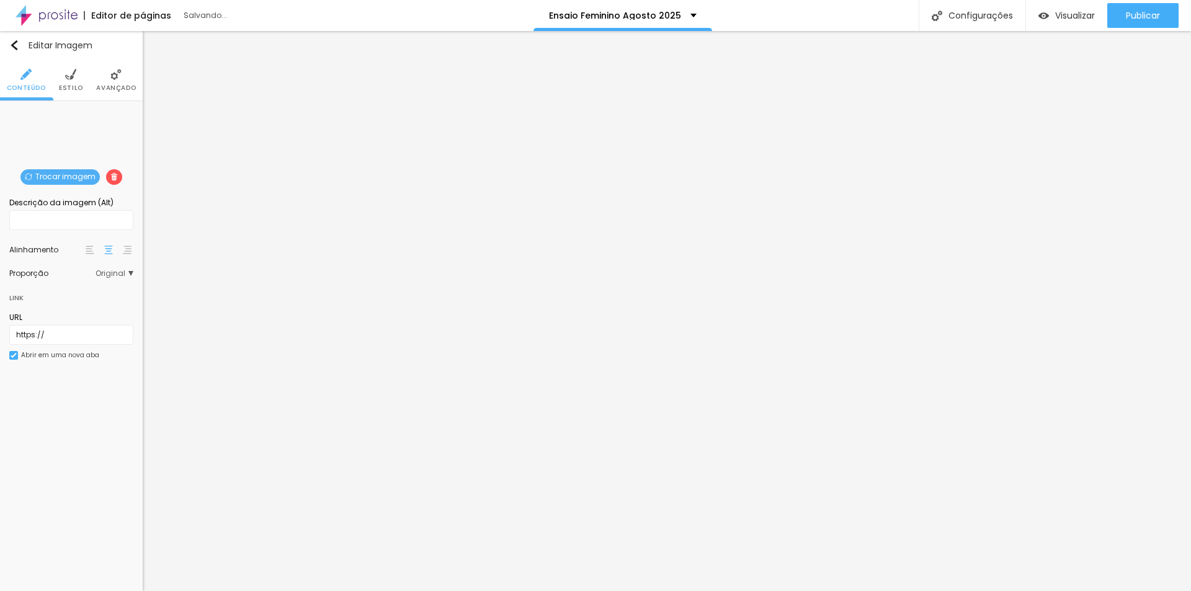
click at [50, 175] on span "Trocar imagem" at bounding box center [59, 177] width 79 height 16
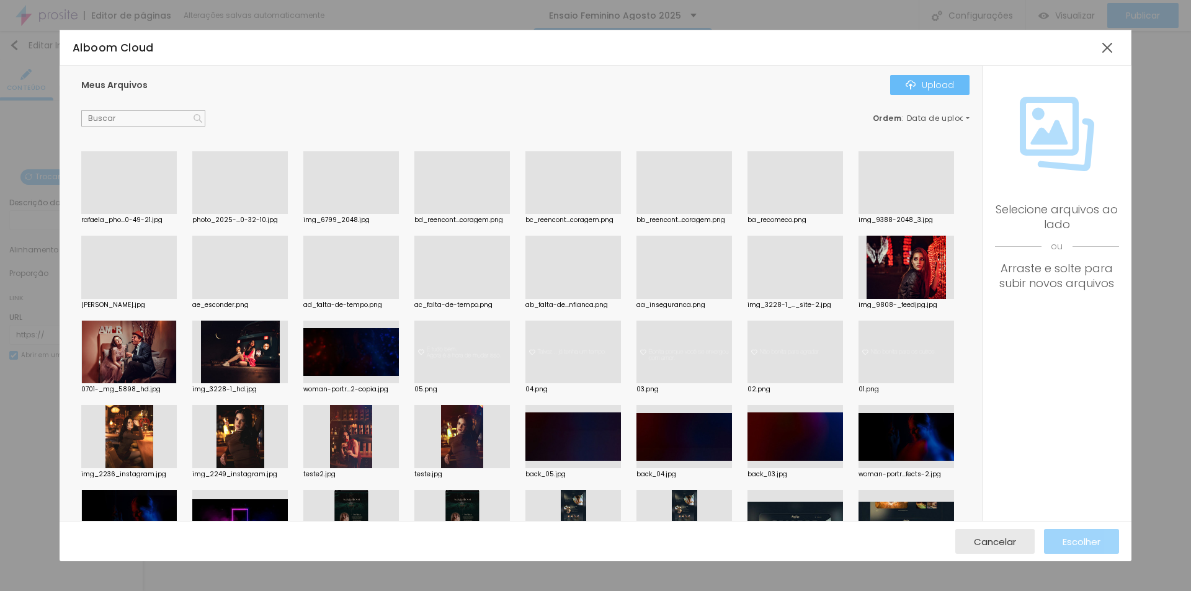
click at [946, 86] on div "Upload" at bounding box center [929, 85] width 48 height 10
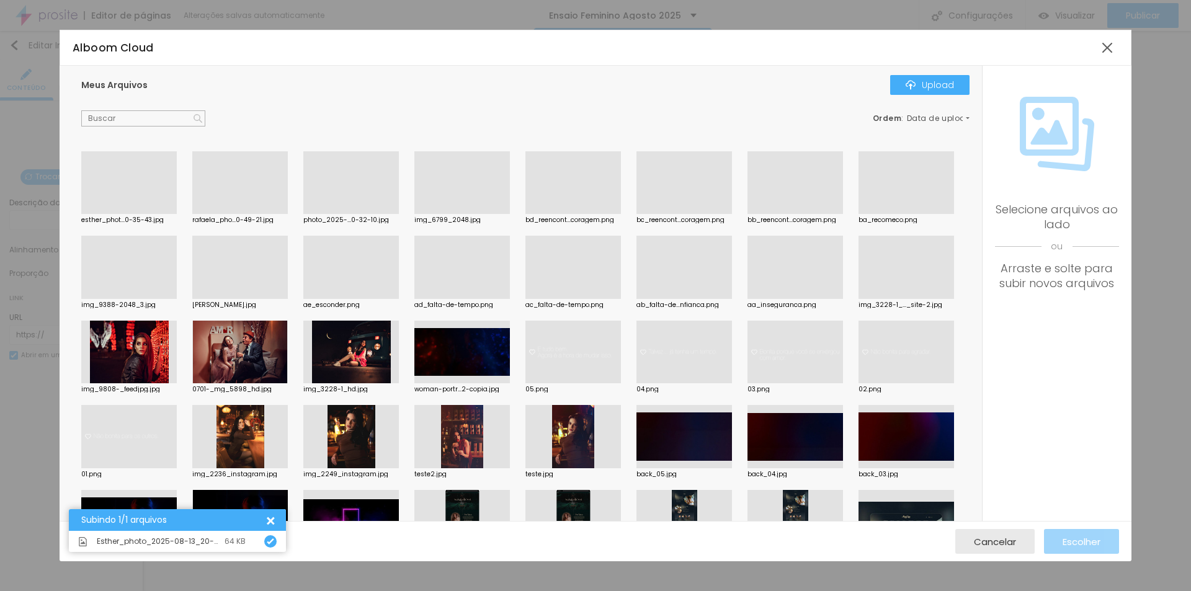
click at [138, 214] on div at bounding box center [128, 214] width 95 height 0
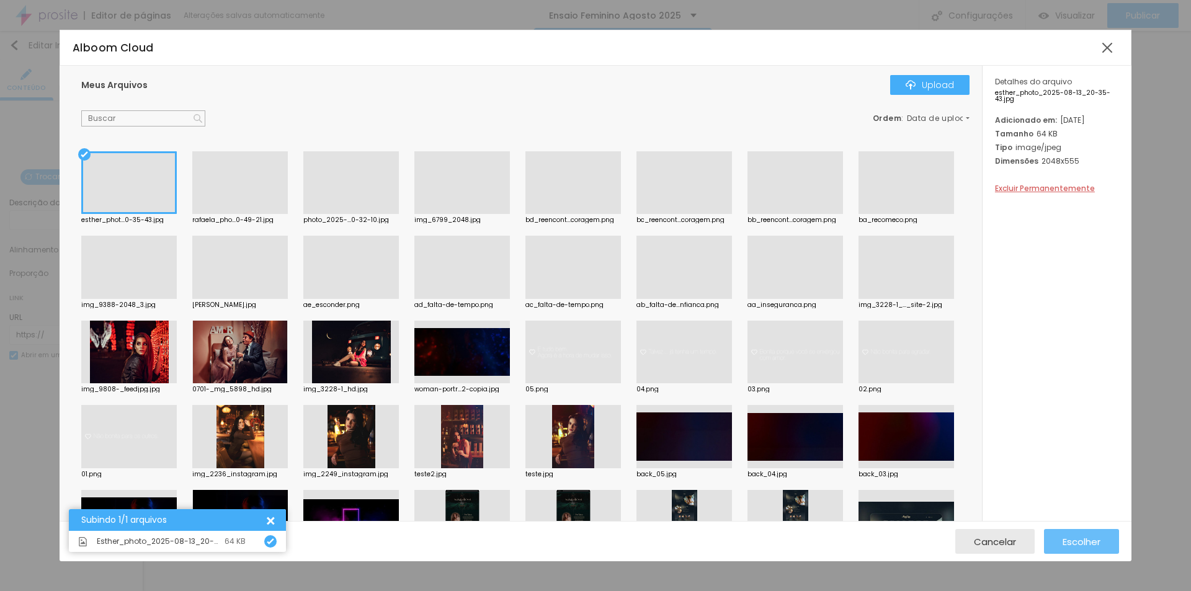
click at [1089, 542] on span "Escolher" at bounding box center [1081, 541] width 38 height 11
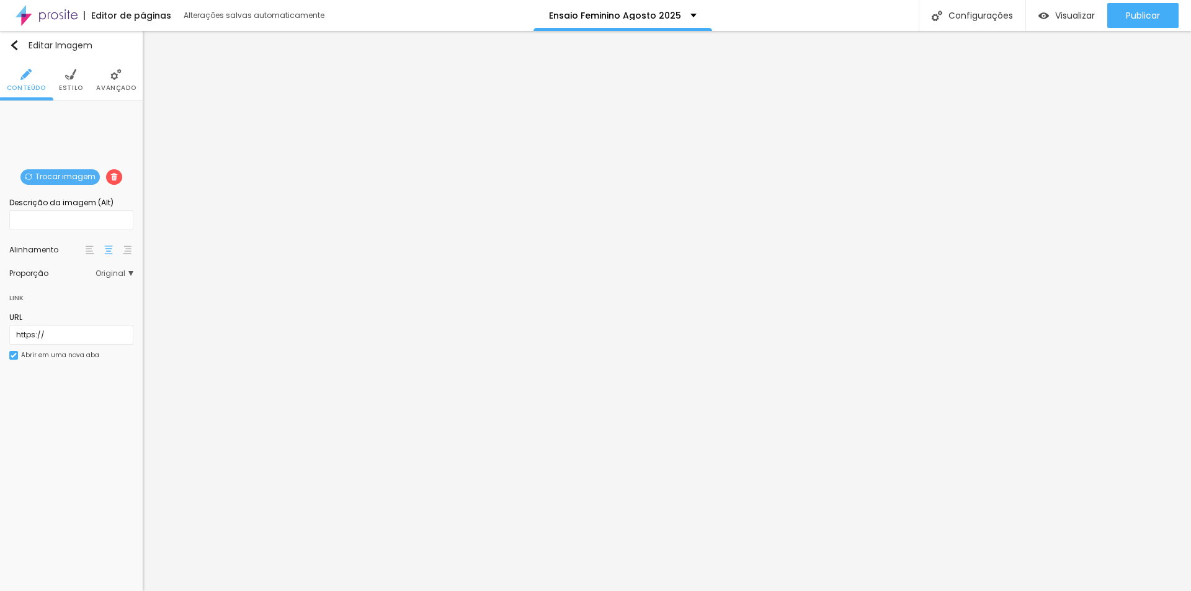
click at [72, 174] on span "Trocar imagem" at bounding box center [59, 177] width 79 height 16
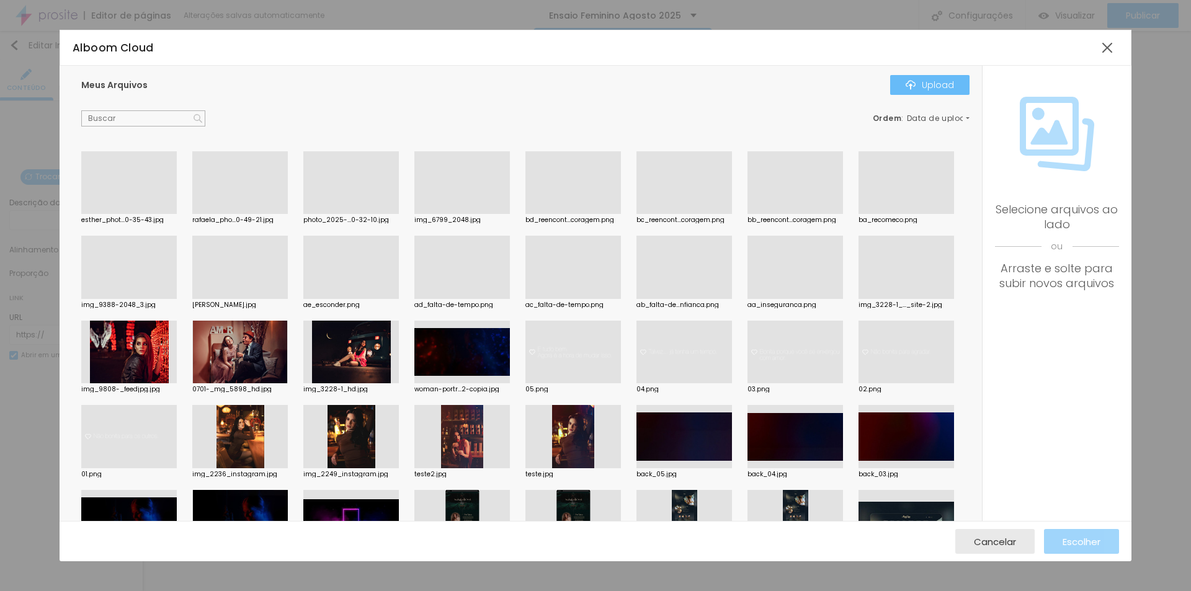
click at [937, 84] on div "Upload" at bounding box center [929, 85] width 48 height 10
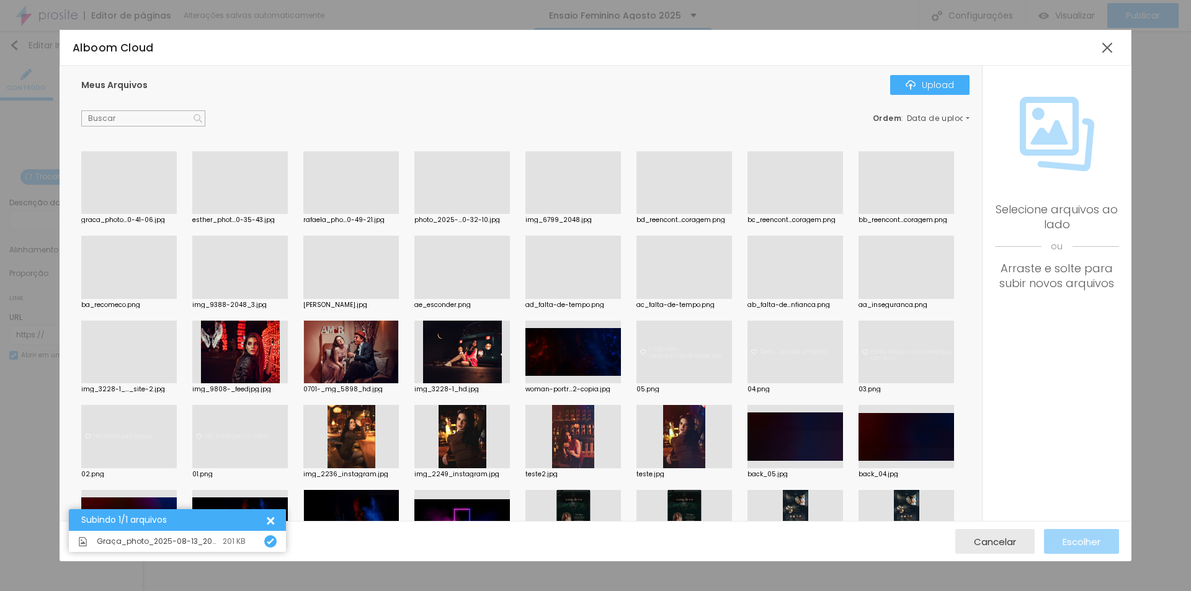
click at [135, 214] on div at bounding box center [128, 214] width 95 height 0
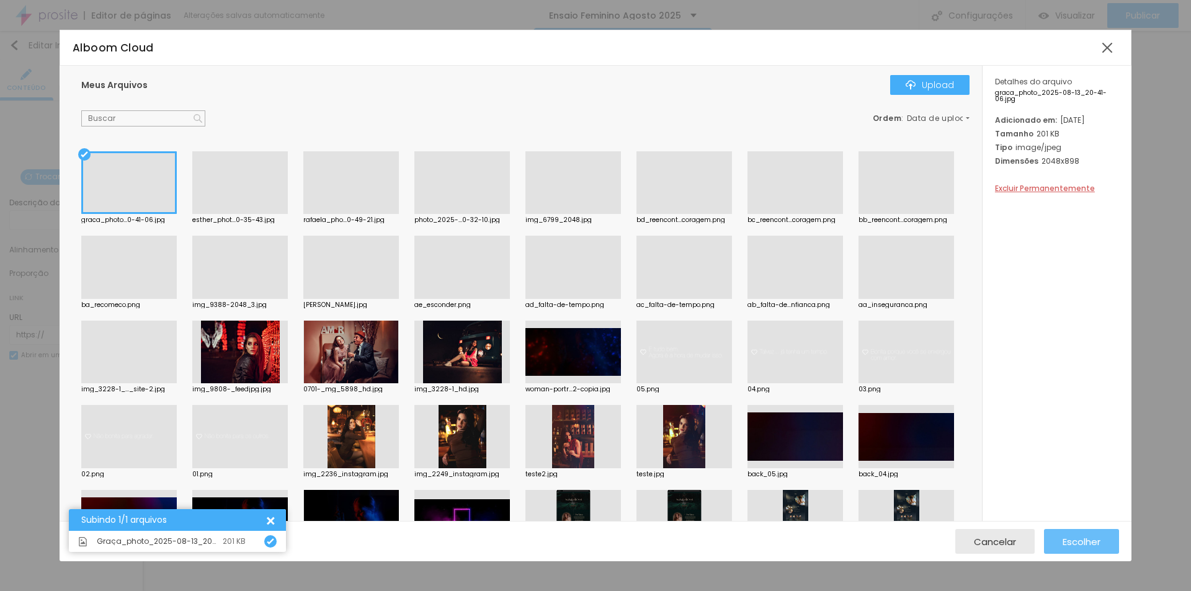
click at [1077, 544] on span "Escolher" at bounding box center [1081, 541] width 38 height 11
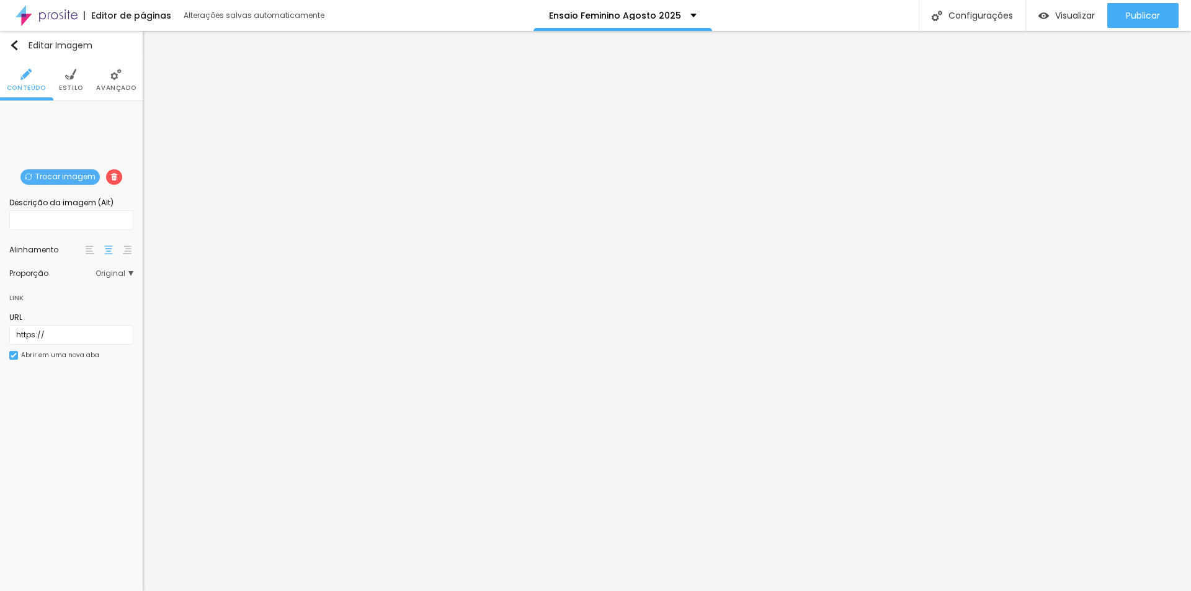
click at [69, 174] on span "Trocar imagem" at bounding box center [59, 177] width 79 height 16
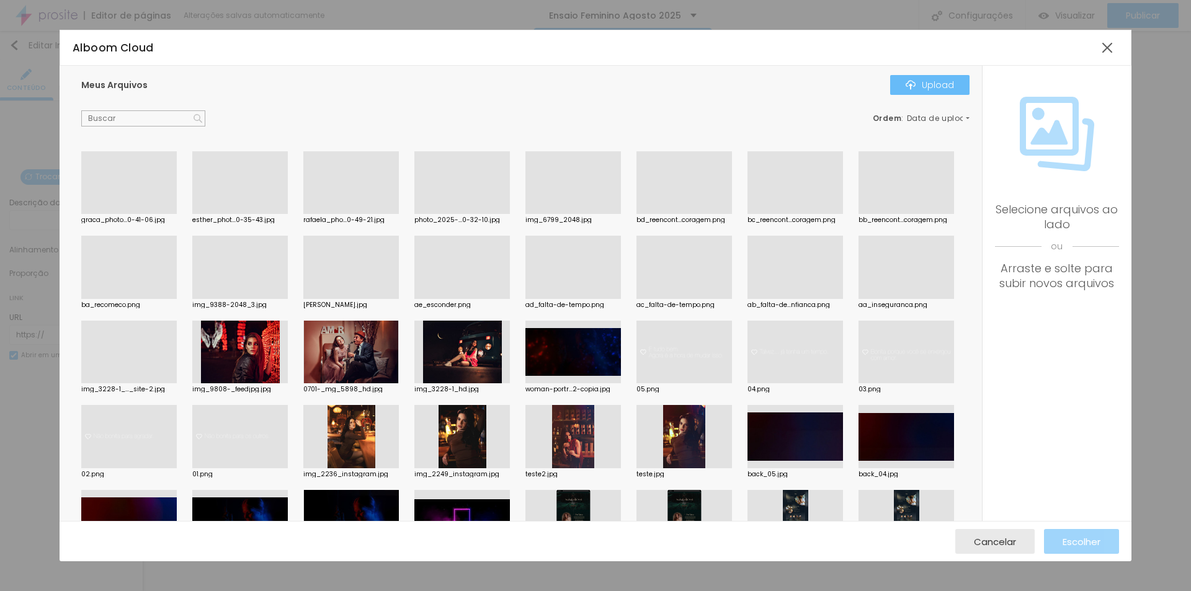
click at [938, 90] on div "Upload" at bounding box center [929, 85] width 48 height 10
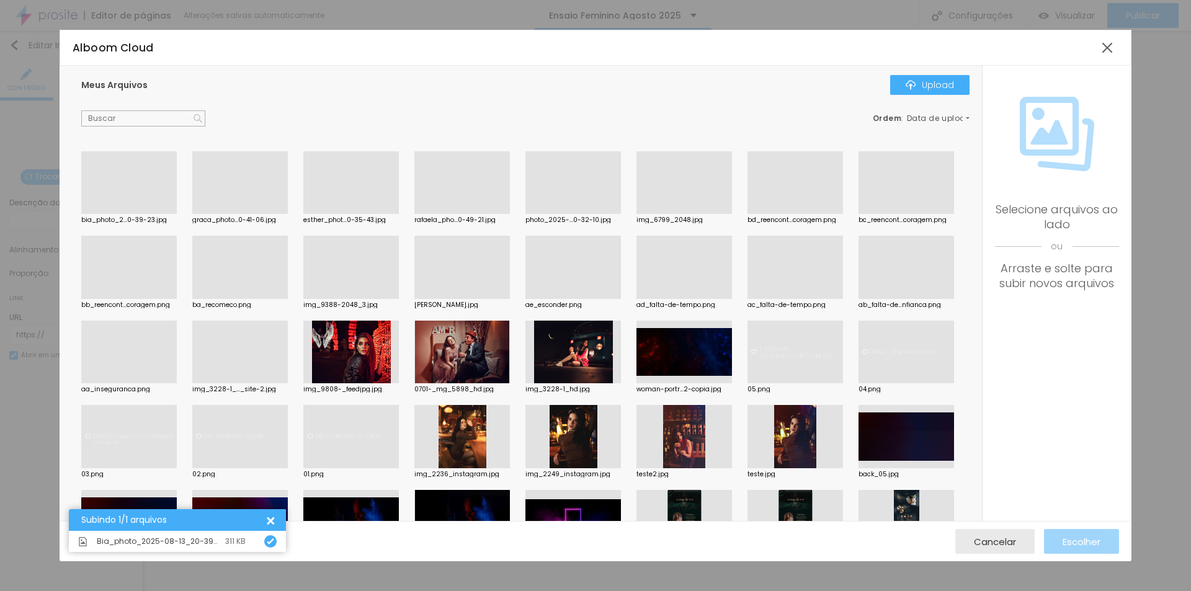
click at [134, 214] on div at bounding box center [128, 214] width 95 height 0
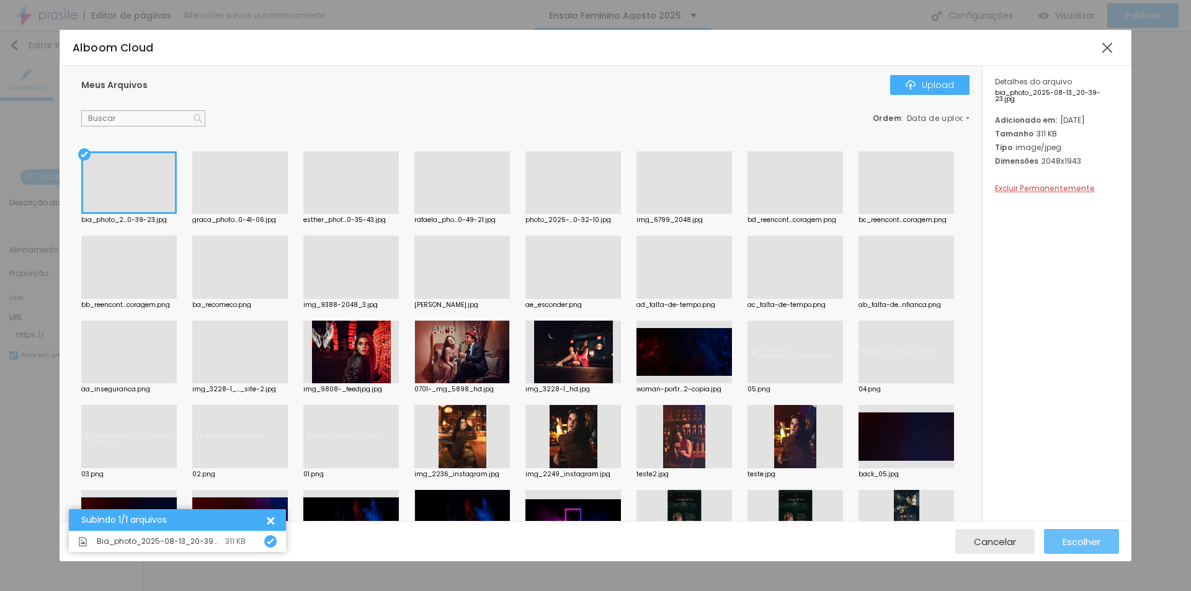
click at [1098, 544] on span "Escolher" at bounding box center [1081, 541] width 38 height 11
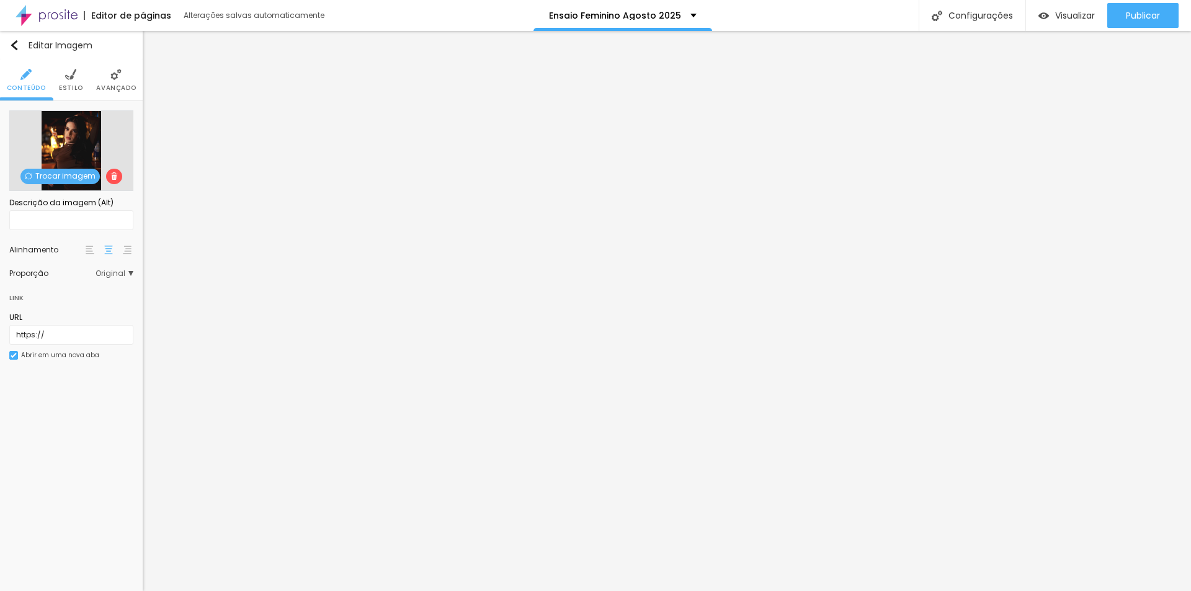
click at [73, 175] on span "Trocar imagem" at bounding box center [59, 177] width 79 height 16
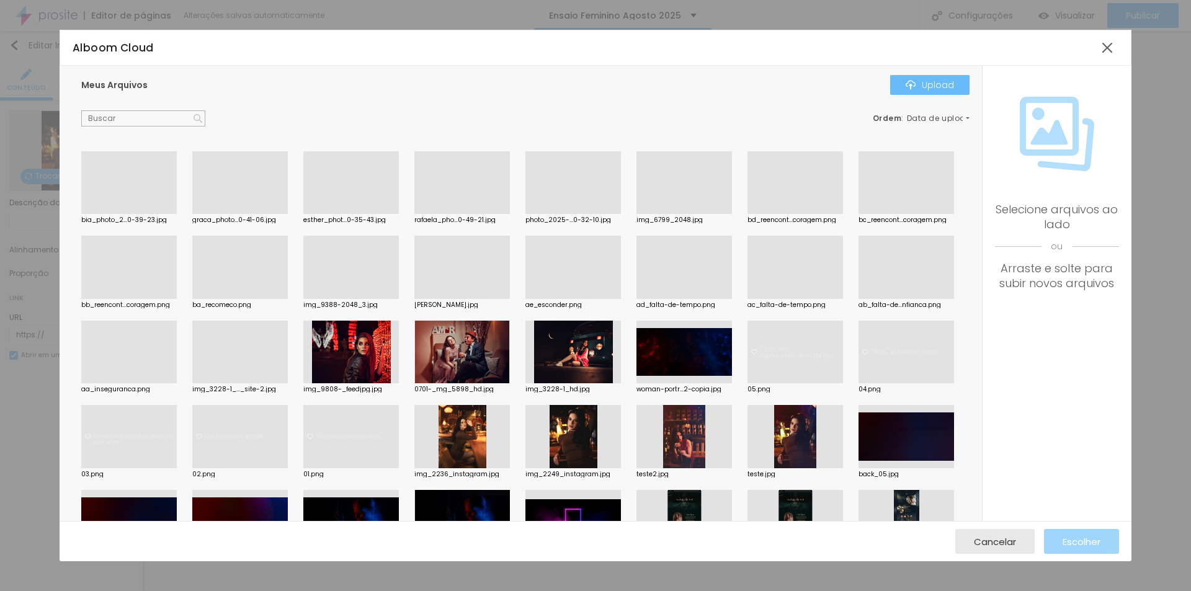
click at [939, 81] on div "Upload" at bounding box center [929, 85] width 48 height 10
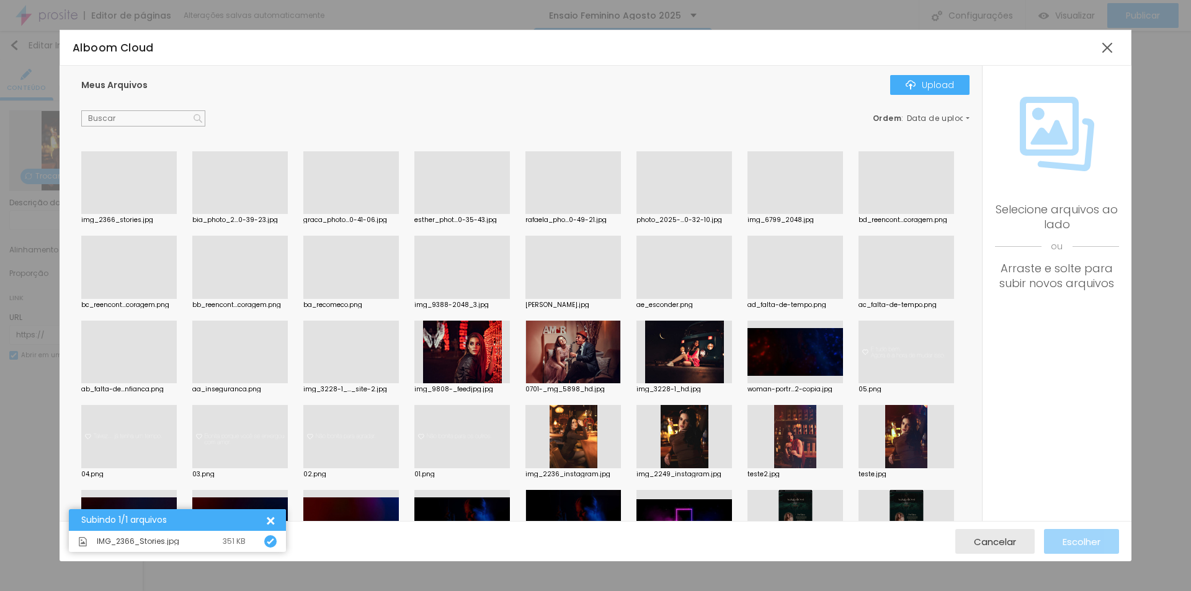
click at [132, 214] on div at bounding box center [128, 214] width 95 height 0
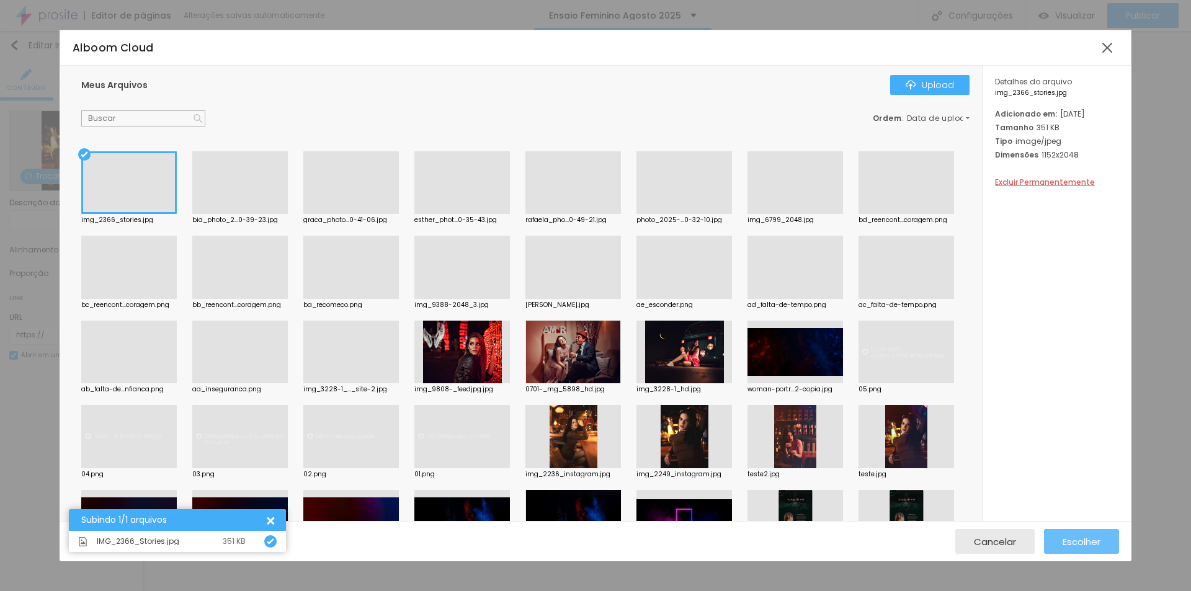
click at [1081, 537] on span "Escolher" at bounding box center [1081, 541] width 38 height 11
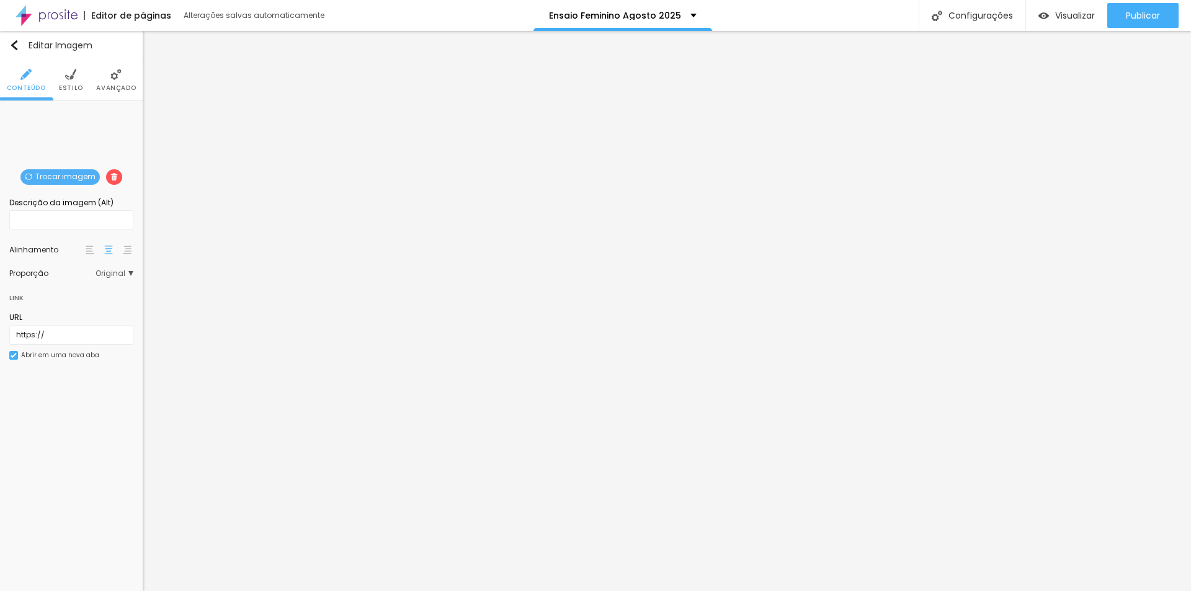
click at [75, 174] on span "Trocar imagem" at bounding box center [59, 177] width 79 height 16
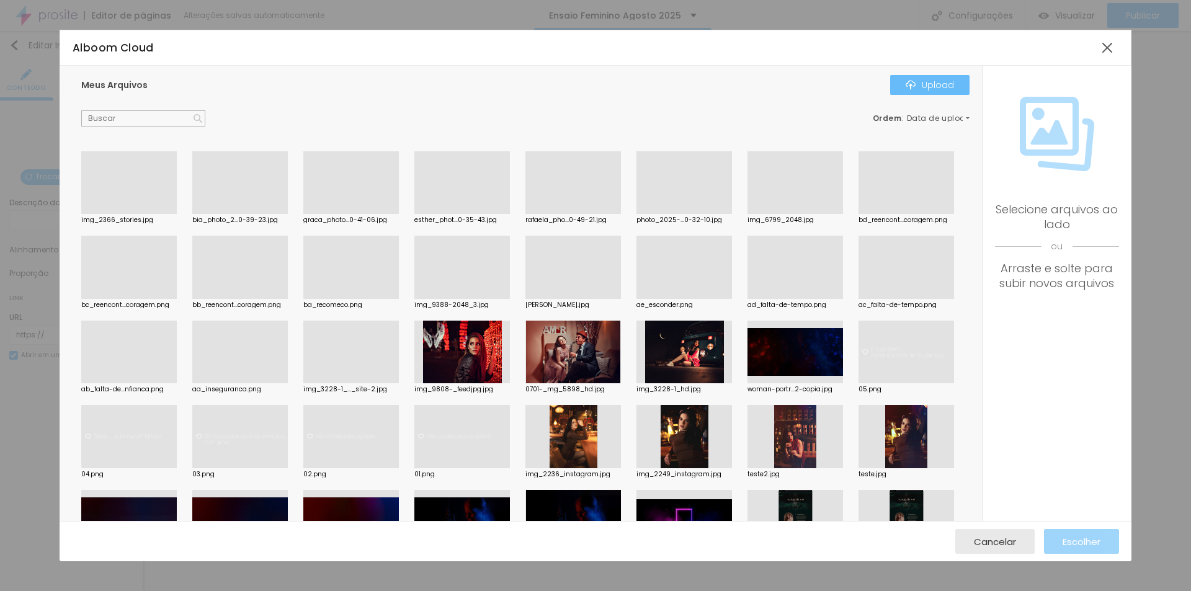
click at [931, 87] on div "Upload" at bounding box center [929, 85] width 48 height 10
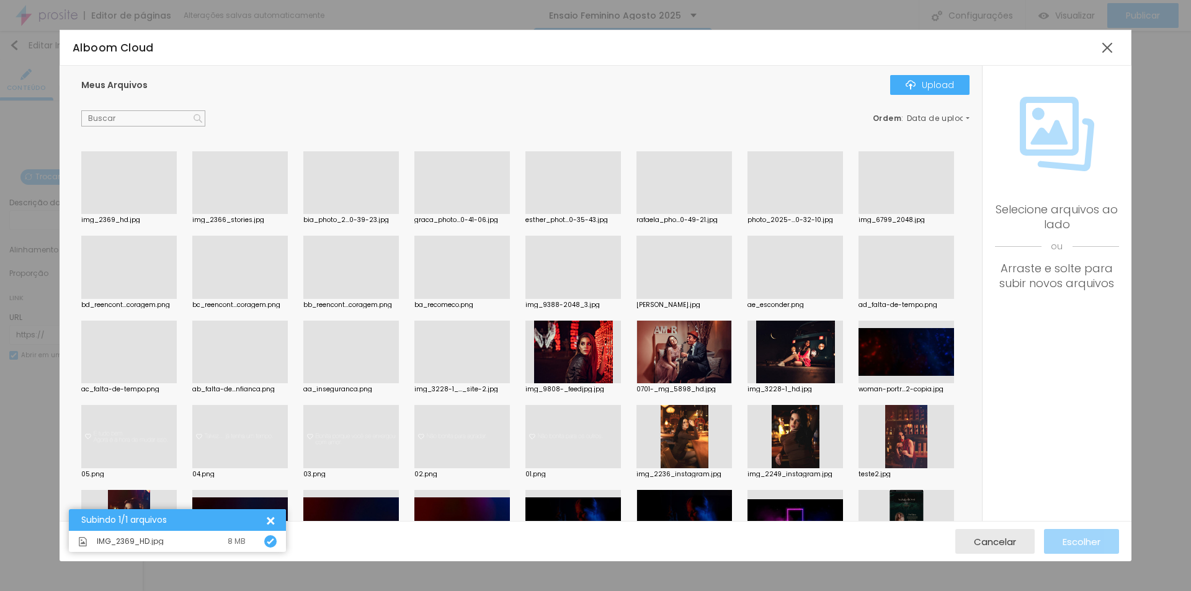
click at [140, 214] on div at bounding box center [128, 214] width 95 height 0
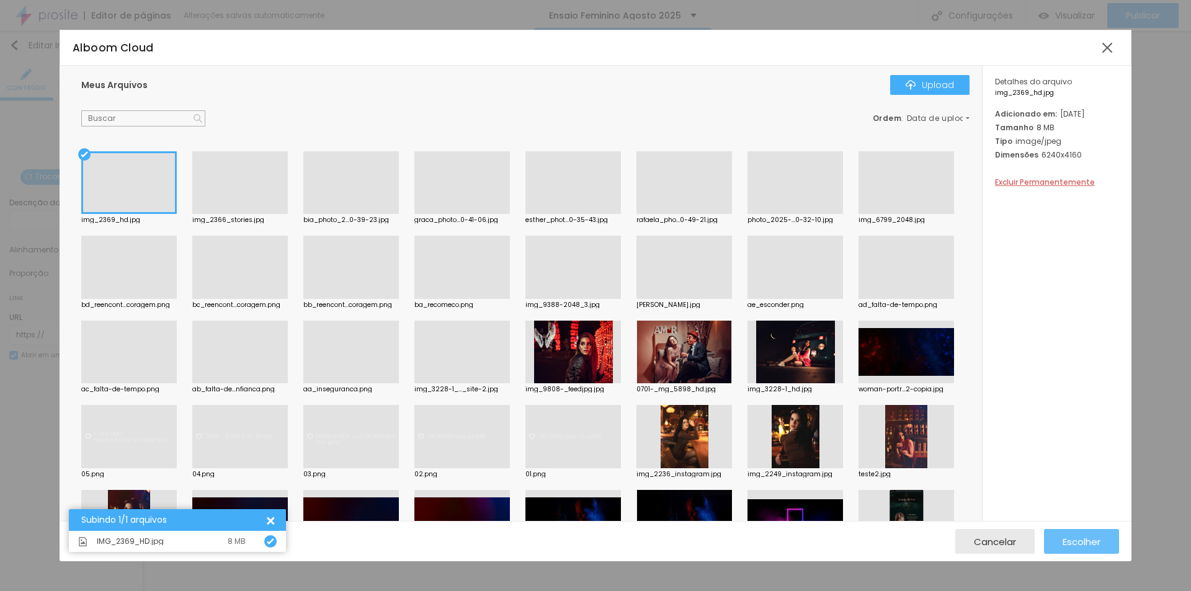
click at [1076, 540] on span "Escolher" at bounding box center [1081, 541] width 38 height 11
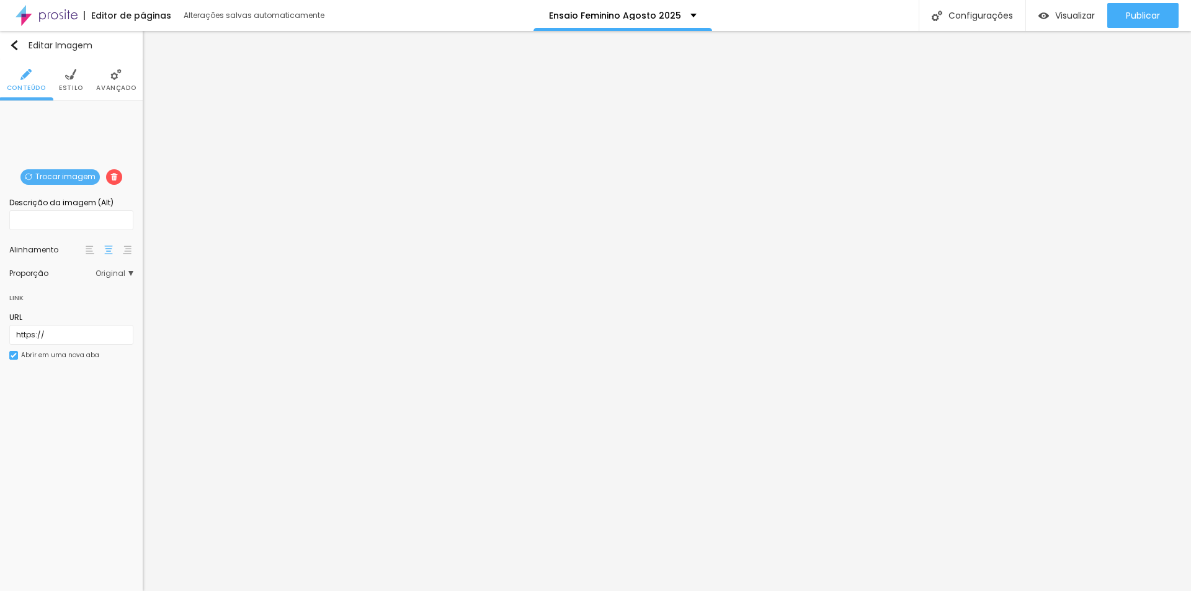
click at [128, 274] on span "Original" at bounding box center [114, 273] width 38 height 7
click at [103, 326] on span "Quadrado" at bounding box center [86, 324] width 78 height 7
click at [101, 306] on span "Padrão" at bounding box center [83, 307] width 73 height 7
click at [96, 327] on span "Quadrado" at bounding box center [86, 324] width 78 height 7
click at [90, 341] on span "Original" at bounding box center [89, 341] width 84 height 7
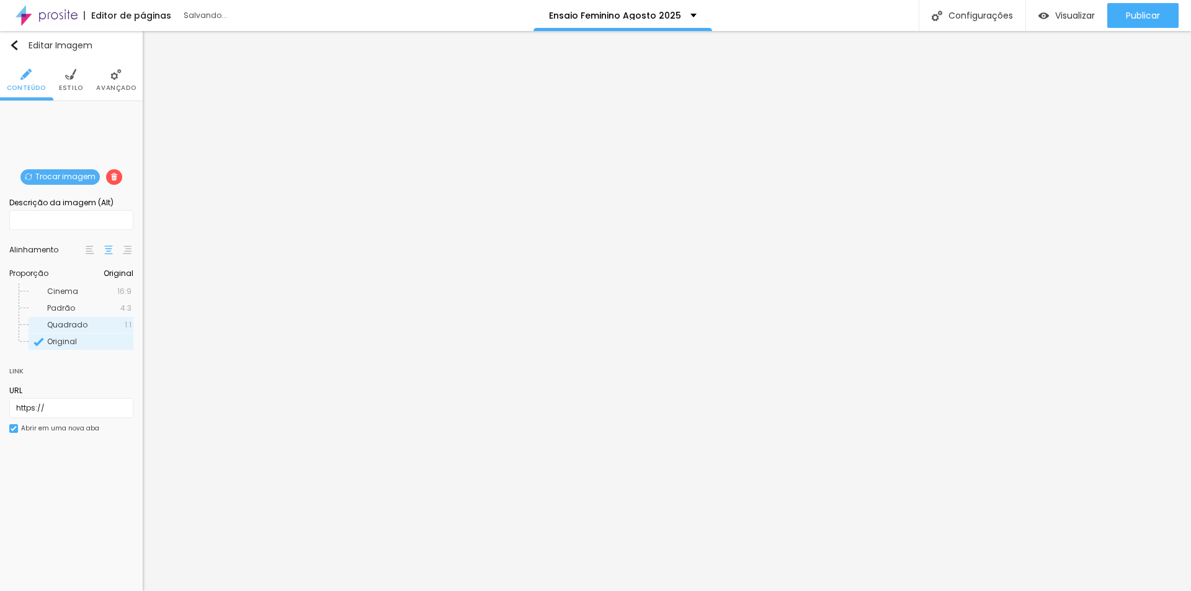
click at [97, 322] on span "Quadrado" at bounding box center [86, 324] width 78 height 7
click at [92, 291] on span "Cinema" at bounding box center [82, 291] width 70 height 7
click at [91, 303] on div "Padrão 4:3" at bounding box center [81, 308] width 105 height 16
click at [82, 326] on span "Quadrado" at bounding box center [67, 324] width 40 height 11
click at [112, 178] on img at bounding box center [113, 176] width 7 height 7
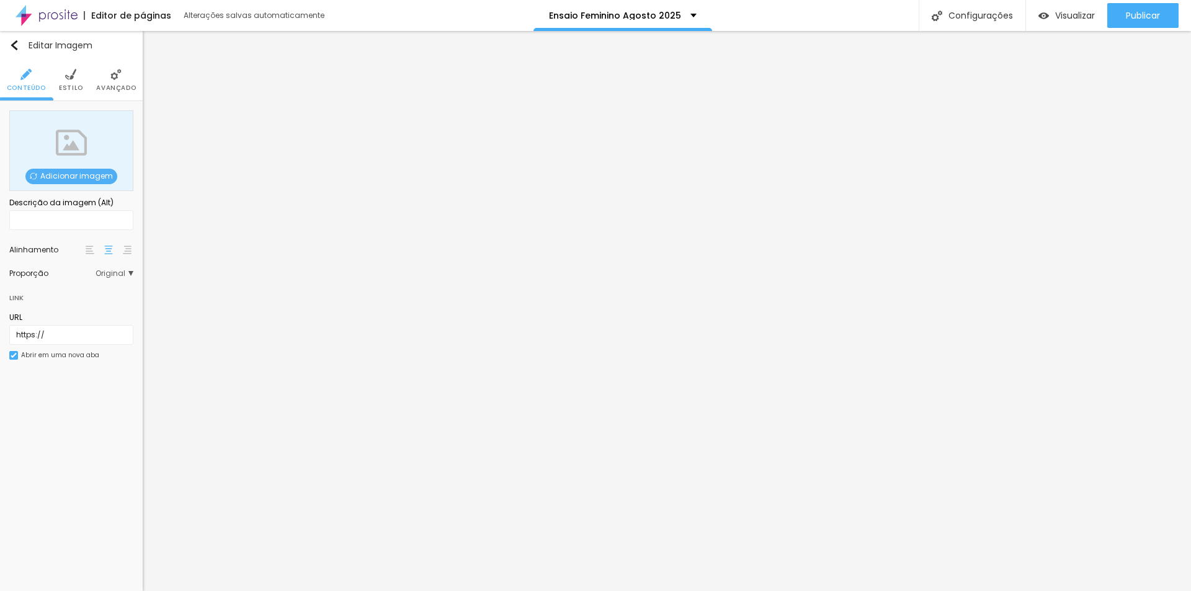
click at [130, 274] on span "Original" at bounding box center [114, 273] width 38 height 7
click at [109, 288] on span "Cinema" at bounding box center [82, 291] width 70 height 7
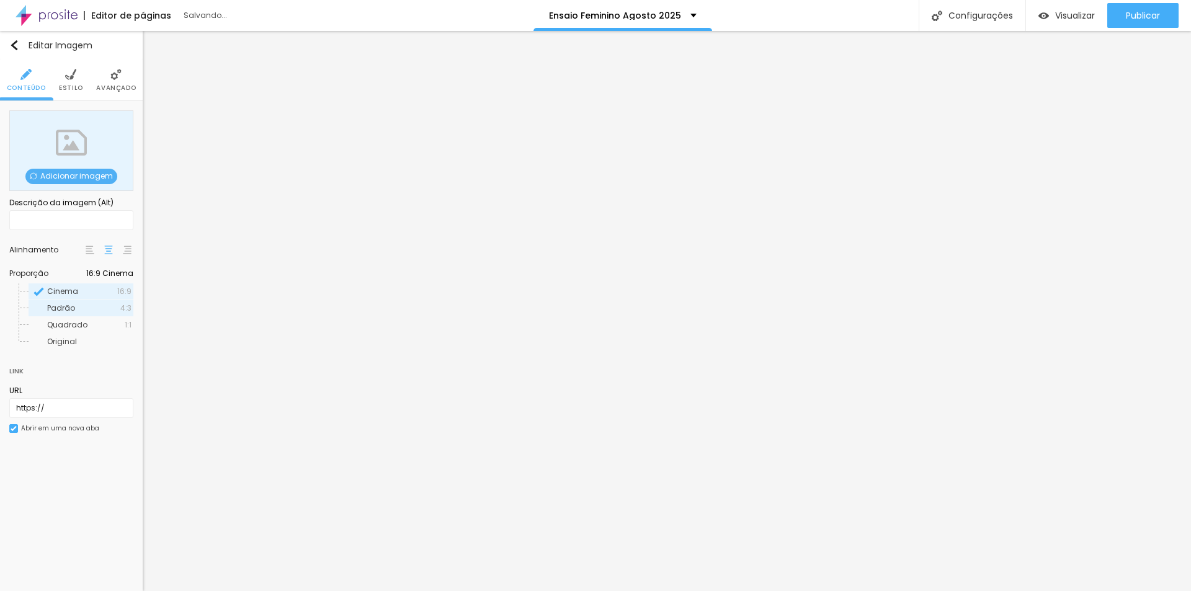
click at [104, 311] on span "Padrão" at bounding box center [83, 307] width 73 height 7
click at [95, 330] on div "Quadrado 1:1" at bounding box center [81, 325] width 105 height 16
click at [87, 344] on span "Original" at bounding box center [89, 341] width 84 height 7
click at [79, 309] on span "Padrão" at bounding box center [83, 307] width 73 height 7
click at [118, 85] on span "Avançado" at bounding box center [116, 88] width 40 height 6
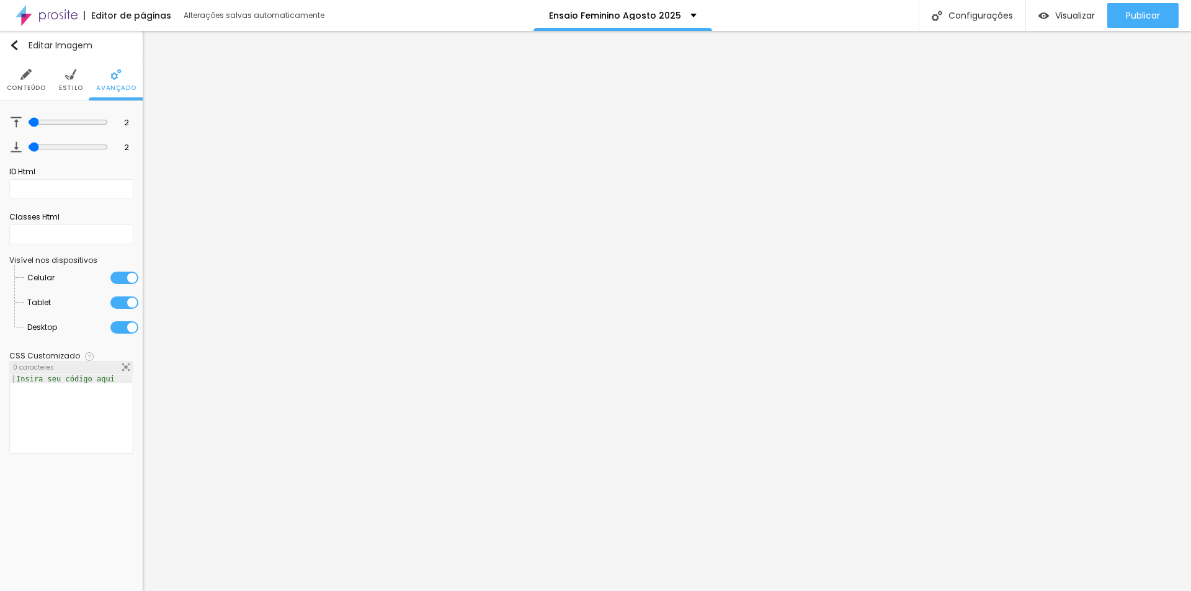
click at [76, 87] on span "Estilo" at bounding box center [71, 88] width 24 height 6
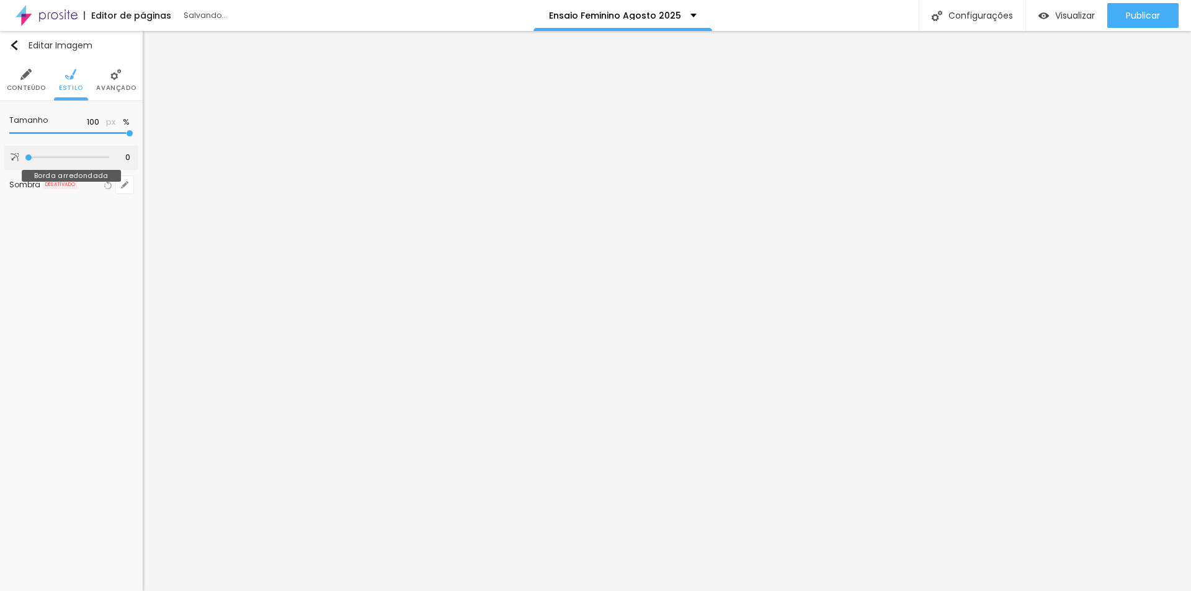
drag, startPoint x: 130, startPoint y: 133, endPoint x: 98, endPoint y: 167, distance: 47.4
click at [133, 136] on input "range" at bounding box center [71, 133] width 124 height 6
drag, startPoint x: 122, startPoint y: 84, endPoint x: 113, endPoint y: 82, distance: 8.8
click at [122, 85] on span "Avançado" at bounding box center [116, 88] width 40 height 6
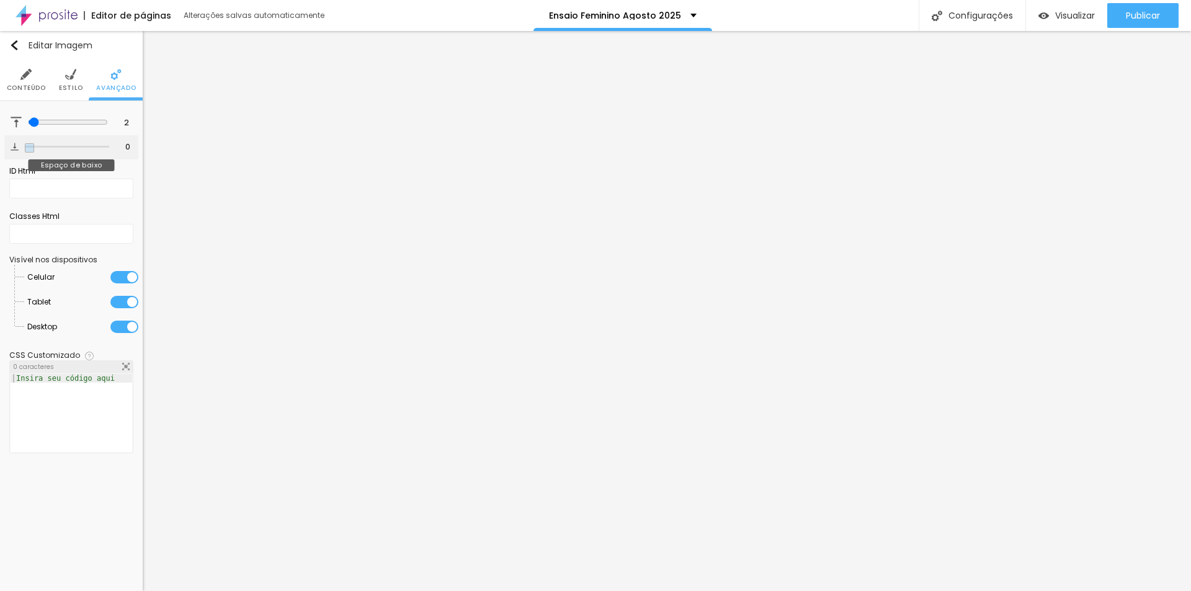
drag, startPoint x: 30, startPoint y: 146, endPoint x: 6, endPoint y: 144, distance: 24.3
click at [25, 148] on input "range" at bounding box center [67, 147] width 84 height 6
drag, startPoint x: 32, startPoint y: 120, endPoint x: 37, endPoint y: 135, distance: 15.9
click at [33, 125] on input "range" at bounding box center [67, 122] width 84 height 6
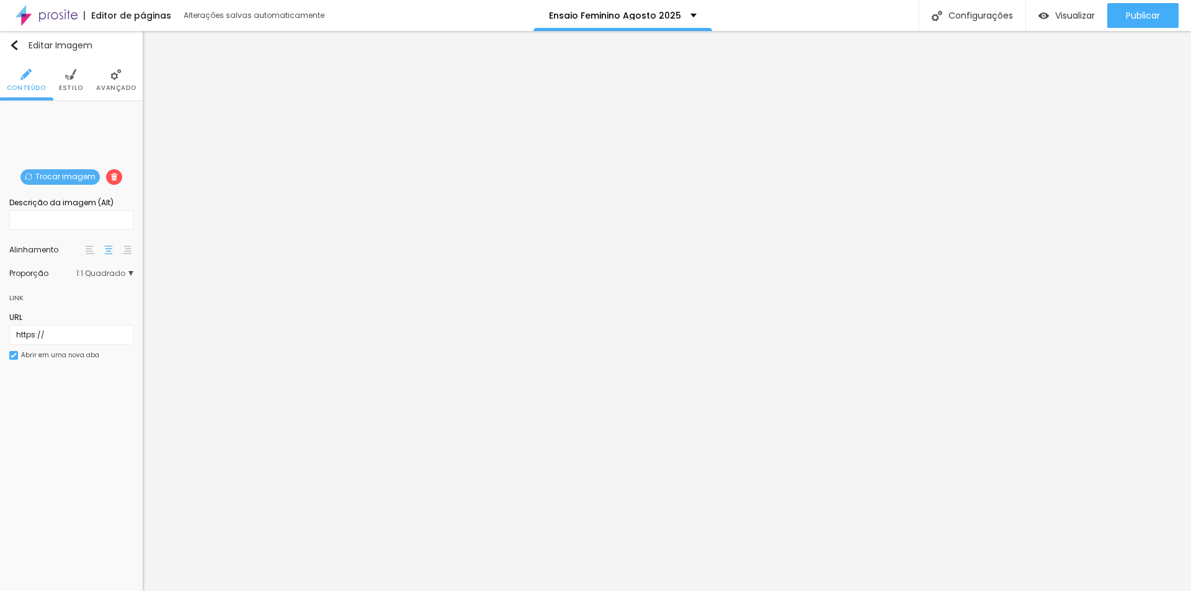
click at [126, 273] on span "1:1 Quadrado" at bounding box center [104, 273] width 57 height 7
click at [104, 291] on span "Cinema" at bounding box center [82, 291] width 70 height 7
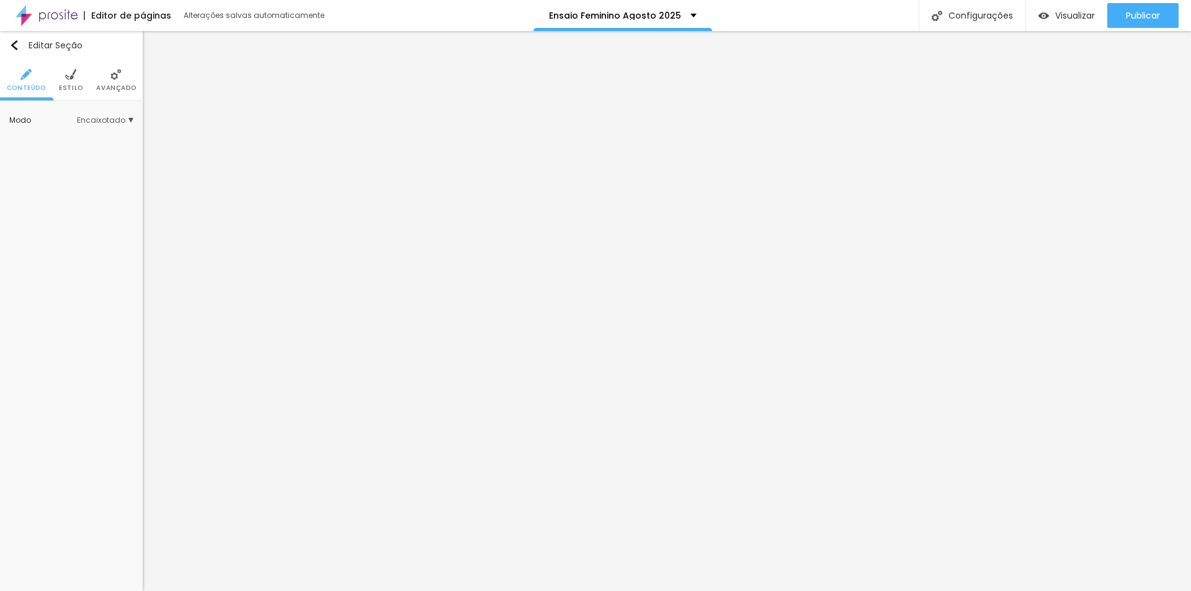
click at [107, 79] on li "Avançado" at bounding box center [116, 80] width 40 height 41
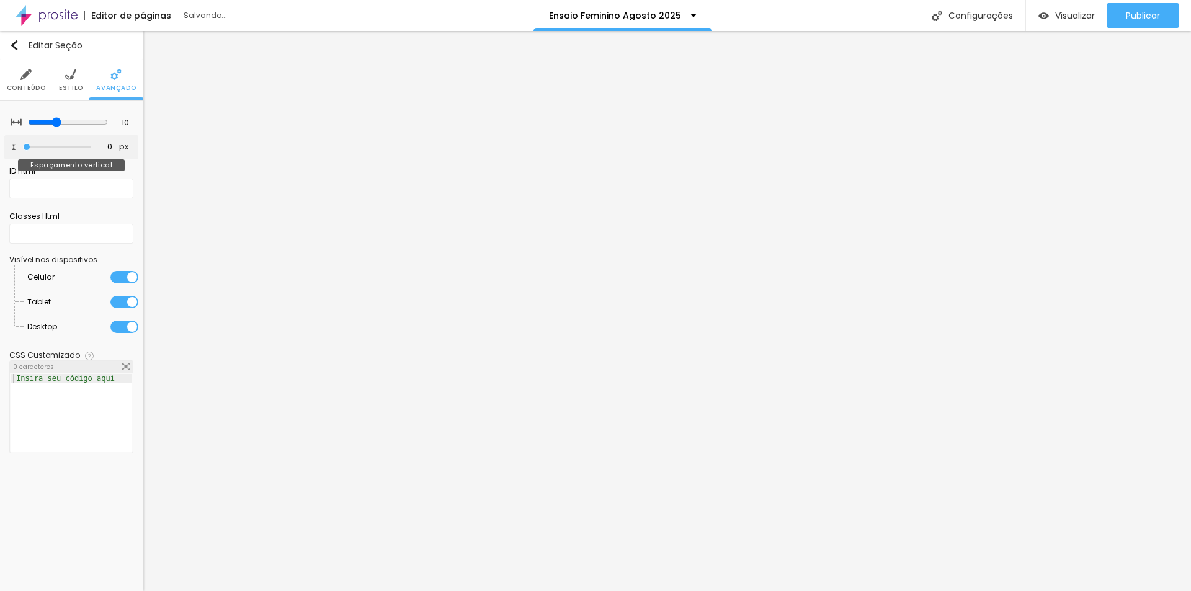
drag, startPoint x: 30, startPoint y: 145, endPoint x: 8, endPoint y: 149, distance: 22.6
click at [23, 144] on input "range" at bounding box center [57, 147] width 68 height 6
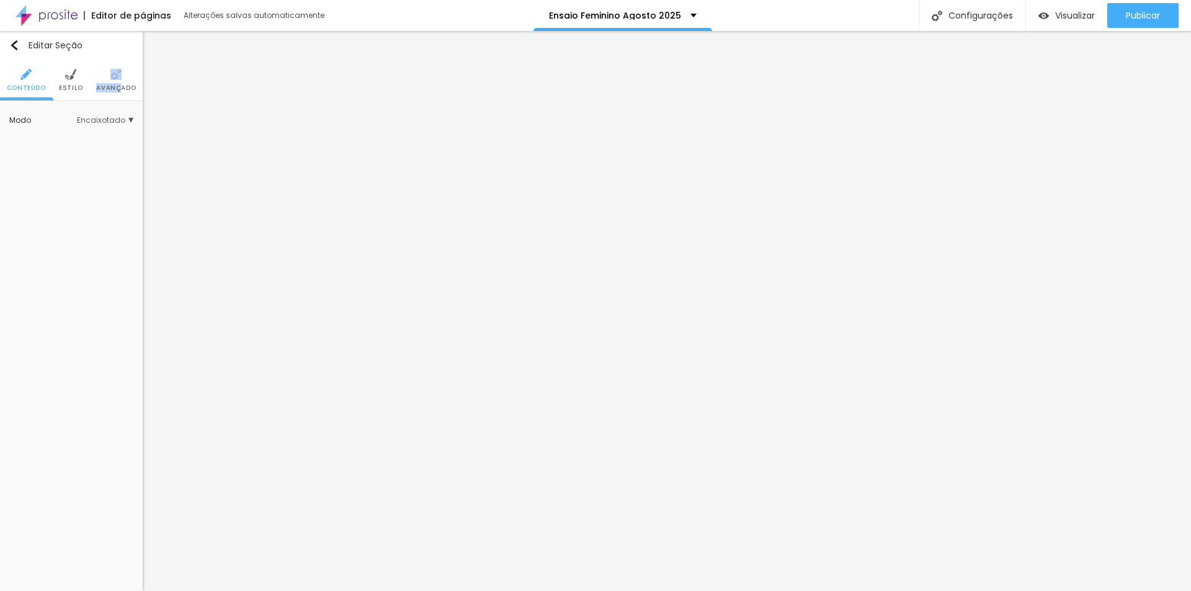
click at [122, 81] on li "Avançado" at bounding box center [116, 80] width 40 height 41
click at [121, 85] on span "Avançado" at bounding box center [116, 88] width 40 height 6
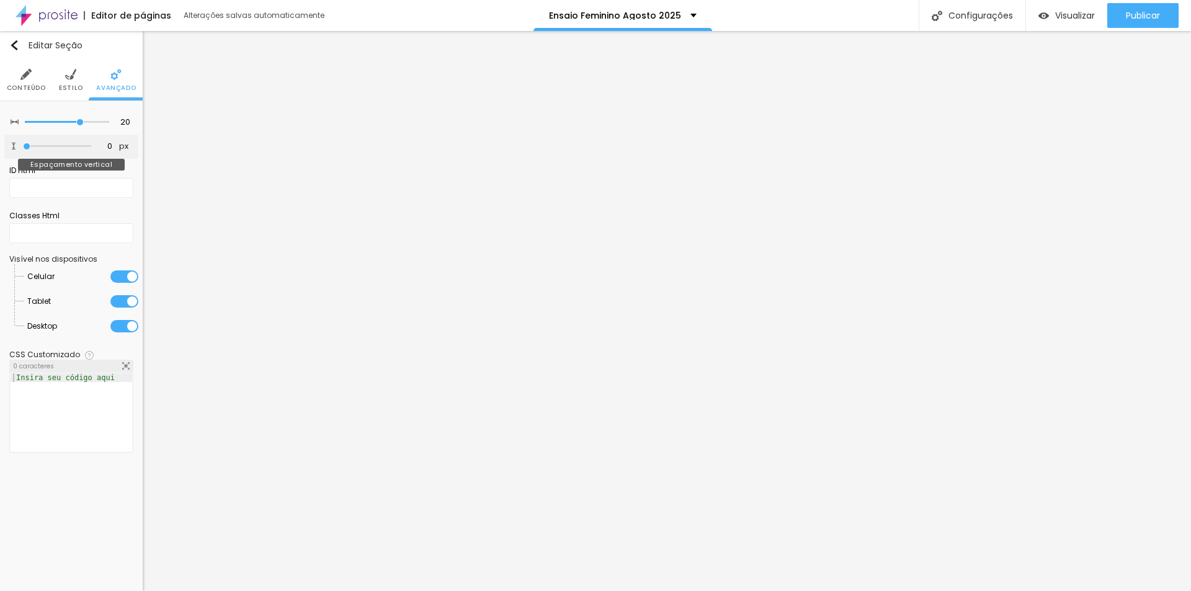
drag, startPoint x: 30, startPoint y: 145, endPoint x: 0, endPoint y: 145, distance: 29.8
click at [23, 145] on input "range" at bounding box center [57, 146] width 68 height 6
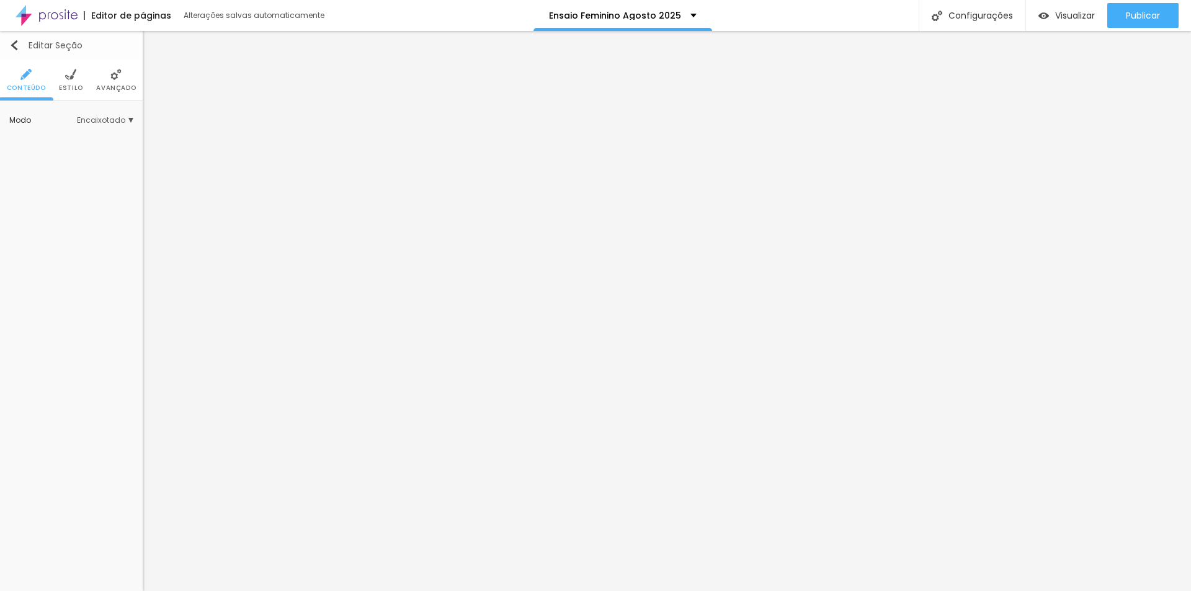
click at [19, 46] on img "button" at bounding box center [14, 45] width 10 height 10
click at [91, 124] on img at bounding box center [90, 124] width 9 height 9
click at [104, 122] on img at bounding box center [108, 124] width 9 height 9
click at [69, 81] on li "Estilo" at bounding box center [71, 80] width 24 height 41
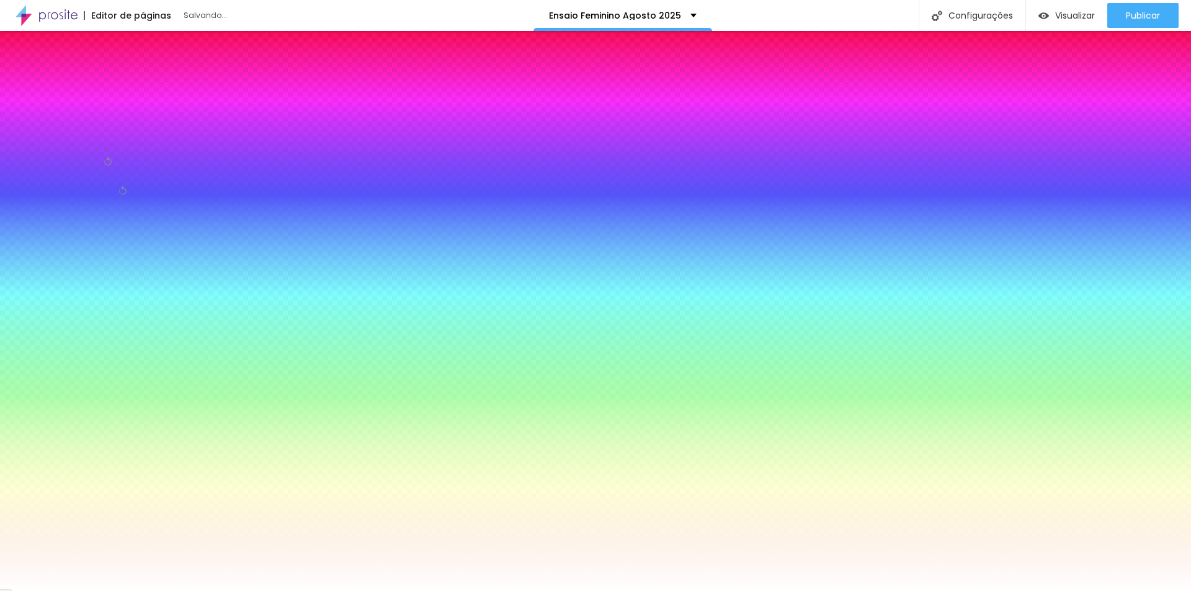
click at [114, 81] on li "Avançado" at bounding box center [116, 80] width 40 height 41
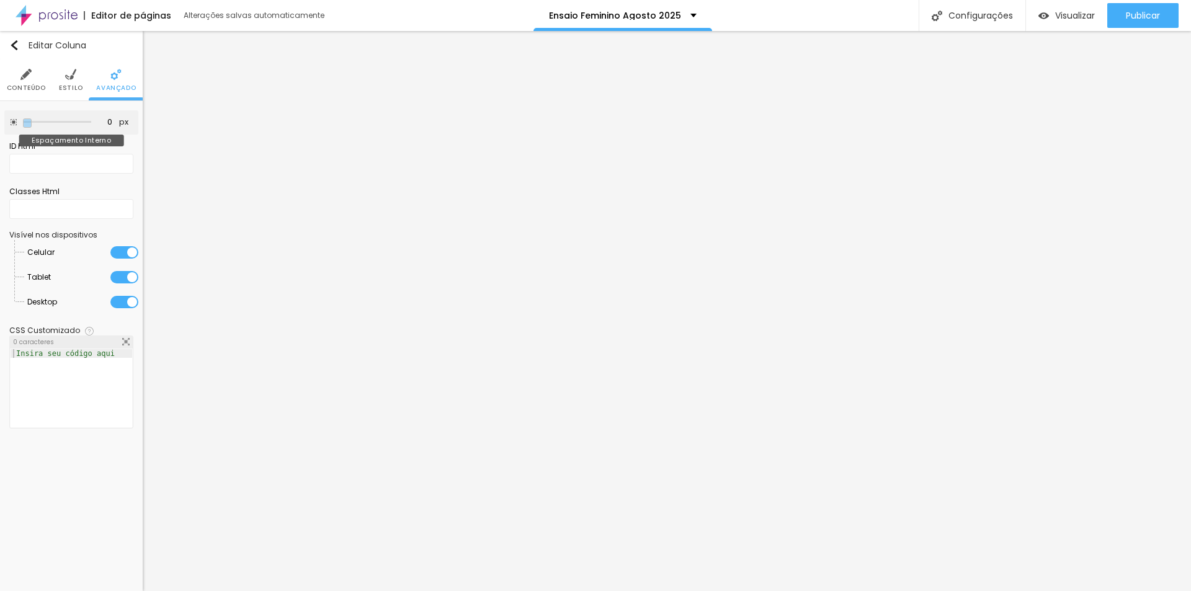
drag, startPoint x: 51, startPoint y: 120, endPoint x: 0, endPoint y: 118, distance: 51.5
click at [23, 119] on input "range" at bounding box center [57, 122] width 68 height 6
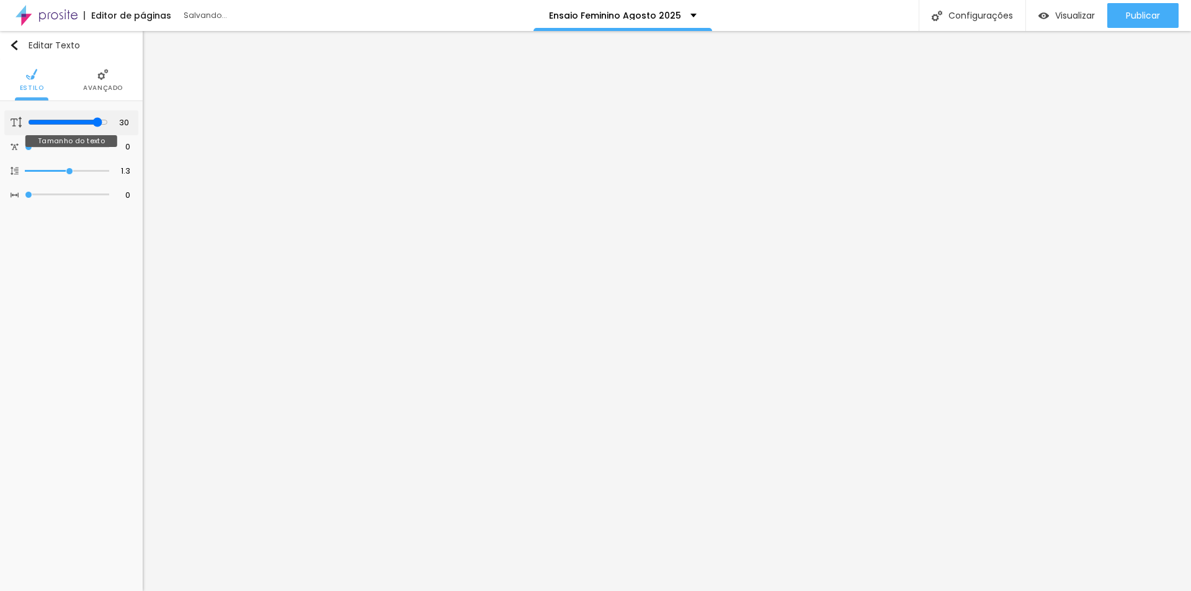
drag, startPoint x: 81, startPoint y: 120, endPoint x: 97, endPoint y: 119, distance: 16.1
click at [97, 119] on input "range" at bounding box center [68, 122] width 80 height 10
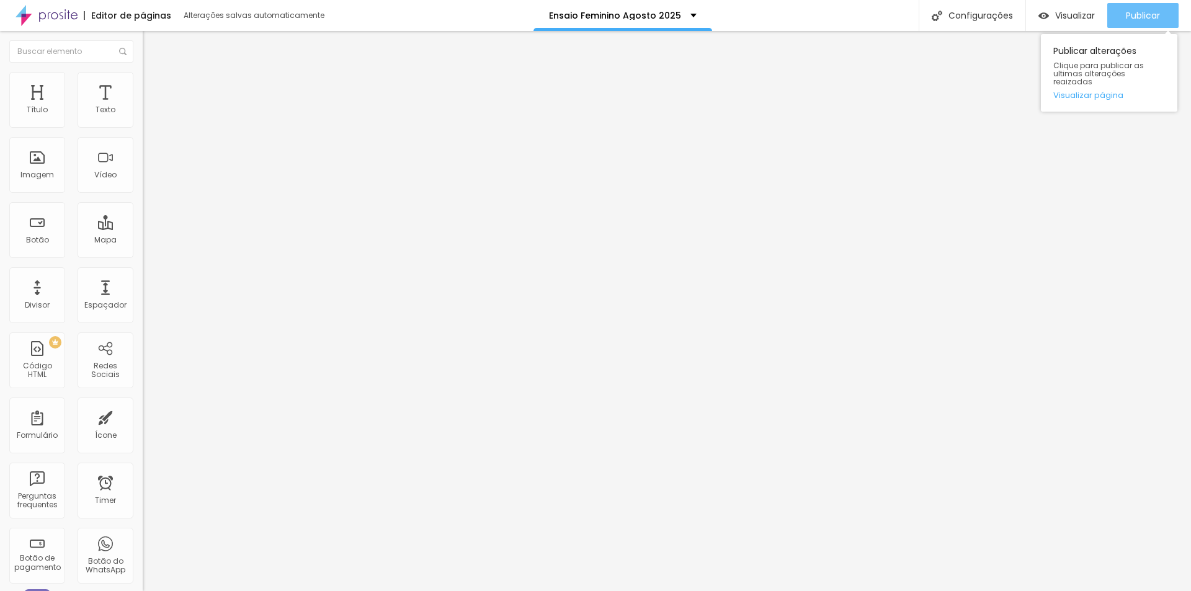
click at [1133, 11] on span "Publicar" at bounding box center [1142, 16] width 34 height 10
click at [1073, 16] on span "Visualizar" at bounding box center [1075, 16] width 40 height 10
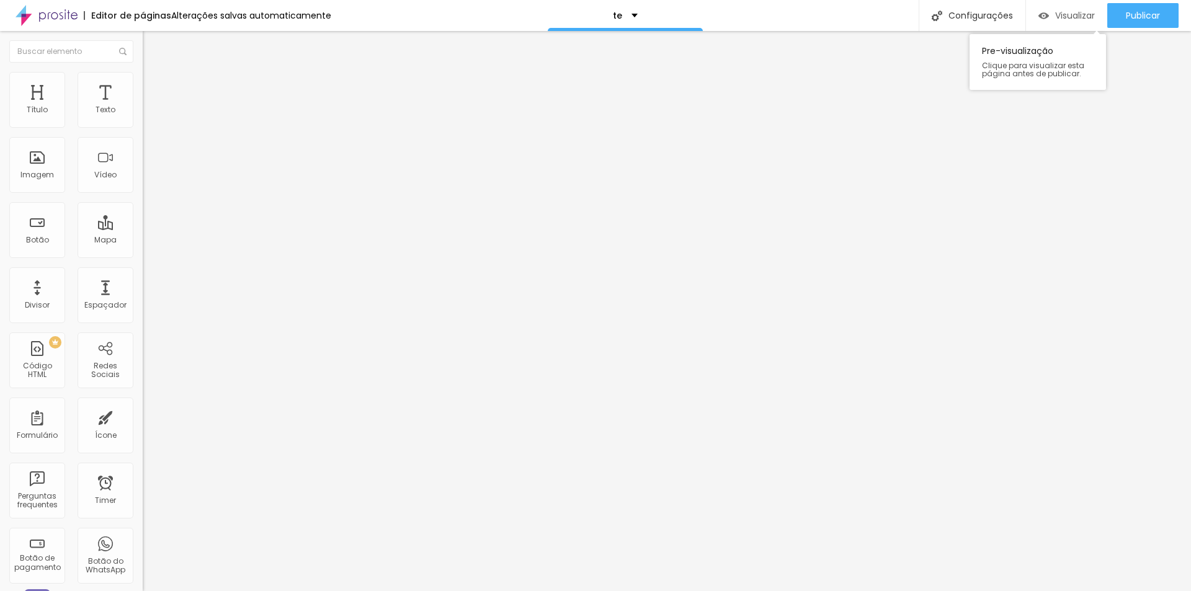
click at [1076, 16] on span "Visualizar" at bounding box center [1075, 16] width 40 height 10
click at [143, 82] on li "Estilo" at bounding box center [214, 78] width 143 height 12
